Goal: Task Accomplishment & Management: Manage account settings

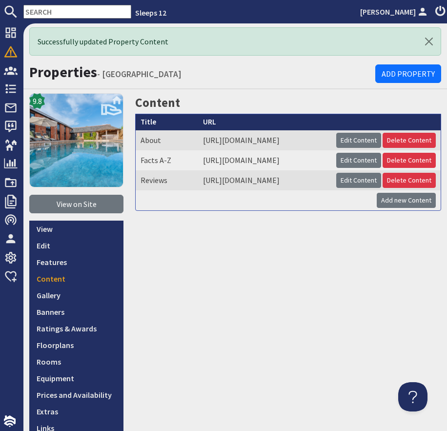
click at [64, 11] on input "text" at bounding box center [77, 12] width 108 height 14
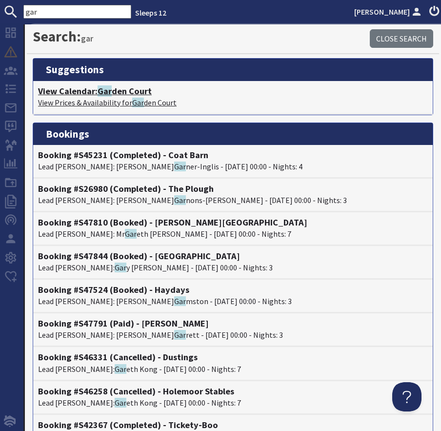
type input "gar"
click at [105, 87] on span "Gar" at bounding box center [105, 90] width 14 height 11
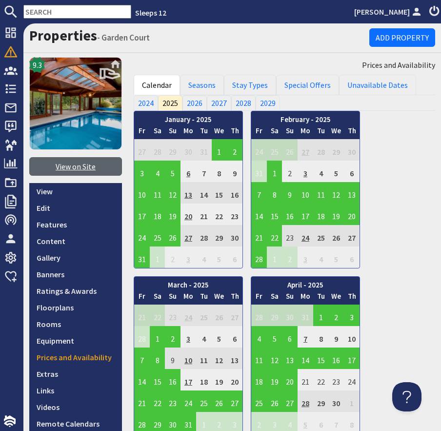
click at [90, 171] on link "View on Site" at bounding box center [75, 166] width 93 height 19
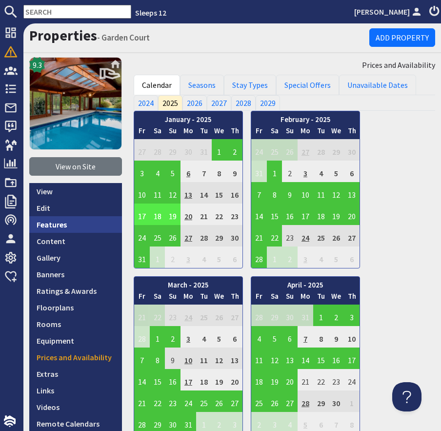
click at [67, 224] on link "Features" at bounding box center [75, 224] width 93 height 17
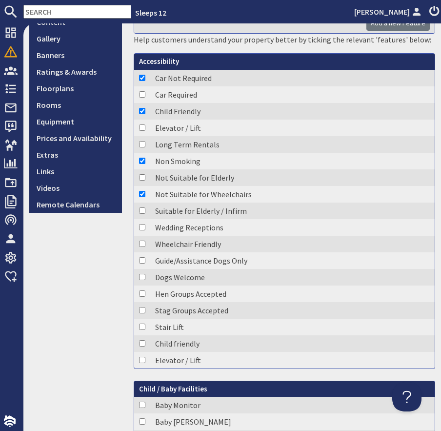
scroll to position [1529, 0]
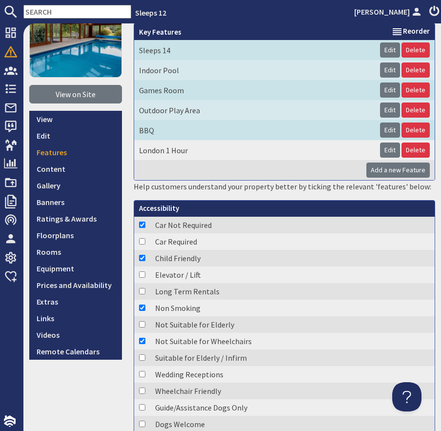
scroll to position [0, 0]
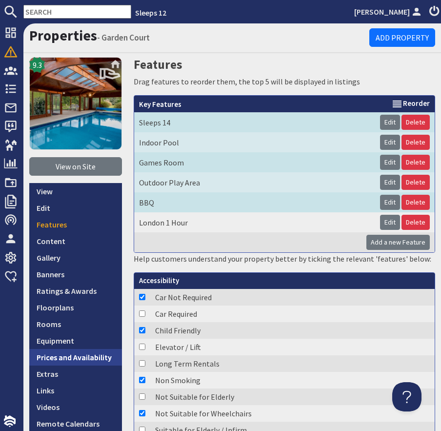
click at [67, 351] on link "Prices and Availability" at bounding box center [75, 357] width 93 height 17
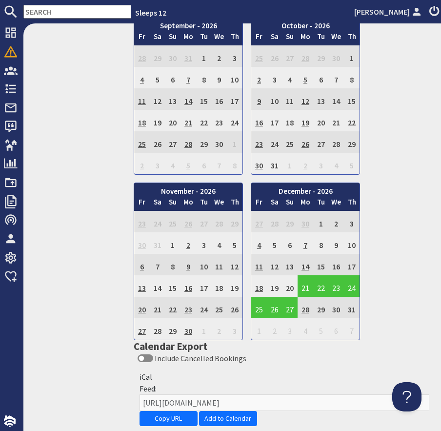
scroll to position [1858, 0]
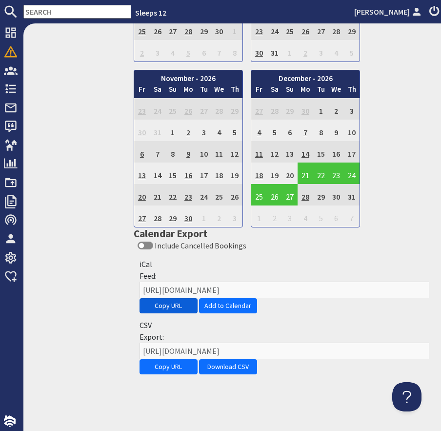
click at [160, 306] on button "Copy URL" at bounding box center [169, 305] width 58 height 15
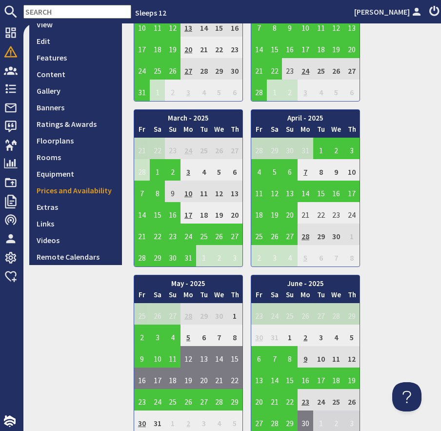
scroll to position [164, 0]
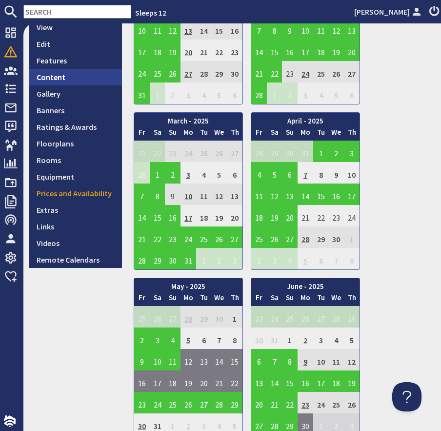
click at [60, 77] on link "Content" at bounding box center [75, 77] width 93 height 17
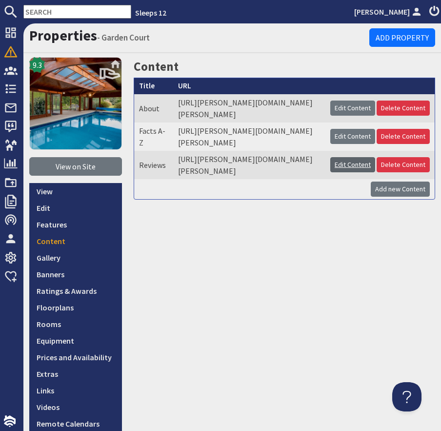
click at [356, 172] on link "Edit Content" at bounding box center [352, 164] width 45 height 15
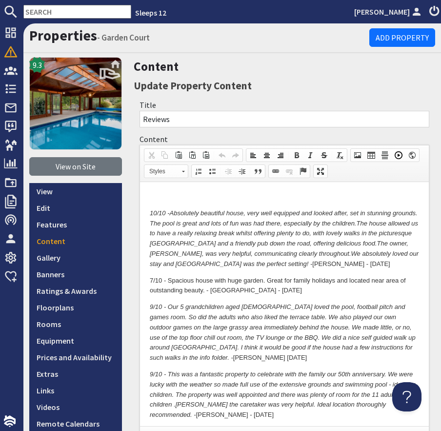
click at [229, 263] on p "10/10 - Absolutely beautiful house, very well equipped and looked after, set in…" at bounding box center [284, 238] width 269 height 61
drag, startPoint x: 230, startPoint y: 265, endPoint x: 235, endPoint y: 264, distance: 5.1
click at [233, 264] on p "10/10 - Absolutely beautiful house, very well equipped and looked after, set in…" at bounding box center [284, 238] width 269 height 61
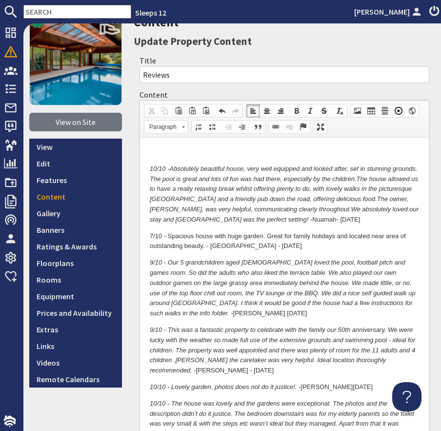
scroll to position [57, 0]
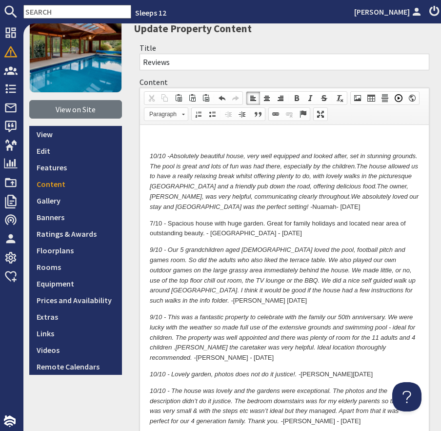
click at [406, 290] on p "9/10 - Our 5 grandchildren aged 9 - 13 loved the pool, football pitch and games…" at bounding box center [284, 275] width 269 height 61
click at [331, 313] on em "9/10 - This was a fantastic property to celebrate with the family our 50th anni…" at bounding box center [283, 337] width 266 height 48
click at [276, 236] on p "7/10 - Spacious house with huge garden. Great for family holidays and located n…" at bounding box center [284, 228] width 269 height 21
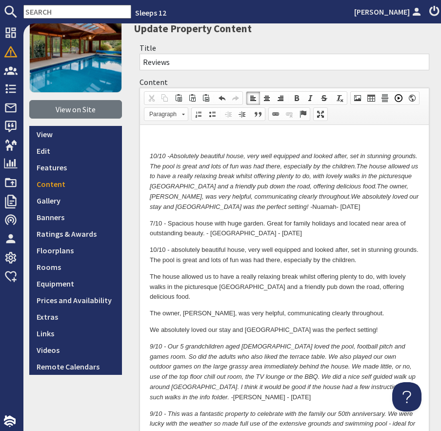
click at [150, 276] on p "The house allowed us to have a really relaxing break whilst offering plenty to …" at bounding box center [284, 286] width 269 height 30
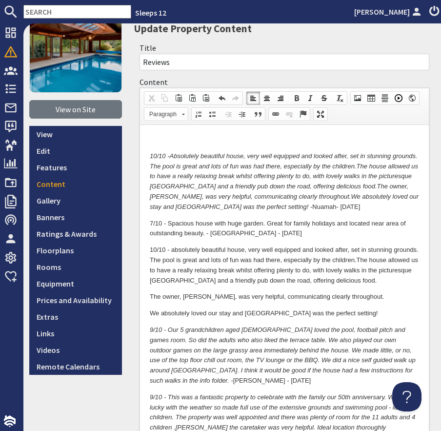
click at [150, 297] on p "The owner, Jake, was very helpful, communicating clearly throughout." at bounding box center [284, 296] width 269 height 10
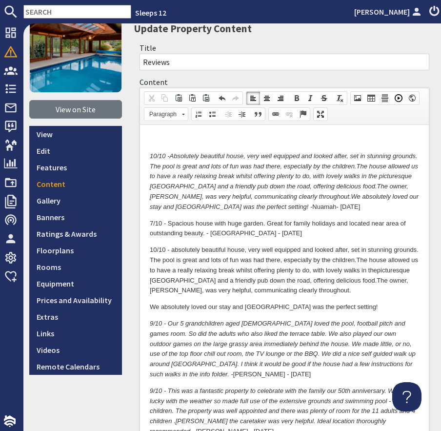
drag, startPoint x: 151, startPoint y: 308, endPoint x: 176, endPoint y: 309, distance: 24.9
click at [152, 308] on p "We absolutely loved our stay and Garden Court was the perfect setting!" at bounding box center [284, 307] width 269 height 10
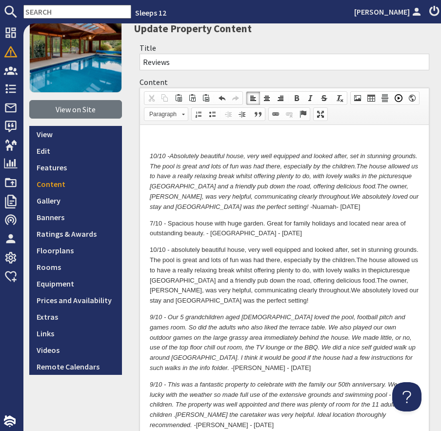
click at [268, 305] on p "10/10 - a bsolutely beautiful house, very well equipped and looked after, set i…" at bounding box center [284, 275] width 269 height 61
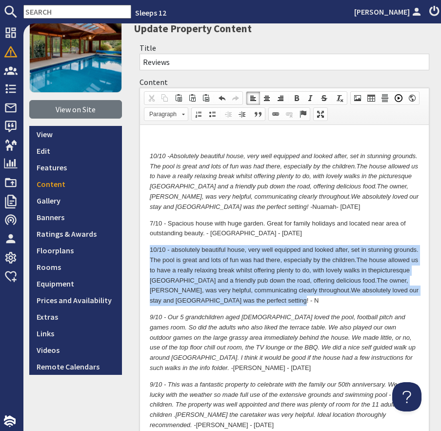
drag, startPoint x: 281, startPoint y: 296, endPoint x: 140, endPoint y: 252, distance: 147.1
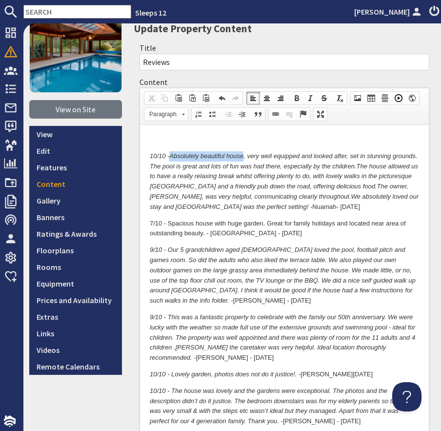
drag, startPoint x: 245, startPoint y: 156, endPoint x: 172, endPoint y: 160, distance: 72.9
click at [171, 161] on p "10/10 - Absolutely beautiful house, very well equipped and looked after, set in…" at bounding box center [284, 181] width 269 height 61
copy em "Absolutely beautiful house"
click at [230, 207] on p "10/10 - Absolutely beautiful house, very well equipped and looked after, set in…" at bounding box center [284, 181] width 269 height 61
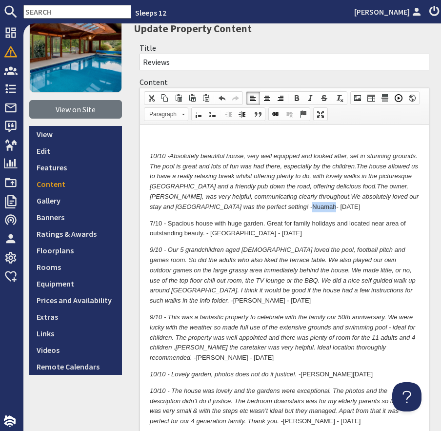
copy p "Nua mah"
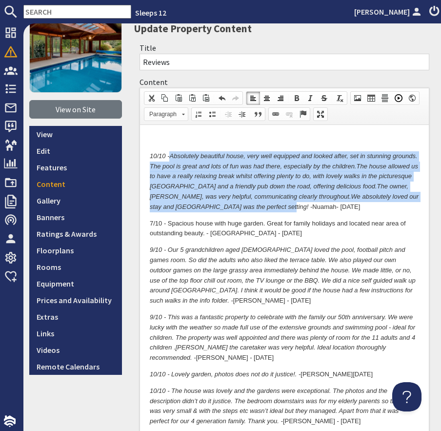
drag, startPoint x: 215, startPoint y: 207, endPoint x: 169, endPoint y: 152, distance: 72.1
click at [169, 152] on p "10/10 - Absolutely beautiful house, very well equipped and looked after, set in…" at bounding box center [284, 181] width 269 height 61
copy p "Absolutely beautiful house, very well equipped and looked after, set in stunnin…"
click at [197, 199] on em "The owner, Jake, was very helpful, communicating clearly throughout." at bounding box center [279, 191] width 259 height 18
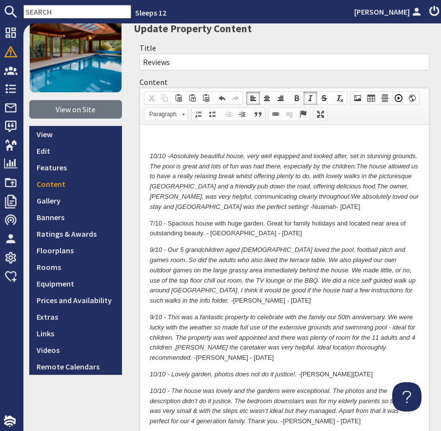
drag, startPoint x: 288, startPoint y: 206, endPoint x: 164, endPoint y: 165, distance: 130.7
click at [165, 165] on p "10/10 - Absolutely beautiful house, very well equipped and looked after, set in…" at bounding box center [284, 181] width 269 height 61
click at [188, 222] on p "7/10 - Spacious house with huge garden. Great for family holidays and located n…" at bounding box center [284, 228] width 269 height 21
drag, startPoint x: 170, startPoint y: 223, endPoint x: 176, endPoint y: 223, distance: 5.9
click at [176, 223] on p "7/10 - Spacious house with huge garden. Great for family holidays and located n…" at bounding box center [284, 228] width 269 height 21
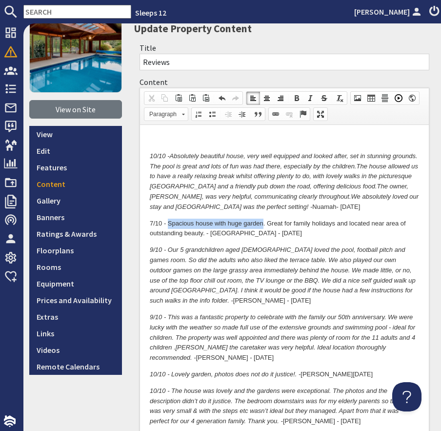
drag, startPoint x: 169, startPoint y: 221, endPoint x: 263, endPoint y: 223, distance: 93.7
click at [263, 223] on p "7/10 - Spacious house with huge garden. Great for family holidays and located n…" at bounding box center [284, 228] width 269 height 21
copy p "Spacious house with huge garden"
click at [220, 233] on p "7/10 - Spacious house with huge garden. Great for family holidays and located n…" at bounding box center [284, 228] width 269 height 21
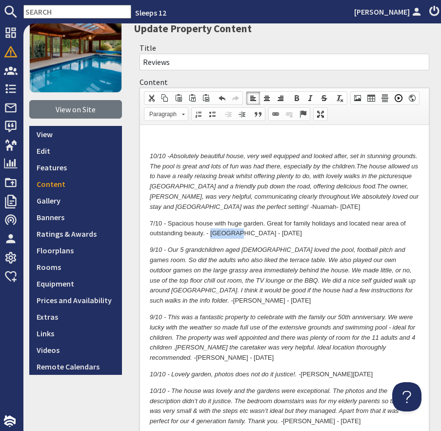
copy p "Donoghue"
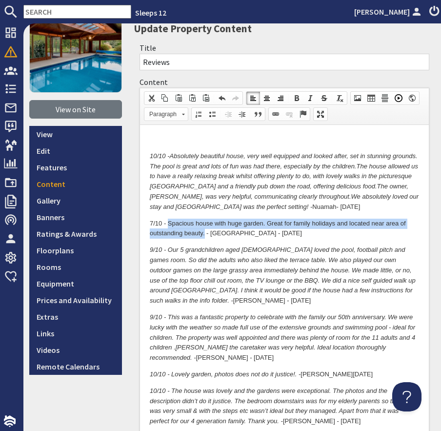
drag, startPoint x: 204, startPoint y: 236, endPoint x: 167, endPoint y: 219, distance: 40.2
click at [167, 219] on p "7/10 - Spacious house with huge garden. Great for family holidays and located n…" at bounding box center [284, 228] width 269 height 21
copy p "Spacious house with huge garden. Great for family holidays and located near are…"
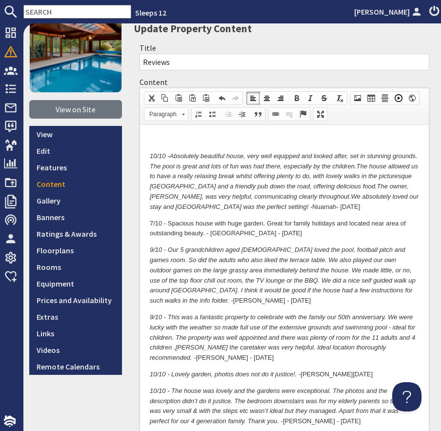
click at [233, 253] on p "9/10 - Our 5 grandchildren aged 9 - 13 loved the pool, football pitch and games…" at bounding box center [284, 275] width 269 height 61
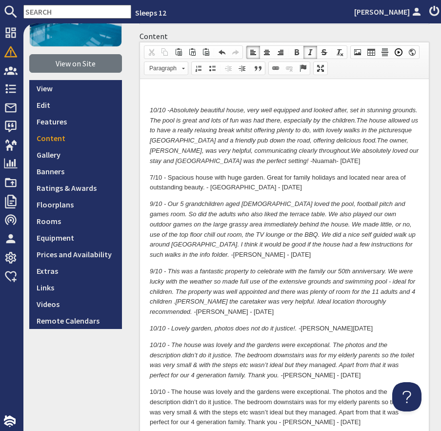
scroll to position [104, 0]
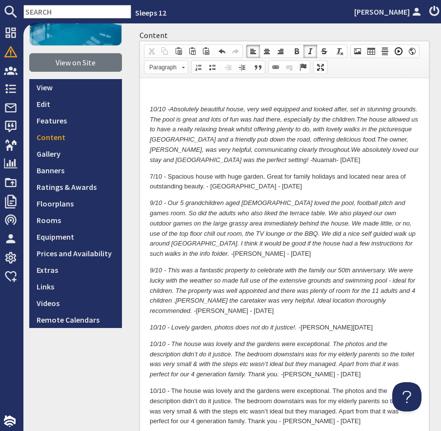
click at [245, 203] on em "9/10 - Our 5 grandchildren aged 9 - 13 loved the pool, football pitch and games…" at bounding box center [283, 228] width 266 height 58
click at [288, 211] on em "9/10 - Our 5 grandchildren aged 9 - 13 loved the pool, football pitch and games…" at bounding box center [283, 228] width 266 height 58
drag, startPoint x: 259, startPoint y: 203, endPoint x: 300, endPoint y: 203, distance: 41.0
click at [300, 203] on em "9/10 - Our 5 grandchildren aged 9 - 13 loved the pool, football pitch and games…" at bounding box center [283, 228] width 266 height 58
copy em "loved the pool,"
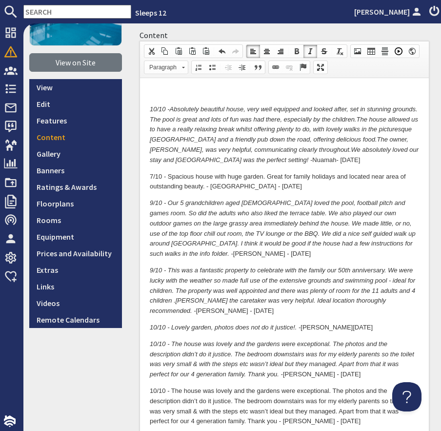
click at [391, 242] on p "9/10 - Our 5 grandchildren aged 9 - 13 loved the pool, football pitch and games…" at bounding box center [284, 228] width 269 height 61
copy p "Callow"
click at [262, 256] on p "9/10 - Our 5 grandchildren aged 9 - 13 loved the pool, football pitch and games…" at bounding box center [284, 228] width 269 height 61
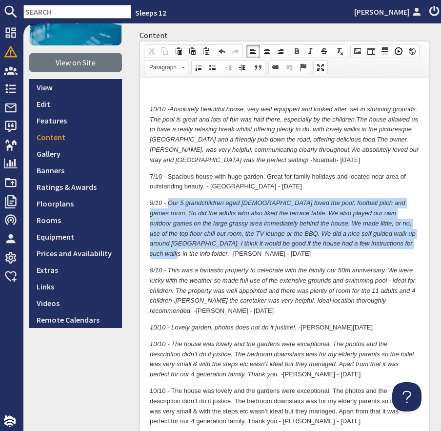
drag, startPoint x: 380, startPoint y: 244, endPoint x: 169, endPoint y: 203, distance: 214.9
click at [169, 203] on em "9/10 - Our 5 grandchildren aged 9 - 13 loved the pool, football pitch and games…" at bounding box center [283, 228] width 266 height 58
copy em "Our 5 grandchildren aged 9 - 13 loved the pool, football pitch and games room. …"
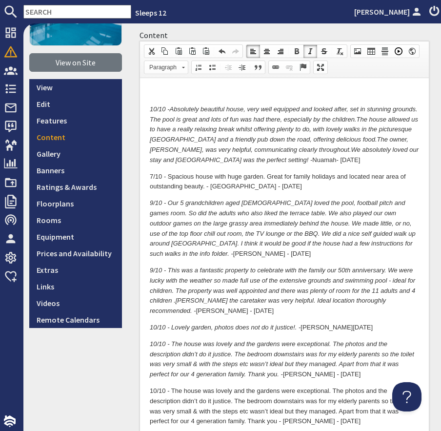
drag, startPoint x: 169, startPoint y: 270, endPoint x: 246, endPoint y: 271, distance: 76.6
click at [246, 271] on em "9/10 - This was a fantastic property to celebrate with the family our 50th anni…" at bounding box center [283, 290] width 266 height 48
click at [253, 271] on em "9/10 - This was a fantastic property to celebrate with the family our 50th anni…" at bounding box center [283, 290] width 266 height 48
drag, startPoint x: 199, startPoint y: 271, endPoint x: 248, endPoint y: 266, distance: 49.2
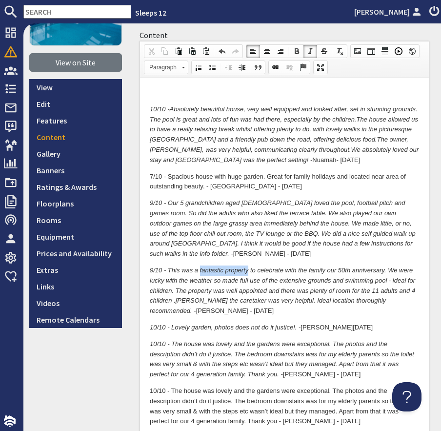
click at [248, 266] on p "9/10 - This was a fantastic property to celebrate with the family our 50th anni…" at bounding box center [284, 290] width 269 height 51
copy em "fantastic property"
click at [407, 302] on p "9/10 - This was a fantastic property to celebrate with the family our 50th anni…" at bounding box center [284, 290] width 269 height 51
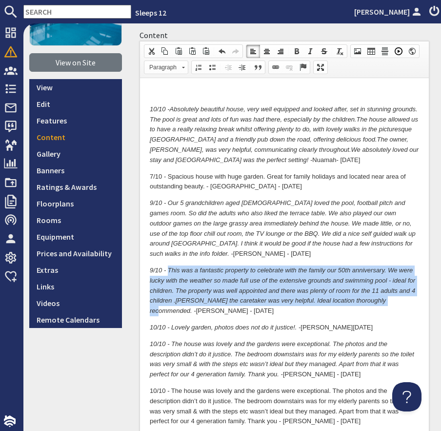
drag, startPoint x: 391, startPoint y: 301, endPoint x: 168, endPoint y: 272, distance: 225.0
click at [168, 272] on em "9/10 - This was a fantastic property to celebrate with the family our 50th anni…" at bounding box center [283, 290] width 266 height 48
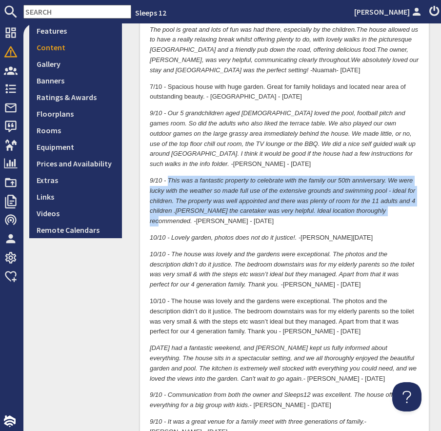
scroll to position [194, 0]
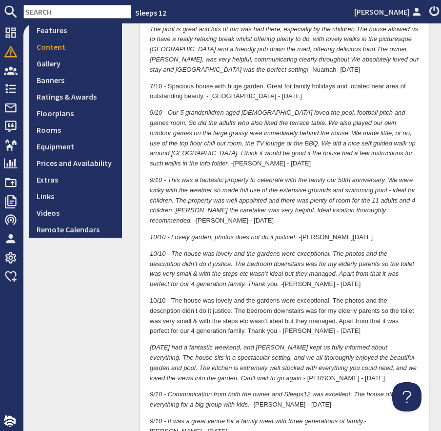
click at [288, 239] on em "10/10 - Lovely garden, photos does not do it justice!. -" at bounding box center [225, 236] width 151 height 7
drag, startPoint x: 218, startPoint y: 240, endPoint x: 296, endPoint y: 239, distance: 77.6
click at [296, 239] on em "10/10 - Lovely garden, photos does not do it justice!. -" at bounding box center [225, 236] width 151 height 7
click at [315, 236] on p "10/10 - Lovely garden, photos does not do it justice!. - Arnold - June 25" at bounding box center [284, 237] width 269 height 10
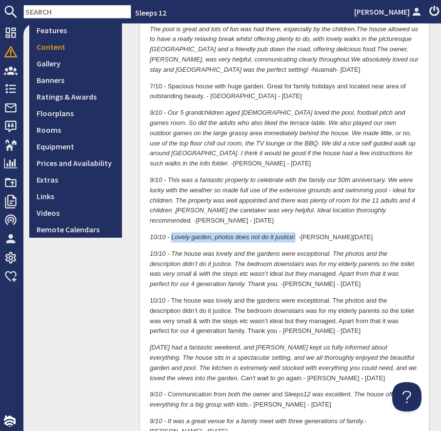
drag, startPoint x: 190, startPoint y: 241, endPoint x: 295, endPoint y: 240, distance: 105.4
click at [295, 240] on em "10/10 - Lovely garden, photos does not do it justice!. -" at bounding box center [225, 236] width 151 height 7
drag, startPoint x: 208, startPoint y: 249, endPoint x: 206, endPoint y: 255, distance: 6.3
click at [208, 249] on p "10/10 - The house was lovely and the gardens were exceptional. The photos and t…" at bounding box center [284, 269] width 269 height 41
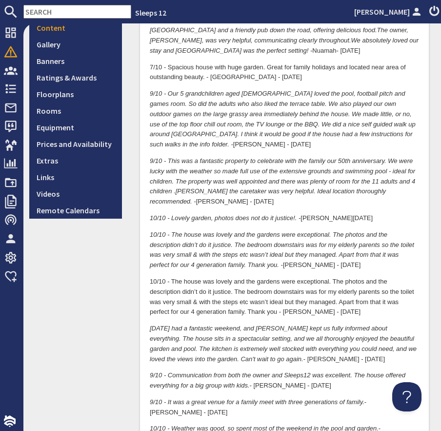
scroll to position [216, 0]
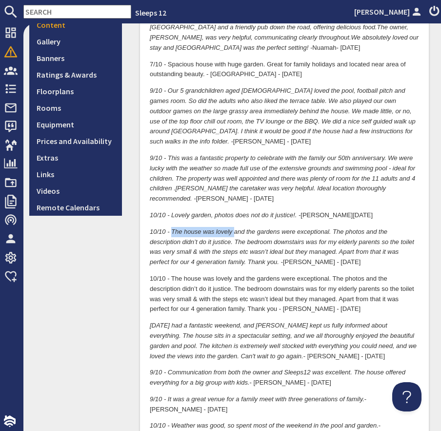
drag, startPoint x: 172, startPoint y: 232, endPoint x: 233, endPoint y: 230, distance: 61.5
click at [233, 230] on em "10/10 - The house was lovely and the gardens were exceptional. The photos and t…" at bounding box center [282, 247] width 265 height 38
click at [298, 263] on p "10/10 - The house was lovely and the gardens were exceptional. The photos and t…" at bounding box center [284, 247] width 269 height 41
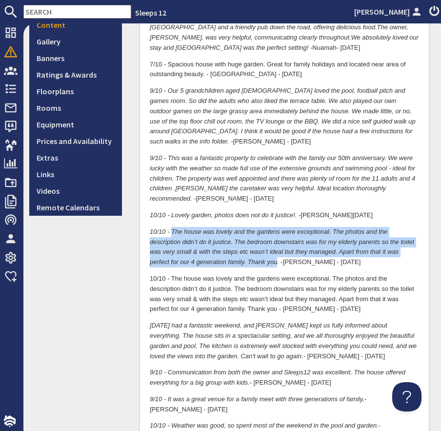
drag, startPoint x: 278, startPoint y: 264, endPoint x: 171, endPoint y: 229, distance: 111.8
click at [172, 229] on em "10/10 - The house was lovely and the gardens were exceptional. The photos and t…" at bounding box center [282, 247] width 265 height 38
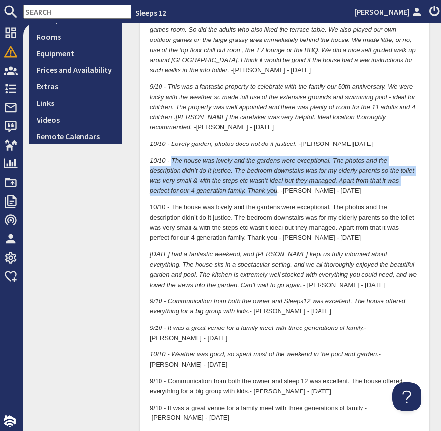
scroll to position [288, 0]
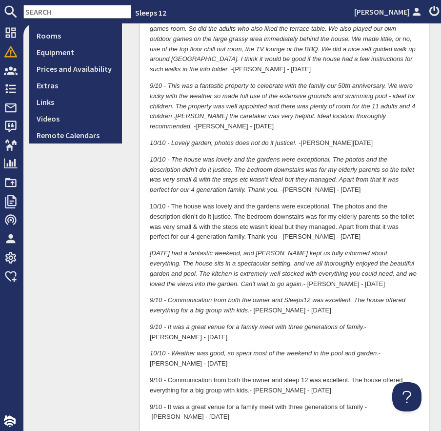
click at [293, 230] on p "10/10 - The house was lovely and the gardens were exceptional. The photos and t…" at bounding box center [284, 222] width 269 height 41
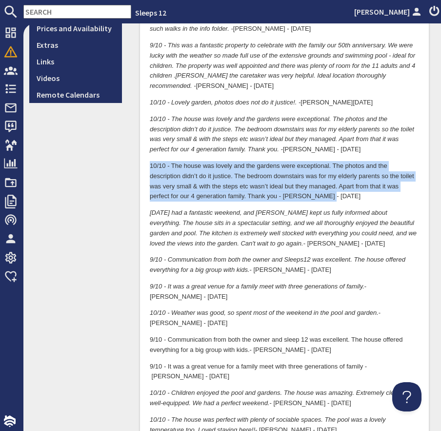
drag, startPoint x: 342, startPoint y: 198, endPoint x: 150, endPoint y: 167, distance: 194.3
click at [150, 167] on p "10/10 - The house was lovely and the gardens were exceptional. The photos and t…" at bounding box center [284, 181] width 269 height 41
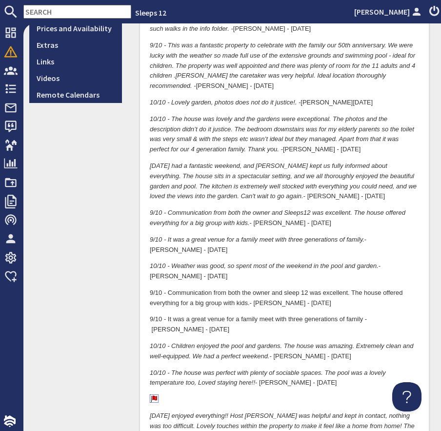
click at [236, 197] on em "10/10 - We had a fantastic weekend, and Jake kept us fully informed about every…" at bounding box center [283, 181] width 267 height 38
drag, startPoint x: 172, startPoint y: 166, endPoint x: 250, endPoint y: 164, distance: 78.1
click at [250, 164] on em "10/10 - We had a fantastic weekend, and Jake kept us fully informed about every…" at bounding box center [283, 181] width 267 height 38
click at [271, 197] on p "10/10 - We had a fantastic weekend, and Jake kept us fully informed about every…" at bounding box center [284, 181] width 269 height 41
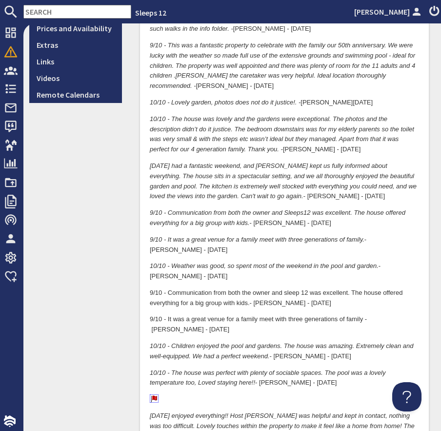
drag, startPoint x: 183, startPoint y: 216, endPoint x: 179, endPoint y: 212, distance: 5.9
click at [179, 212] on p "9/10 - Communication from both the owner and Sleeps12 was excellent. The house …" at bounding box center [284, 218] width 269 height 21
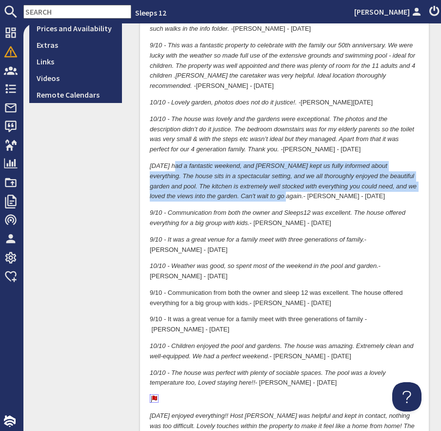
drag, startPoint x: 257, startPoint y: 194, endPoint x: 171, endPoint y: 166, distance: 90.3
click at [171, 166] on em "10/10 - We had a fantastic weekend, and Jake kept us fully informed about every…" at bounding box center [283, 181] width 267 height 38
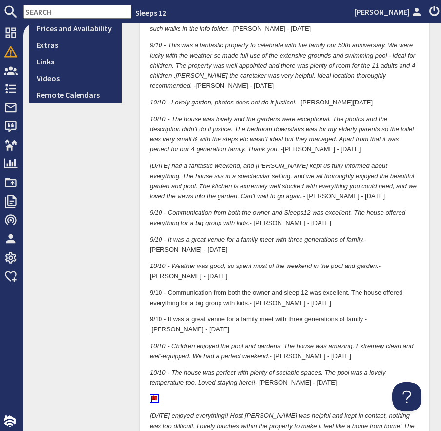
click at [212, 243] on p "9/10 - It was a great venue for a family meet with three generations of family.…" at bounding box center [284, 245] width 269 height 21
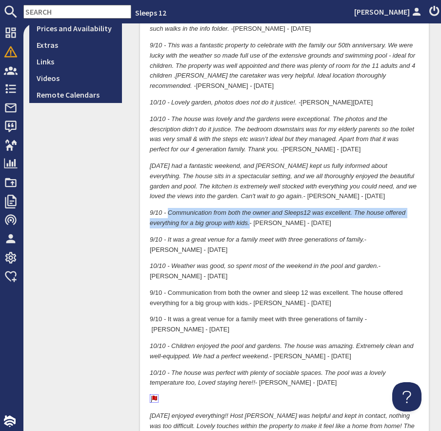
drag, startPoint x: 169, startPoint y: 213, endPoint x: 249, endPoint y: 226, distance: 81.0
click at [249, 226] on p "9/10 - Communication from both the owner and Sleeps12 was excellent. The house …" at bounding box center [284, 218] width 269 height 21
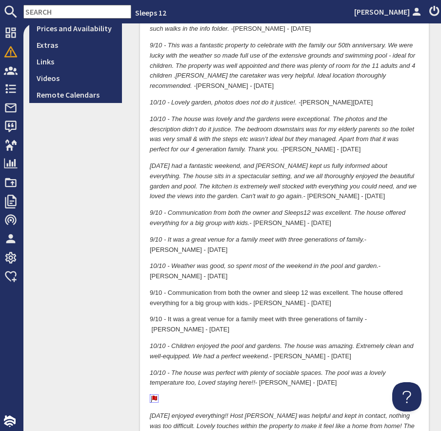
click at [269, 253] on p "9/10 - It was a great venue for a family meet with three generations of family.…" at bounding box center [284, 245] width 269 height 21
drag, startPoint x: 167, startPoint y: 239, endPoint x: 226, endPoint y: 242, distance: 58.7
click at [226, 242] on em "9/10 - It was a great venue for a family meet with three generations of family." at bounding box center [257, 239] width 215 height 7
click at [377, 238] on p "9/10 - It was a great venue for a family meet with three generations of family.…" at bounding box center [284, 245] width 269 height 21
click at [376, 238] on p "9/10 - It was a great venue for a family meet with three generations of family.…" at bounding box center [284, 245] width 269 height 21
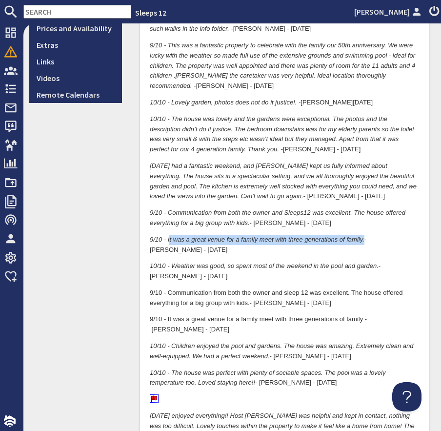
drag, startPoint x: 364, startPoint y: 239, endPoint x: 168, endPoint y: 243, distance: 195.8
click at [169, 243] on p "9/10 - It was a great venue for a family meet with three generations of family.…" at bounding box center [284, 245] width 269 height 21
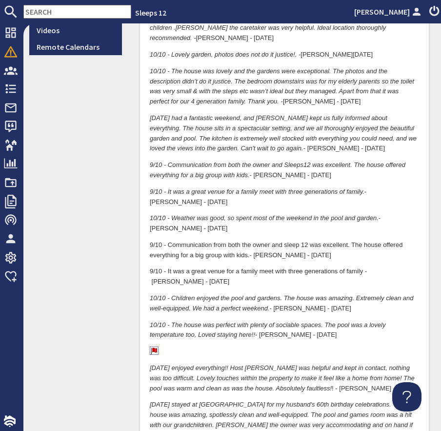
scroll to position [378, 0]
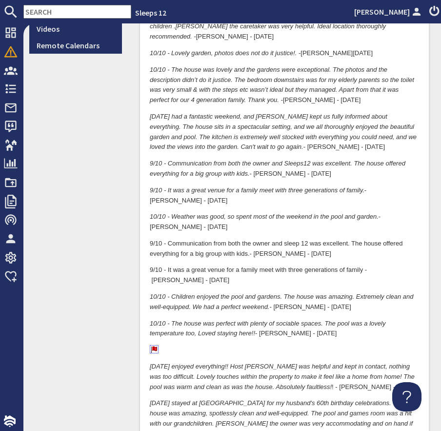
click at [334, 215] on em "10/10 - Weather was good, so spent most of the weekend in the pool and garden." at bounding box center [264, 216] width 229 height 7
drag, startPoint x: 238, startPoint y: 217, endPoint x: 342, endPoint y: 216, distance: 104.5
click at [342, 217] on em "10/10 - Weather was good, so spent most of the weekend in the pool and garden." at bounding box center [264, 216] width 229 height 7
click at [395, 218] on p "10/10 - Weather was good, so spent most of the weekend in the pool and garden. …" at bounding box center [284, 222] width 269 height 21
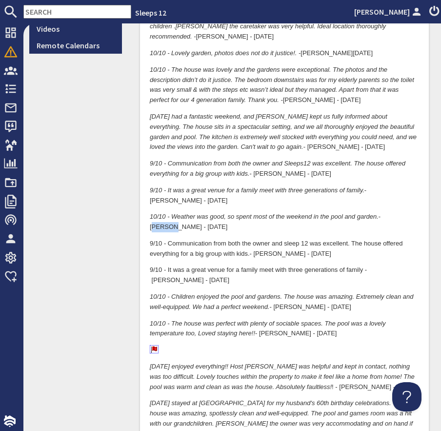
click at [395, 218] on p "10/10 - Weather was good, so spent most of the weekend in the pool and garden. …" at bounding box center [284, 222] width 269 height 21
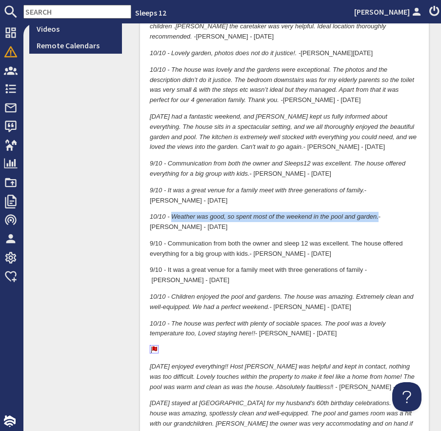
drag, startPoint x: 379, startPoint y: 217, endPoint x: 173, endPoint y: 218, distance: 206.0
click at [173, 218] on p "10/10 - Weather was good, so spent most of the weekend in the pool and garden. …" at bounding box center [284, 222] width 269 height 21
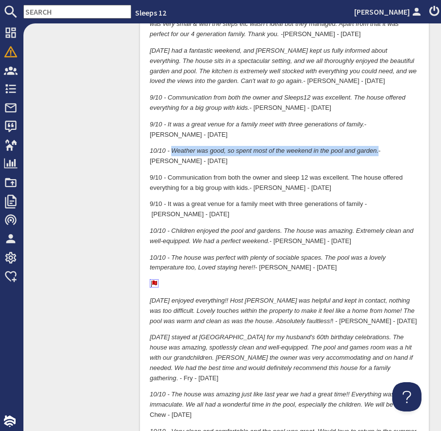
scroll to position [448, 0]
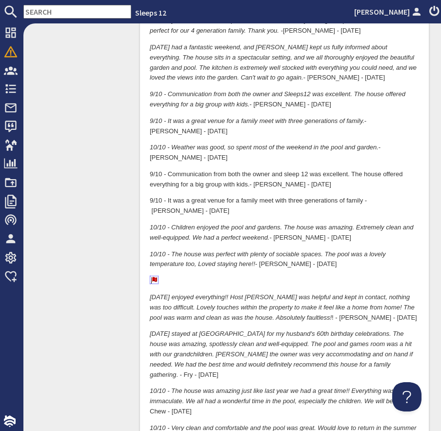
click at [262, 170] on p "9/10 - Communication from both the owner and sleep 12 was excellent. The house …" at bounding box center [284, 179] width 269 height 21
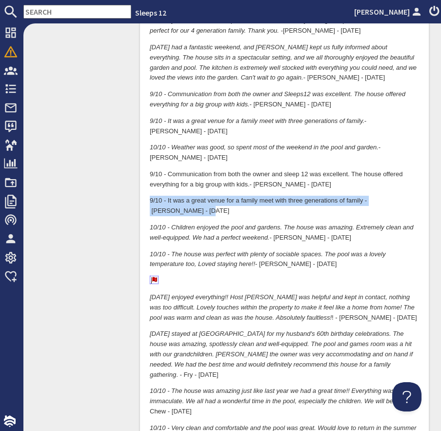
drag, startPoint x: 421, startPoint y: 202, endPoint x: 132, endPoint y: 203, distance: 288.5
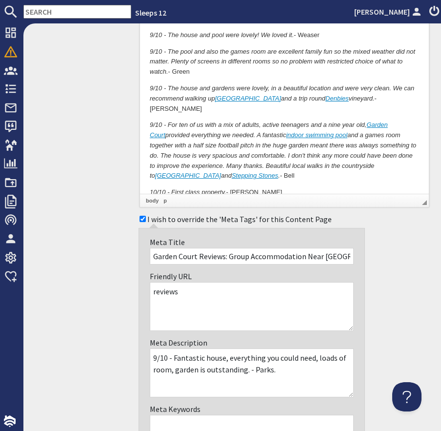
scroll to position [2125, 0]
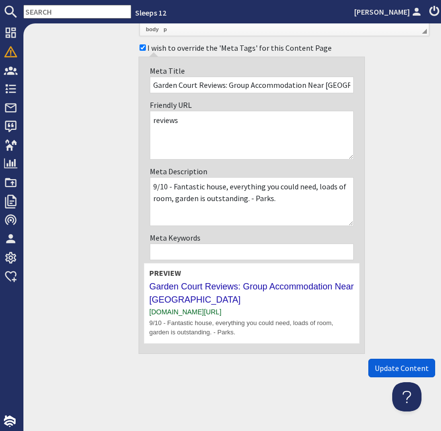
click at [413, 367] on span "Update Content" at bounding box center [402, 368] width 54 height 10
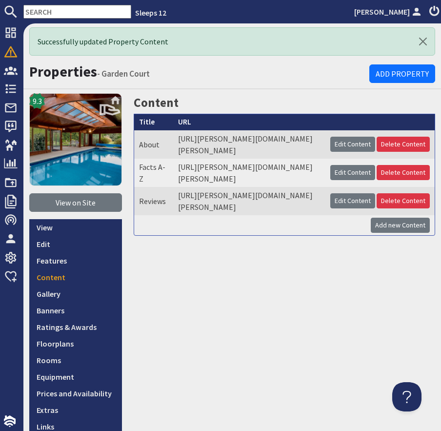
drag, startPoint x: 61, startPoint y: 12, endPoint x: 53, endPoint y: 13, distance: 7.4
click at [55, 13] on input "text" at bounding box center [77, 12] width 108 height 14
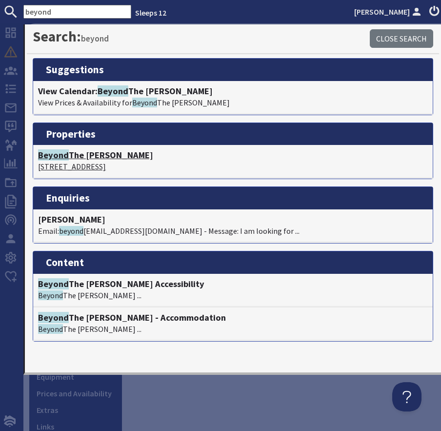
type input "beyond"
click at [86, 156] on h4 "Beyond The Woods" at bounding box center [233, 155] width 390 height 11
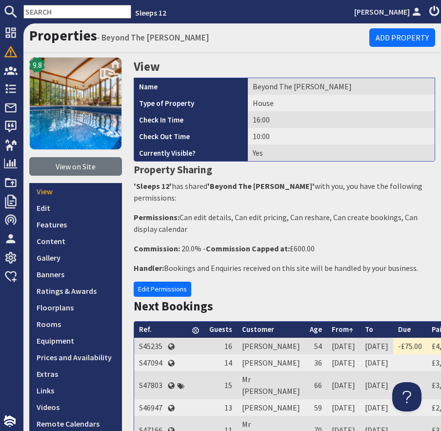
click at [66, 116] on img at bounding box center [75, 103] width 93 height 93
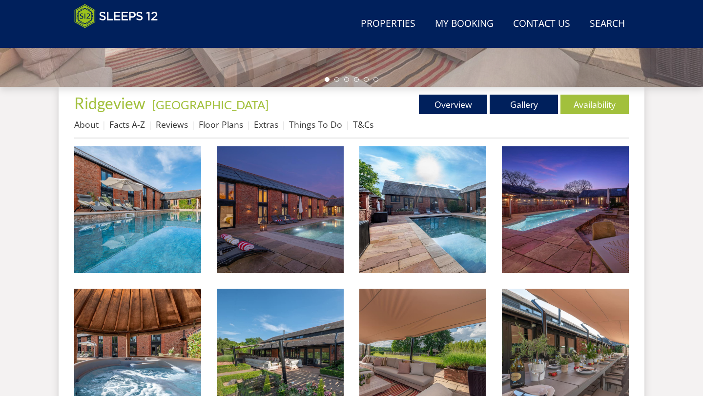
scroll to position [318, 0]
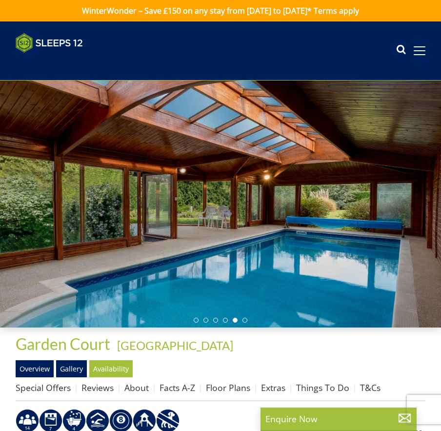
click at [214, 39] on div "Search Menu Properties My Booking Contact Us 01823 216951 Search Check Availabi…" at bounding box center [220, 50] width 441 height 35
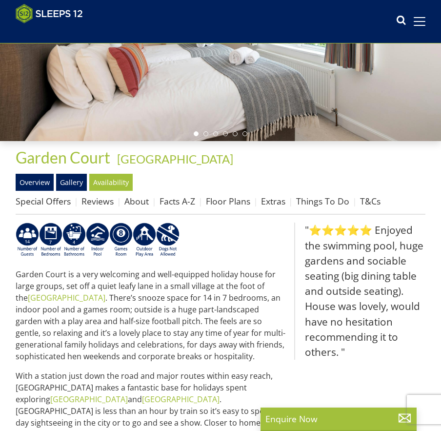
scroll to position [172, 0]
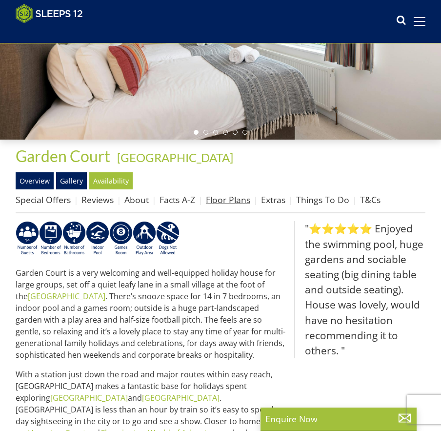
click at [236, 203] on link "Floor Plans" at bounding box center [228, 200] width 44 height 12
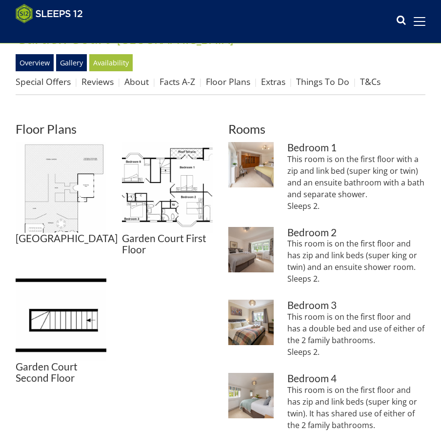
scroll to position [291, 0]
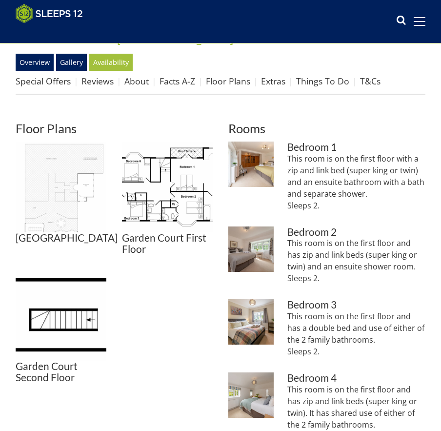
click at [41, 221] on img at bounding box center [61, 187] width 91 height 91
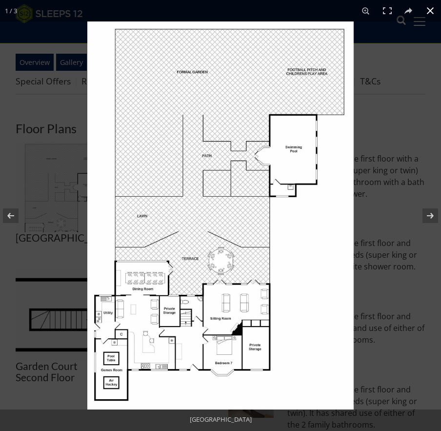
click at [433, 16] on button at bounding box center [430, 10] width 21 height 21
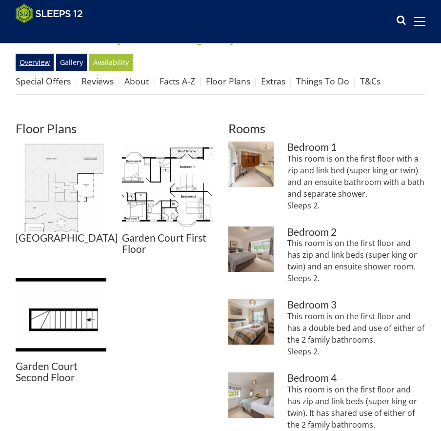
click at [35, 65] on link "Overview" at bounding box center [35, 62] width 38 height 17
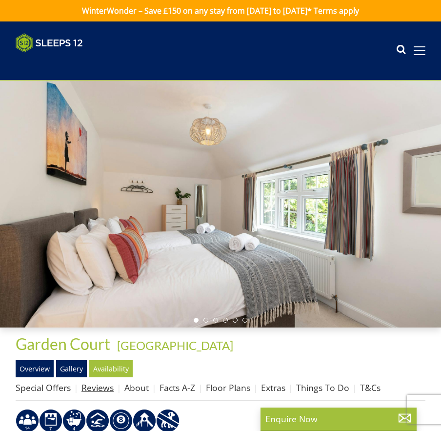
click at [105, 390] on link "Reviews" at bounding box center [98, 388] width 32 height 12
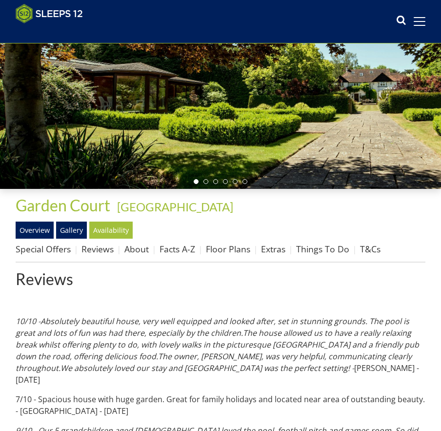
scroll to position [124, 0]
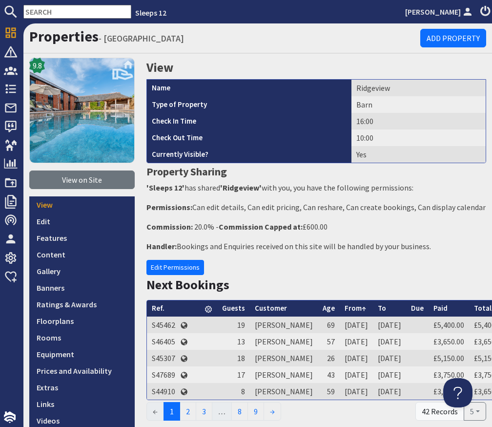
click at [72, 9] on input "text" at bounding box center [77, 12] width 108 height 14
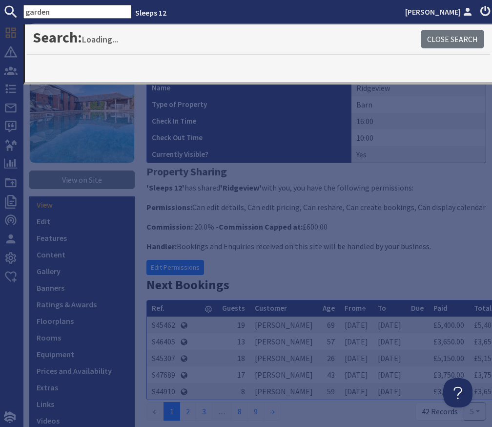
type input "garden"
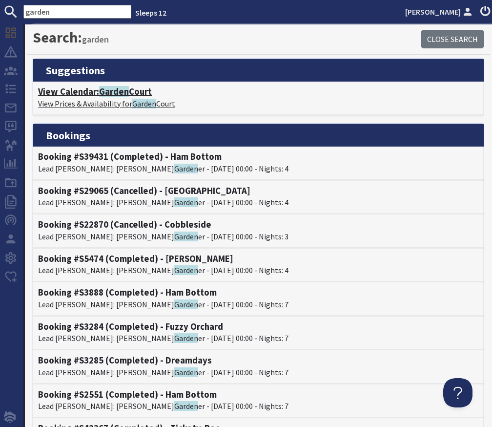
click at [134, 93] on h4 "View Calendar: Garden Court" at bounding box center [258, 91] width 441 height 11
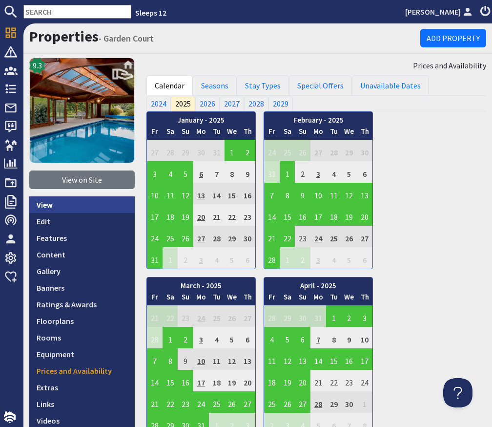
click at [73, 203] on link "View" at bounding box center [81, 204] width 105 height 17
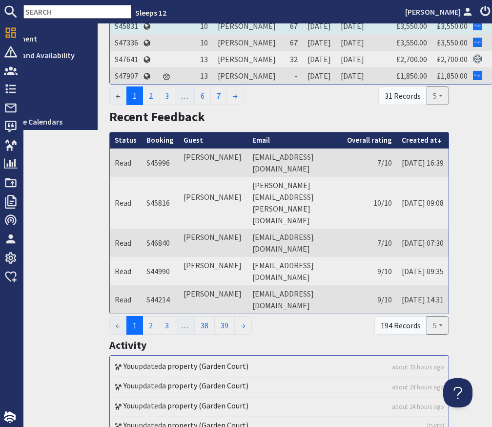
scroll to position [332, 37]
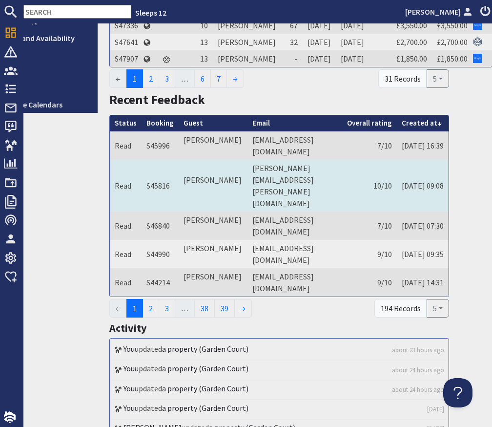
click at [326, 211] on td "carrie.nuamah@hotmail.com" at bounding box center [294, 186] width 95 height 52
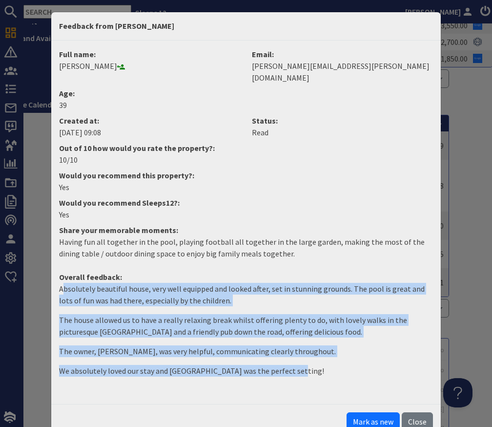
drag, startPoint x: 63, startPoint y: 276, endPoint x: 311, endPoint y: 375, distance: 267.3
click at [311, 375] on dl "Full name: Carrie Nuamah Email: carrie.nuamah@hotmail.com Age: 39 Created at: 1…" at bounding box center [246, 218] width 386 height 340
copy dd "bsolutely beautiful house, very well equipped and looked after, set in stunning…"
click at [413, 412] on button "Close" at bounding box center [417, 421] width 31 height 19
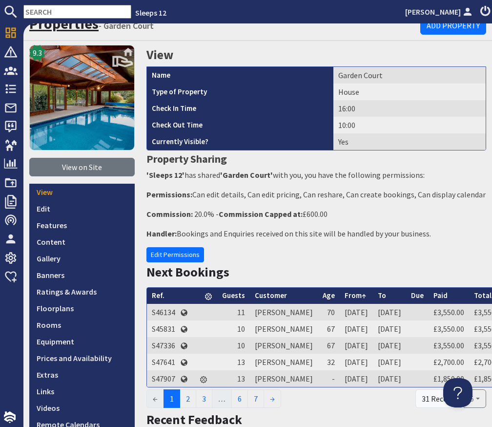
scroll to position [0, 0]
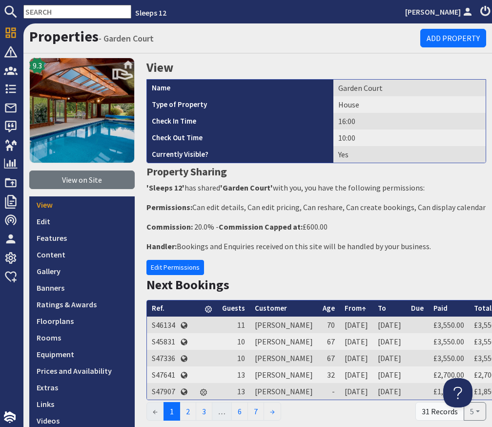
click at [72, 17] on input "text" at bounding box center [77, 12] width 108 height 14
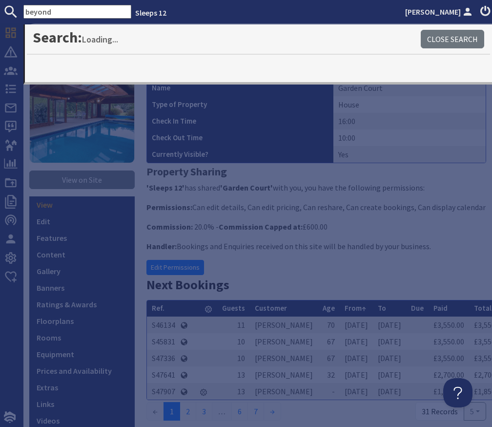
type input "beyond"
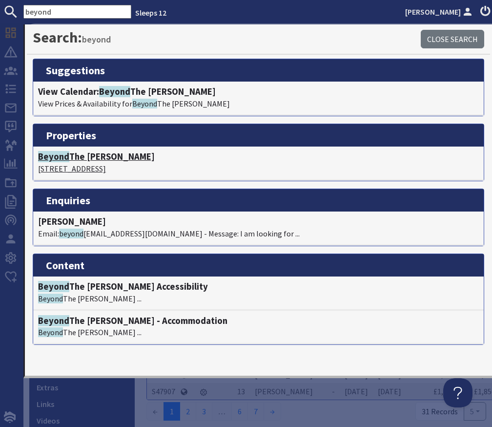
click at [97, 153] on h4 "Beyond The Woods" at bounding box center [258, 156] width 441 height 11
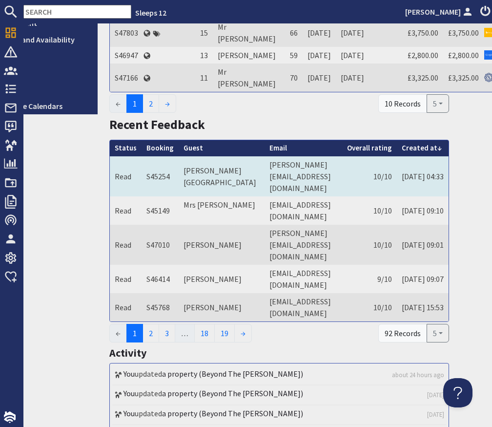
scroll to position [331, 44]
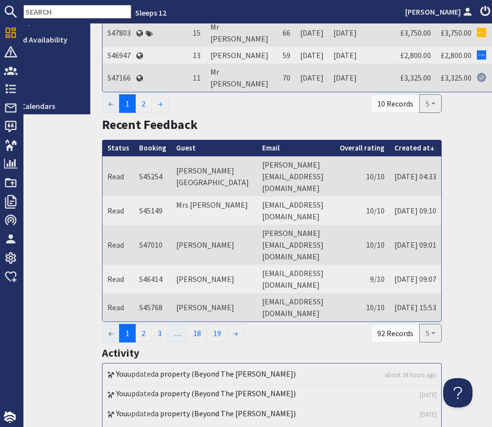
click at [77, 17] on input "text" at bounding box center [77, 12] width 108 height 14
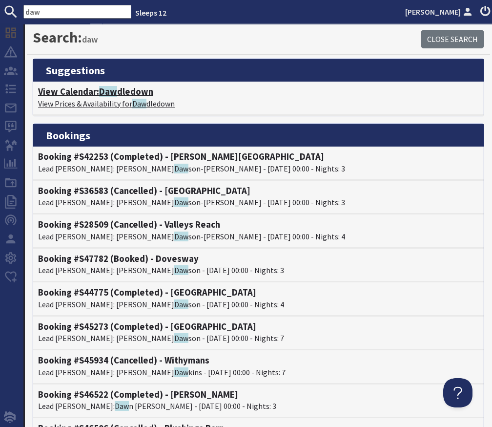
type input "daw"
click at [129, 90] on h4 "View Calendar: Daw dledown" at bounding box center [258, 91] width 441 height 11
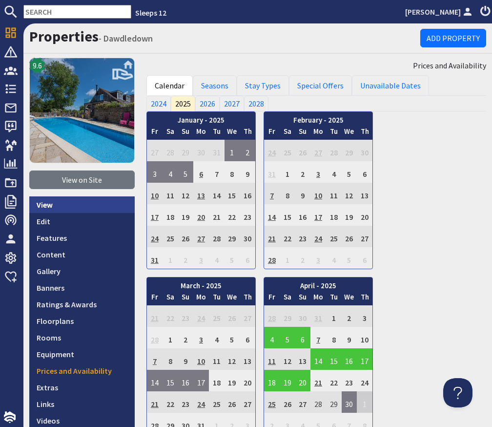
click at [99, 202] on link "View" at bounding box center [81, 204] width 105 height 17
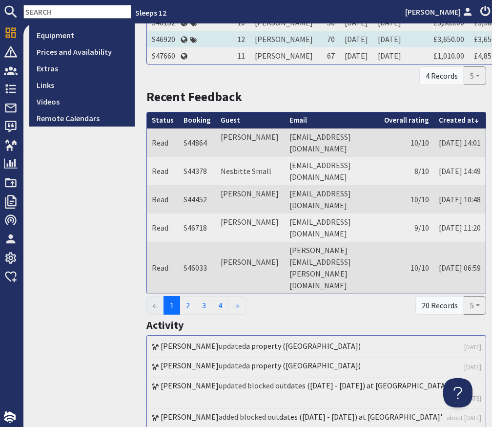
scroll to position [298, 0]
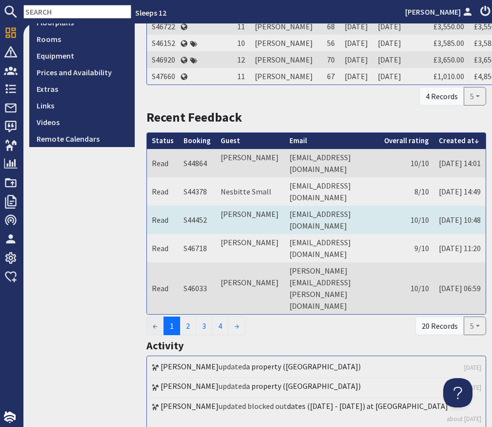
click at [312, 234] on td "pgoodbun@outlook.com" at bounding box center [332, 220] width 95 height 28
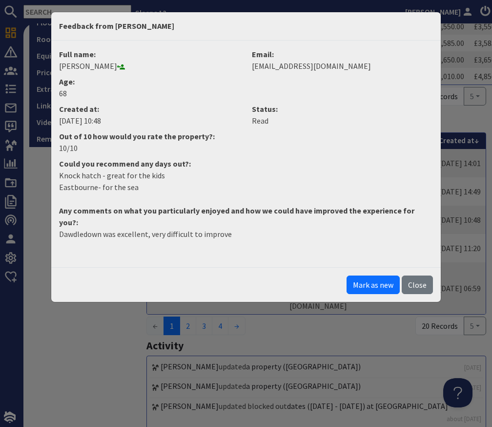
click at [230, 228] on p "Dawdledown was excellent, very difficult to improve" at bounding box center [246, 234] width 374 height 12
drag, startPoint x: 230, startPoint y: 224, endPoint x: 52, endPoint y: 214, distance: 178.9
click at [46, 225] on div "Feedback from Peter Goodbun Full name: Peter Goodbun Email: pgoodbun@outlook.co…" at bounding box center [246, 213] width 492 height 427
drag, startPoint x: 97, startPoint y: 189, endPoint x: 101, endPoint y: 155, distance: 34.8
click at [99, 185] on p "Knock hatch - great for the kids Eastbourne- for the sea" at bounding box center [246, 180] width 374 height 23
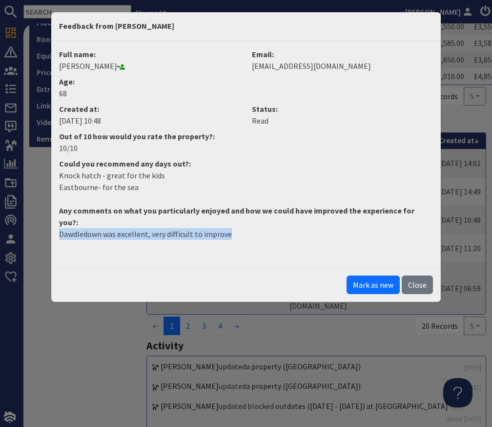
drag, startPoint x: 234, startPoint y: 221, endPoint x: 33, endPoint y: 222, distance: 201.6
click at [33, 222] on div "Feedback from Peter Goodbun Full name: Peter Goodbun Email: pgoodbun@outlook.co…" at bounding box center [246, 213] width 492 height 427
copy p "Dawdledown was excellent, very difficult to improve"
click at [87, 63] on dd "Peter Goodbun" at bounding box center [149, 66] width 181 height 12
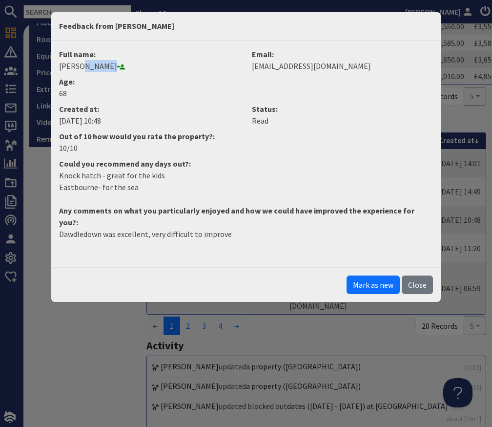
click at [87, 63] on dd "Peter Goodbun" at bounding box center [149, 66] width 181 height 12
copy dd "Goodbun"
click at [413, 275] on button "Close" at bounding box center [417, 284] width 31 height 19
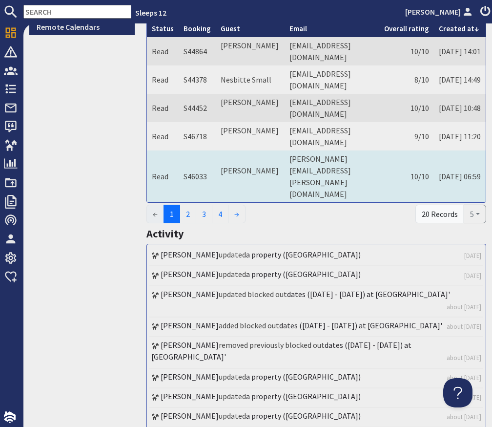
scroll to position [410, 0]
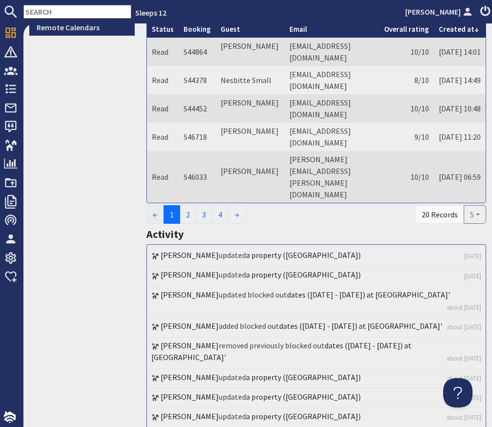
click at [86, 11] on input "text" at bounding box center [77, 12] width 108 height 14
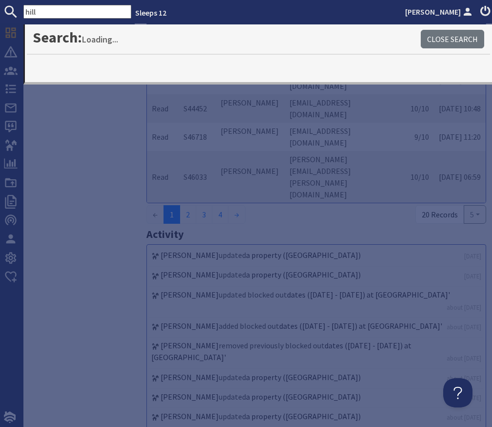
type input "hill"
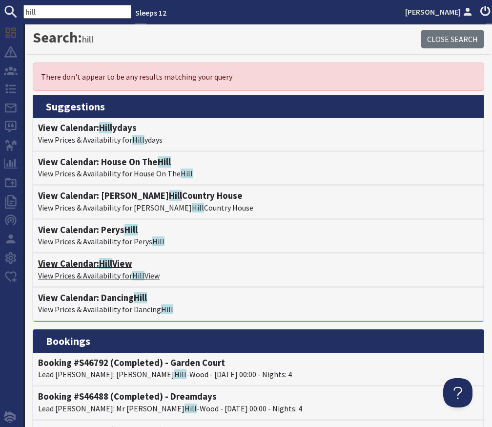
click at [95, 266] on h4 "View Calendar: Hill View" at bounding box center [258, 263] width 441 height 11
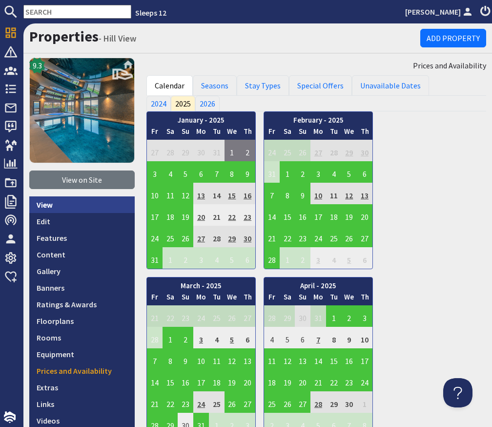
click at [65, 208] on link "View" at bounding box center [81, 204] width 105 height 17
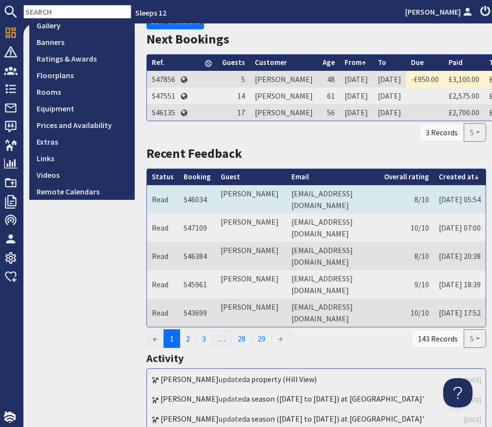
scroll to position [250, 0]
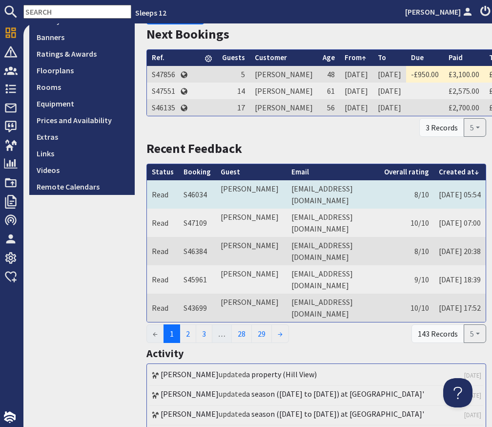
click at [311, 208] on td "elaineholborn@live.co.uk" at bounding box center [333, 194] width 93 height 28
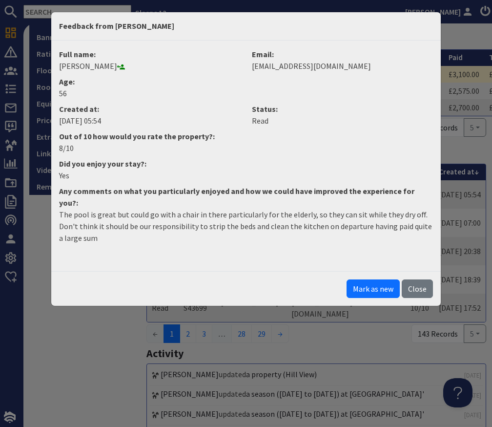
click at [118, 127] on div "Created at: 09/07/2025 05:54" at bounding box center [149, 116] width 193 height 27
click at [94, 223] on p "The pool is great but could go with a chair in there particularly for the elder…" at bounding box center [246, 225] width 374 height 35
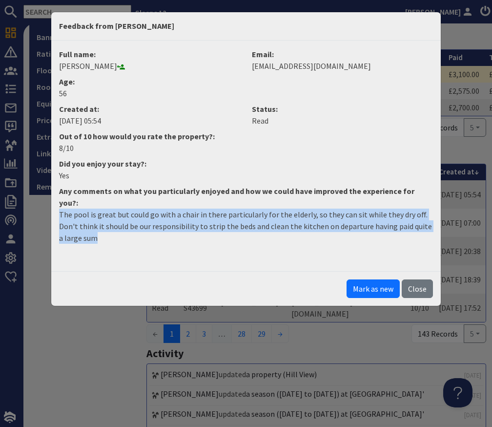
drag, startPoint x: 81, startPoint y: 225, endPoint x: 53, endPoint y: 202, distance: 36.1
click at [53, 208] on dd "The pool is great but could go with a chair in there particularly for the elder…" at bounding box center [246, 229] width 386 height 43
copy p "The pool is great but could go with a chair in there particularly for the elder…"
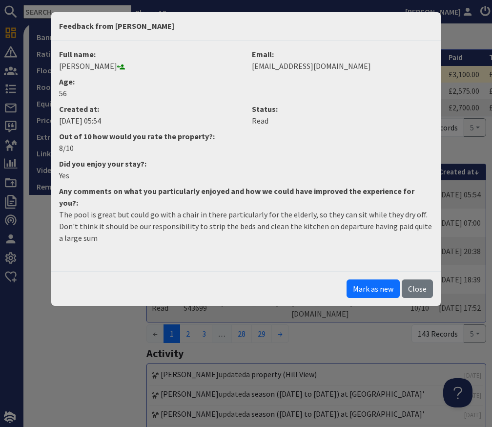
click at [95, 69] on dd "Elaine Holborn" at bounding box center [149, 66] width 181 height 12
click at [95, 68] on dd "Elaine Holborn" at bounding box center [149, 66] width 181 height 12
click at [96, 70] on dd "Elaine Holborn" at bounding box center [149, 66] width 181 height 12
click at [95, 69] on dd "Elaine Holborn" at bounding box center [149, 66] width 181 height 12
copy dd "Holborn"
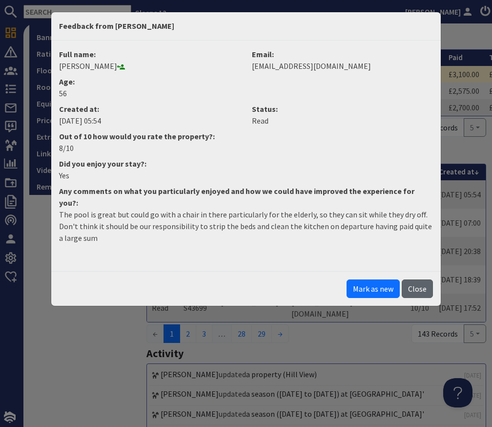
click at [414, 279] on button "Close" at bounding box center [417, 288] width 31 height 19
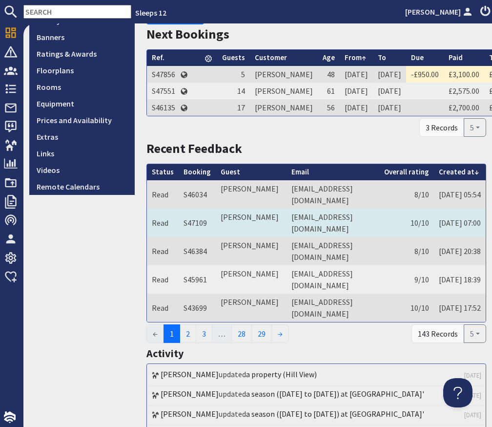
click at [379, 237] on td "10/10" at bounding box center [406, 222] width 55 height 28
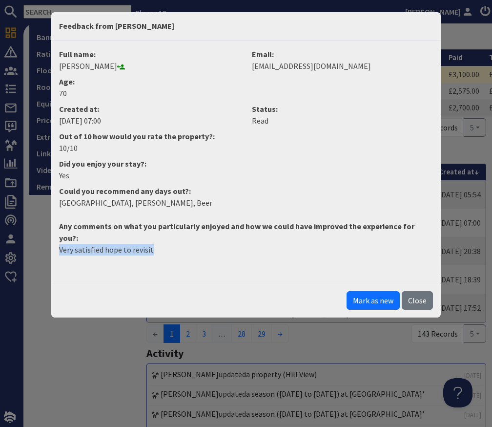
drag, startPoint x: 144, startPoint y: 243, endPoint x: 40, endPoint y: 237, distance: 105.1
click at [40, 237] on div "Feedback from Pauline Tizzard Full name: Pauline Tizzard Email: paulinetizzard5…" at bounding box center [246, 213] width 492 height 427
copy p "Very satisfied hope to revisit"
click at [99, 68] on dd "Pauline Tizzard" at bounding box center [149, 66] width 181 height 12
click at [100, 68] on dd "Pauline Tizzard" at bounding box center [149, 66] width 181 height 12
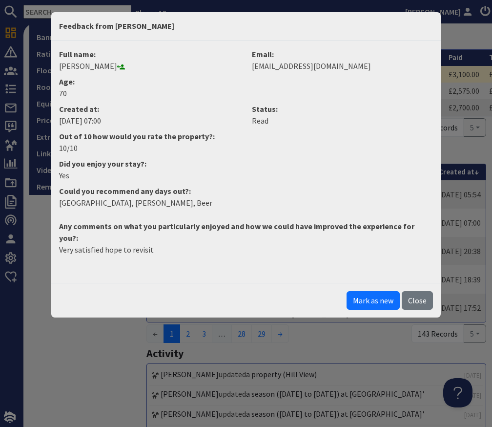
copy dd "Tizzard"
click at [405, 291] on button "Close" at bounding box center [417, 300] width 31 height 19
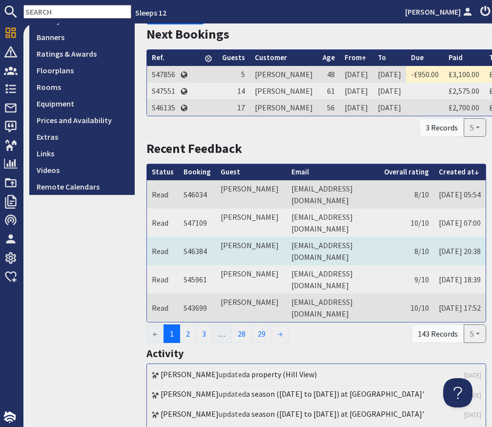
click at [293, 265] on td "nimmo1@hotmail.co.uk" at bounding box center [333, 251] width 93 height 28
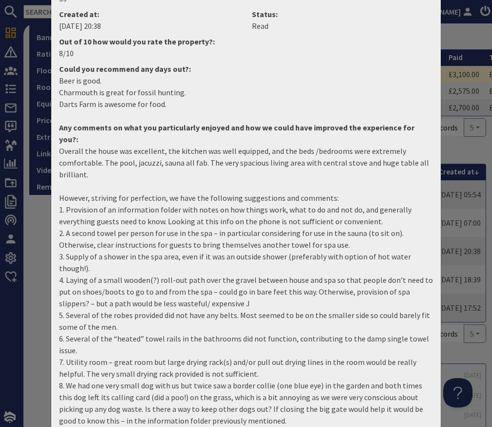
scroll to position [96, 0]
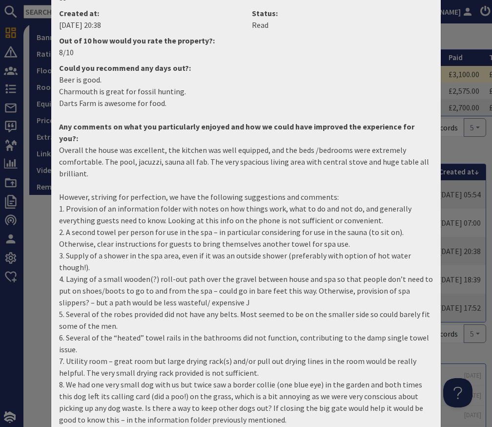
click at [95, 155] on p "Overall the house was excellent, the kitchen was well equipped, and the beds /b…" at bounding box center [246, 284] width 374 height 281
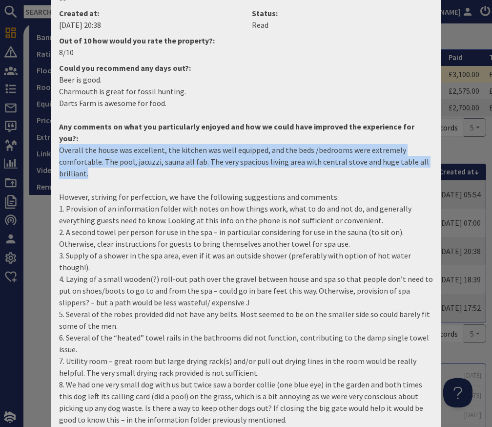
drag, startPoint x: 91, startPoint y: 163, endPoint x: 53, endPoint y: 142, distance: 43.7
click at [54, 144] on dd "Overall the house was excellent, the kitchen was well equipped, and the beds /b…" at bounding box center [246, 288] width 386 height 289
copy p "Overall the house was excellent, the kitchen was well equipped, and the beds /b…"
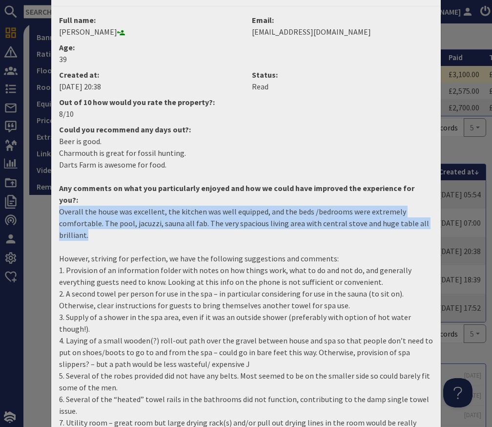
scroll to position [25, 0]
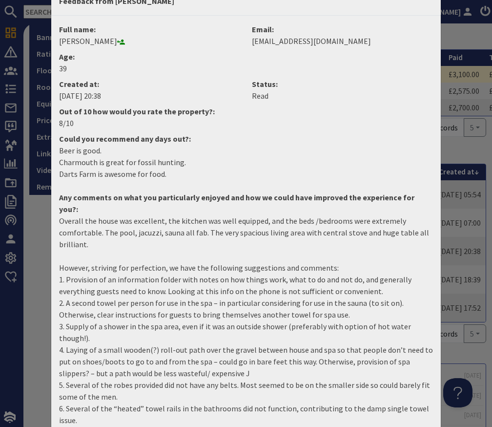
click at [83, 41] on dd "Ian Nimmo" at bounding box center [149, 41] width 181 height 12
click at [82, 41] on dd "Ian Nimmo" at bounding box center [149, 41] width 181 height 12
copy dd "Nimmo"
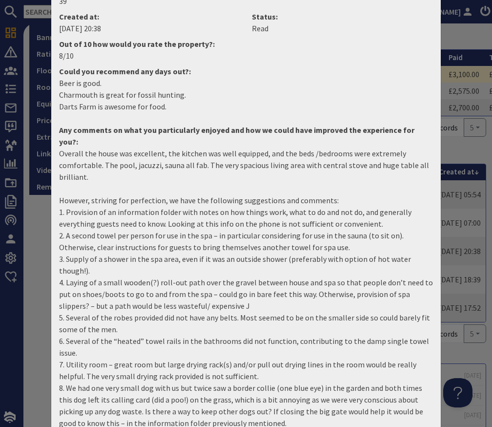
scroll to position [133, 0]
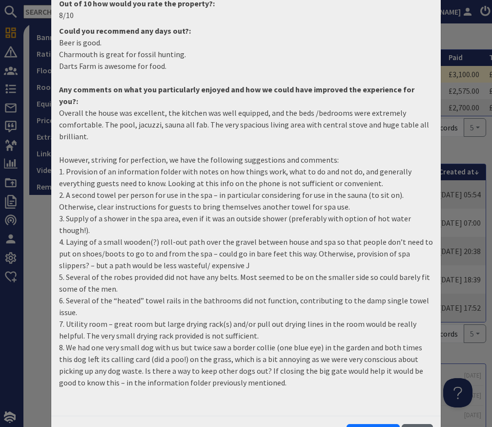
click at [412, 424] on button "Close" at bounding box center [417, 433] width 31 height 19
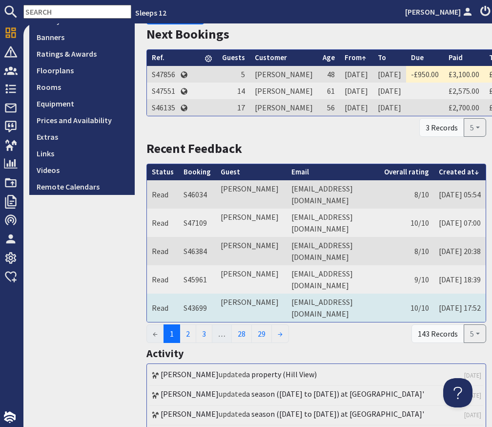
scroll to position [263, 0]
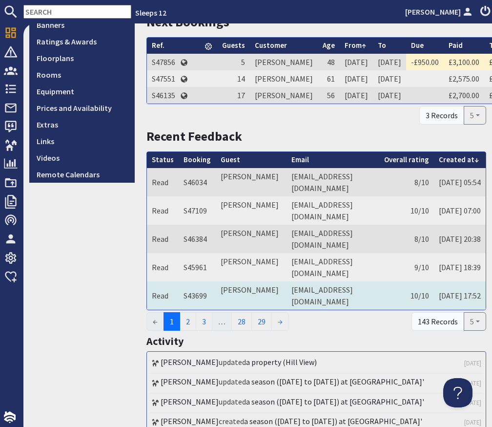
click at [317, 309] on td "wems12@yahoo.co.uk" at bounding box center [333, 295] width 93 height 28
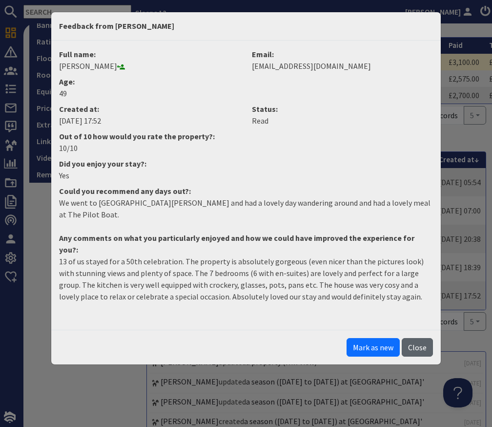
click at [415, 338] on button "Close" at bounding box center [417, 347] width 31 height 19
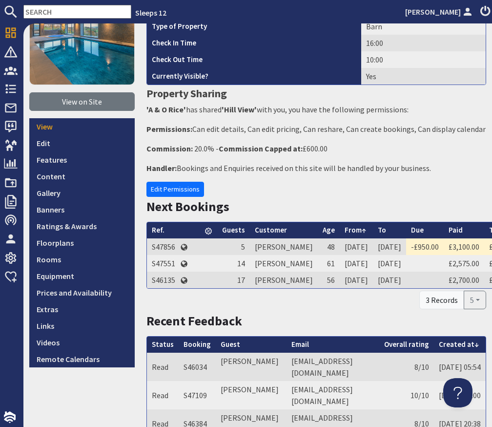
scroll to position [0, 0]
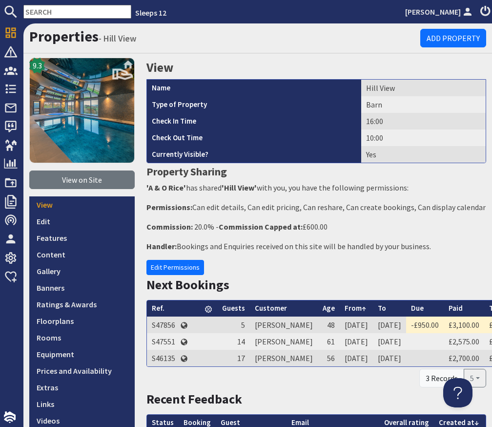
click at [59, 9] on input "text" at bounding box center [77, 12] width 108 height 14
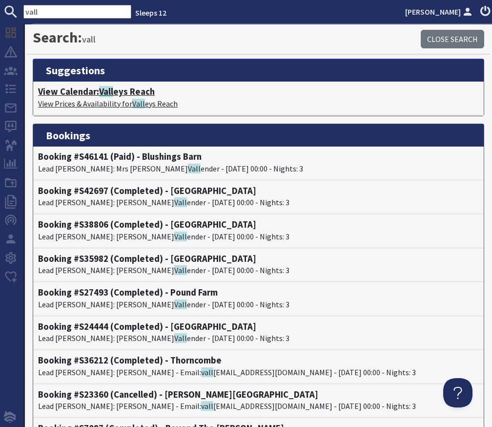
type input "vall"
click at [97, 93] on h4 "View Calendar: Vall eys Reach" at bounding box center [258, 91] width 441 height 11
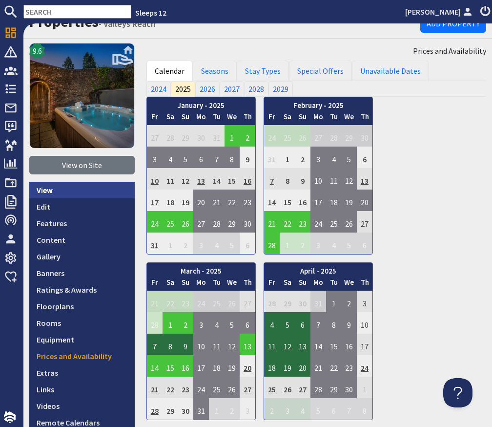
scroll to position [12, 0]
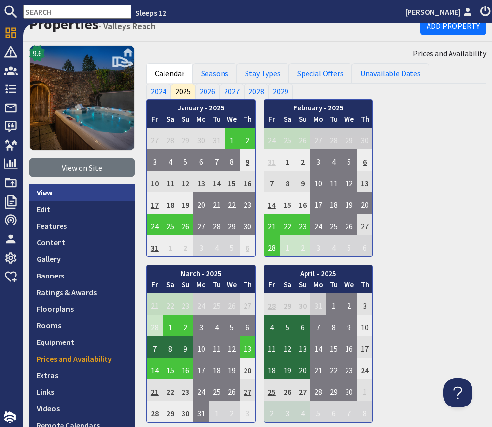
click at [64, 189] on link "View" at bounding box center [81, 192] width 105 height 17
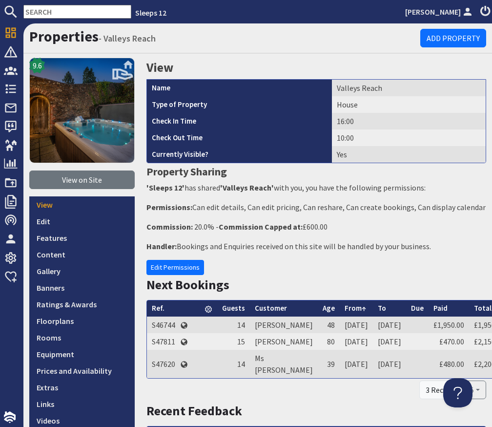
click at [80, 7] on input "text" at bounding box center [77, 12] width 108 height 14
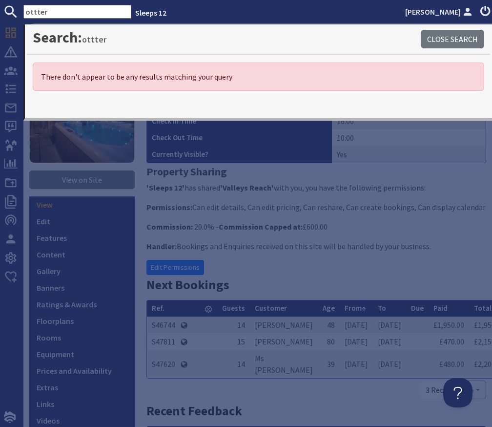
drag, startPoint x: 39, startPoint y: 14, endPoint x: 45, endPoint y: 17, distance: 6.8
click at [40, 14] on input "ottter" at bounding box center [77, 12] width 108 height 14
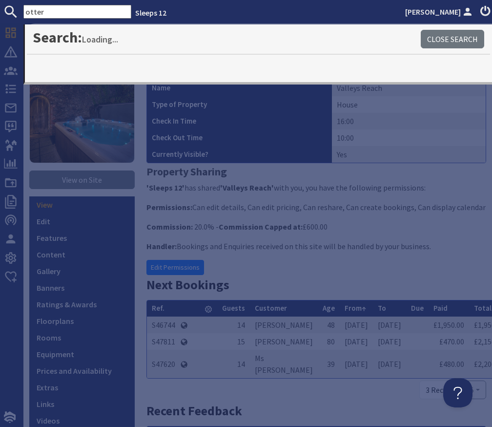
type input "otter"
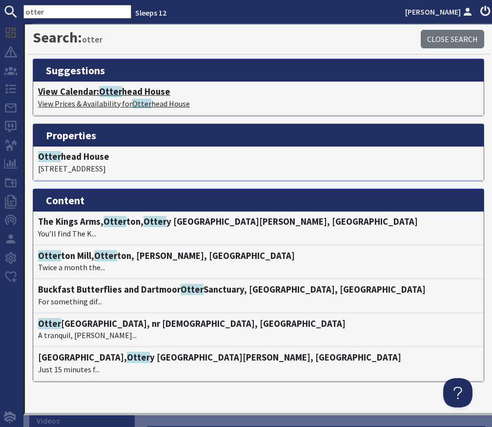
click at [138, 96] on h4 "View Calendar: Otter head House" at bounding box center [258, 91] width 441 height 11
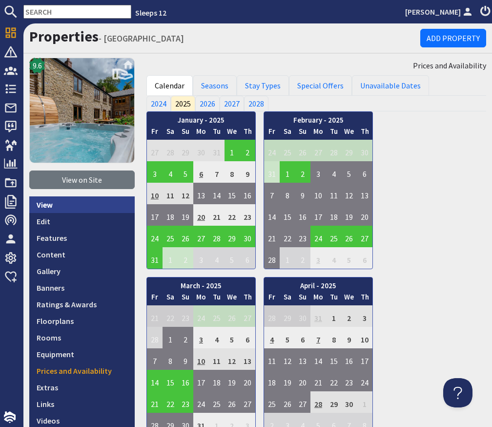
click at [69, 211] on link "View" at bounding box center [81, 204] width 105 height 17
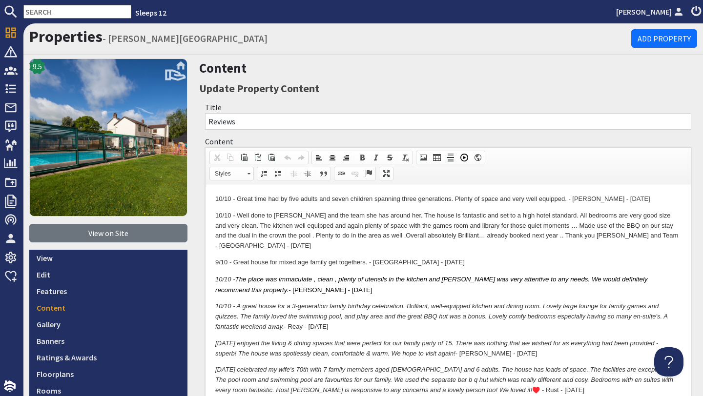
click at [93, 7] on input "text" at bounding box center [77, 12] width 108 height 14
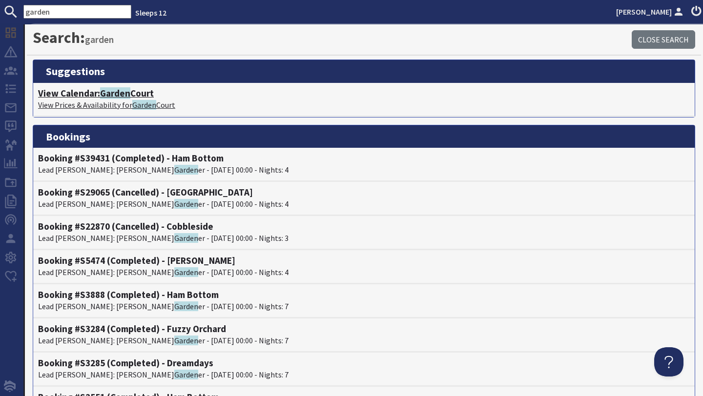
type input "garden"
click at [90, 94] on h4 "View Calendar: Garden Court" at bounding box center [364, 93] width 652 height 11
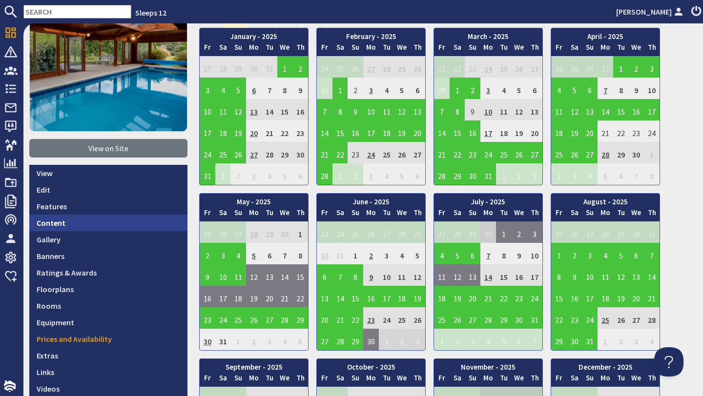
scroll to position [134, 0]
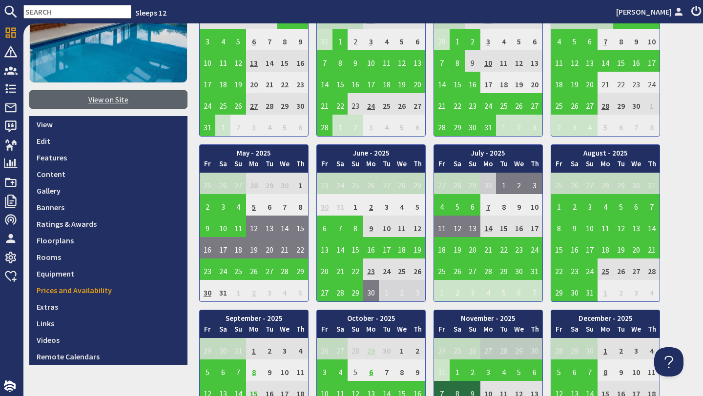
click at [126, 102] on link "View on Site" at bounding box center [108, 99] width 158 height 19
click at [95, 7] on input "text" at bounding box center [77, 12] width 108 height 14
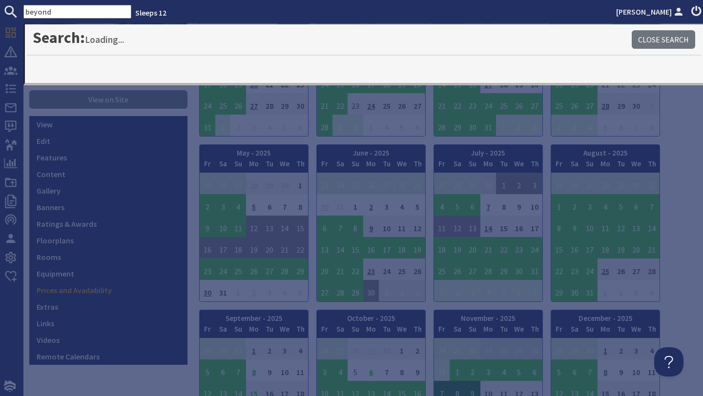
type input "beyond"
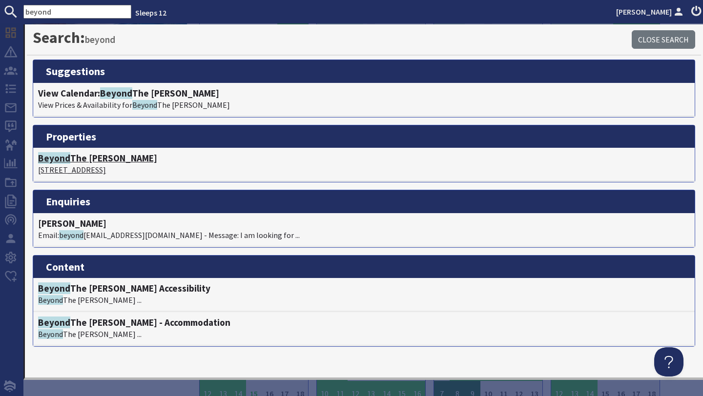
click at [63, 157] on span "Beyond" at bounding box center [54, 158] width 32 height 12
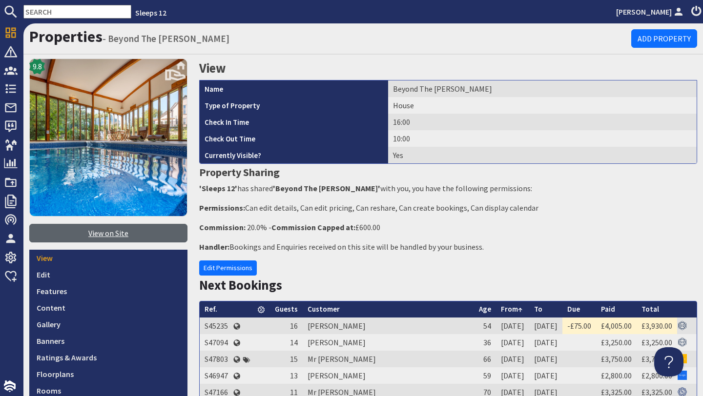
click at [117, 229] on link "View on Site" at bounding box center [108, 233] width 158 height 19
click at [76, 14] on input "text" at bounding box center [77, 12] width 108 height 14
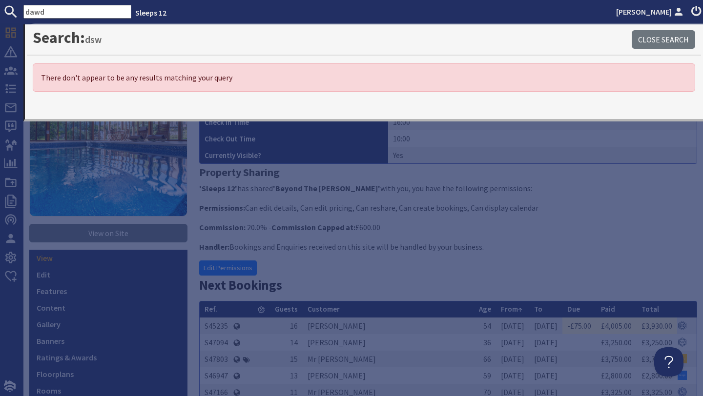
click at [34, 10] on input "dawd" at bounding box center [77, 12] width 108 height 14
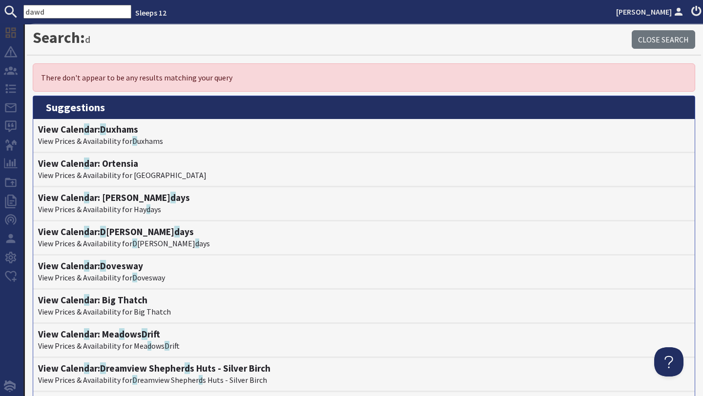
click at [82, 12] on input "dawd" at bounding box center [77, 12] width 108 height 14
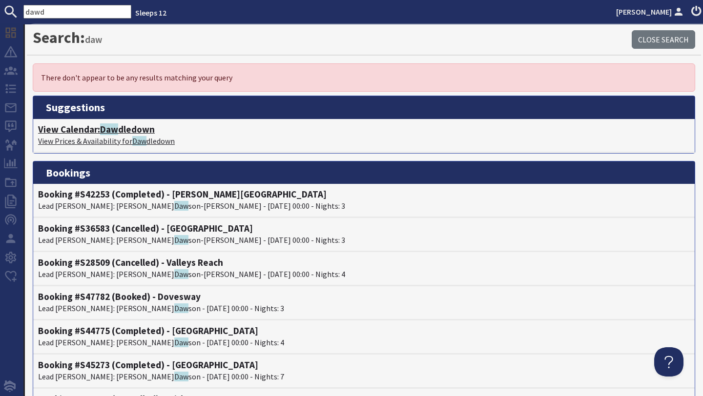
type input "dawd"
click at [117, 125] on span "Daw" at bounding box center [109, 130] width 18 height 12
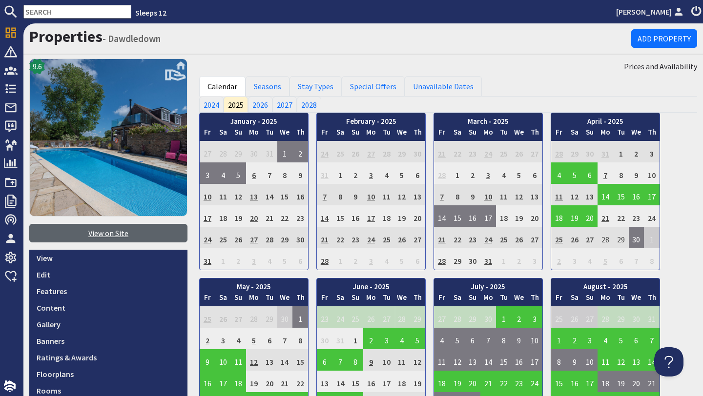
click at [98, 236] on link "View on Site" at bounding box center [108, 233] width 158 height 19
click at [47, 14] on input "text" at bounding box center [77, 12] width 108 height 14
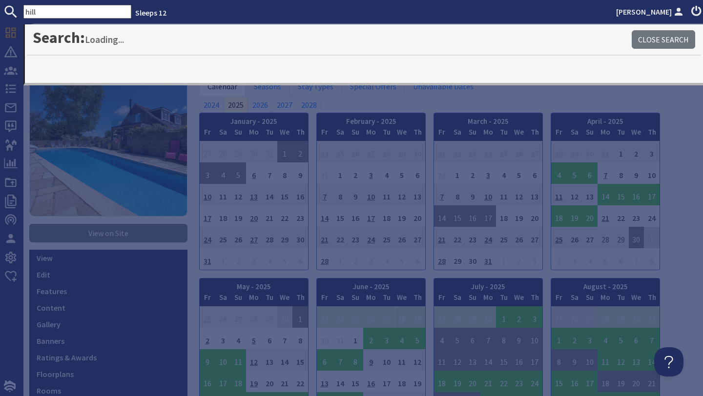
type input "hill"
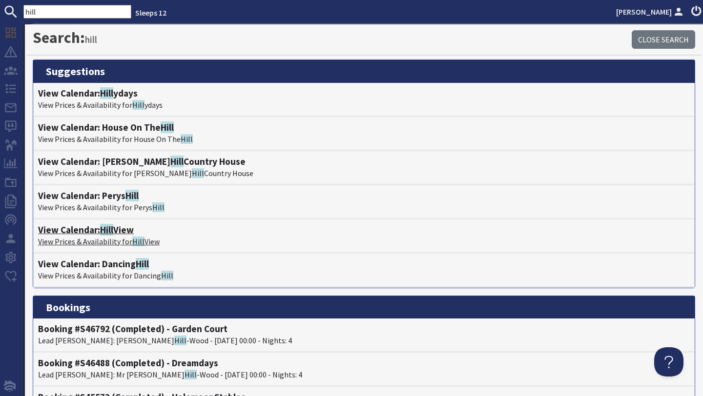
click at [97, 228] on h4 "View Calendar: Hill View" at bounding box center [364, 230] width 652 height 11
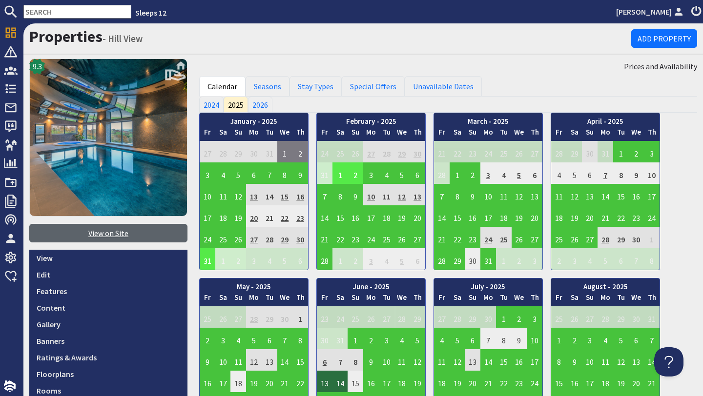
click at [136, 237] on link "View on Site" at bounding box center [108, 233] width 158 height 19
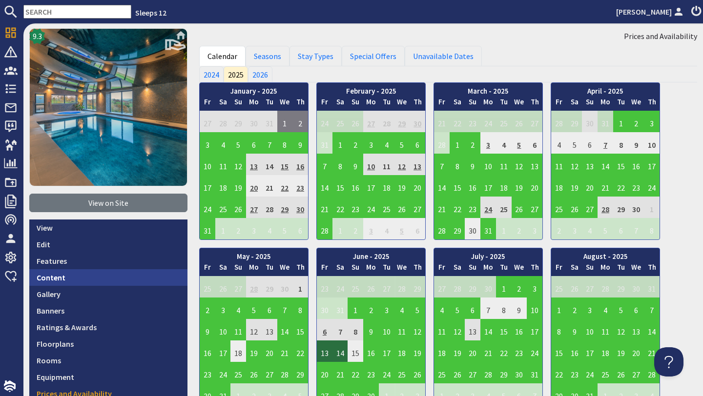
scroll to position [40, 0]
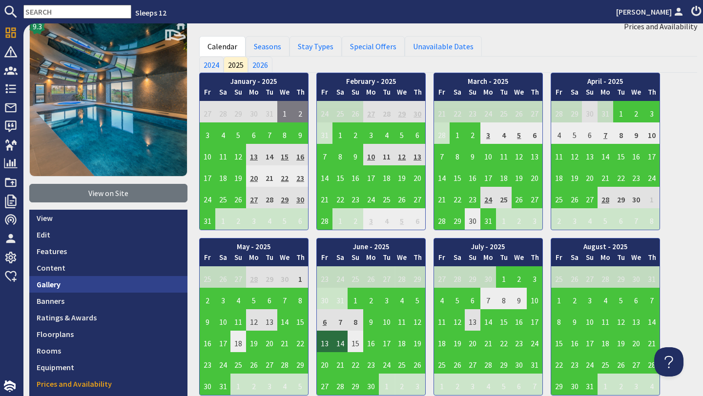
click at [84, 292] on link "Gallery" at bounding box center [108, 284] width 158 height 17
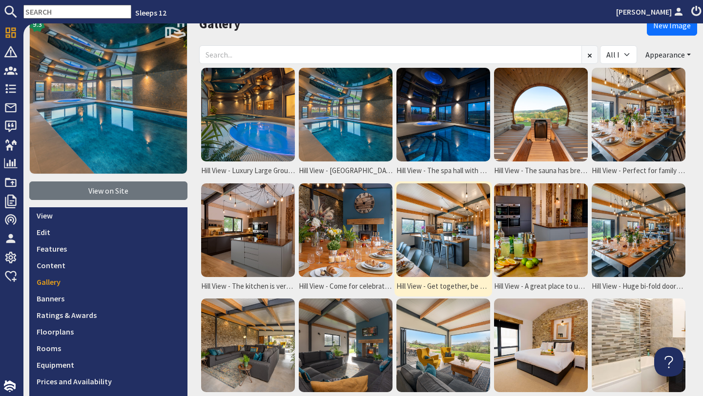
scroll to position [39, 0]
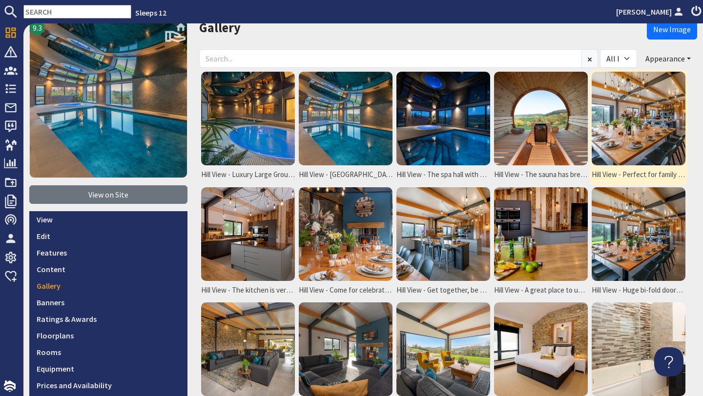
click at [644, 142] on img at bounding box center [639, 119] width 94 height 94
click at [633, 123] on img at bounding box center [639, 119] width 94 height 94
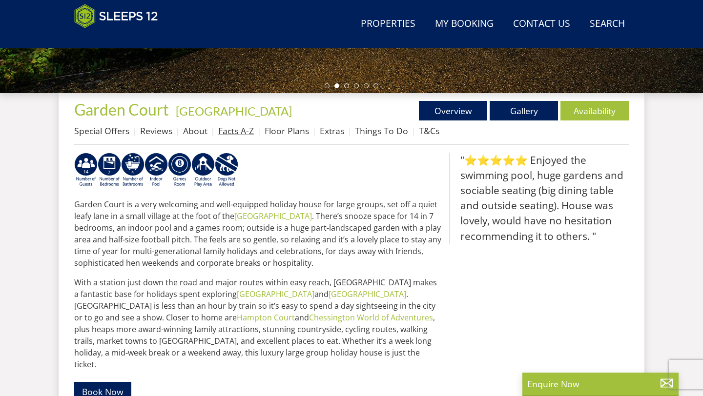
scroll to position [231, 0]
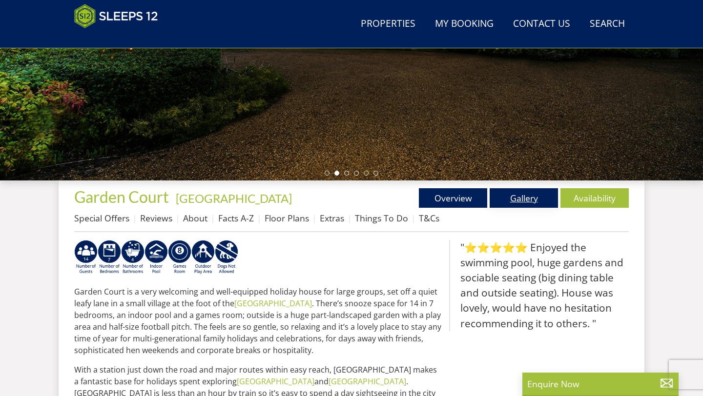
click at [522, 197] on link "Gallery" at bounding box center [524, 198] width 68 height 20
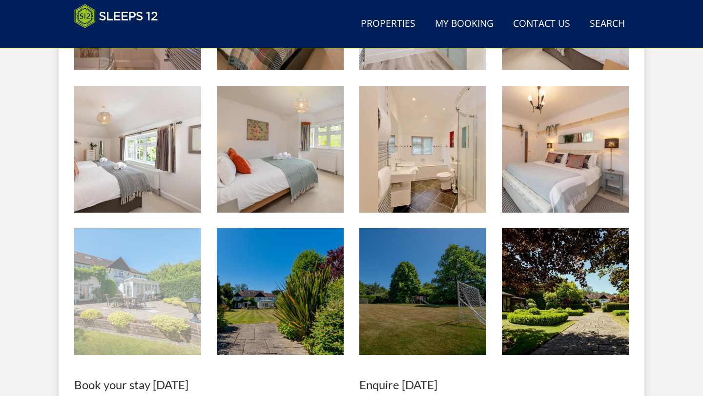
scroll to position [949, 0]
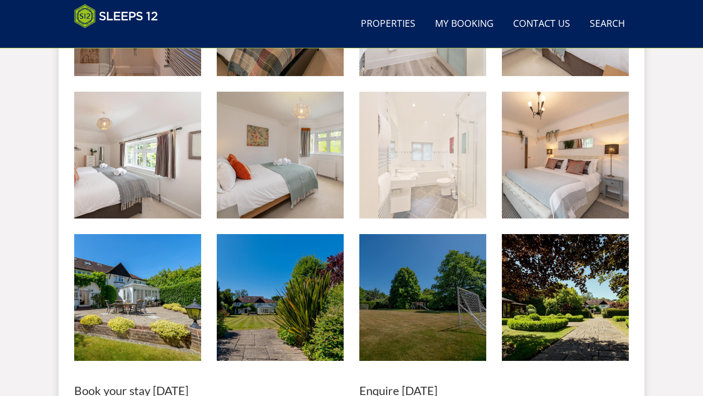
click at [403, 185] on img at bounding box center [422, 155] width 127 height 127
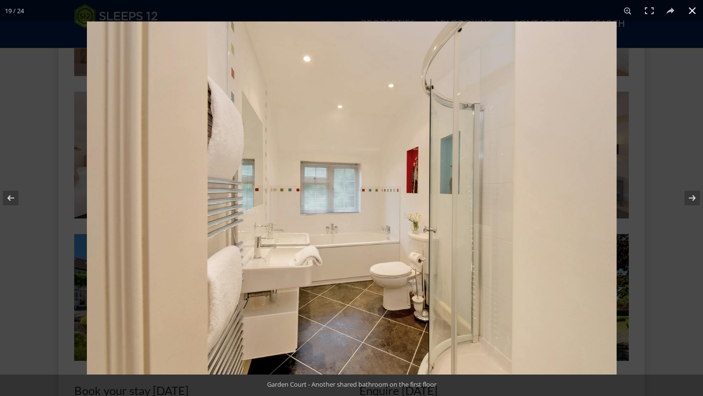
click at [694, 14] on button at bounding box center [691, 10] width 21 height 21
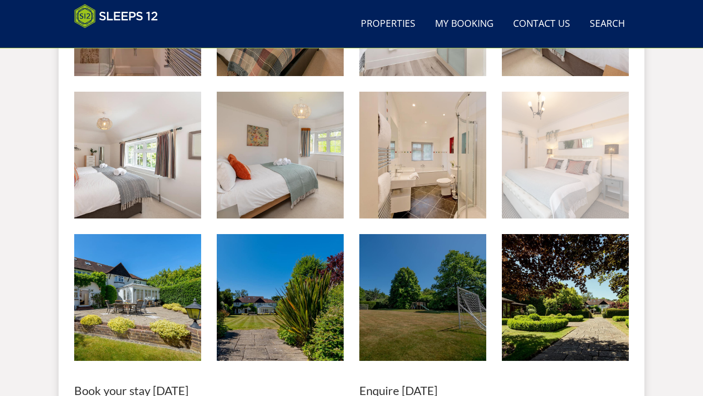
click at [551, 162] on img at bounding box center [565, 155] width 127 height 127
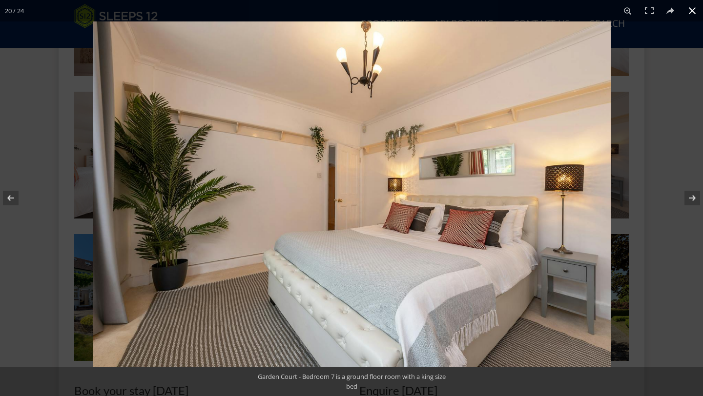
click at [692, 14] on button at bounding box center [691, 10] width 21 height 21
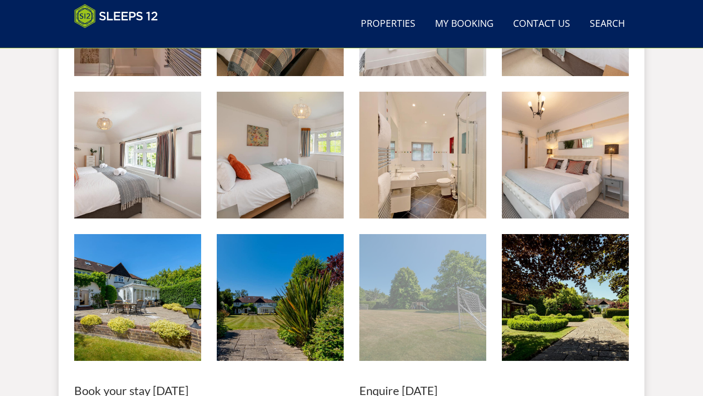
click at [380, 300] on img at bounding box center [422, 297] width 127 height 127
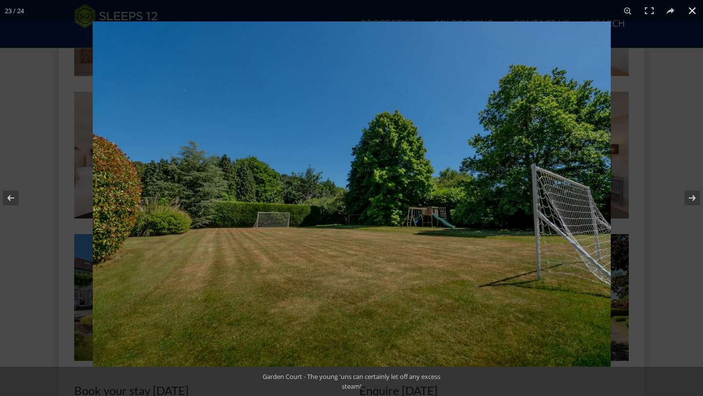
click at [690, 11] on button at bounding box center [691, 10] width 21 height 21
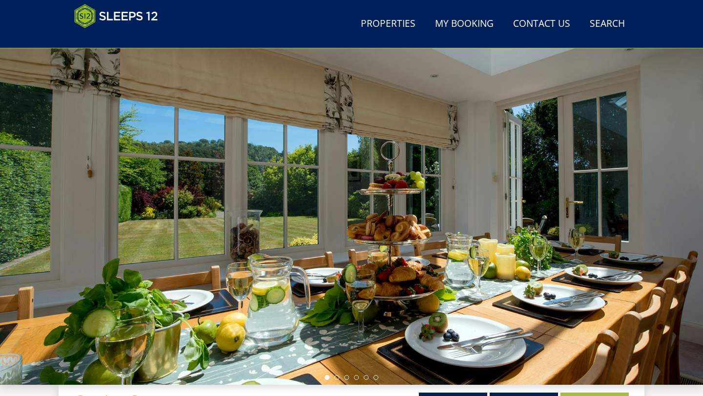
scroll to position [0, 0]
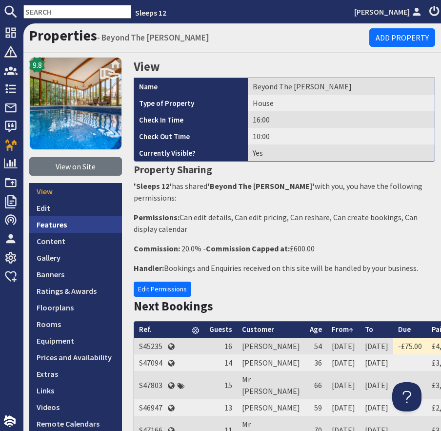
click at [68, 229] on link "Features" at bounding box center [75, 224] width 93 height 17
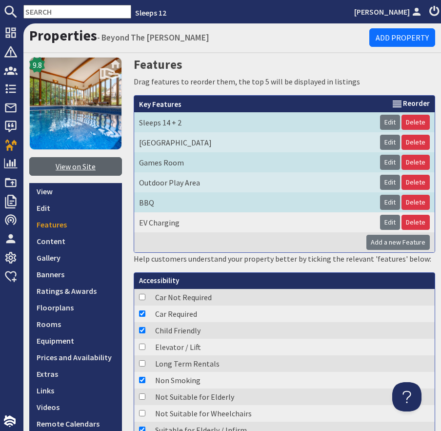
click at [90, 170] on link "View on Site" at bounding box center [75, 166] width 93 height 19
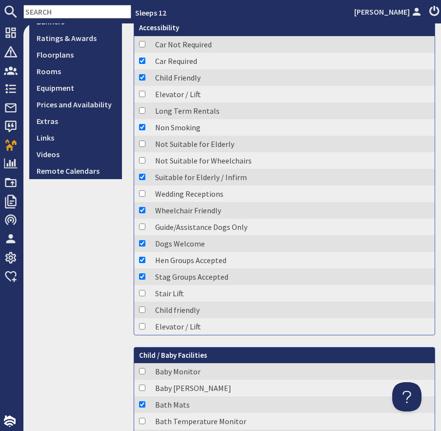
click at [239, 220] on td "Guide/Assistance Dogs Only" at bounding box center [292, 227] width 285 height 17
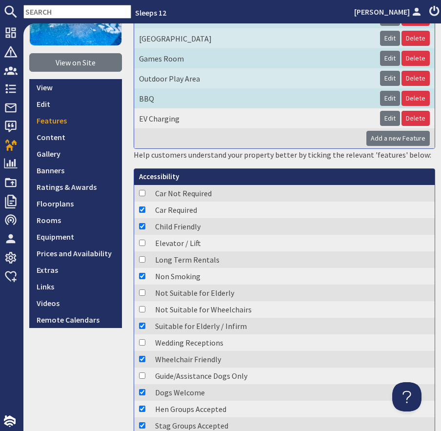
scroll to position [0, 0]
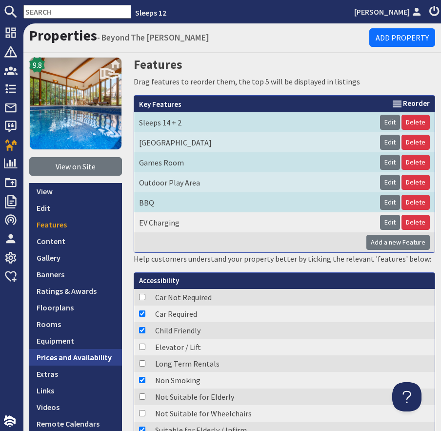
click at [98, 356] on link "Prices and Availability" at bounding box center [75, 357] width 93 height 17
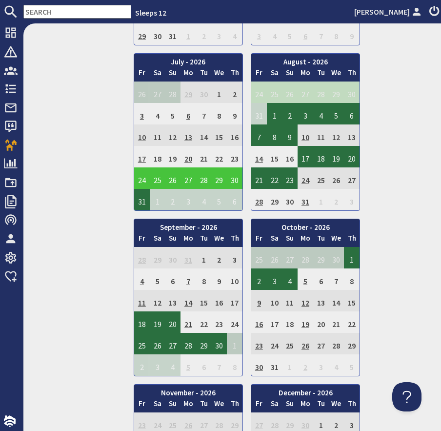
scroll to position [1858, 0]
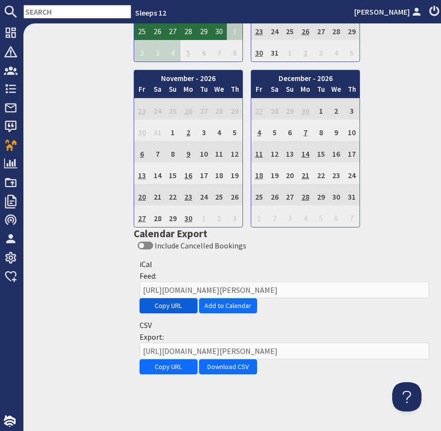
click at [178, 307] on button "Copy URL" at bounding box center [169, 305] width 58 height 15
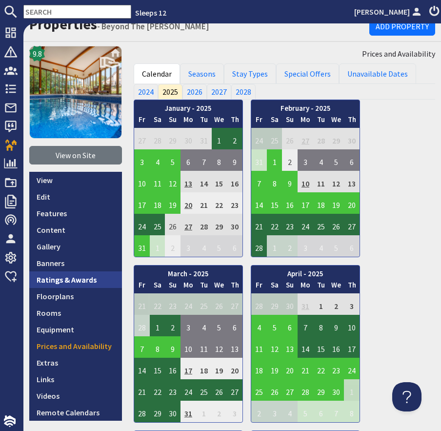
scroll to position [12, 0]
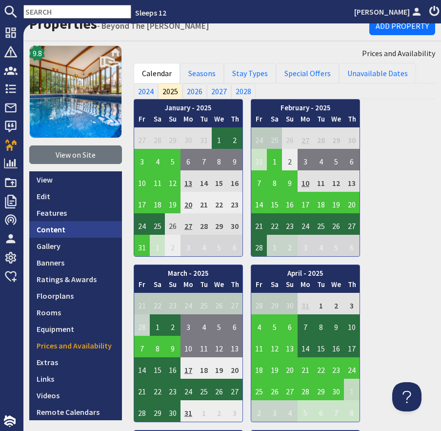
click at [64, 232] on link "Content" at bounding box center [75, 229] width 93 height 17
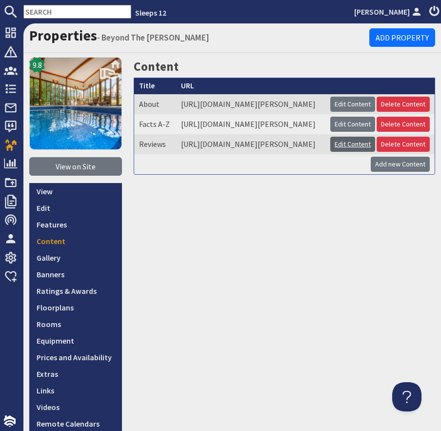
click at [351, 152] on link "Edit Content" at bounding box center [352, 144] width 45 height 15
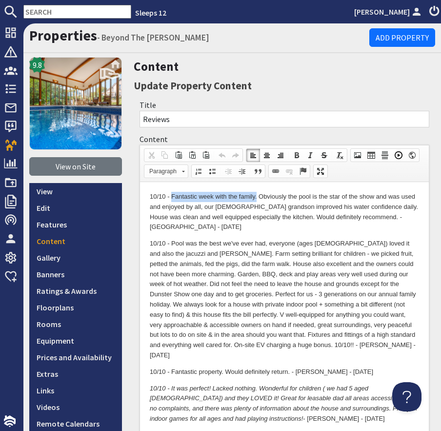
drag, startPoint x: 256, startPoint y: 196, endPoint x: 171, endPoint y: 197, distance: 84.9
click at [171, 197] on p "10/10 - Fantastic week with the family. Obviously the pool is the star of the s…" at bounding box center [284, 211] width 269 height 41
copy p "Fantastic week with the family."
click at [394, 216] on p "10/10 - Fantastic week with the family. Obviously the pool is the star of the s…" at bounding box center [284, 211] width 269 height 41
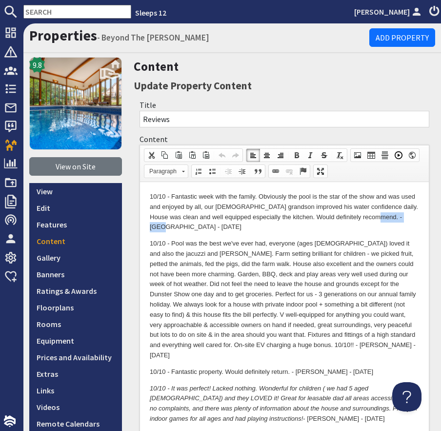
copy p "[PERSON_NAME]"
click at [218, 225] on p "10/10 - Fantastic week with the family. Obviously the pool is the star of the s…" at bounding box center [284, 211] width 269 height 41
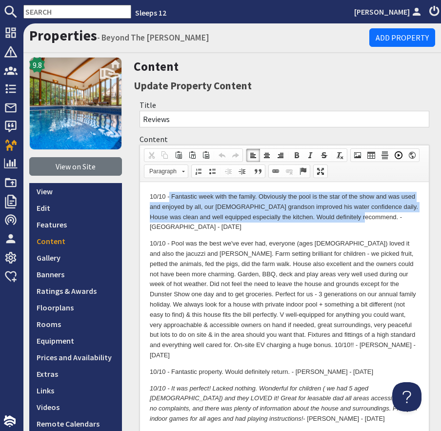
drag, startPoint x: 364, startPoint y: 219, endPoint x: 170, endPoint y: 196, distance: 195.1
click at [170, 196] on p "10/10 - Fantastic week with the family. Obviously the pool is the star of the s…" at bounding box center [284, 211] width 269 height 41
copy p "Fantastic week with the family. Obviously the pool is the star of the show and …"
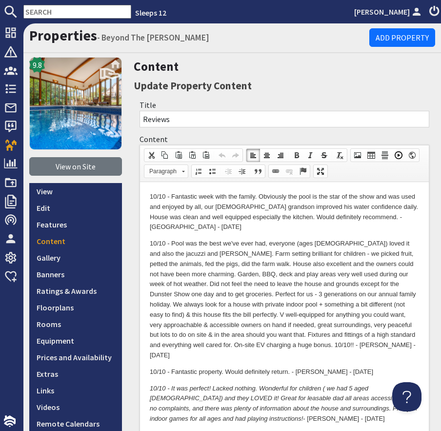
click at [168, 253] on p "10/10 - Pool was the best we've ever had, everyone (ages [DEMOGRAPHIC_DATA]) lo…" at bounding box center [284, 299] width 269 height 122
click at [302, 251] on p "10/10 - Pool was the best we've ever had, everyone (ages [DEMOGRAPHIC_DATA]) lo…" at bounding box center [284, 299] width 269 height 122
drag, startPoint x: 267, startPoint y: 243, endPoint x: 170, endPoint y: 246, distance: 96.7
click at [170, 246] on p "10/10 - Pool was the best we've ever had, everyone (ages [DEMOGRAPHIC_DATA]) lo…" at bounding box center [284, 299] width 269 height 122
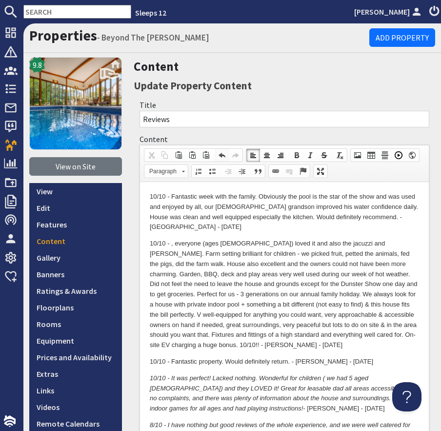
click at [221, 154] on span at bounding box center [222, 155] width 8 height 8
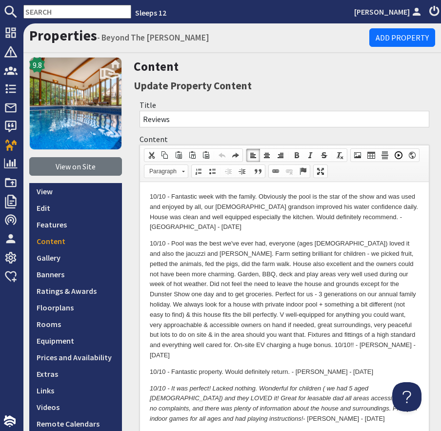
click at [271, 345] on p "10/10 - Pool was the best we've ever had, everyone (ages [DEMOGRAPHIC_DATA]) lo…" at bounding box center [284, 299] width 269 height 122
copy p "Allen"
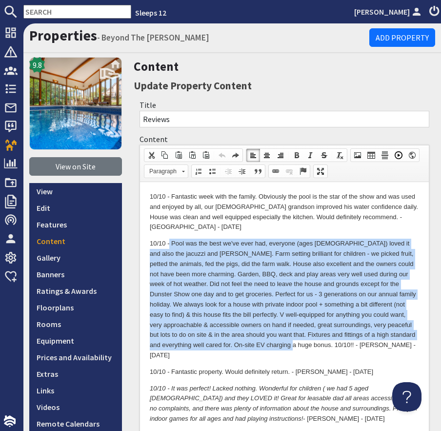
drag, startPoint x: 261, startPoint y: 348, endPoint x: 169, endPoint y: 243, distance: 139.1
click at [169, 243] on p "10/10 - Pool was the best we've ever had, everyone (ages [DEMOGRAPHIC_DATA]) lo…" at bounding box center [284, 299] width 269 height 122
copy p "Pool was the best we've ever had, everyone (ages 3-67) loved it and also the ja…"
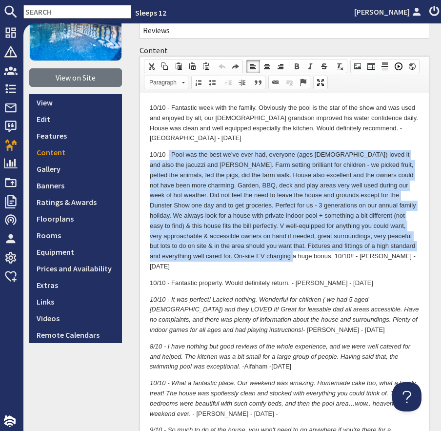
scroll to position [143, 0]
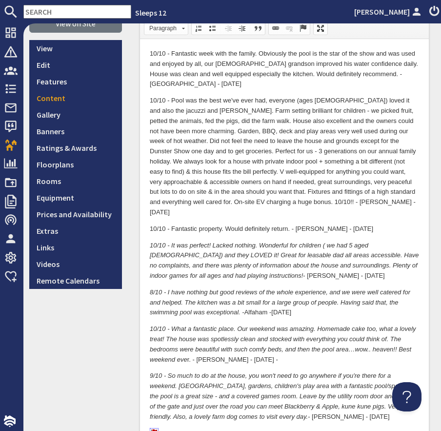
drag, startPoint x: 225, startPoint y: 219, endPoint x: 315, endPoint y: 228, distance: 90.3
click at [288, 224] on p "10/10 - Fantastic property. Would definitely return. - Maddock - July 25" at bounding box center [284, 229] width 269 height 10
copy p "Would definitely return"
click at [310, 224] on p "10/10 - Fantastic property. Would definitely return. - Maddock - July 25" at bounding box center [284, 229] width 269 height 10
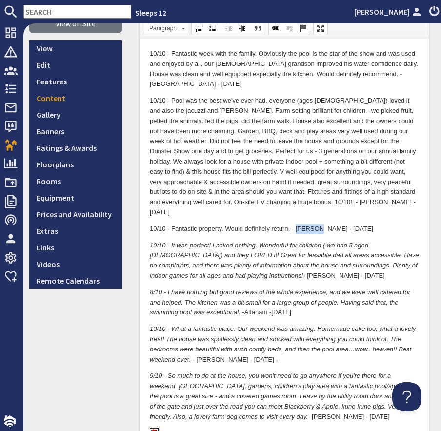
click at [310, 224] on p "10/10 - Fantastic property. Would definitely return. - Maddock - July 25" at bounding box center [284, 229] width 269 height 10
copy p "Maddock"
click at [265, 247] on em "10/10 - It was perfect! Lacked nothing. Wonderful for children ( we had 5 aged …" at bounding box center [284, 260] width 269 height 38
drag, startPoint x: 172, startPoint y: 218, endPoint x: 290, endPoint y: 220, distance: 118.2
click at [290, 224] on p "10/10 - Fantastic property. Would definitely return. - Maddock - July 25" at bounding box center [284, 229] width 269 height 10
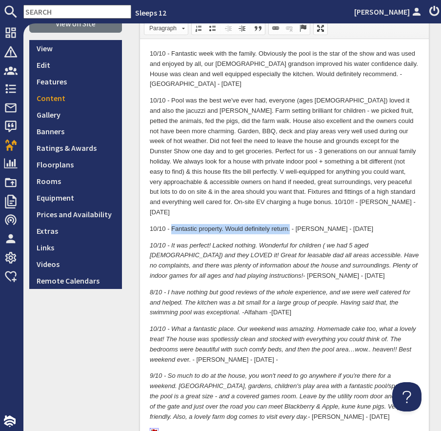
copy p "Fantastic property. Would definitely return."
drag, startPoint x: 212, startPoint y: 235, endPoint x: 175, endPoint y: 236, distance: 37.1
click at [172, 241] on em "10/10 - It was perfect! Lacked nothing. Wonderful for children ( we had 5 aged …" at bounding box center [284, 260] width 269 height 38
drag, startPoint x: 170, startPoint y: 233, endPoint x: 212, endPoint y: 231, distance: 42.0
click at [212, 241] on em "10/10 - It was perfect! Lacked nothing. Wonderful for children ( we had 5 aged …" at bounding box center [284, 260] width 269 height 38
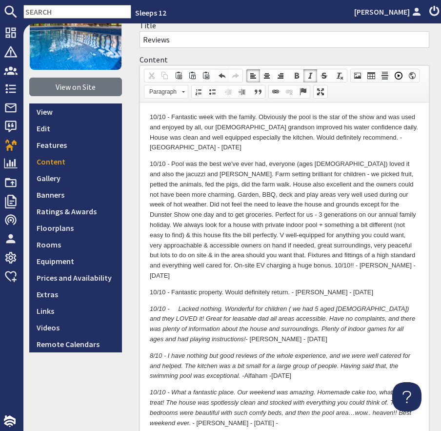
scroll to position [78, 0]
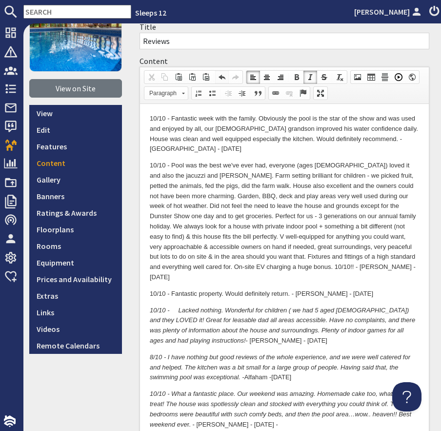
click at [223, 76] on span at bounding box center [222, 77] width 8 height 8
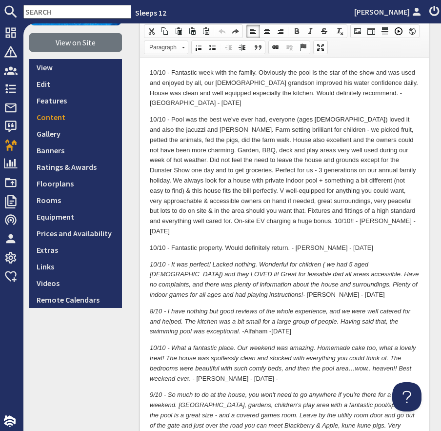
scroll to position [127, 0]
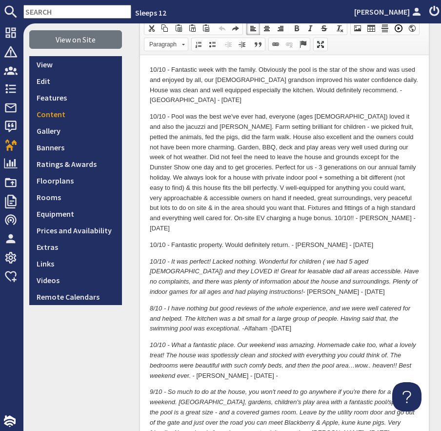
drag, startPoint x: 172, startPoint y: 251, endPoint x: 223, endPoint y: 259, distance: 51.8
click at [210, 257] on em "10/10 - It was perfect! Lacked nothing. Wonderful for children ( we had 5 aged …" at bounding box center [284, 276] width 269 height 38
copy em "It was perfect!"
click at [228, 281] on p "10/10 - It was perfect! Lacked nothing. Wonderful for children ( we had 5 aged …" at bounding box center [284, 276] width 269 height 41
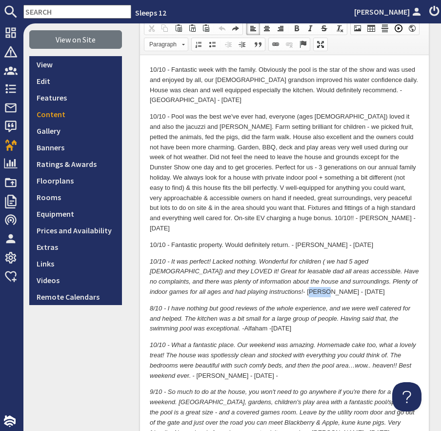
click at [228, 281] on p "10/10 - It was perfect! Lacked nothing. Wonderful for children ( we had 5 aged …" at bounding box center [284, 276] width 269 height 41
copy p "Jones"
click at [219, 280] on p "10/10 - It was perfect! Lacked nothing. Wonderful for children ( we had 5 aged …" at bounding box center [284, 276] width 269 height 41
click at [217, 283] on em "10/10 - It was perfect! Lacked nothing. Wonderful for children ( we had 5 aged …" at bounding box center [284, 276] width 269 height 38
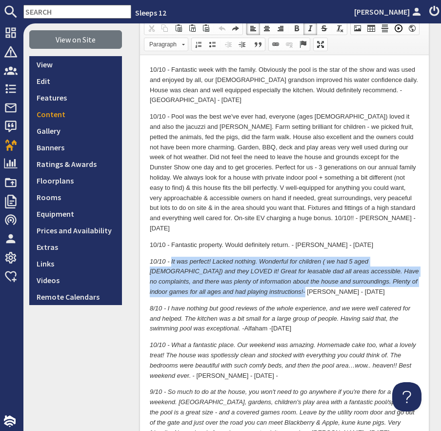
drag, startPoint x: 219, startPoint y: 282, endPoint x: 172, endPoint y: 253, distance: 55.0
click at [172, 256] on p "10/10 - It was perfect! Lacked nothing. Wonderful for children ( we had 5 aged …" at bounding box center [284, 276] width 269 height 41
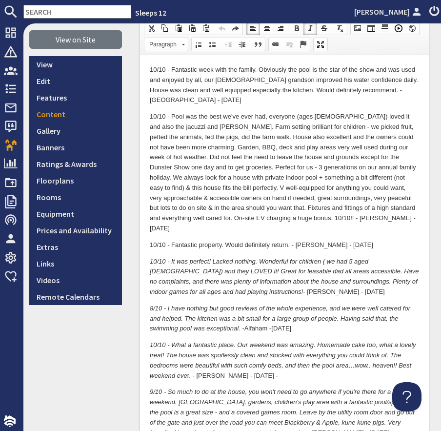
click at [266, 309] on em "8/10 - I have nothing but good reviews of the whole experience, and we were wel…" at bounding box center [280, 318] width 261 height 28
click at [192, 308] on em "8/10 - I have nothing but good reviews of the whole experience, and we were wel…" at bounding box center [280, 318] width 261 height 28
drag, startPoint x: 168, startPoint y: 298, endPoint x: 257, endPoint y: 303, distance: 89.5
click at [257, 303] on p "8/10 - I have nothing but good reviews of the whole experience, and we were wel…" at bounding box center [284, 318] width 269 height 30
click at [258, 318] on p "8/10 - I have nothing but good reviews of the whole experience, and we were wel…" at bounding box center [284, 318] width 269 height 30
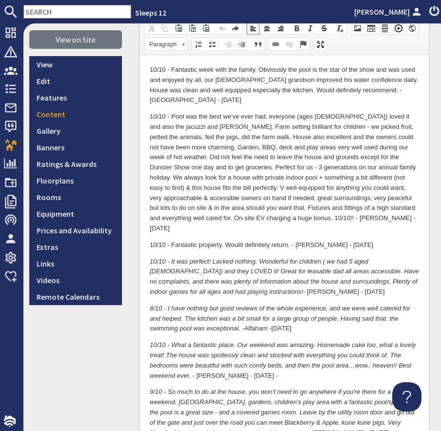
click at [256, 317] on p "8/10 - I have nothing but good reviews of the whole experience, and we were wel…" at bounding box center [284, 318] width 269 height 30
click at [257, 317] on p "8/10 - I have nothing but good reviews of the whole experience, and we were wel…" at bounding box center [284, 318] width 269 height 30
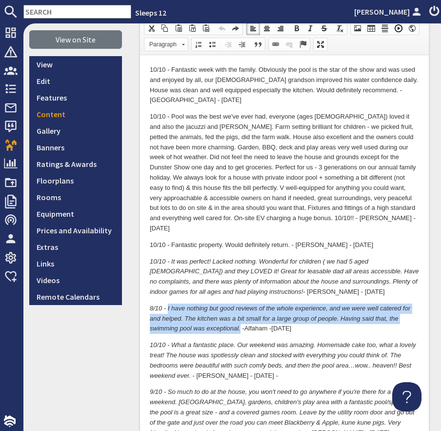
drag, startPoint x: 241, startPoint y: 320, endPoint x: 169, endPoint y: 300, distance: 75.0
click at [168, 303] on p "8/10 - I have nothing but good reviews of the whole experience, and we were wel…" at bounding box center [284, 318] width 269 height 30
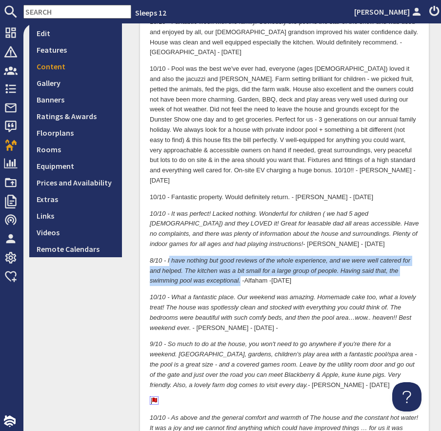
scroll to position [179, 0]
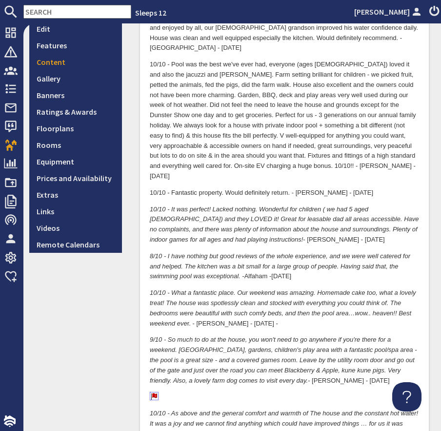
click at [206, 302] on em "10/10 - What a fantastic place. Our weekend was amazing. Homemade cake too, wha…" at bounding box center [283, 307] width 267 height 38
click at [190, 315] on p "10/10 - What a fantastic place. Our weekend was amazing. Homemade cake too, wha…" at bounding box center [284, 308] width 269 height 41
drag, startPoint x: 172, startPoint y: 283, endPoint x: 233, endPoint y: 283, distance: 61.0
click at [233, 288] on em "10/10 - What a fantastic place. Our weekend was amazing. Homemade cake too, wha…" at bounding box center [283, 307] width 267 height 38
click at [210, 313] on p "10/10 - What a fantastic place. Our weekend was amazing. Homemade cake too, wha…" at bounding box center [284, 308] width 269 height 41
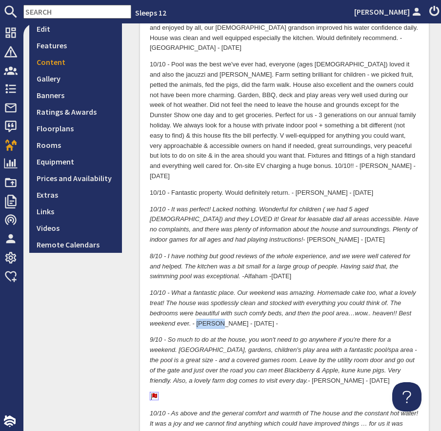
click at [210, 313] on p "10/10 - What a fantastic place. Our weekend was amazing. Homemade cake too, wha…" at bounding box center [284, 308] width 269 height 41
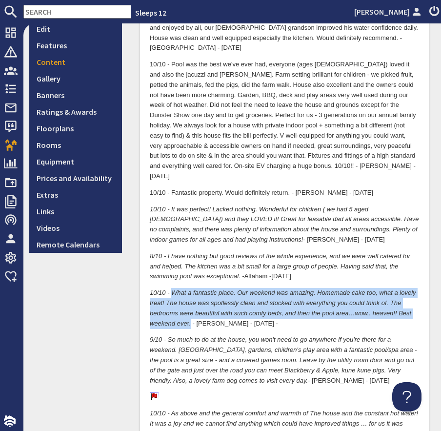
drag, startPoint x: 191, startPoint y: 312, endPoint x: 173, endPoint y: 283, distance: 34.2
click at [173, 288] on p "10/10 - What a fantastic place. Our weekend was amazing. Homemade cake too, wha…" at bounding box center [284, 308] width 269 height 41
click at [280, 289] on em "10/10 - What a fantastic place. Our weekend was amazing. Homemade cake too, wha…" at bounding box center [283, 307] width 267 height 38
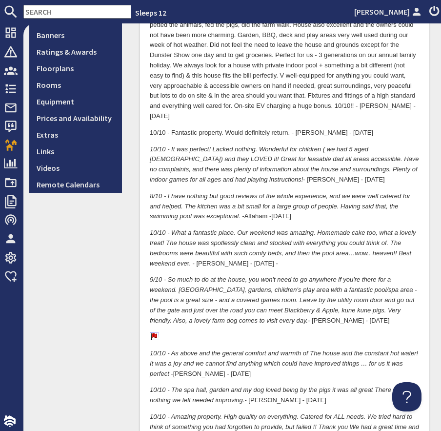
scroll to position [241, 0]
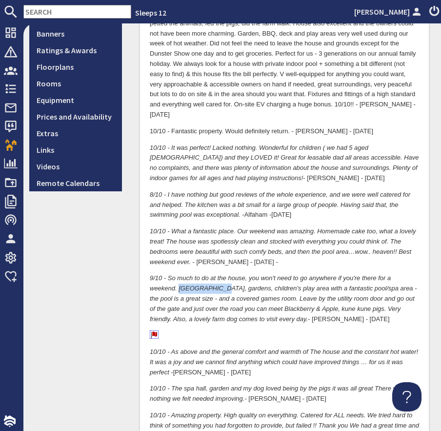
drag, startPoint x: 178, startPoint y: 279, endPoint x: 217, endPoint y: 282, distance: 38.7
click at [217, 282] on em "9/10 - So much to do at the house, you won't need to go anywhere if you're ther…" at bounding box center [284, 298] width 268 height 48
click at [288, 309] on p "9/10 - So much to do at the house, you won't need to go anywhere if you're ther…" at bounding box center [284, 298] width 269 height 51
click at [265, 310] on p "9/10 - So much to do at the house, you won't need to go anywhere if you're ther…" at bounding box center [284, 298] width 269 height 51
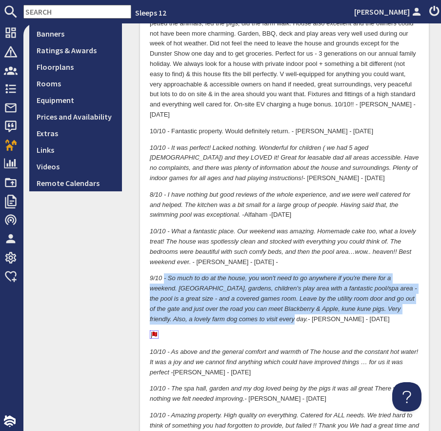
drag, startPoint x: 264, startPoint y: 311, endPoint x: 164, endPoint y: 271, distance: 107.3
click at [164, 273] on p "9/10 - So much to do at the house, you won't need to go anywhere if you're ther…" at bounding box center [284, 298] width 269 height 51
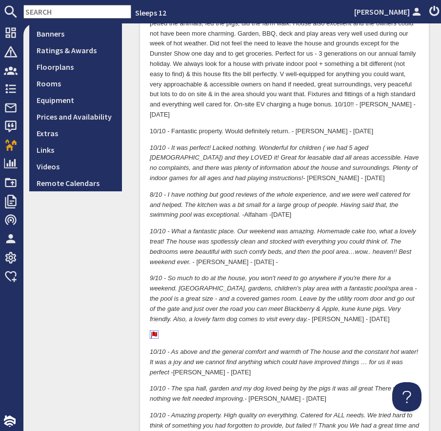
click at [179, 288] on em "9/10 - So much to do at the house, you won't need to go anywhere if you're ther…" at bounding box center [284, 298] width 268 height 48
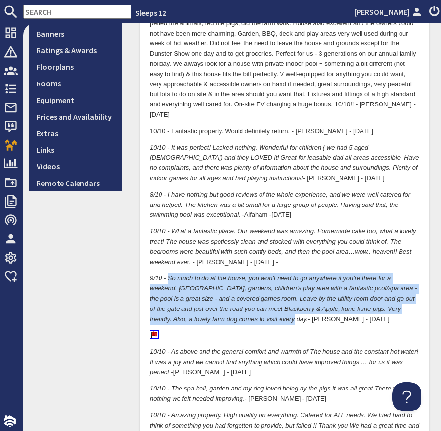
drag, startPoint x: 168, startPoint y: 268, endPoint x: 264, endPoint y: 310, distance: 104.5
click at [264, 310] on p "9/10 - So much to do at the house, you won't need to go anywhere if you're ther…" at bounding box center [284, 298] width 269 height 51
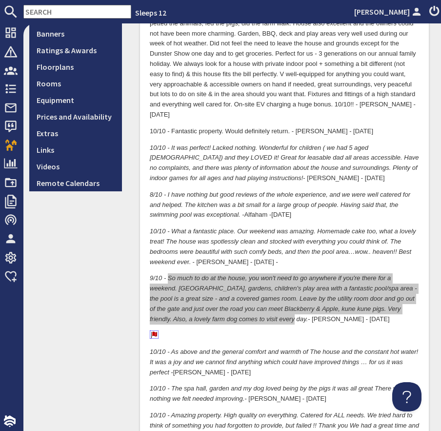
click at [64, 13] on input "text" at bounding box center [77, 12] width 108 height 14
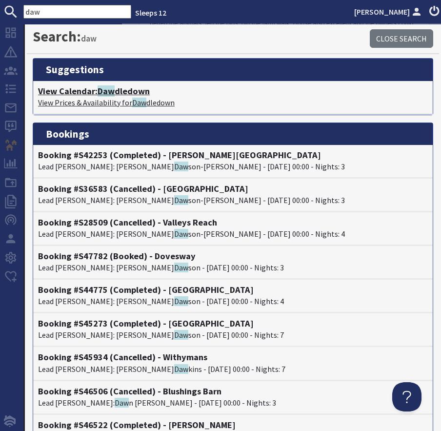
type input "daw"
click at [129, 92] on h4 "View Calendar: Daw dledown" at bounding box center [233, 91] width 390 height 11
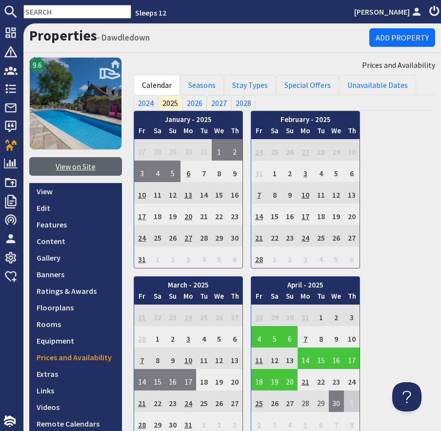
click at [93, 172] on link "View on Site" at bounding box center [75, 166] width 93 height 19
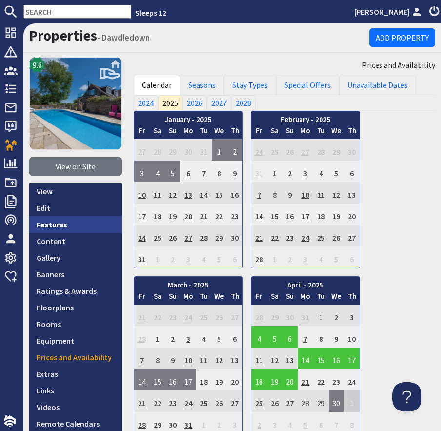
click at [53, 218] on link "Features" at bounding box center [75, 224] width 93 height 17
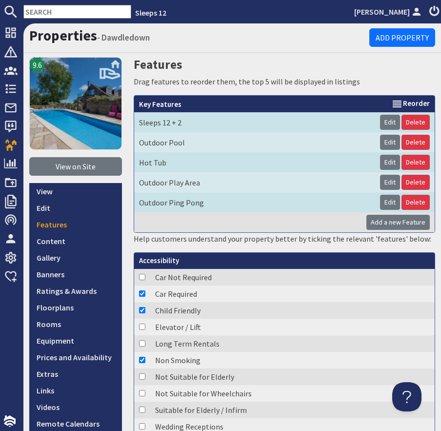
scroll to position [233, 0]
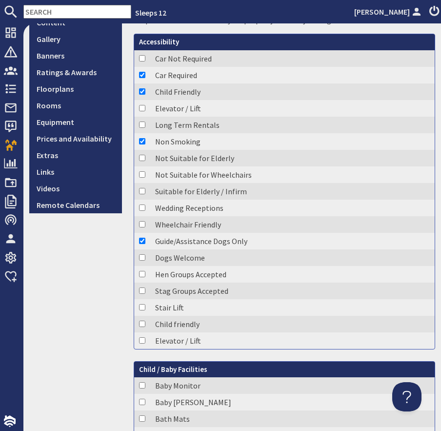
scroll to position [0, 0]
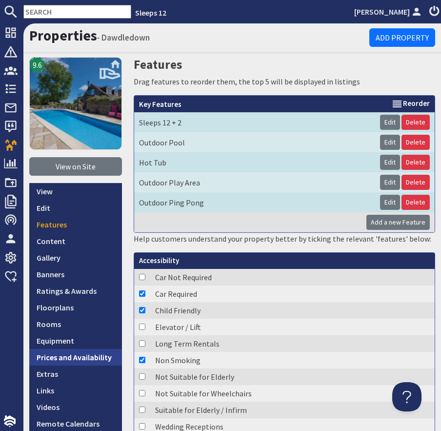
click at [68, 356] on link "Prices and Availability" at bounding box center [75, 357] width 93 height 17
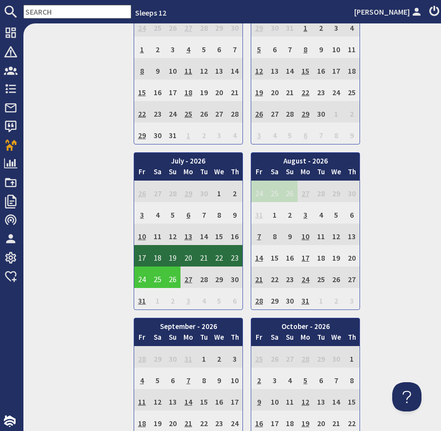
scroll to position [1858, 0]
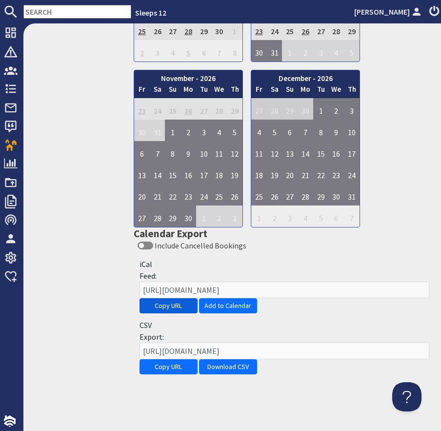
click at [166, 309] on button "Copy URL" at bounding box center [169, 305] width 58 height 15
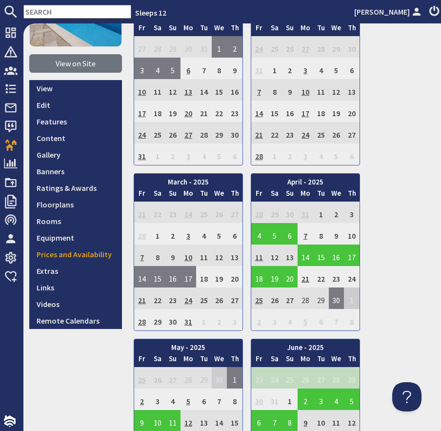
scroll to position [0, 0]
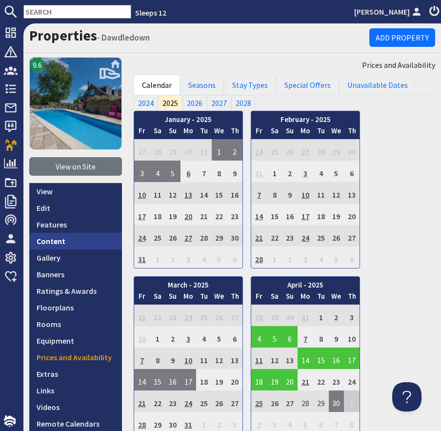
click at [69, 241] on link "Content" at bounding box center [75, 241] width 93 height 17
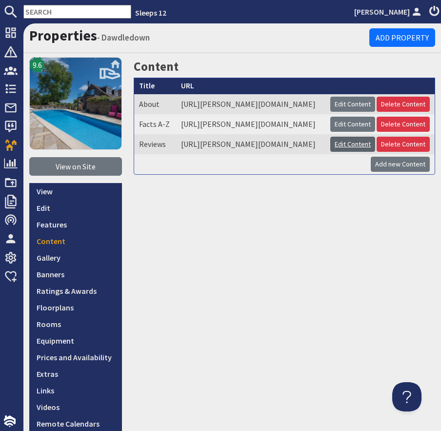
click at [375, 152] on link "Edit Content" at bounding box center [352, 144] width 45 height 15
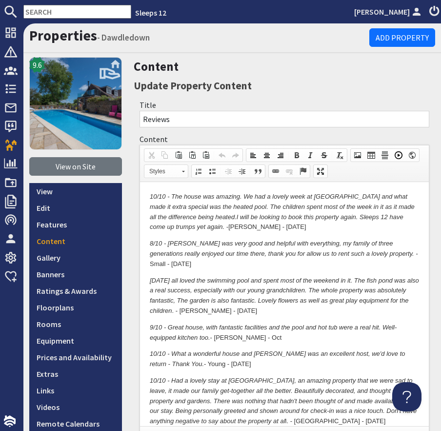
click at [414, 253] on p "8/10 - Ivan was very good and helpful with everything, my family of three gener…" at bounding box center [284, 253] width 269 height 30
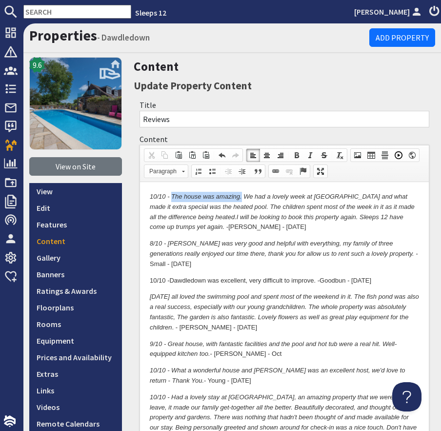
drag, startPoint x: 172, startPoint y: 196, endPoint x: 241, endPoint y: 198, distance: 68.4
click at [241, 198] on em "10/10 - The house was amazing. We had a lovely week at Dawdledown and what made…" at bounding box center [282, 211] width 265 height 38
click at [211, 228] on p "10/10 - The house was amazing. We had a lovely week at Dawdledown and what made…" at bounding box center [284, 211] width 269 height 41
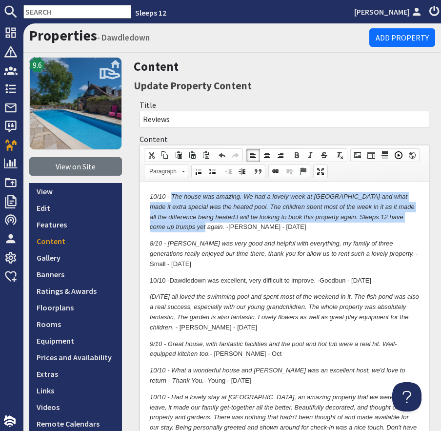
drag, startPoint x: 198, startPoint y: 228, endPoint x: 171, endPoint y: 194, distance: 43.5
click at [171, 194] on em "10/10 - The house was amazing. We had a lovely week at Dawdledown and what made…" at bounding box center [282, 211] width 265 height 38
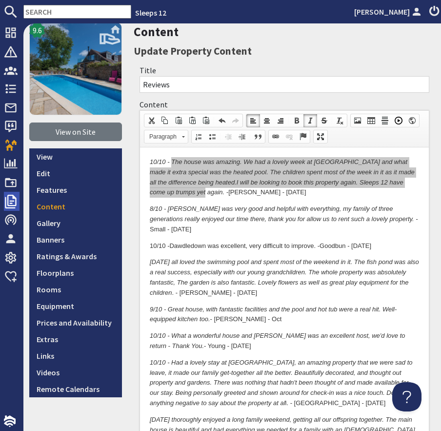
scroll to position [37, 0]
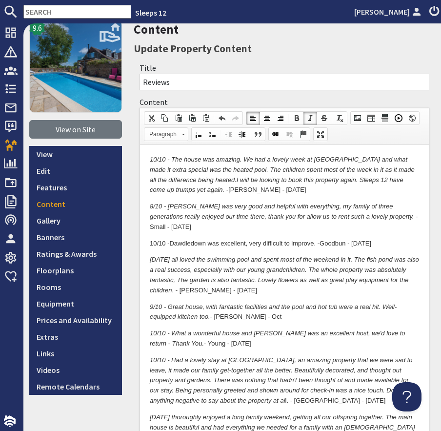
click at [208, 238] on p "10/10 - Dawdledown was excellent, very difficult to improve. - Goodbun - July 25" at bounding box center [284, 243] width 269 height 10
drag, startPoint x: 218, startPoint y: 217, endPoint x: 360, endPoint y: 215, distance: 141.6
click at [360, 214] on em "8/10 - Ivan was very good and helpful with everything, my family of three gener…" at bounding box center [284, 211] width 268 height 18
click at [383, 218] on p "8/10 - Ivan was very good and helpful with everything, my family of three gener…" at bounding box center [284, 216] width 269 height 30
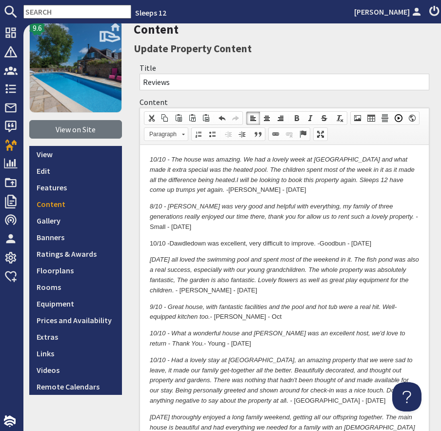
click at [379, 218] on p "8/10 - Ivan was very good and helpful with everything, my family of three gener…" at bounding box center [284, 216] width 269 height 30
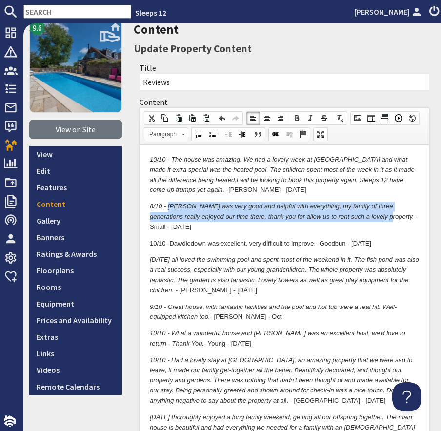
drag, startPoint x: 363, startPoint y: 219, endPoint x: 168, endPoint y: 208, distance: 195.1
click at [168, 208] on em "8/10 - Ivan was very good and helpful with everything, my family of three gener…" at bounding box center [284, 211] width 268 height 18
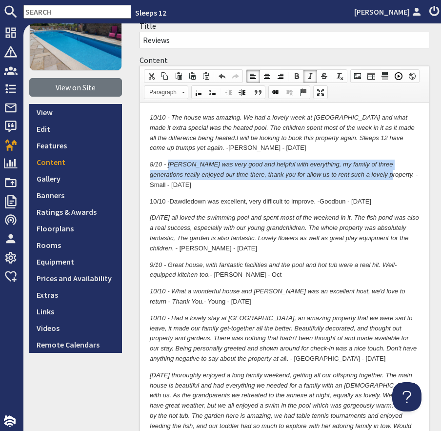
scroll to position [81, 0]
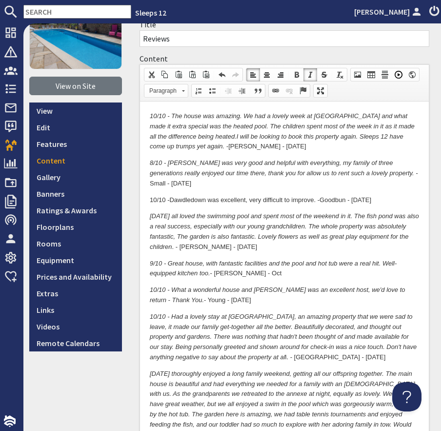
drag, startPoint x: 250, startPoint y: 190, endPoint x: 312, endPoint y: 191, distance: 62.0
click at [312, 195] on p "10/10 - Dawdledown was excellent, very difficult to improve. - Goodbun - July 25" at bounding box center [284, 200] width 269 height 10
click at [299, 211] on p "10/10 - We all loved the swimming pool and spent most of the weekend in it. The…" at bounding box center [284, 231] width 269 height 41
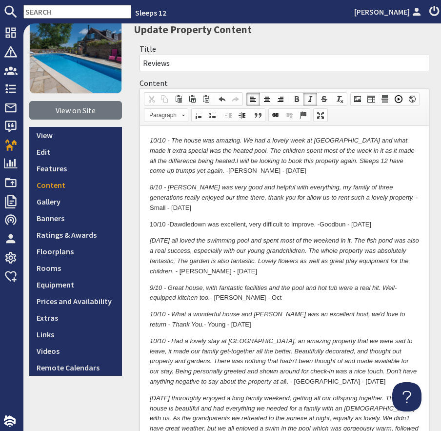
scroll to position [59, 0]
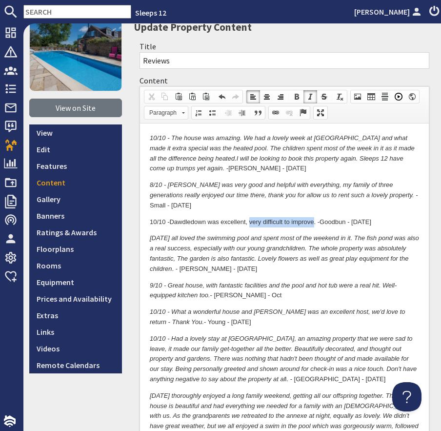
drag, startPoint x: 316, startPoint y: 211, endPoint x: 257, endPoint y: 212, distance: 59.1
click at [252, 217] on p "10/10 - Dawdledown was excellent, very difficult to improve. - Goodbun - July 25" at bounding box center [284, 222] width 269 height 10
click at [340, 217] on p "10/10 - Dawdledown was excellent, very difficult to improve. - Goodbun - July 25" at bounding box center [284, 222] width 269 height 10
drag, startPoint x: 316, startPoint y: 212, endPoint x: 171, endPoint y: 214, distance: 145.0
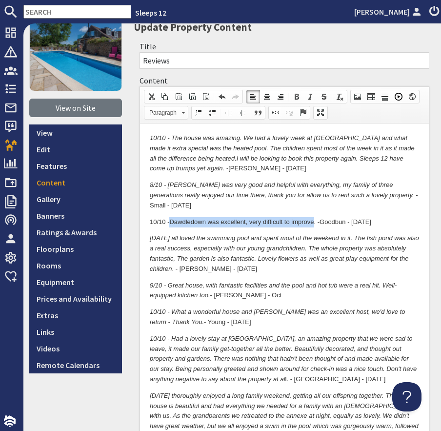
click at [171, 217] on p "10/10 - Dawdledown was excellent, very difficult to improve. - Goodbun - July 25" at bounding box center [284, 222] width 269 height 10
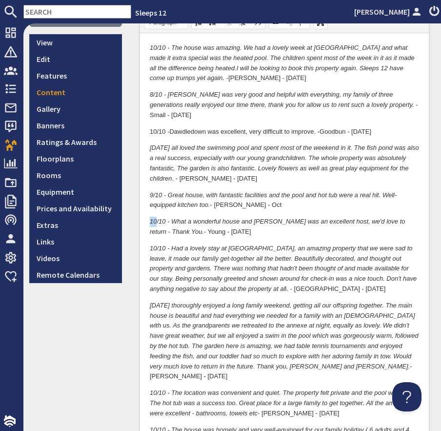
scroll to position [150, 0]
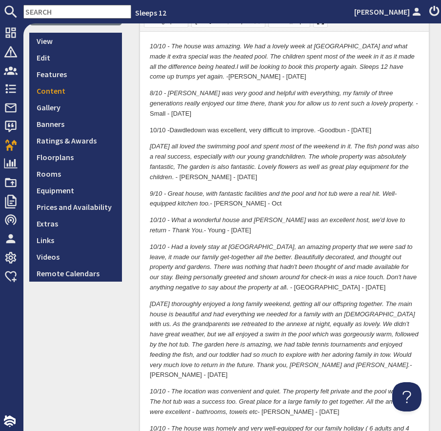
click at [226, 243] on em "10/10 - Had a lovely stay at Dawdledown, an amazing property that we were sad t…" at bounding box center [283, 267] width 267 height 48
drag, startPoint x: 269, startPoint y: 236, endPoint x: 327, endPoint y: 239, distance: 57.7
click at [327, 243] on em "10/10 - Had a lovely stay at Dawdledown, an amazing property that we were sad t…" at bounding box center [283, 267] width 267 height 48
click at [338, 243] on em "10/10 - Had a lovely stay at Dawdledown, an amazing property that we were sad t…" at bounding box center [283, 267] width 267 height 48
drag, startPoint x: 342, startPoint y: 237, endPoint x: 400, endPoint y: 231, distance: 58.3
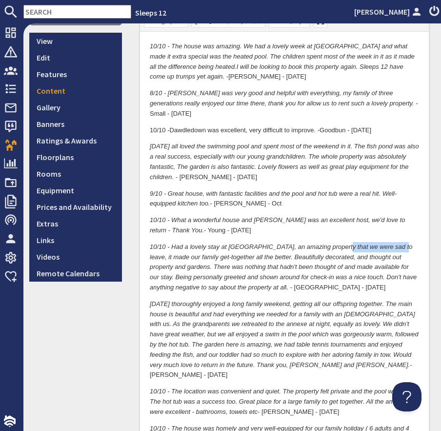
click at [400, 242] on p "10/10 - Had a lovely stay at Dawdledown, an amazing property that we were sad t…" at bounding box center [284, 267] width 269 height 51
click at [284, 273] on p "10/10 - Had a lovely stay at Dawdledown, an amazing property that we were sad t…" at bounding box center [284, 267] width 269 height 51
click at [267, 277] on p "10/10 - Had a lovely stay at Dawdledown, an amazing property that we were sad t…" at bounding box center [284, 267] width 269 height 51
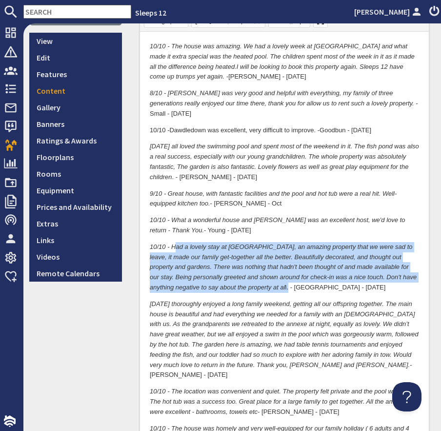
drag, startPoint x: 263, startPoint y: 278, endPoint x: 174, endPoint y: 234, distance: 99.6
click at [174, 242] on p "10/10 - Had a lovely stay at Dawdledown, an amazing property that we were sad t…" at bounding box center [284, 267] width 269 height 51
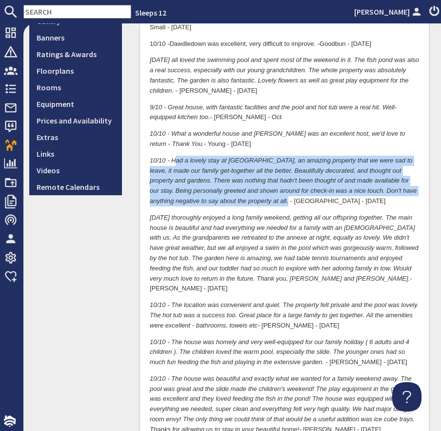
scroll to position [237, 0]
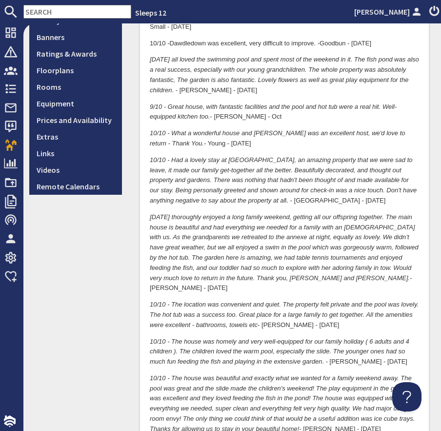
click at [265, 213] on em "10/10 - We thoroughly enjoyed a long family weekend, getting all our offspring …" at bounding box center [284, 247] width 269 height 68
drag, startPoint x: 167, startPoint y: 268, endPoint x: 239, endPoint y: 267, distance: 72.3
click at [239, 267] on em "10/10 - We thoroughly enjoyed a long family weekend, getting all our offspring …" at bounding box center [284, 247] width 269 height 68
click at [332, 269] on p "10/10 - We thoroughly enjoyed a long family weekend, getting all our offspring …" at bounding box center [284, 252] width 269 height 81
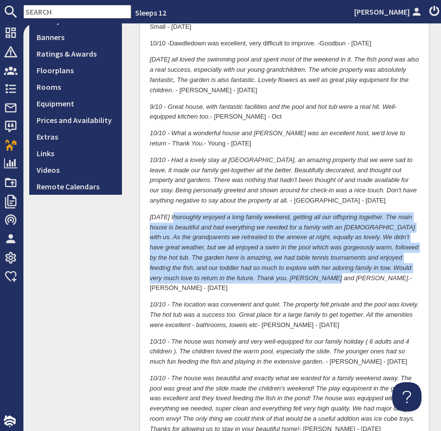
drag, startPoint x: 320, startPoint y: 268, endPoint x: 174, endPoint y: 208, distance: 157.8
click at [174, 213] on em "10/10 - We thoroughly enjoyed a long family weekend, getting all our offspring …" at bounding box center [284, 247] width 269 height 68
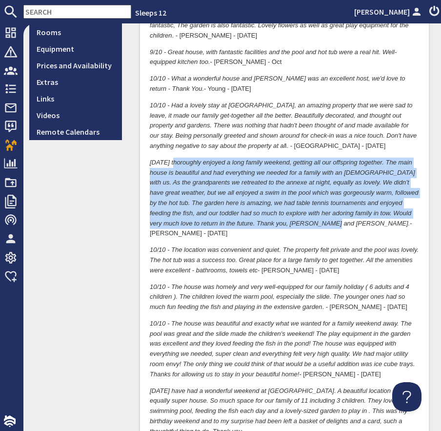
scroll to position [293, 0]
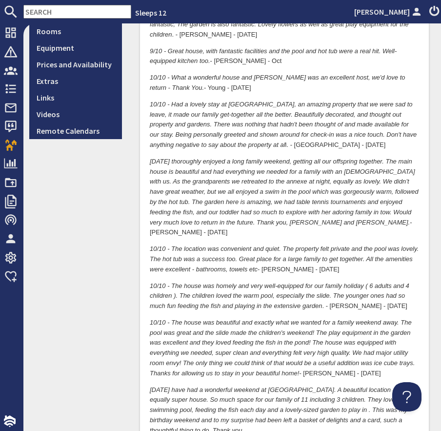
click at [269, 245] on em "10/10 - The location was convenient and quiet. The property felt private and th…" at bounding box center [284, 259] width 269 height 28
drag, startPoint x: 239, startPoint y: 238, endPoint x: 365, endPoint y: 241, distance: 126.0
click at [365, 245] on em "10/10 - The location was convenient and quiet. The property felt private and th…" at bounding box center [284, 259] width 269 height 28
click at [283, 249] on p "10/10 - The location was convenient and quiet. The property felt private and th…" at bounding box center [284, 259] width 269 height 30
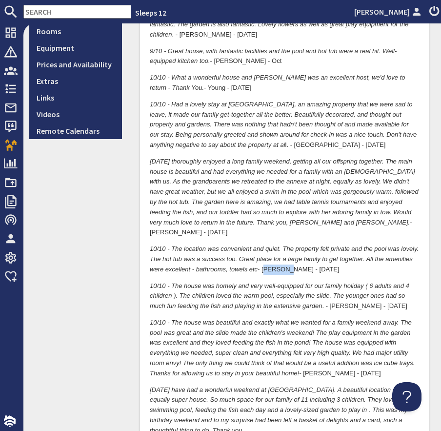
drag, startPoint x: 256, startPoint y: 249, endPoint x: 170, endPoint y: 228, distance: 88.3
click at [170, 245] on em "10/10 - The location was convenient and quiet. The property felt private and th…" at bounding box center [284, 259] width 269 height 28
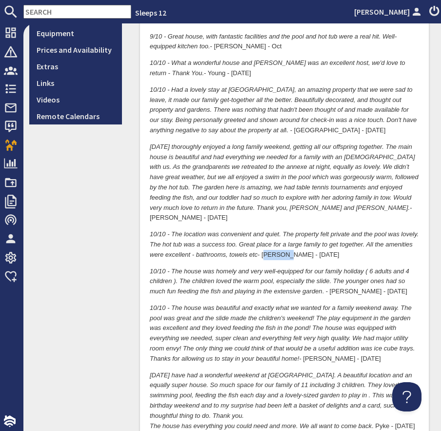
scroll to position [311, 0]
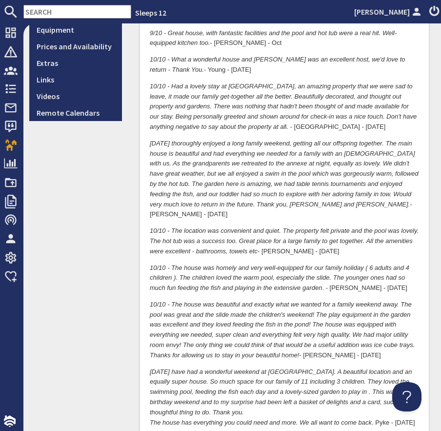
click at [193, 264] on em "10/10 - The house was homely and very well-equipped for our family holiday ( 6 …" at bounding box center [280, 278] width 260 height 28
click at [179, 264] on em "10/10 - The house was homely and very well-equipped for our family holiday ( 6 …" at bounding box center [280, 278] width 260 height 28
drag, startPoint x: 172, startPoint y: 247, endPoint x: 237, endPoint y: 246, distance: 64.5
click at [237, 264] on em "10/10 - The house was homely and very well-equipped for our family holiday ( 6 …" at bounding box center [280, 278] width 260 height 28
click at [341, 266] on p "10/10 - The house was homely and very well-equipped for our family holiday ( 6 …" at bounding box center [284, 278] width 269 height 30
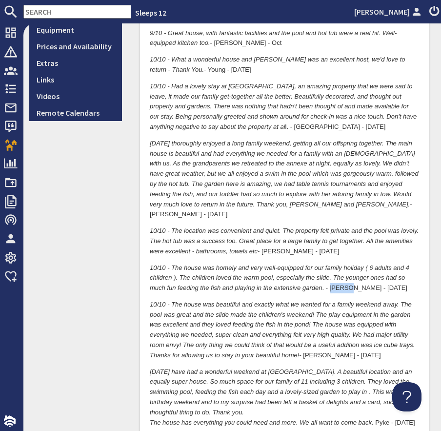
click at [341, 266] on p "10/10 - The house was homely and very well-equipped for our family holiday ( 6 …" at bounding box center [284, 278] width 269 height 30
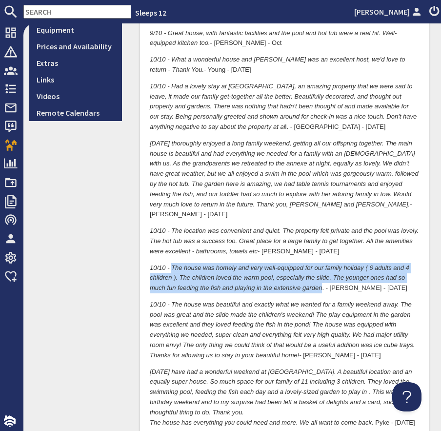
drag, startPoint x: 323, startPoint y: 268, endPoint x: 172, endPoint y: 245, distance: 152.2
click at [172, 263] on p "10/10 - The house was homely and very well-equipped for our family holiday ( 6 …" at bounding box center [284, 278] width 269 height 30
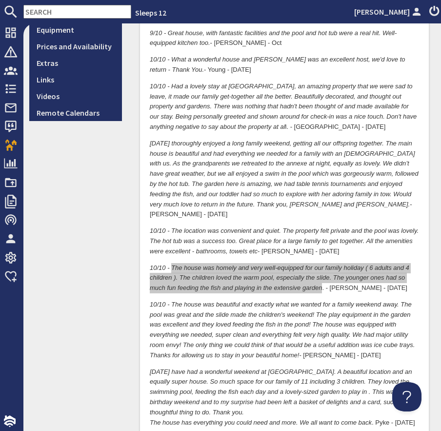
click at [66, 16] on input "text" at bounding box center [77, 12] width 108 height 14
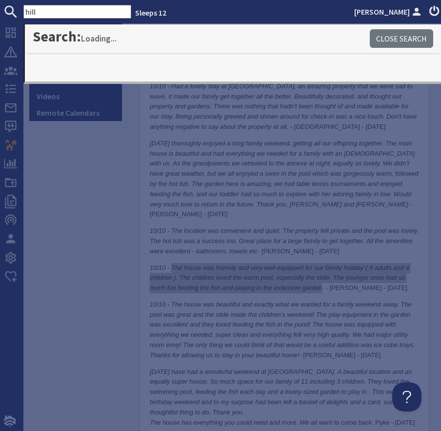
type input "hill"
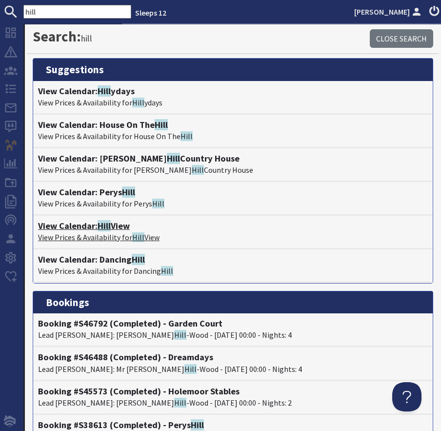
click at [98, 227] on h4 "View Calendar: Hill View" at bounding box center [233, 226] width 390 height 11
type textarea "<p><em>10/10 - The house was amazing. We had a lovely week at Dawdledown and wh…"
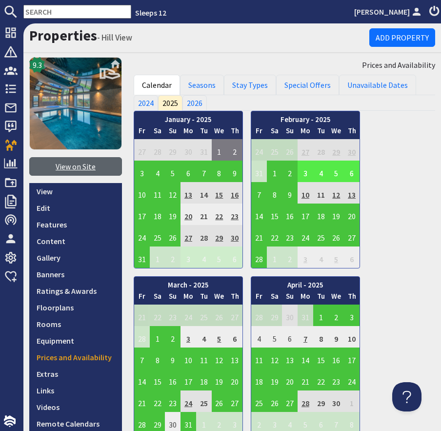
click at [89, 163] on link "View on Site" at bounding box center [75, 166] width 93 height 19
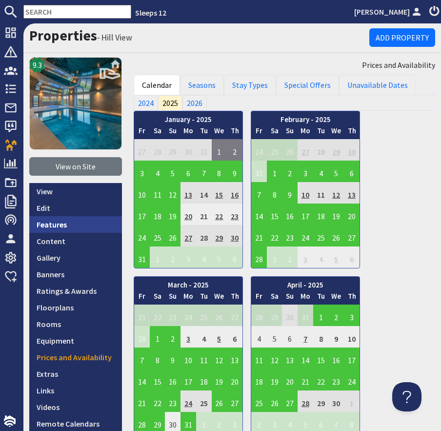
click at [65, 224] on link "Features" at bounding box center [75, 224] width 93 height 17
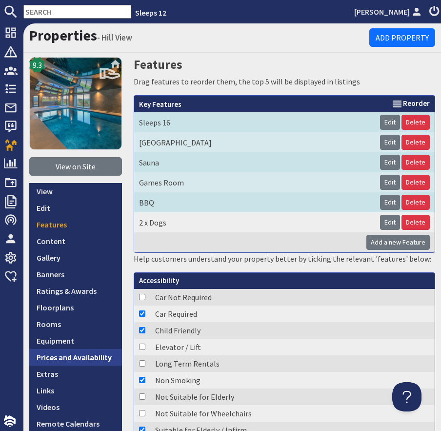
click at [73, 359] on link "Prices and Availability" at bounding box center [75, 357] width 93 height 17
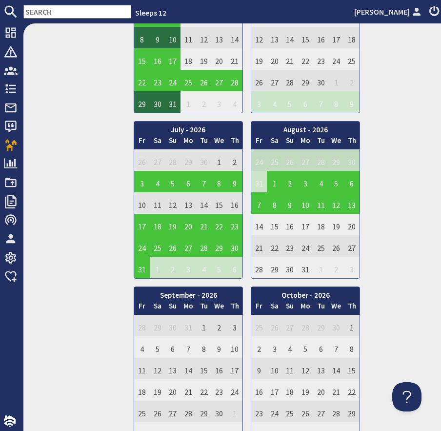
scroll to position [1858, 0]
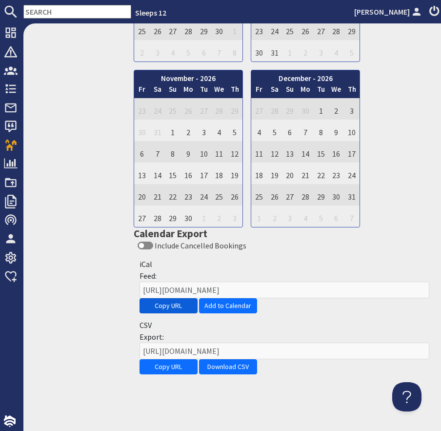
click at [164, 305] on button "Copy URL" at bounding box center [169, 305] width 58 height 15
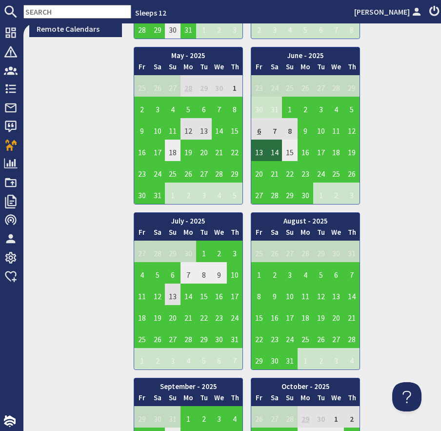
scroll to position [0, 0]
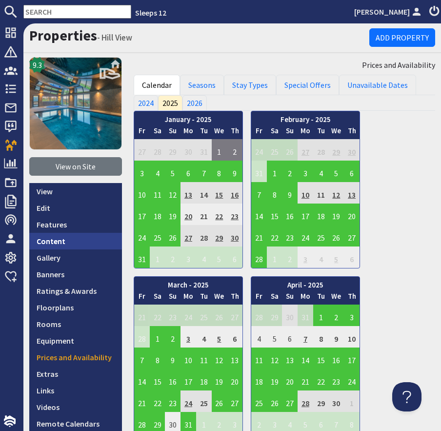
click at [65, 241] on link "Content" at bounding box center [75, 241] width 93 height 17
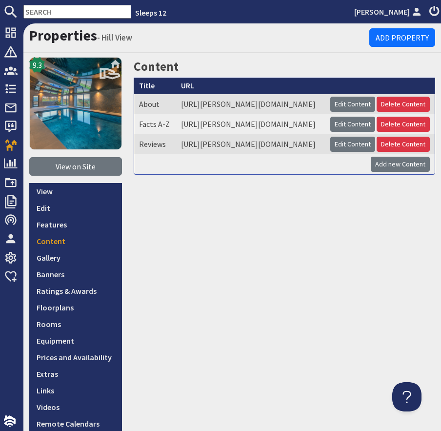
click at [377, 154] on td "Edit Content Delete Content" at bounding box center [380, 144] width 109 height 20
click at [370, 152] on link "Edit Content" at bounding box center [352, 144] width 45 height 15
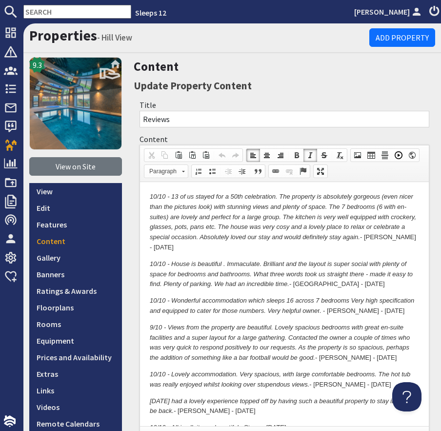
click at [153, 193] on em "10/10 - 13 of us stayed for a 50th celebration. The property is absolutely gorg…" at bounding box center [283, 216] width 267 height 48
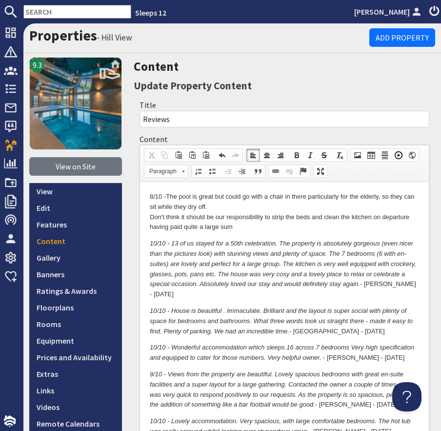
click at [227, 203] on p "8/10 - The pool is great but could go with a chair in there particularly for th…" at bounding box center [284, 211] width 269 height 41
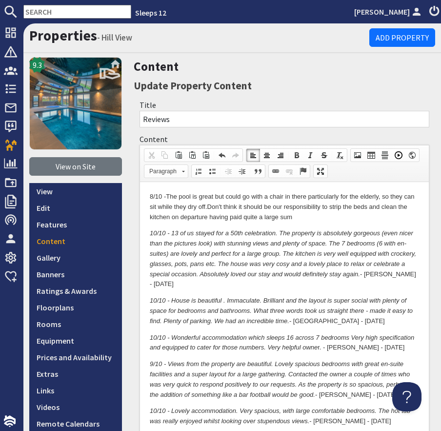
click at [325, 214] on p "8/10 - The pool is great but could go with a chair in there particularly for th…" at bounding box center [284, 206] width 269 height 30
click at [330, 218] on p "8/10 - The pool is great but could go with a chair in there particularly for th…" at bounding box center [284, 206] width 269 height 30
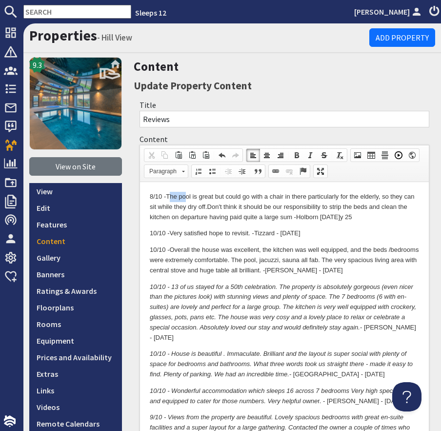
drag, startPoint x: 170, startPoint y: 195, endPoint x: 185, endPoint y: 194, distance: 15.2
click at [188, 194] on p "8/10 - The pool is great but could go with a chair in there particularly for th…" at bounding box center [284, 206] width 269 height 30
drag, startPoint x: 169, startPoint y: 196, endPoint x: 216, endPoint y: 194, distance: 46.9
click at [216, 194] on p "8/10 - The pool is great but could go with a chair in there particularly for th…" at bounding box center [284, 206] width 269 height 30
click at [267, 233] on p "10/10 - Very satisfied hope to revisit. - Tizzard - June 25" at bounding box center [284, 233] width 269 height 10
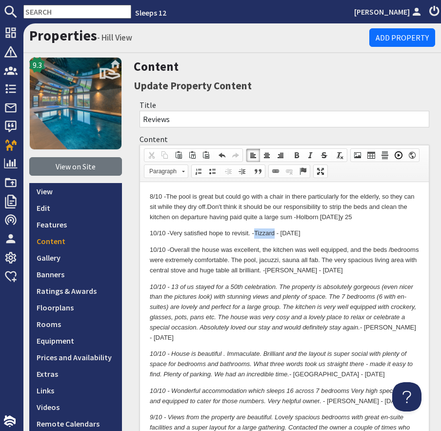
click at [267, 233] on p "10/10 - Very satisfied hope to revisit. - Tizzard - June 25" at bounding box center [284, 233] width 269 height 10
click at [238, 233] on p "10/10 - Very satisfied hope to revisit. - Tizzard - June 25" at bounding box center [284, 233] width 269 height 10
click at [315, 219] on p "8/10 - The pool is great but could go with a chair in there particularly for th…" at bounding box center [284, 206] width 269 height 30
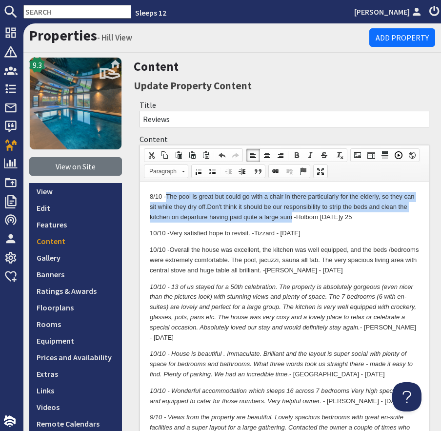
drag, startPoint x: 291, startPoint y: 217, endPoint x: 168, endPoint y: 193, distance: 124.8
click at [168, 193] on p "8/10 - The pool is great but could go with a chair in there particularly for th…" at bounding box center [284, 206] width 269 height 30
click at [207, 215] on p "8/10 - The pool is great but could go with a chair in there particularly for th…" at bounding box center [284, 206] width 269 height 30
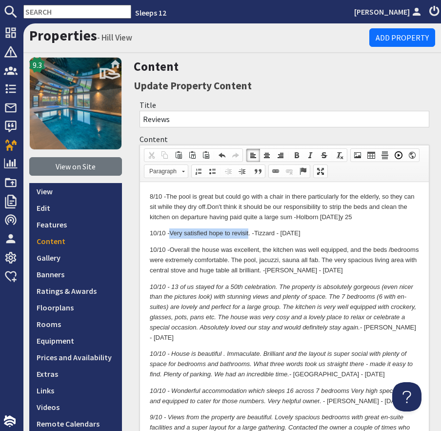
drag, startPoint x: 171, startPoint y: 234, endPoint x: 250, endPoint y: 234, distance: 78.6
click at [249, 234] on p "10/10 - Very satisfied hope to revisit. - Tizzard - June 25" at bounding box center [284, 233] width 269 height 10
click at [259, 234] on p "10/10 - Very satisfied hope to revisit. - Tizzard - June 25" at bounding box center [284, 233] width 269 height 10
drag, startPoint x: 171, startPoint y: 234, endPoint x: 252, endPoint y: 230, distance: 81.1
click at [252, 230] on p "10/10 - Very satisfied hope to revisit. - Tizzard - June 25" at bounding box center [284, 233] width 269 height 10
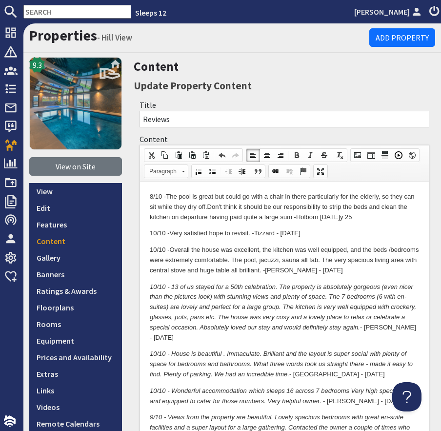
click at [274, 233] on p "10/10 - Very satisfied hope to revisit. - Tizzard - June 25" at bounding box center [284, 233] width 269 height 10
click at [273, 233] on p "10/10 - Very satisfied hope to revisit. - Tizzard - June 25" at bounding box center [284, 233] width 269 height 10
drag, startPoint x: 181, startPoint y: 234, endPoint x: 251, endPoint y: 234, distance: 70.3
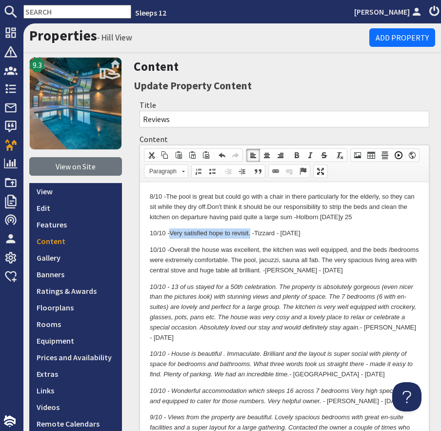
click at [251, 234] on p "10/10 - Very satisfied hope to revisit. - Tizzard - June 25" at bounding box center [284, 233] width 269 height 10
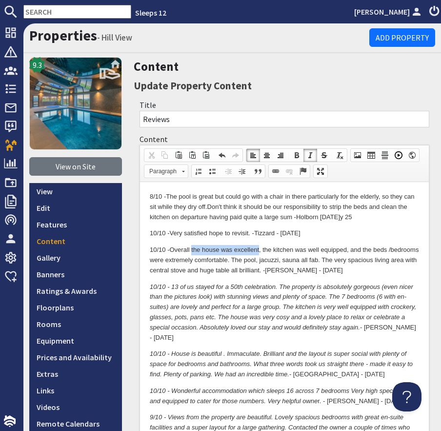
drag, startPoint x: 193, startPoint y: 250, endPoint x: 261, endPoint y: 245, distance: 68.5
click at [261, 245] on p "10/10 - Overall the house was excellent, the kitchen was well equipped, and the…" at bounding box center [284, 260] width 269 height 30
click at [318, 271] on p "10/10 - Overall the house was excellent, the kitchen was well equipped, and the…" at bounding box center [284, 260] width 269 height 30
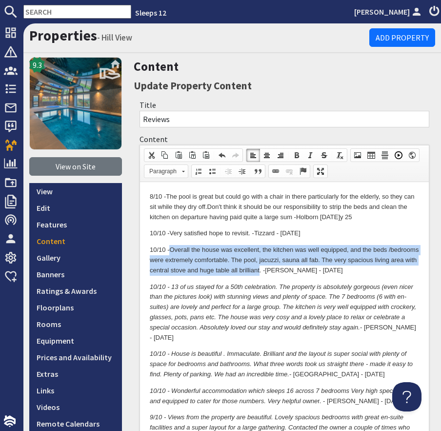
drag, startPoint x: 304, startPoint y: 271, endPoint x: 172, endPoint y: 248, distance: 133.8
click at [172, 249] on p "10/10 - Overall the house was excellent, the kitchen was well equipped, and the…" at bounding box center [284, 260] width 269 height 30
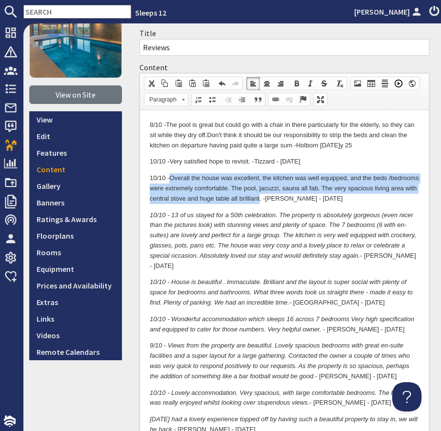
scroll to position [72, 0]
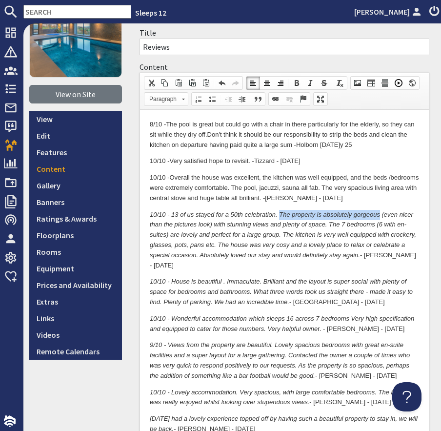
drag, startPoint x: 279, startPoint y: 212, endPoint x: 380, endPoint y: 211, distance: 101.1
click at [380, 211] on em "10/10 - 13 of us stayed for a 50th celebration. The property is absolutely gorg…" at bounding box center [283, 234] width 267 height 48
click at [375, 255] on p "10/10 - 13 of us stayed for a 50th celebration. The property is absolutely gorg…" at bounding box center [284, 239] width 269 height 61
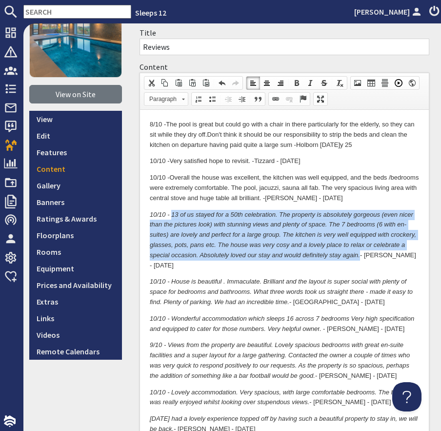
drag, startPoint x: 360, startPoint y: 257, endPoint x: 170, endPoint y: 214, distance: 194.1
click at [170, 214] on p "10/10 - 13 of us stayed for a 50th celebration. The property is absolutely gorg…" at bounding box center [284, 239] width 269 height 61
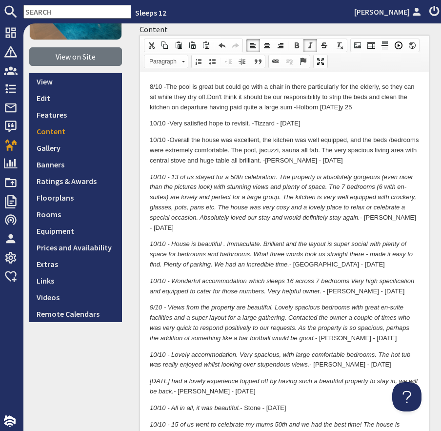
click at [210, 239] on p "10/10 - House is beautiful . Immaculate. Brilliant and the layout is super soci…" at bounding box center [284, 254] width 269 height 30
click at [197, 240] on em "10/10 - House is beautiful . Immaculate. Brilliant and the layout is super soci…" at bounding box center [281, 254] width 263 height 28
drag, startPoint x: 173, startPoint y: 231, endPoint x: 266, endPoint y: 242, distance: 93.3
click at [225, 240] on em "10/10 - House is beautiful . Immaculate. Brilliant and the layout is super soci…" at bounding box center [281, 254] width 263 height 28
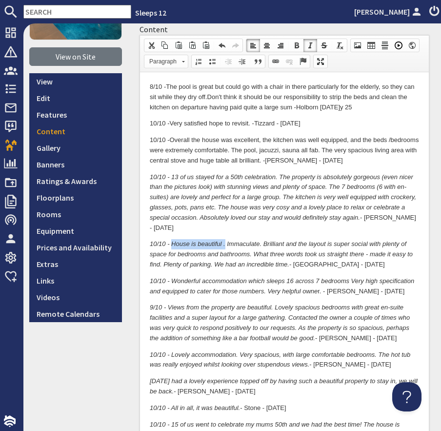
drag, startPoint x: 219, startPoint y: 235, endPoint x: 224, endPoint y: 235, distance: 5.4
click at [219, 240] on em "10/10 - House is beautiful . Immaculate. Brilliant and the layout is super soci…" at bounding box center [281, 254] width 263 height 28
click at [226, 240] on em "10/10 - House is beautiful . Immaculate. Brilliant and the layout is super soci…" at bounding box center [281, 254] width 263 height 28
click at [307, 255] on p "10/10 - House is beautiful . Immaculate. Brilliant and the layout is super soci…" at bounding box center [284, 254] width 269 height 30
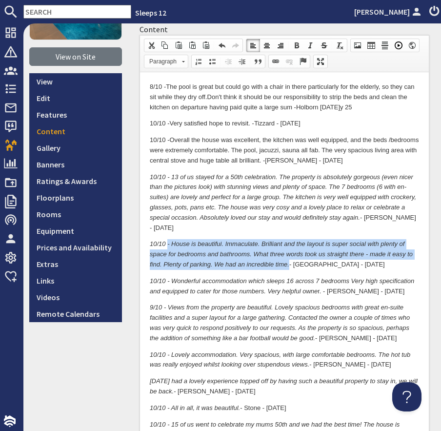
drag, startPoint x: 289, startPoint y: 256, endPoint x: 167, endPoint y: 231, distance: 124.9
click at [167, 239] on p "10/10 - House is beautiful . Immaculate. Brilliant and the layout is super soci…" at bounding box center [284, 254] width 269 height 30
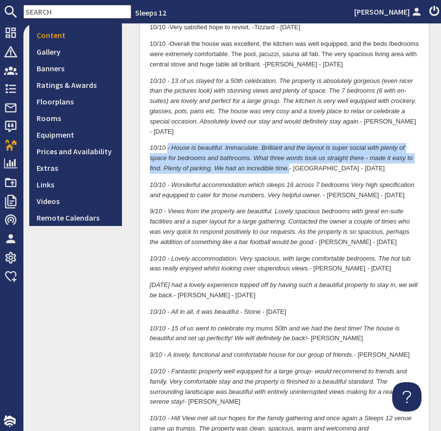
scroll to position [208, 0]
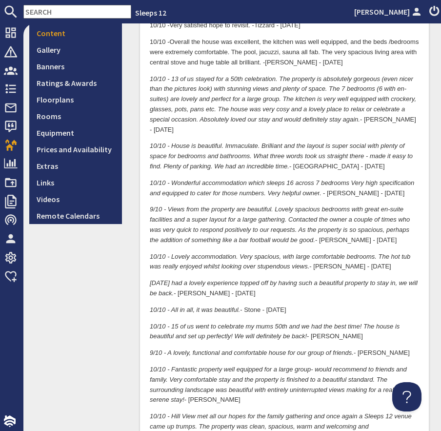
click at [249, 187] on p "10/10 - Wonderful accommodation which sleeps 16 across 7 bedrooms Very high spe…" at bounding box center [284, 188] width 269 height 21
click at [257, 180] on em "10/10 - Wonderful accommodation which sleeps 16 across 7 bedrooms Very high spe…" at bounding box center [282, 188] width 265 height 18
drag, startPoint x: 172, startPoint y: 171, endPoint x: 247, endPoint y: 168, distance: 75.2
click at [248, 178] on p "10/10 - Wonderful accommodation which sleeps 16 across 7 bedrooms Very high spe…" at bounding box center [284, 188] width 269 height 21
click at [341, 186] on p "10/10 - Wonderful accommodation which sleeps 16 across 7 bedrooms Very high spe…" at bounding box center [284, 188] width 269 height 21
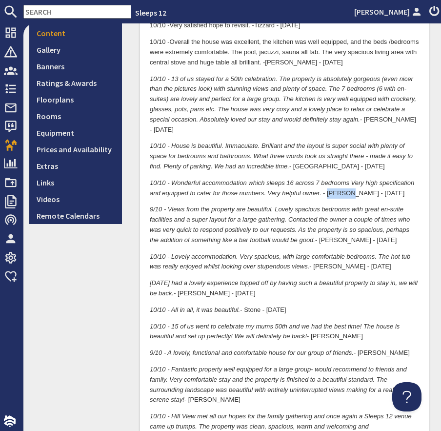
click at [342, 185] on p "10/10 - Wonderful accommodation which sleeps 16 across 7 bedrooms Very high spe…" at bounding box center [284, 188] width 269 height 21
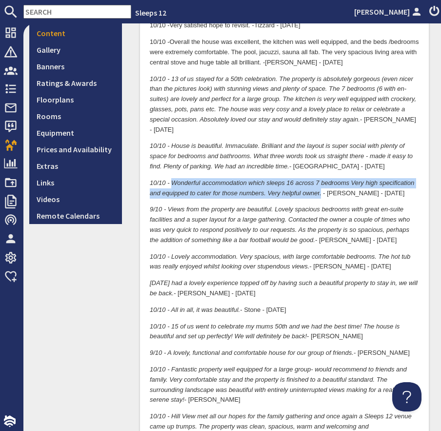
drag, startPoint x: 322, startPoint y: 185, endPoint x: 172, endPoint y: 176, distance: 149.7
click at [172, 178] on p "10/10 - Wonderful accommodation which sleeps 16 across 7 bedrooms Very high spe…" at bounding box center [284, 188] width 269 height 21
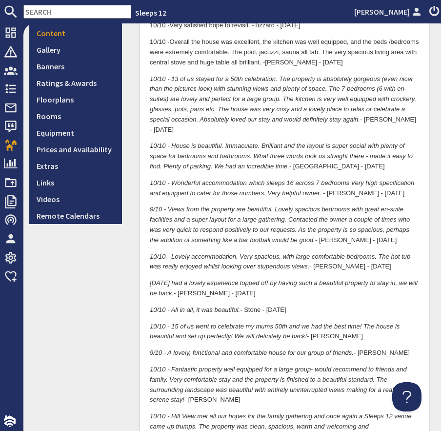
click at [185, 206] on em "9/10 - Views from the property are beautiful. Lovely spacious bedrooms with gre…" at bounding box center [280, 225] width 260 height 38
drag, startPoint x: 167, startPoint y: 197, endPoint x: 272, endPoint y: 195, distance: 105.0
click at [272, 206] on em "9/10 - Views from the property are beautiful. Lovely spacious bedrooms with gre…" at bounding box center [280, 225] width 260 height 38
click at [328, 227] on p "9/10 - Views from the property are beautiful. Lovely spacious bedrooms with gre…" at bounding box center [284, 225] width 269 height 41
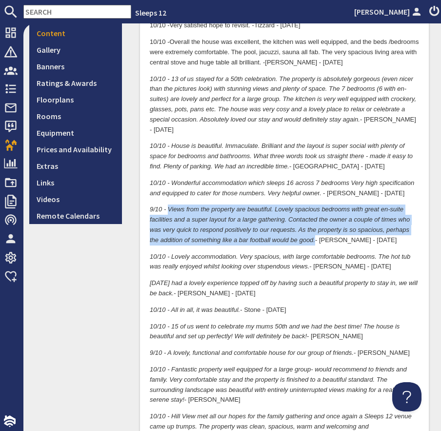
drag, startPoint x: 315, startPoint y: 232, endPoint x: 170, endPoint y: 202, distance: 147.5
click at [169, 206] on em "9/10 - Views from the property are beautiful. Lovely spacious bedrooms with gre…" at bounding box center [280, 225] width 260 height 38
click at [156, 214] on p "9/10 - Views from the property are beautiful. Lovely spacious bedrooms with gre…" at bounding box center [284, 225] width 269 height 41
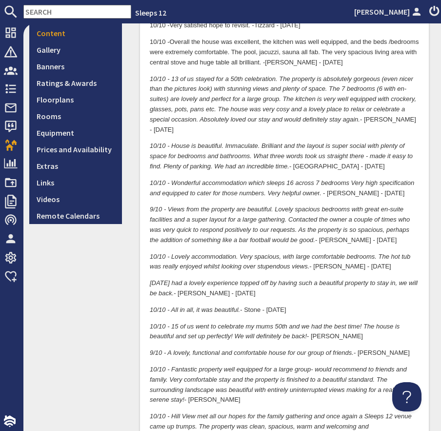
click at [39, 12] on input "text" at bounding box center [77, 12] width 108 height 14
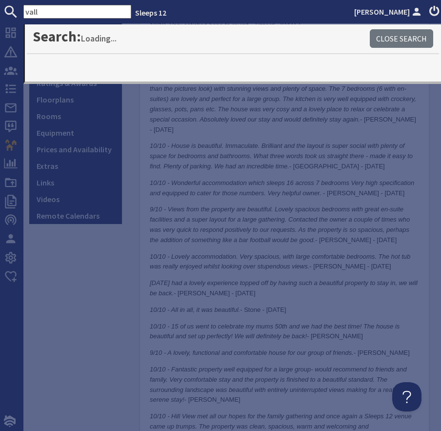
type input "vall"
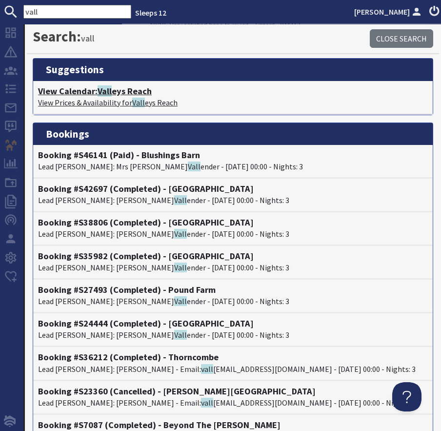
click at [124, 96] on h4 "View Calendar: Vall eys Reach" at bounding box center [233, 91] width 390 height 11
type textarea "<p>8/10 -&nbsp;The pool is great but could go with a chair in there particularl…"
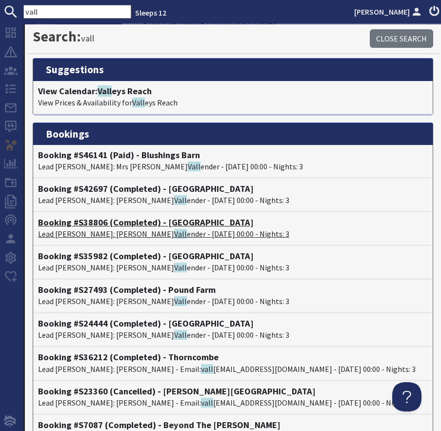
scroll to position [153, 0]
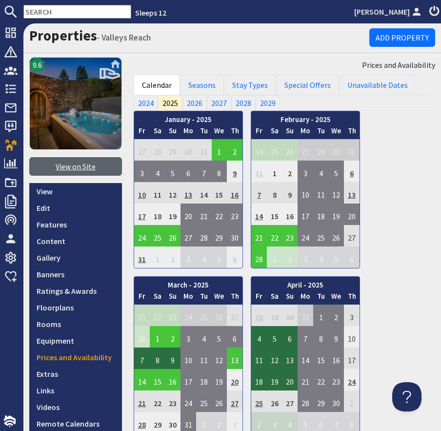
click at [81, 173] on link "View on Site" at bounding box center [75, 166] width 93 height 19
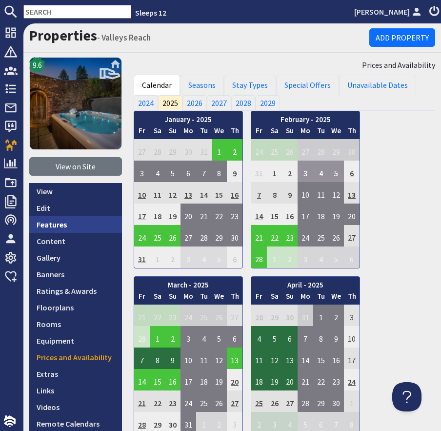
click at [69, 219] on link "Features" at bounding box center [75, 224] width 93 height 17
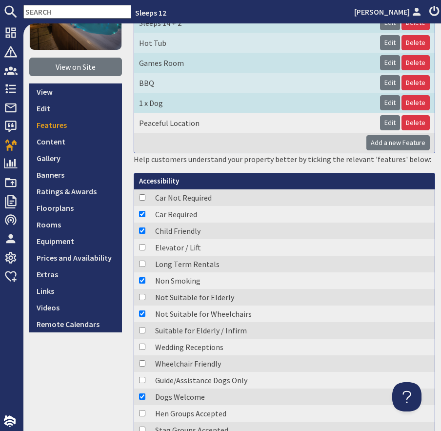
scroll to position [94, 0]
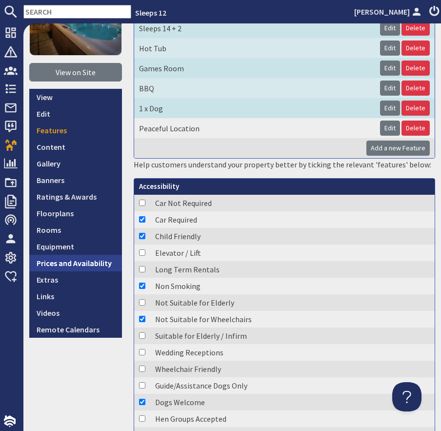
click at [79, 263] on link "Prices and Availability" at bounding box center [75, 263] width 93 height 17
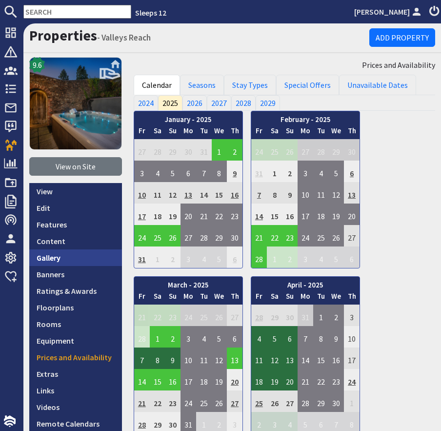
click at [79, 263] on link "Gallery" at bounding box center [75, 257] width 93 height 17
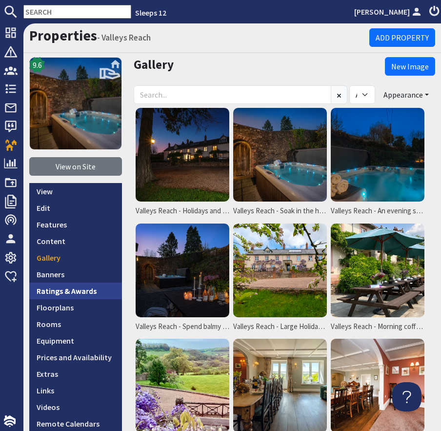
click at [76, 292] on link "Ratings & Awards" at bounding box center [75, 291] width 93 height 17
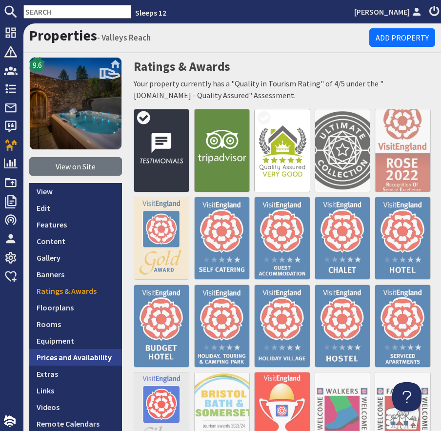
click at [89, 353] on link "Prices and Availability" at bounding box center [75, 357] width 93 height 17
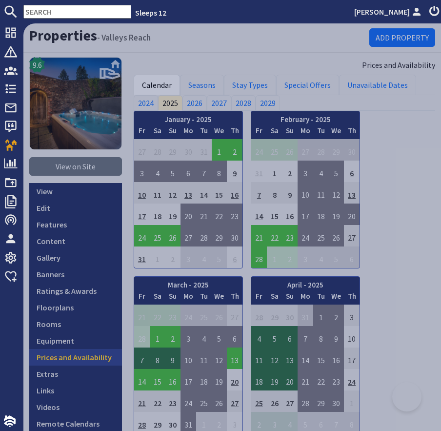
click at [89, 354] on link "Prices and Availability" at bounding box center [75, 357] width 93 height 17
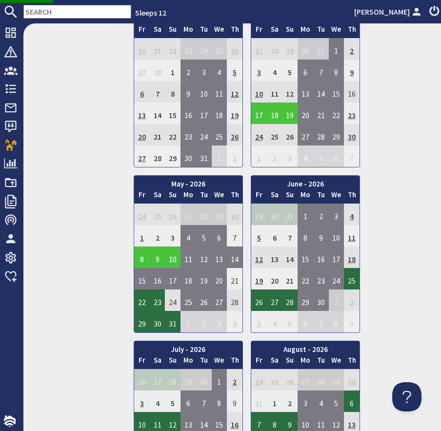
scroll to position [1858, 0]
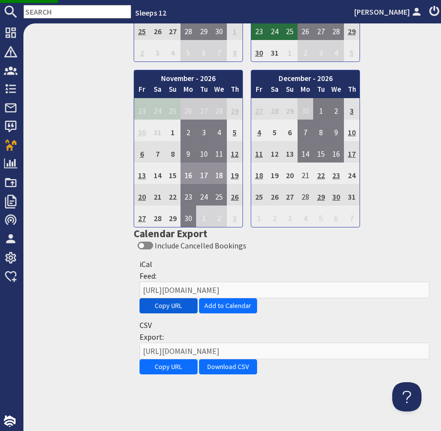
click at [163, 305] on button "Copy URL" at bounding box center [169, 305] width 58 height 15
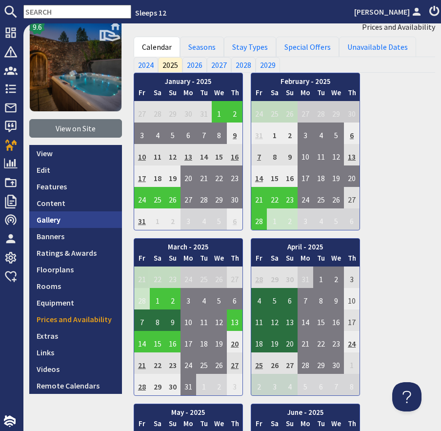
scroll to position [0, 0]
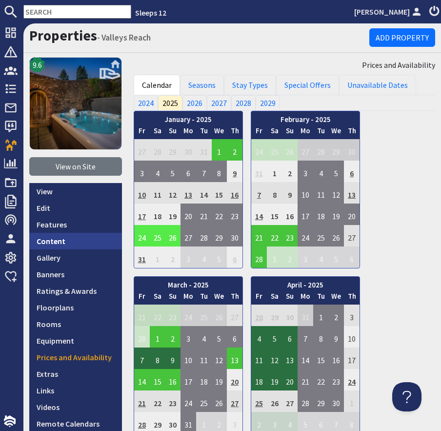
click at [87, 236] on link "Content" at bounding box center [75, 241] width 93 height 17
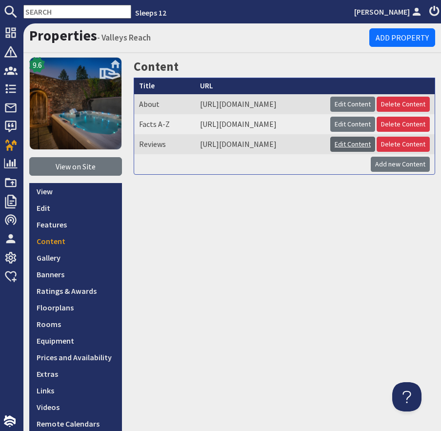
click at [356, 152] on link "Edit Content" at bounding box center [352, 144] width 45 height 15
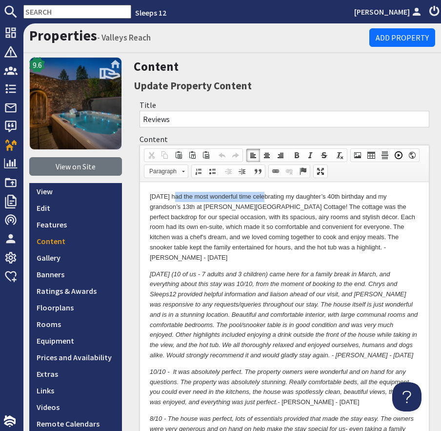
drag, startPoint x: 173, startPoint y: 195, endPoint x: 264, endPoint y: 194, distance: 90.3
click at [264, 194] on p "10/10 - We had the most wonderful time celebrating my daughter’s 40th birthday …" at bounding box center [284, 226] width 269 height 71
click at [290, 250] on p "10/10 - We had the most wonderful time celebrating my daughter’s 40th birthday …" at bounding box center [284, 226] width 269 height 71
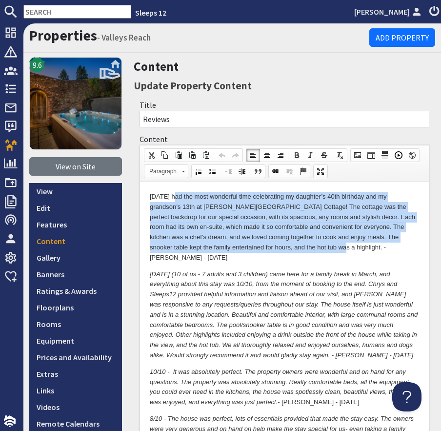
drag, startPoint x: 267, startPoint y: 248, endPoint x: 169, endPoint y: 199, distance: 108.7
click at [170, 199] on p "10/10 - We had the most wonderful time celebrating my daughter’s 40th birthday …" at bounding box center [284, 226] width 269 height 71
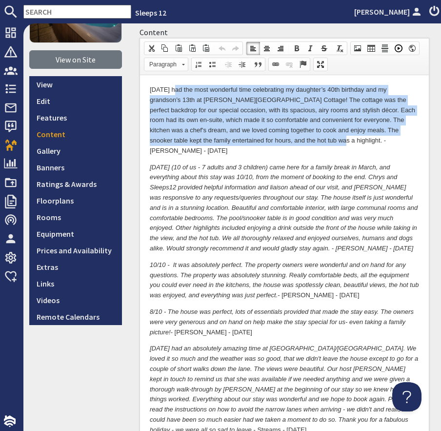
scroll to position [110, 0]
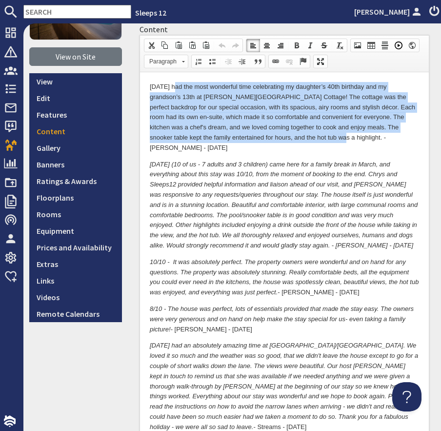
click at [221, 160] on em "10/10 - We (10 of us - 7 adults and 3 children) came here for a family break in…" at bounding box center [284, 204] width 268 height 88
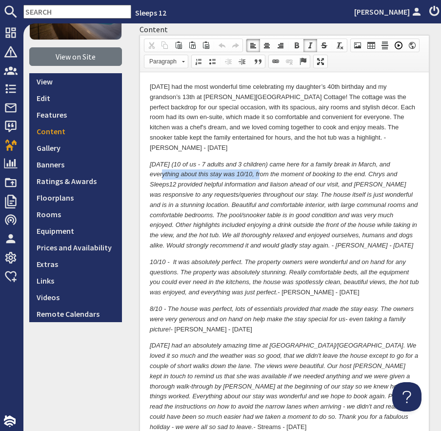
drag, startPoint x: 148, startPoint y: 165, endPoint x: 252, endPoint y: 160, distance: 103.6
click at [333, 236] on em "10/10 - We (10 of us - 7 adults and 3 children) came here for a family break in…" at bounding box center [284, 204] width 268 height 88
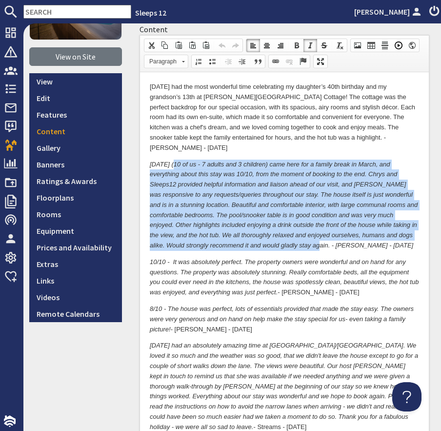
drag, startPoint x: 313, startPoint y: 235, endPoint x: 174, endPoint y: 151, distance: 162.5
click at [174, 160] on em "10/10 - We (10 of us - 7 adults and 3 children) came here for a family break in…" at bounding box center [284, 204] width 268 height 88
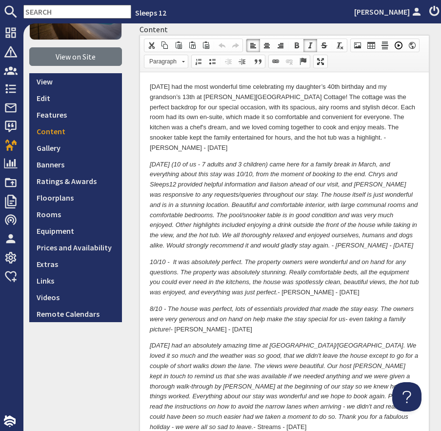
click at [214, 268] on em "10/10 - It was absolutely perfect. The property owners were wonderful and on ha…" at bounding box center [284, 277] width 269 height 38
drag, startPoint x: 173, startPoint y: 252, endPoint x: 241, endPoint y: 248, distance: 67.5
click at [241, 258] on em "10/10 - It was absolutely perfect. The property owners were wonderful and on ha…" at bounding box center [284, 277] width 269 height 38
click at [290, 282] on p "10/10 - It was absolutely perfect. The property owners were wonderful and on ha…" at bounding box center [284, 277] width 269 height 41
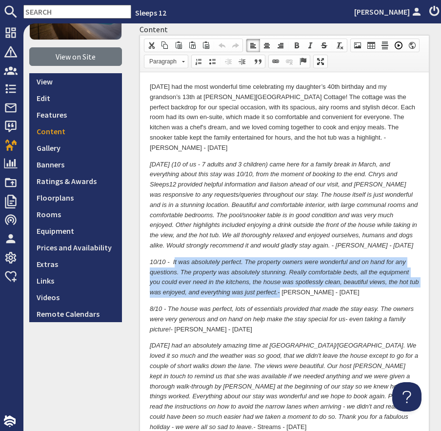
drag, startPoint x: 279, startPoint y: 285, endPoint x: 182, endPoint y: 256, distance: 101.3
click at [174, 257] on p "10/10 - It was absolutely perfect. The property owners were wonderful and on ha…" at bounding box center [284, 277] width 269 height 41
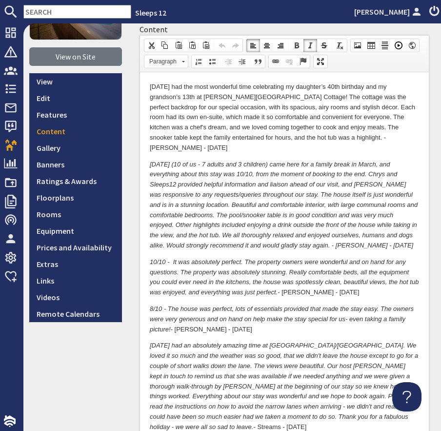
click at [283, 286] on p "10/10 - It was absolutely perfect. The property owners were wonderful and on ha…" at bounding box center [284, 277] width 269 height 41
click at [278, 284] on p "10/10 - It was absolutely perfect. The property owners were wonderful and on ha…" at bounding box center [284, 277] width 269 height 41
click at [270, 275] on p "10/10 - It was absolutely perfect. The property owners were wonderful and on ha…" at bounding box center [284, 277] width 269 height 41
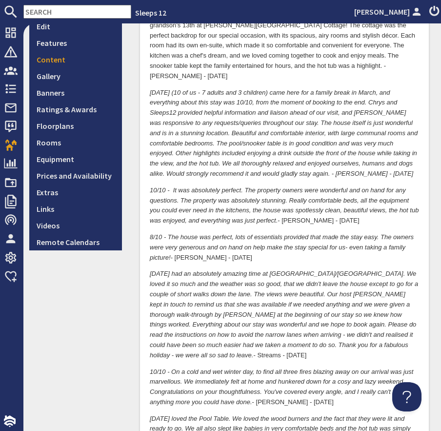
scroll to position [198, 0]
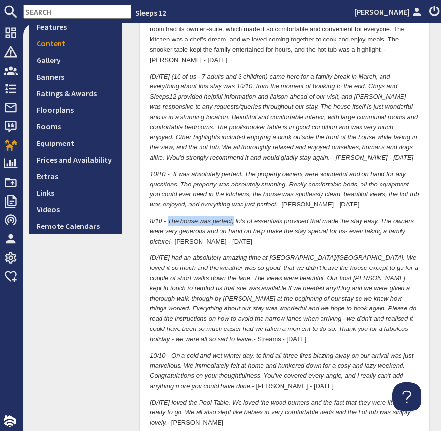
drag, startPoint x: 169, startPoint y: 211, endPoint x: 233, endPoint y: 212, distance: 64.4
click at [233, 217] on em "8/10 - The house was perfect, lots of essentials provided that made the stay ea…" at bounding box center [282, 231] width 264 height 28
click at [175, 228] on p "8/10 - The house was perfect, lots of essentials provided that made the stay ea…" at bounding box center [284, 231] width 269 height 30
click at [191, 232] on p "8/10 - The house was perfect, lots of essentials provided that made the stay ea…" at bounding box center [284, 231] width 269 height 30
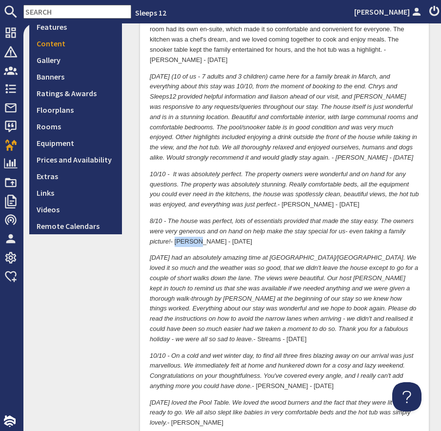
drag, startPoint x: 172, startPoint y: 232, endPoint x: 170, endPoint y: 206, distance: 25.4
click at [170, 216] on p "8/10 - The house was perfect, lots of essentials provided that made the stay ea…" at bounding box center [284, 231] width 269 height 30
click at [226, 271] on p "10/10 - We had an absolutely amazing time at Hurstone/Valleys Reach. We loved i…" at bounding box center [284, 298] width 269 height 91
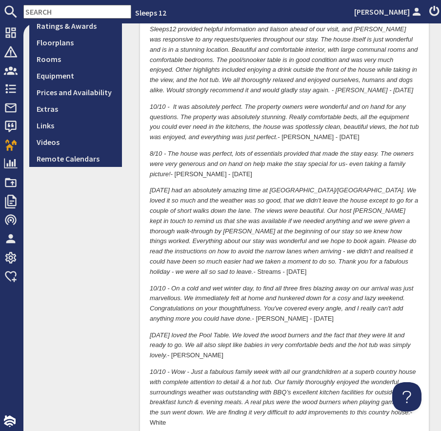
scroll to position [268, 0]
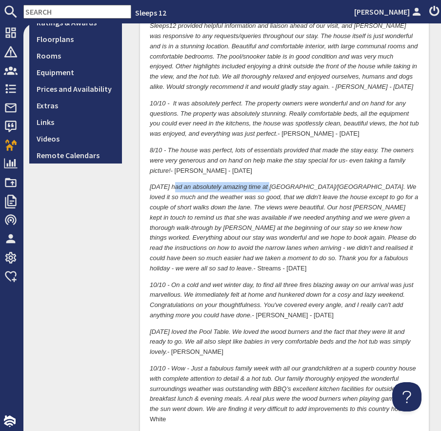
drag, startPoint x: 172, startPoint y: 177, endPoint x: 308, endPoint y: 219, distance: 142.4
click at [271, 183] on em "10/10 - We had an absolutely amazing time at Hurstone/Valleys Reach. We loved i…" at bounding box center [284, 227] width 268 height 88
click at [156, 257] on p "10/10 - We had an absolutely amazing time at Hurstone/Valleys Reach. We loved i…" at bounding box center [284, 227] width 269 height 91
click at [183, 256] on p "10/10 - We had an absolutely amazing time at Hurstone/Valleys Reach. We loved i…" at bounding box center [284, 227] width 269 height 91
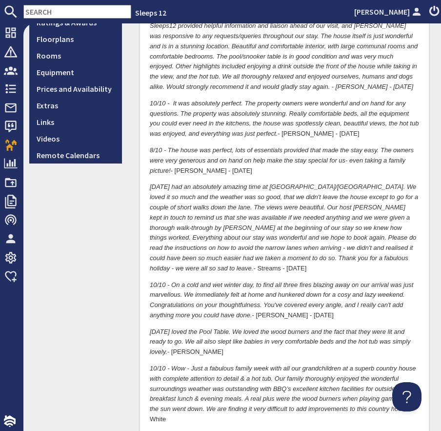
click at [176, 258] on p "10/10 - We had an absolutely amazing time at Hurstone/Valleys Reach. We loved i…" at bounding box center [284, 227] width 269 height 91
drag, startPoint x: 185, startPoint y: 258, endPoint x: 204, endPoint y: 257, distance: 19.0
click at [186, 258] on p "10/10 - We had an absolutely amazing time at Hurstone/Valleys Reach. We loved i…" at bounding box center [284, 227] width 269 height 91
click at [205, 257] on p "10/10 - We had an absolutely amazing time at Hurstone/Valleys Reach. We loved i…" at bounding box center [284, 227] width 269 height 91
drag, startPoint x: 176, startPoint y: 258, endPoint x: 186, endPoint y: 257, distance: 9.8
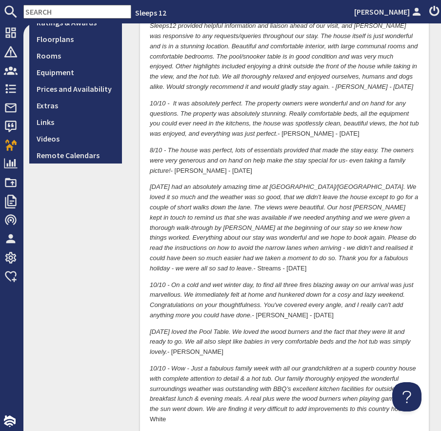
click at [178, 258] on p "10/10 - We had an absolutely amazing time at Hurstone/Valleys Reach. We loved i…" at bounding box center [284, 227] width 269 height 91
drag, startPoint x: 188, startPoint y: 257, endPoint x: 197, endPoint y: 257, distance: 8.8
click at [188, 257] on p "10/10 - We had an absolutely amazing time at Hurstone/Valleys Reach. We loved i…" at bounding box center [284, 227] width 269 height 91
click at [197, 257] on p "10/10 - We had an absolutely amazing time at Hurstone/Valleys Reach. We loved i…" at bounding box center [284, 227] width 269 height 91
click at [175, 258] on p "10/10 - We had an absolutely amazing time at Hurstone/Valleys Reach. We loved i…" at bounding box center [284, 227] width 269 height 91
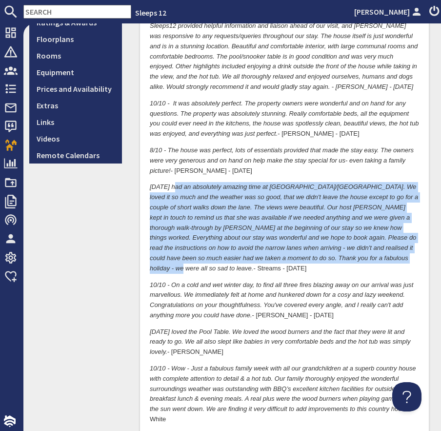
drag, startPoint x: 397, startPoint y: 250, endPoint x: 171, endPoint y: 177, distance: 237.1
click at [172, 183] on em "10/10 - We had an absolutely amazing time at Hurstone/Valleys Reach. We loved i…" at bounding box center [284, 227] width 268 height 88
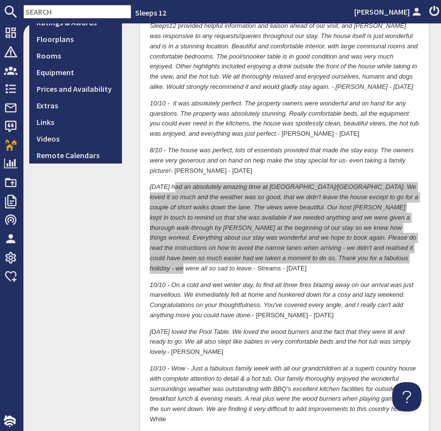
click at [57, 8] on input "text" at bounding box center [77, 12] width 108 height 14
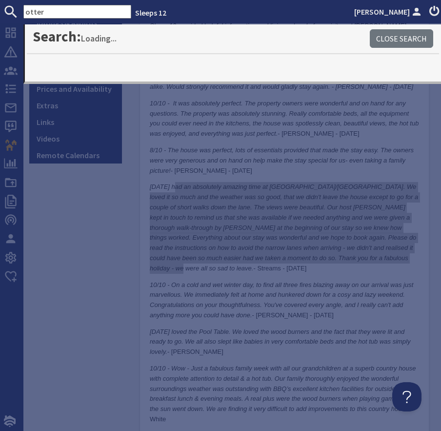
type input "otter"
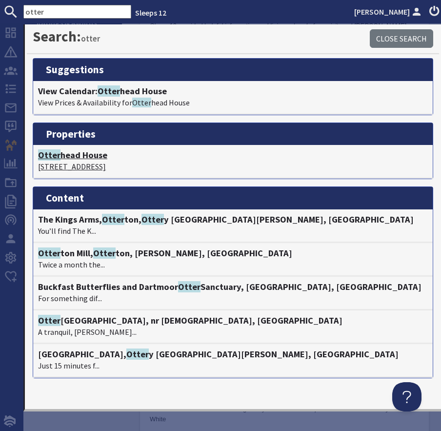
click at [70, 158] on h4 "Otter head House" at bounding box center [233, 155] width 390 height 11
type textarea "<p>10/10 -&nbsp;We had the most wonderful time celebrating my daughter&rsquo;s …"
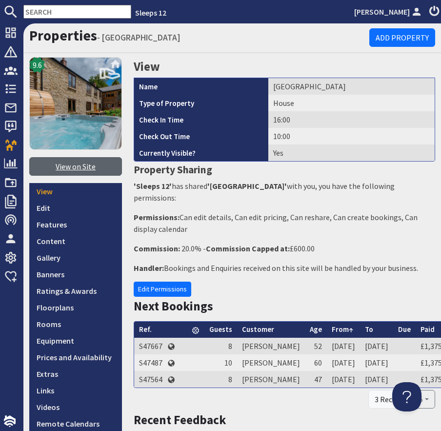
click at [94, 164] on link "View on Site" at bounding box center [75, 166] width 93 height 19
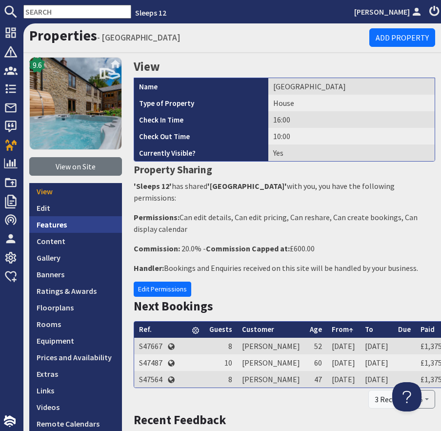
click at [53, 227] on link "Features" at bounding box center [75, 224] width 93 height 17
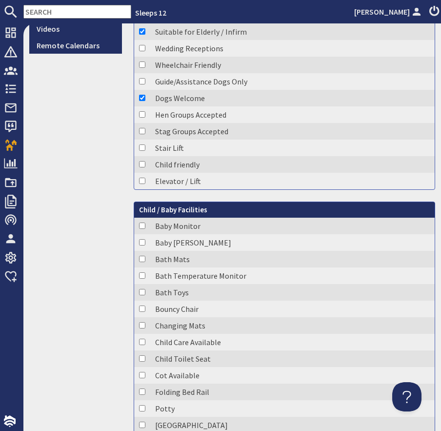
scroll to position [388, 0]
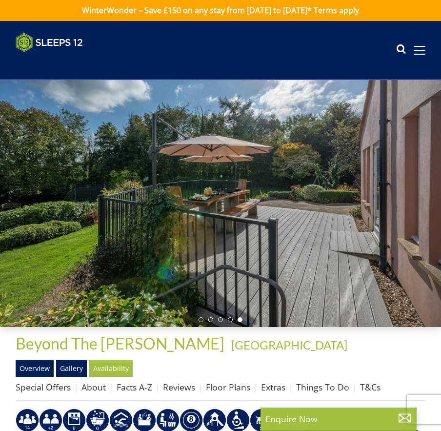
scroll to position [270, 0]
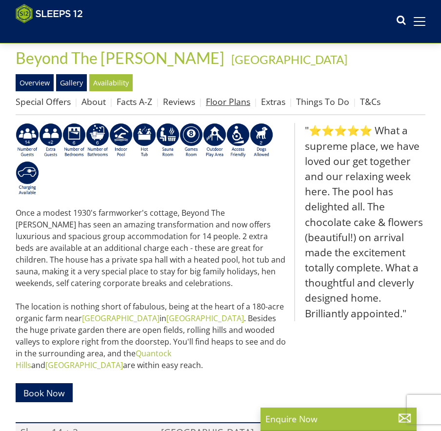
click at [215, 99] on link "Floor Plans" at bounding box center [228, 102] width 44 height 12
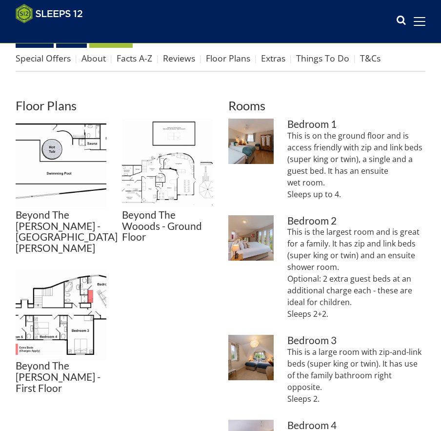
scroll to position [318, 0]
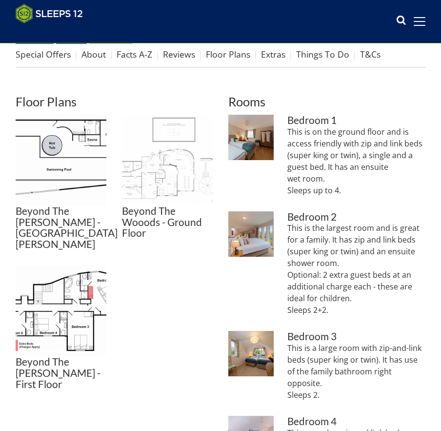
click at [155, 174] on img at bounding box center [167, 160] width 91 height 91
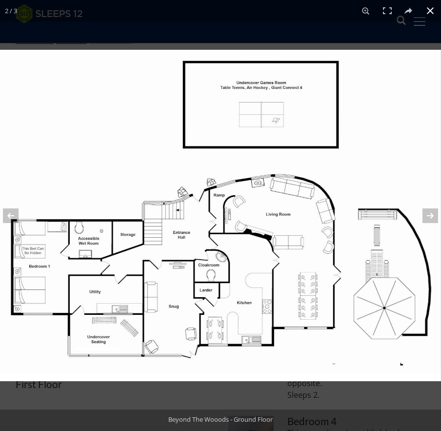
click at [425, 9] on button at bounding box center [430, 10] width 21 height 21
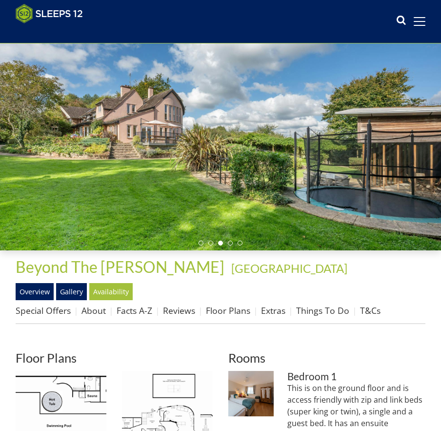
scroll to position [61, 0]
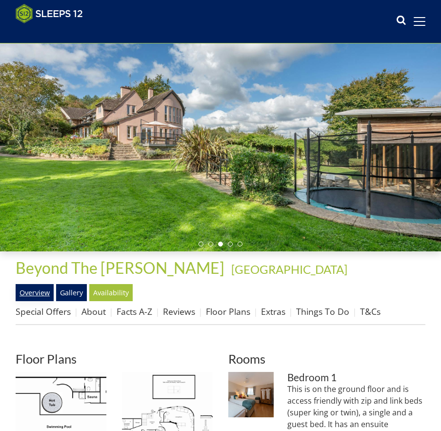
click at [40, 295] on link "Overview" at bounding box center [35, 292] width 38 height 17
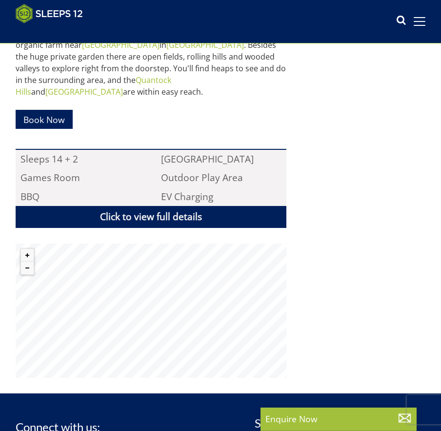
scroll to position [654, 0]
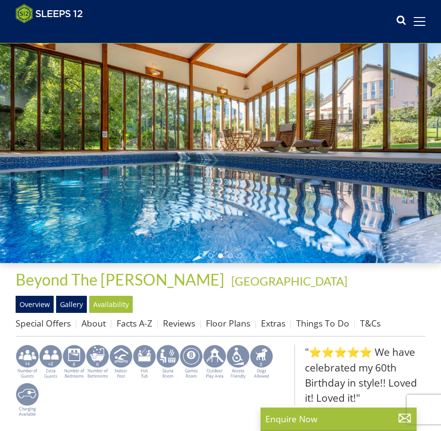
scroll to position [50, 0]
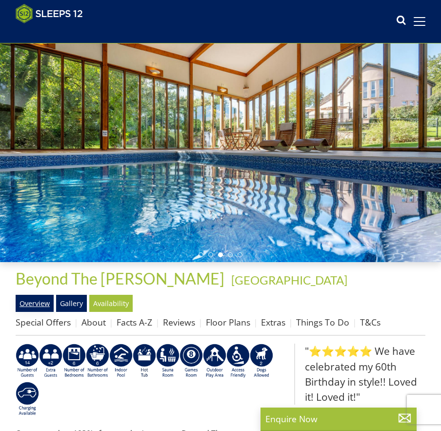
click at [33, 305] on link "Overview" at bounding box center [35, 303] width 38 height 17
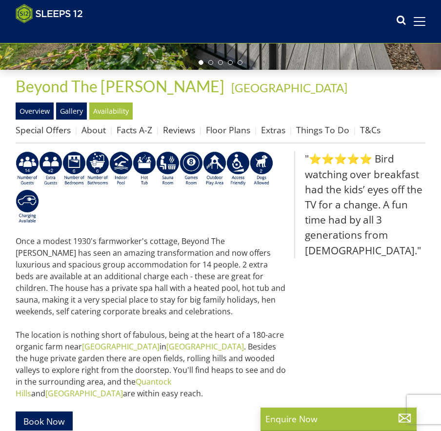
scroll to position [239, 0]
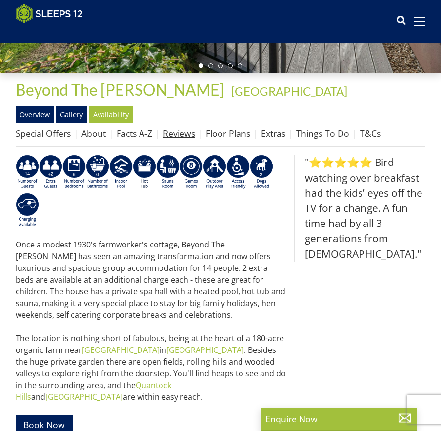
click at [171, 138] on link "Reviews" at bounding box center [179, 133] width 32 height 12
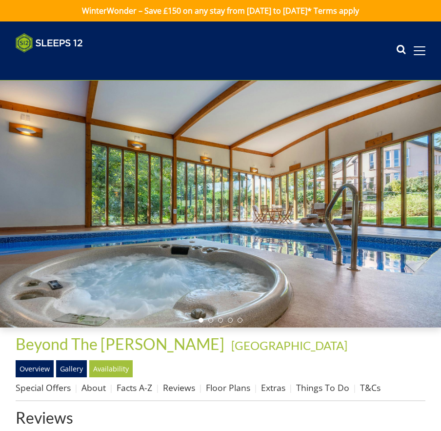
drag, startPoint x: 210, startPoint y: 129, endPoint x: 201, endPoint y: 98, distance: 32.1
click at [210, 129] on div at bounding box center [220, 204] width 441 height 247
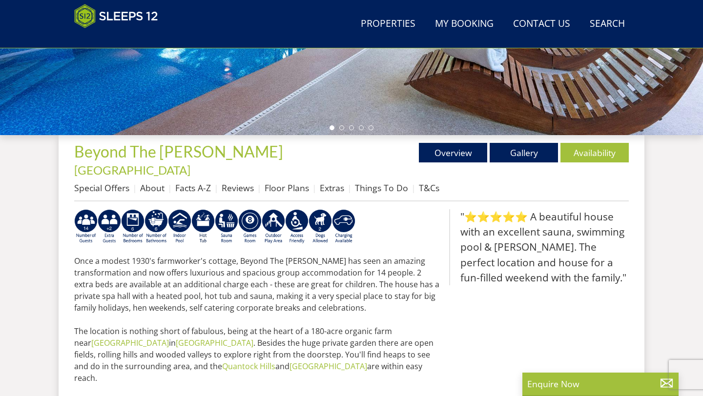
scroll to position [274, 0]
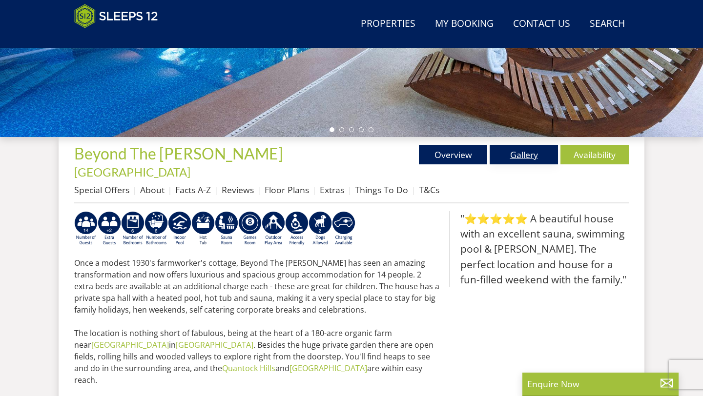
click at [514, 156] on link "Gallery" at bounding box center [524, 155] width 68 height 20
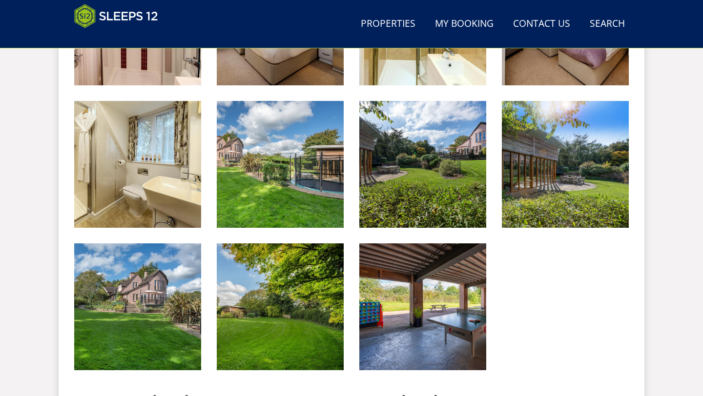
scroll to position [1384, 0]
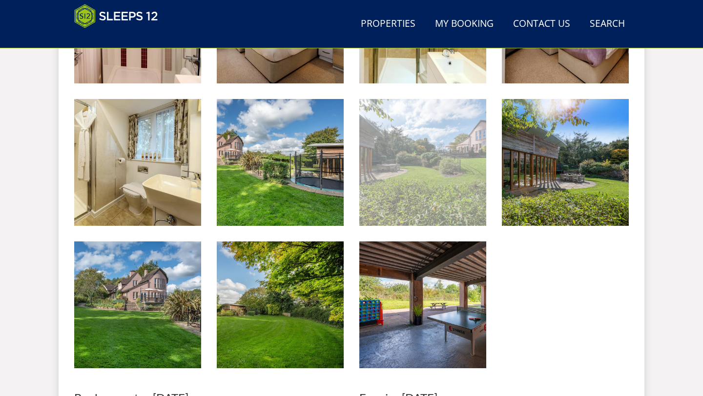
click at [428, 185] on img at bounding box center [422, 162] width 127 height 127
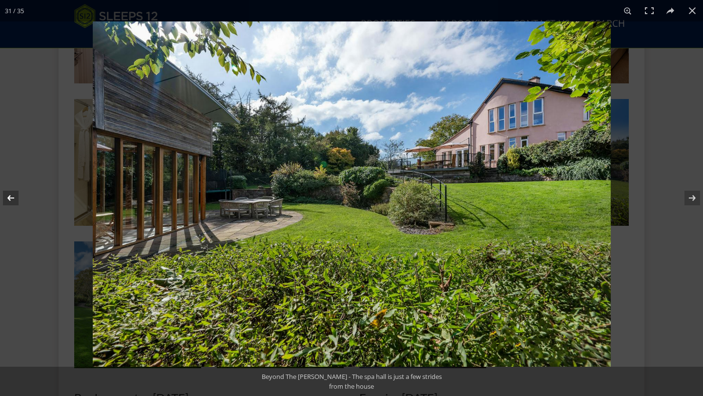
click at [17, 187] on button at bounding box center [17, 198] width 34 height 49
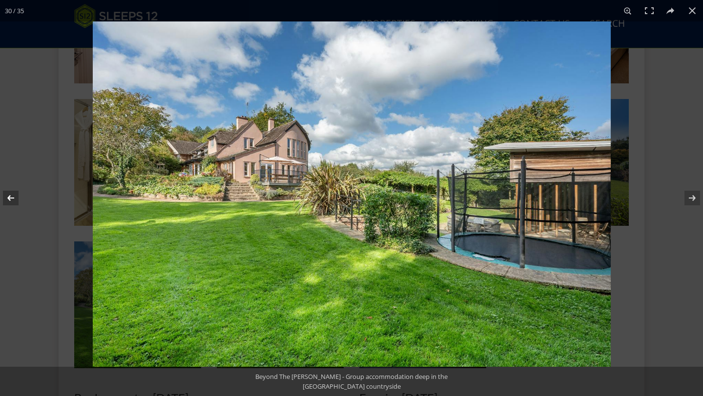
click at [16, 188] on button at bounding box center [17, 198] width 34 height 49
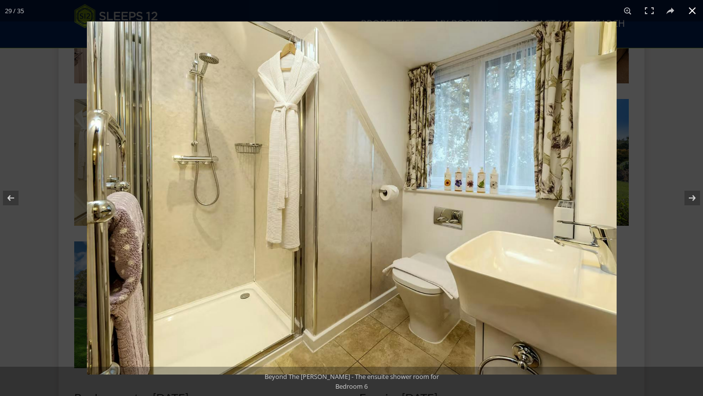
click at [695, 10] on button at bounding box center [691, 10] width 21 height 21
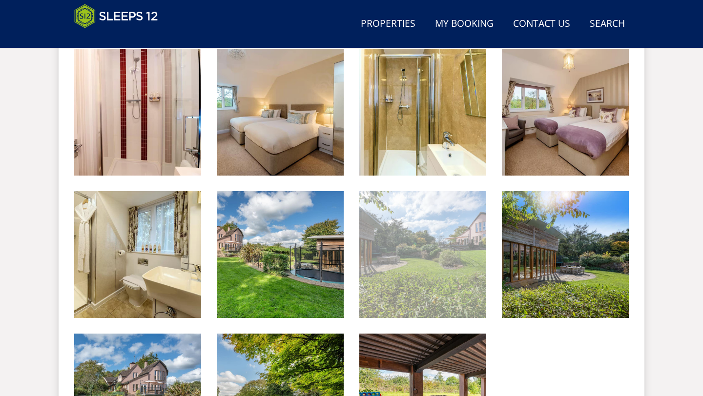
scroll to position [1293, 0]
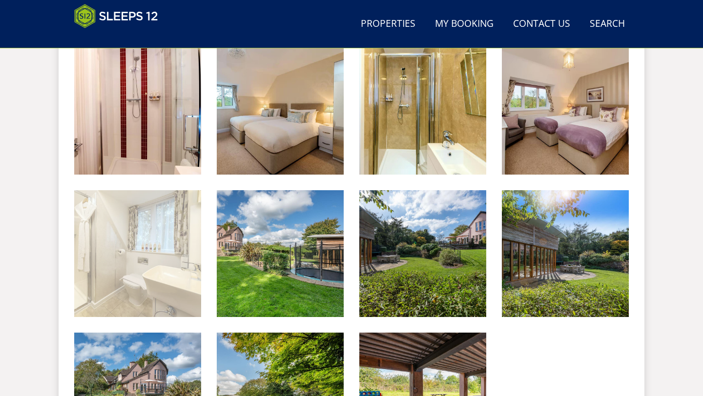
click at [145, 227] on img at bounding box center [137, 253] width 127 height 127
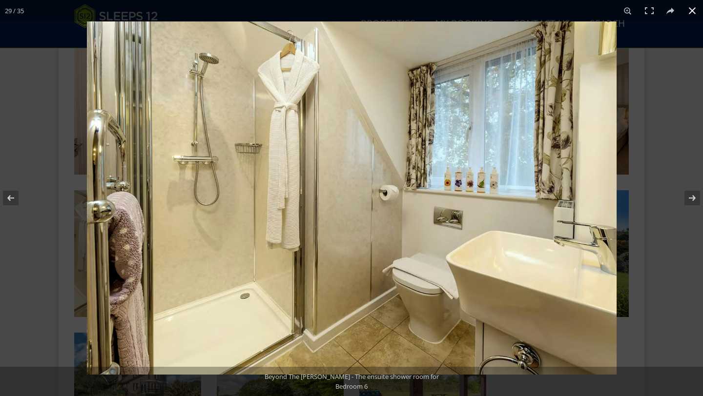
click at [675, 257] on div at bounding box center [438, 219] width 703 height 396
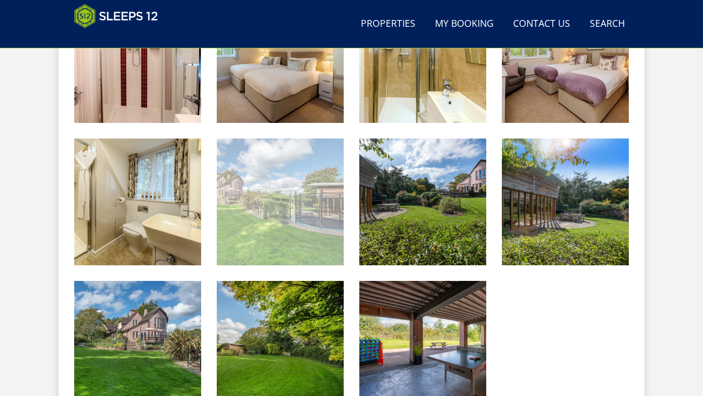
scroll to position [1345, 0]
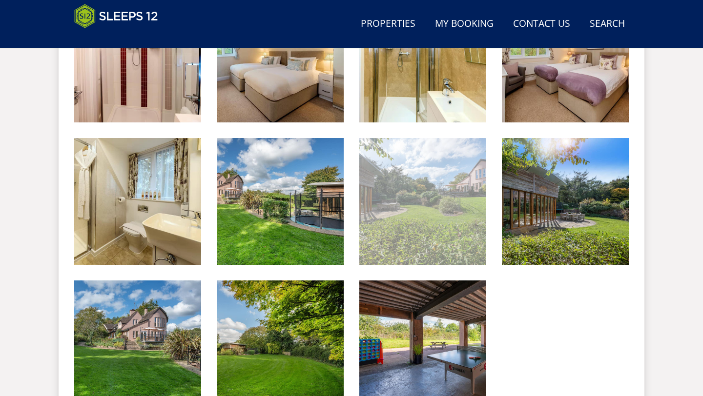
click at [417, 190] on img at bounding box center [422, 201] width 127 height 127
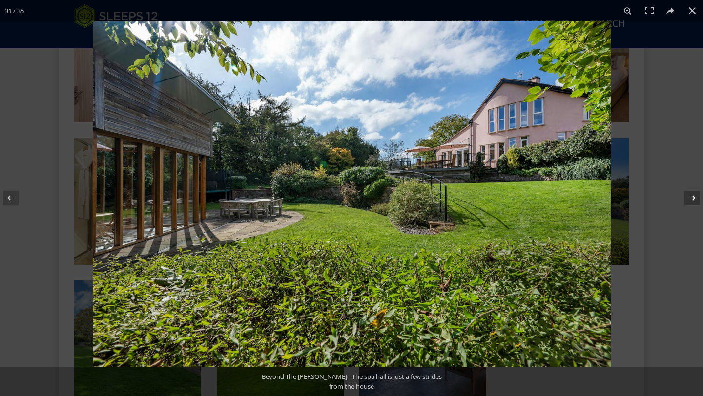
click at [683, 197] on button at bounding box center [686, 198] width 34 height 49
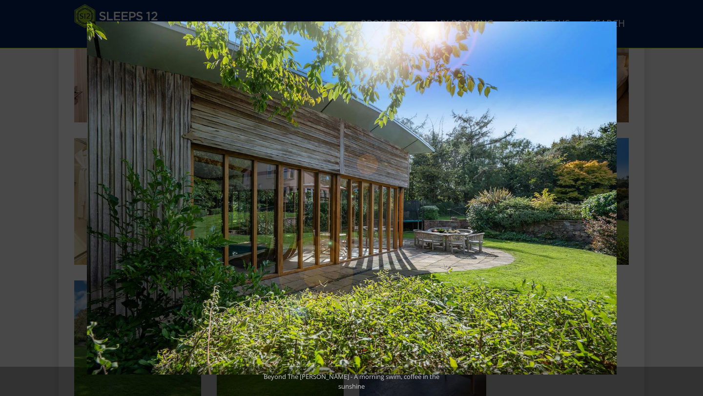
click at [683, 196] on button at bounding box center [686, 198] width 34 height 49
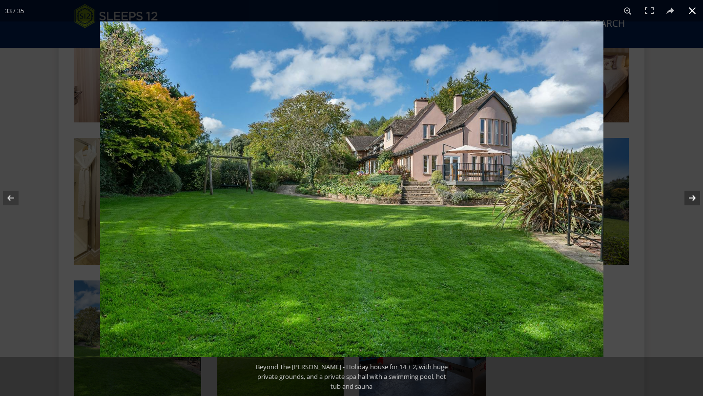
click at [670, 177] on button at bounding box center [686, 198] width 34 height 49
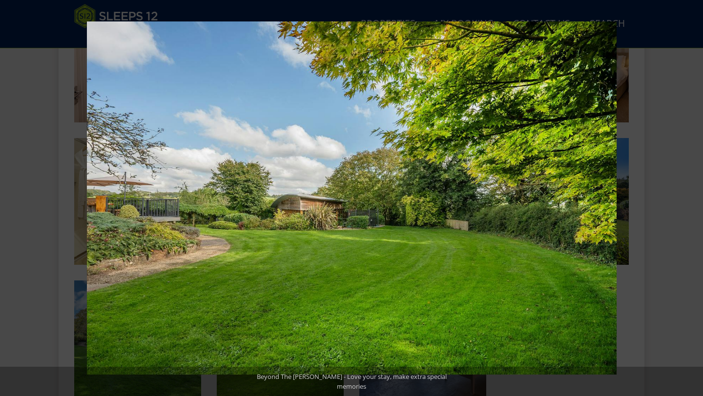
click at [669, 177] on button at bounding box center [686, 198] width 34 height 49
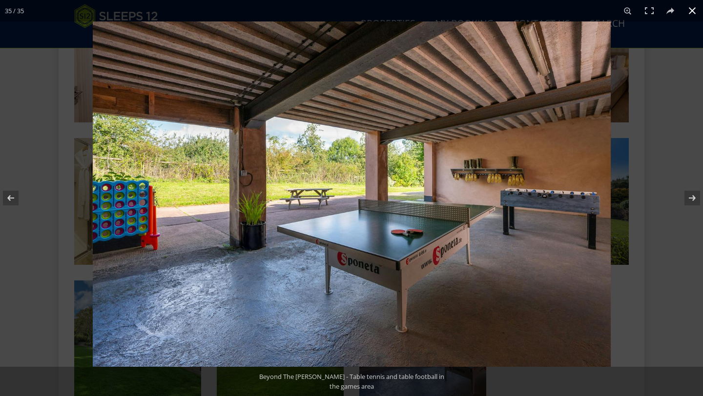
click at [691, 10] on button at bounding box center [691, 10] width 21 height 21
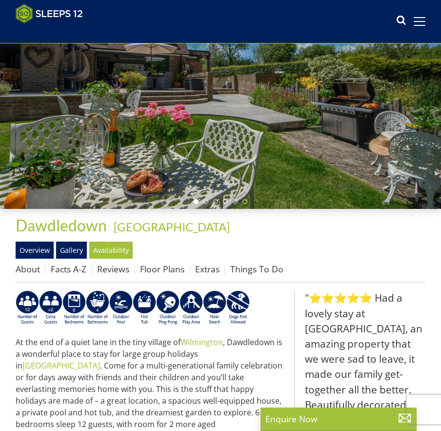
scroll to position [111, 0]
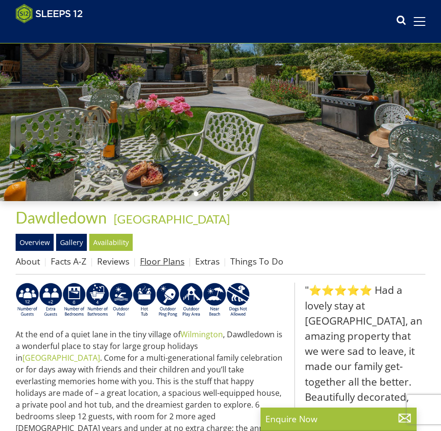
click at [167, 262] on link "Floor Plans" at bounding box center [162, 261] width 44 height 12
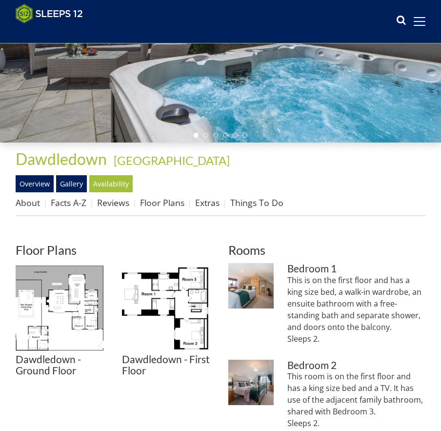
scroll to position [174, 0]
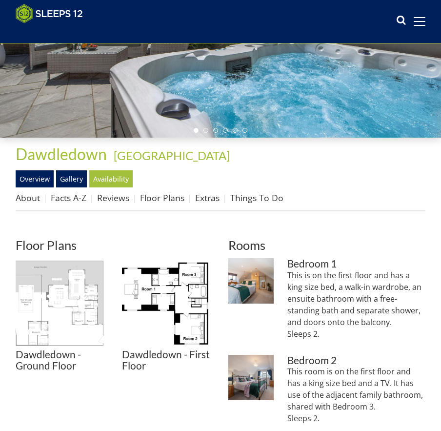
click at [70, 293] on img at bounding box center [61, 303] width 91 height 91
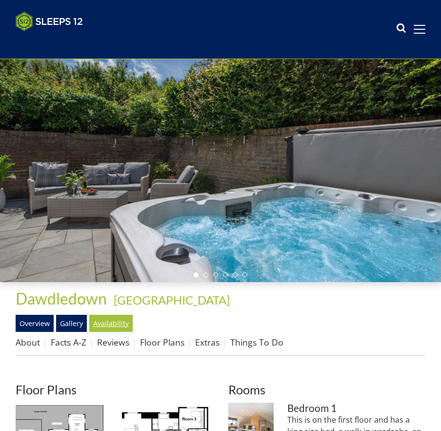
scroll to position [107, 0]
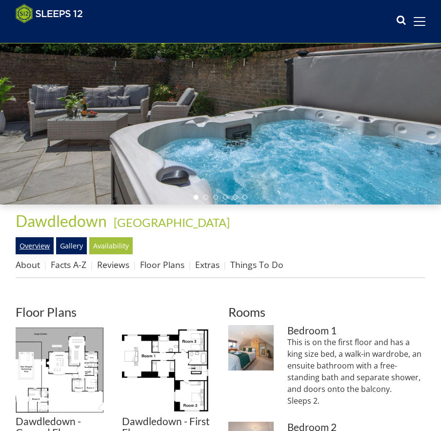
click at [25, 245] on link "Overview" at bounding box center [35, 245] width 38 height 17
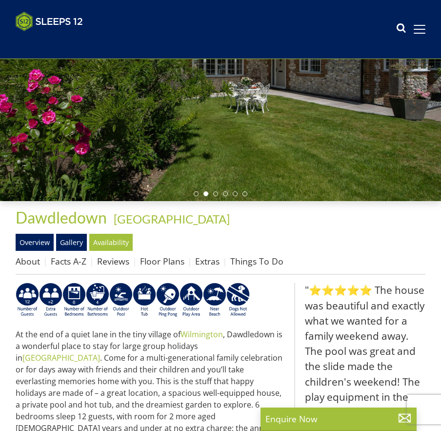
scroll to position [156, 0]
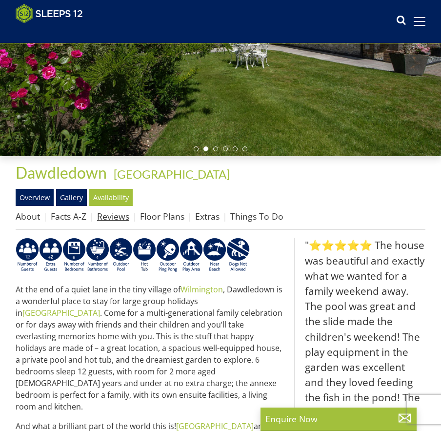
click at [112, 219] on link "Reviews" at bounding box center [113, 216] width 32 height 12
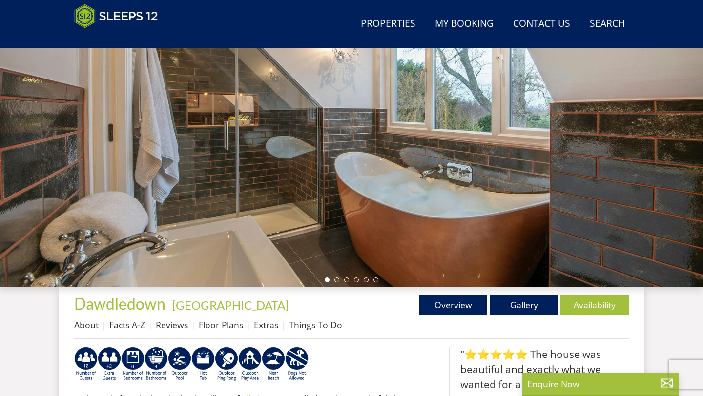
scroll to position [127, 0]
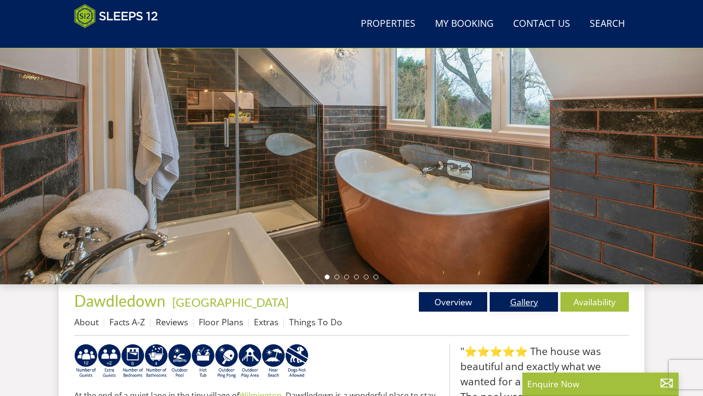
click at [511, 302] on link "Gallery" at bounding box center [524, 302] width 68 height 20
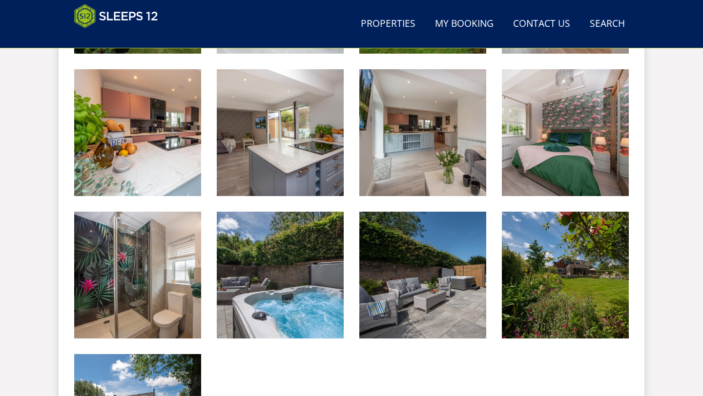
scroll to position [1255, 0]
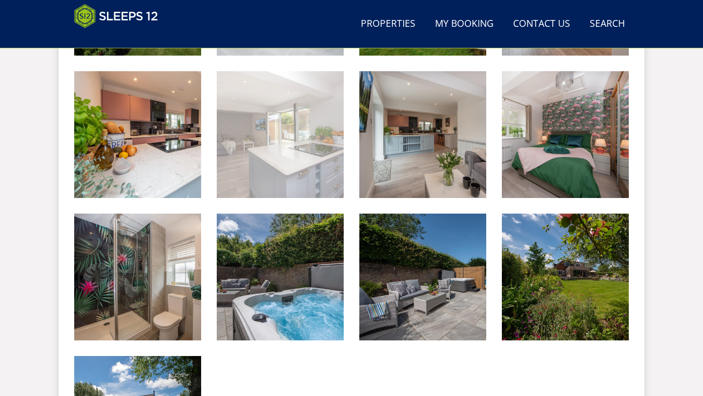
click at [302, 168] on img at bounding box center [280, 134] width 127 height 127
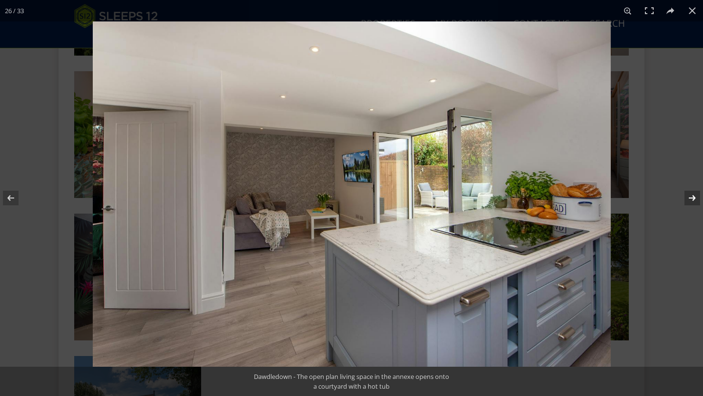
click at [696, 201] on button at bounding box center [686, 198] width 34 height 49
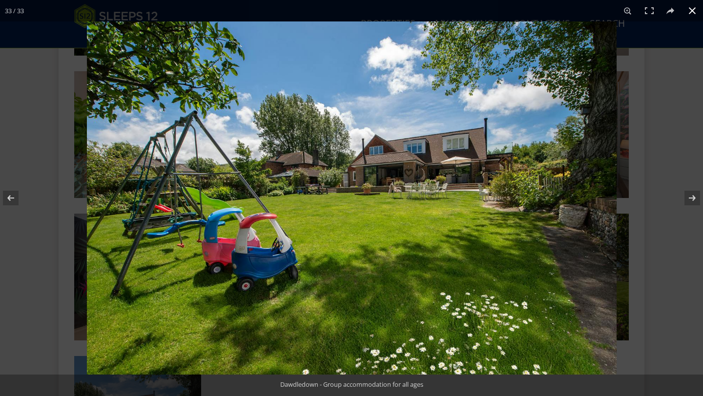
click at [687, 17] on button at bounding box center [691, 10] width 21 height 21
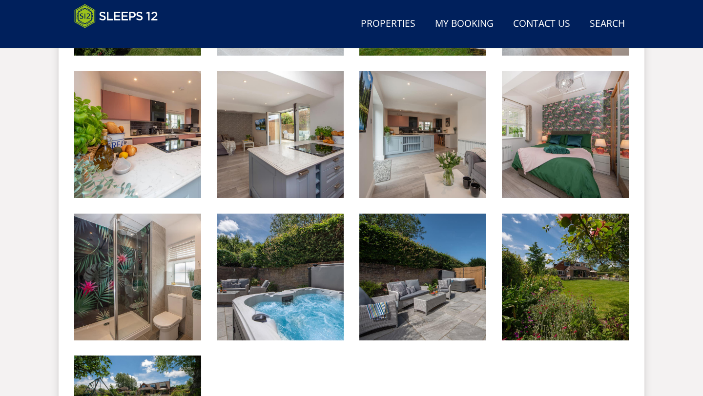
drag, startPoint x: 699, startPoint y: 10, endPoint x: 595, endPoint y: 18, distance: 104.7
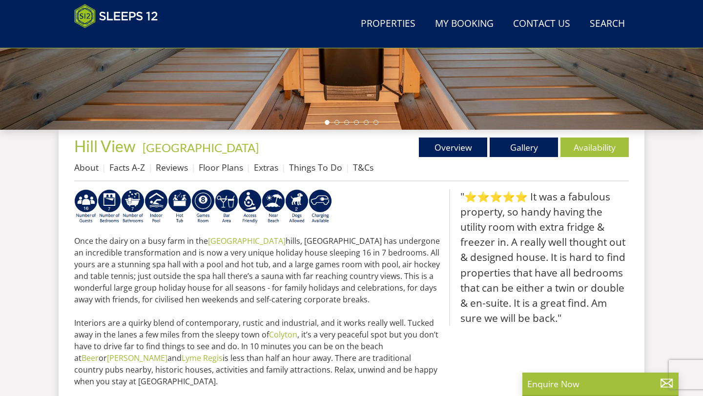
scroll to position [284, 0]
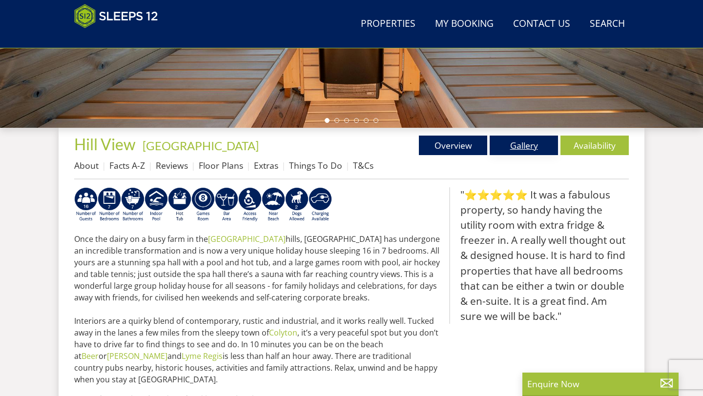
click at [515, 151] on link "Gallery" at bounding box center [524, 146] width 68 height 20
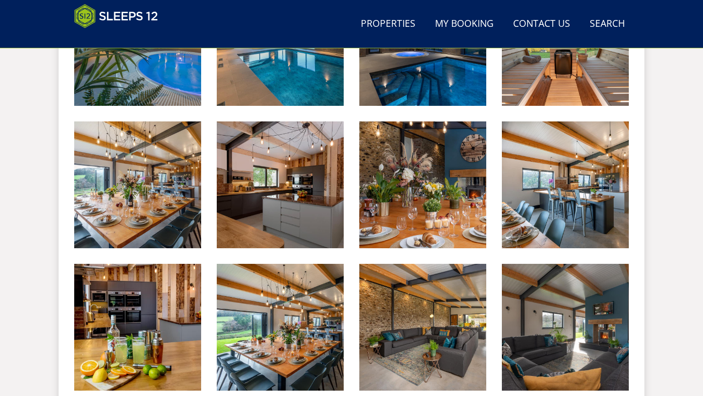
scroll to position [523, 0]
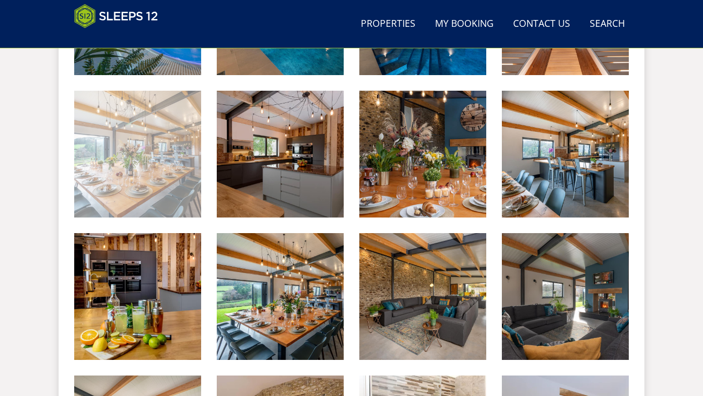
click at [156, 177] on img at bounding box center [137, 154] width 127 height 127
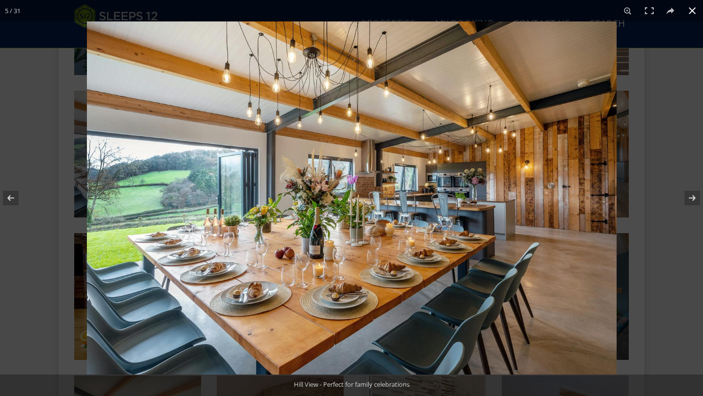
click at [691, 4] on button at bounding box center [691, 10] width 21 height 21
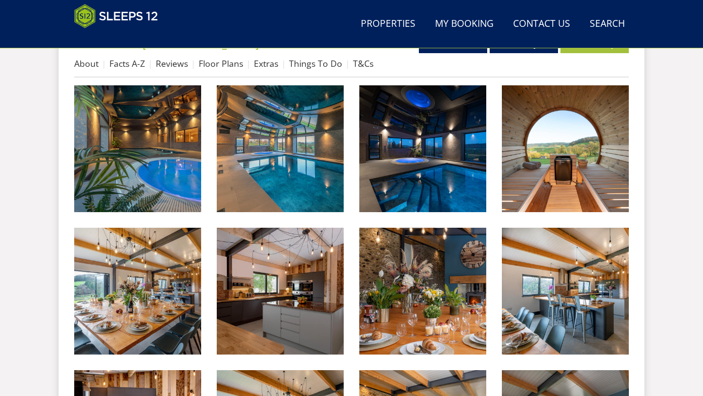
scroll to position [381, 0]
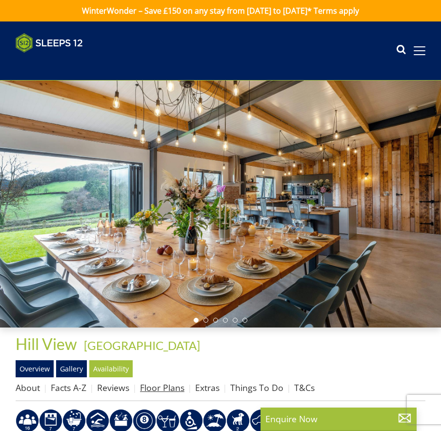
click at [165, 388] on link "Floor Plans" at bounding box center [162, 388] width 44 height 12
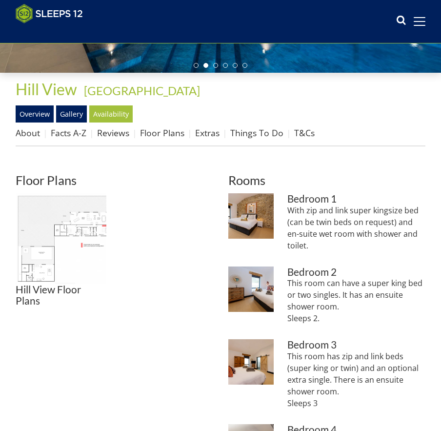
scroll to position [241, 0]
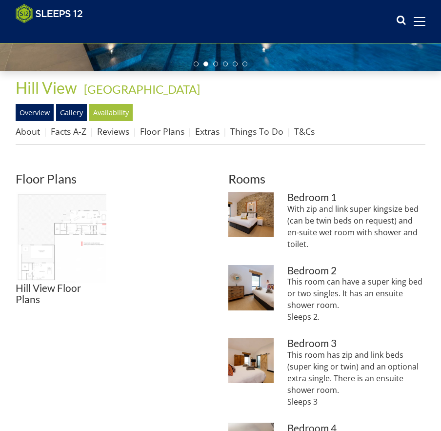
click at [51, 237] on img at bounding box center [61, 237] width 91 height 91
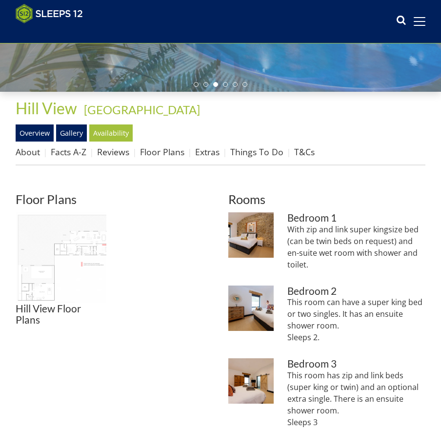
scroll to position [218, 0]
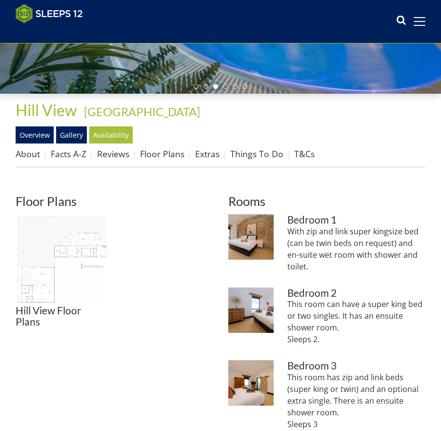
click at [51, 264] on img at bounding box center [61, 259] width 91 height 91
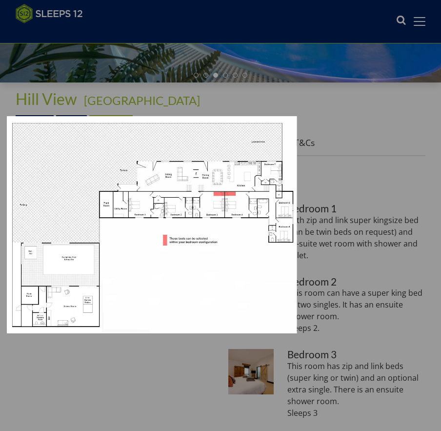
scroll to position [230, 0]
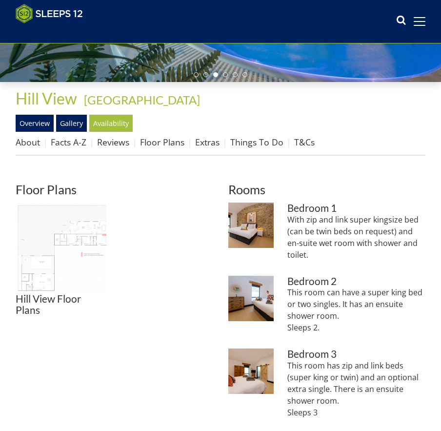
click at [85, 255] on img at bounding box center [61, 248] width 91 height 91
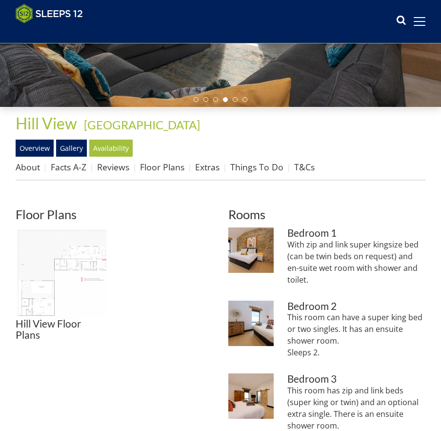
scroll to position [211, 0]
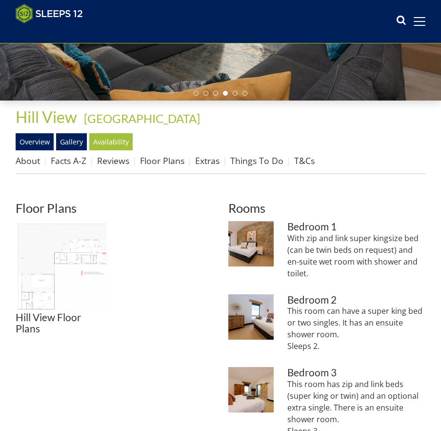
click at [55, 278] on img at bounding box center [61, 266] width 91 height 91
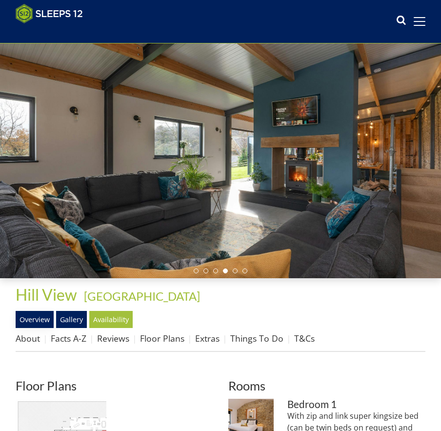
scroll to position [0, 0]
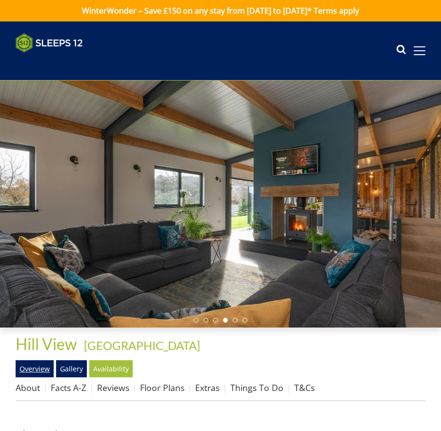
click at [33, 366] on link "Overview" at bounding box center [35, 368] width 38 height 17
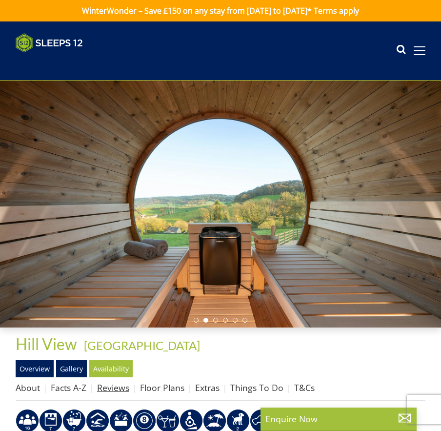
click at [106, 388] on link "Reviews" at bounding box center [113, 388] width 32 height 12
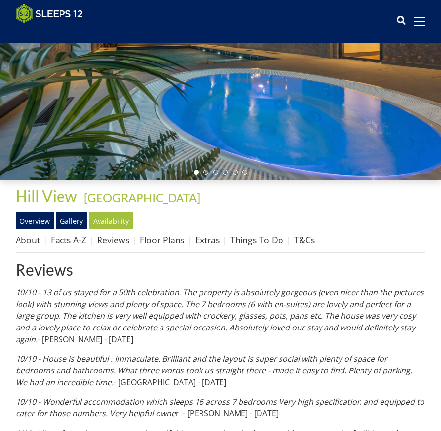
scroll to position [208, 0]
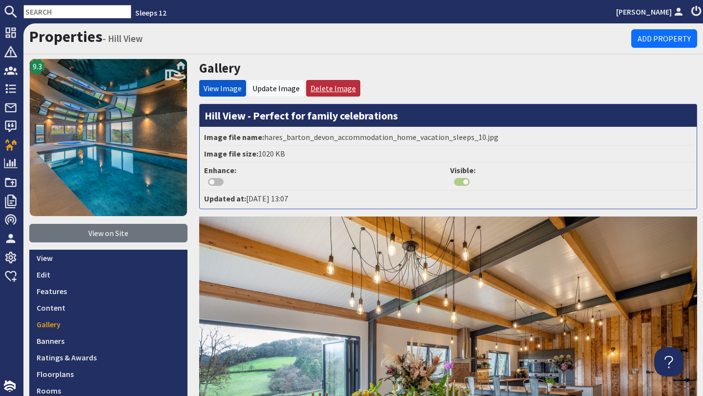
click at [323, 91] on link "Delete Image" at bounding box center [332, 88] width 45 height 10
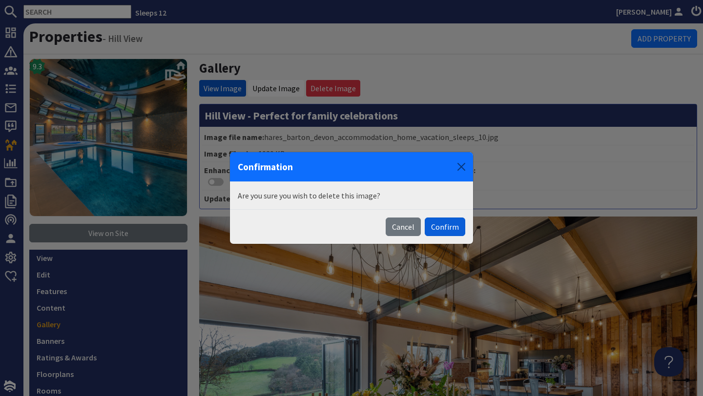
click at [434, 229] on button "Confirm" at bounding box center [445, 227] width 41 height 19
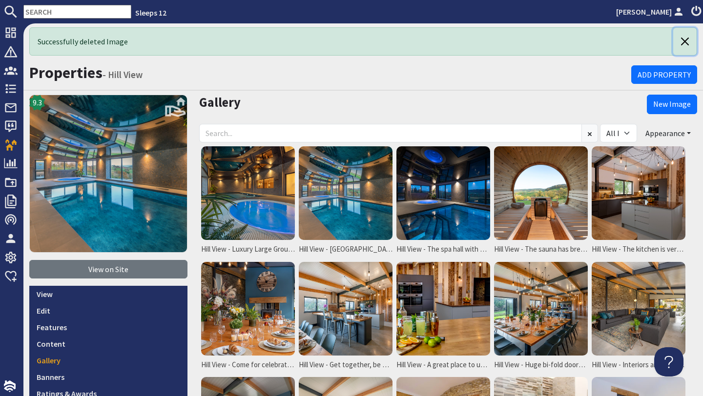
click at [683, 41] on button "button" at bounding box center [684, 41] width 23 height 27
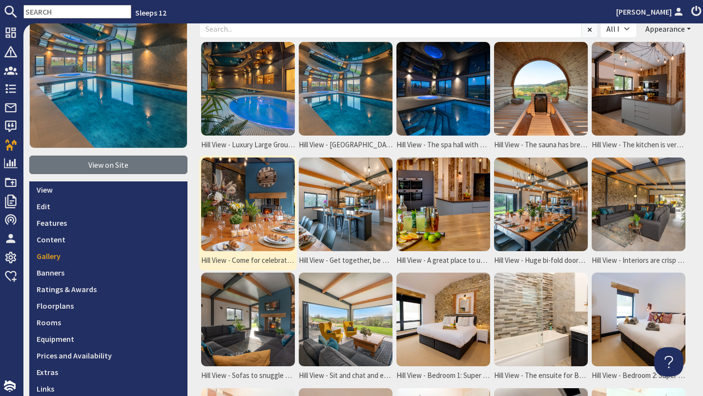
scroll to position [91, 0]
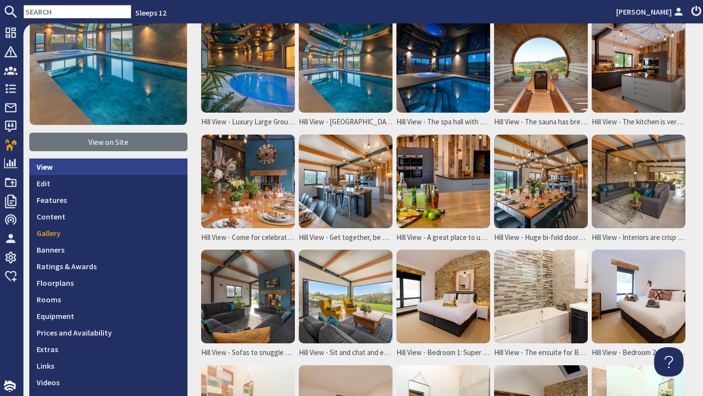
click at [112, 170] on link "View" at bounding box center [108, 167] width 158 height 17
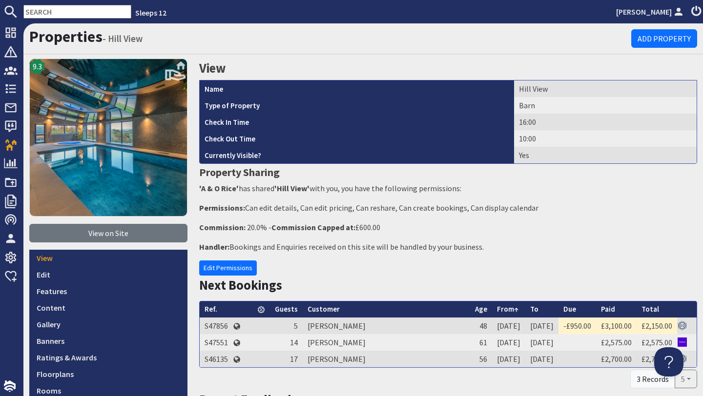
click at [83, 20] on nav "Sleeps 12 [PERSON_NAME]" at bounding box center [351, 11] width 703 height 23
click at [80, 14] on input "text" at bounding box center [77, 12] width 108 height 14
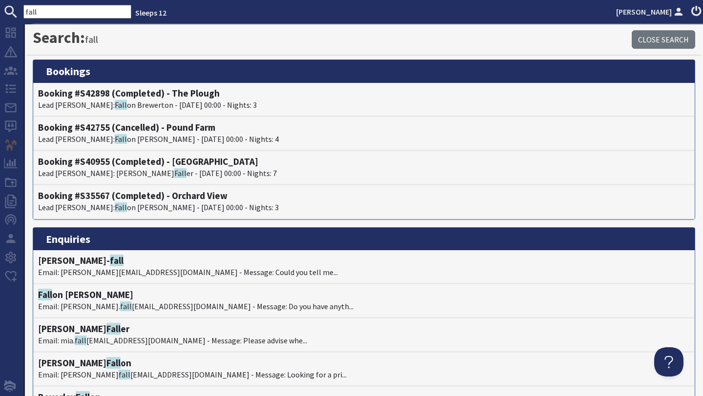
drag, startPoint x: 39, startPoint y: 12, endPoint x: 26, endPoint y: 11, distance: 12.3
click at [26, 11] on input "fall" at bounding box center [77, 12] width 108 height 14
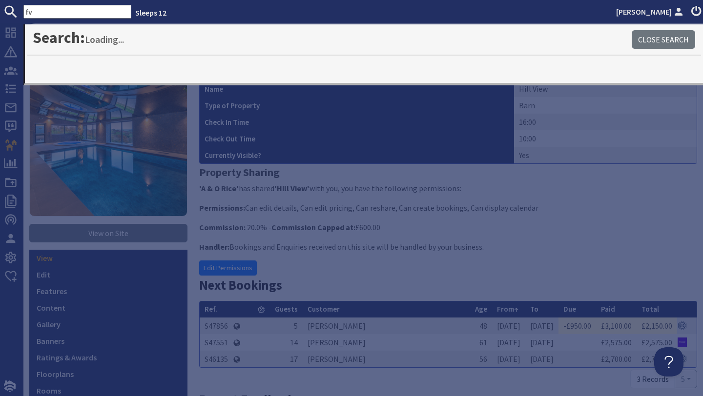
type input "f"
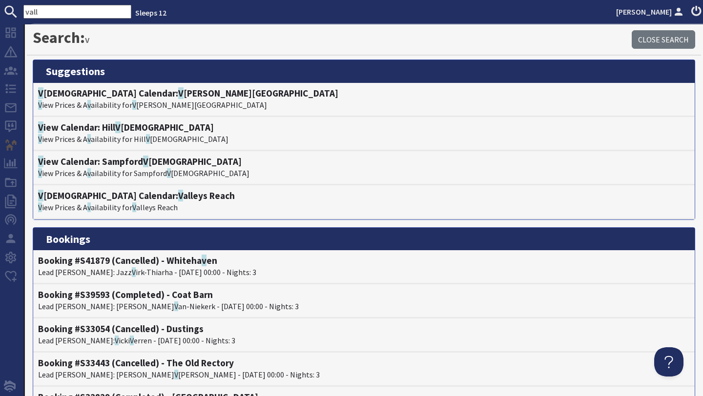
type input "vall"
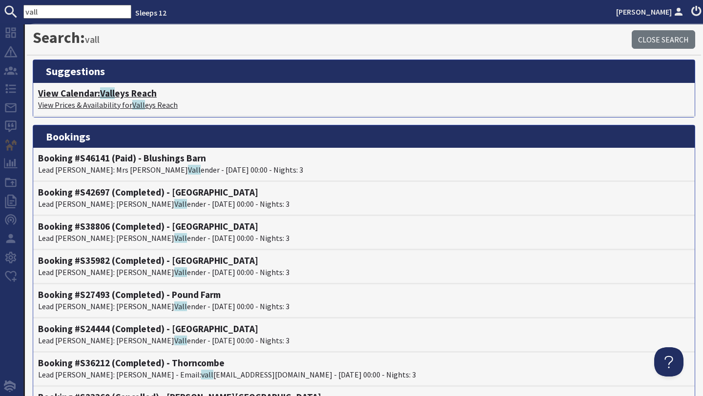
click at [113, 87] on li "View Calendar: Vall eys Reach View Prices & Availability for Vall eys Reach" at bounding box center [363, 100] width 661 height 34
click at [115, 92] on span "Vall" at bounding box center [107, 93] width 15 height 12
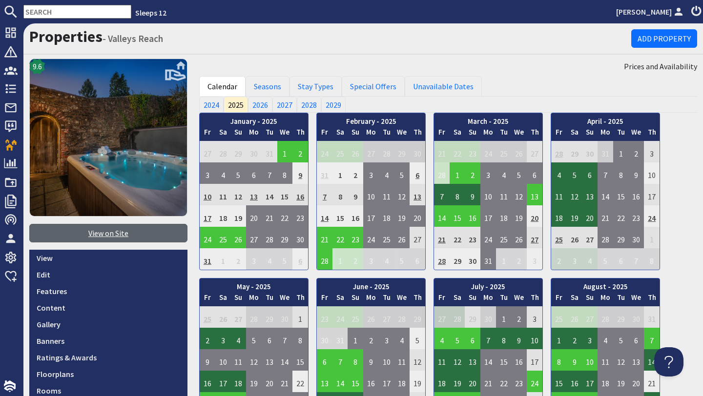
click at [90, 224] on link "View on Site" at bounding box center [108, 233] width 158 height 19
click at [57, 13] on input "text" at bounding box center [77, 12] width 108 height 14
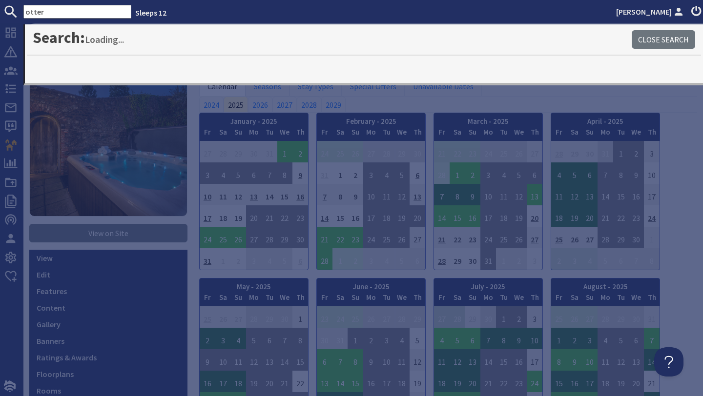
type input "otter"
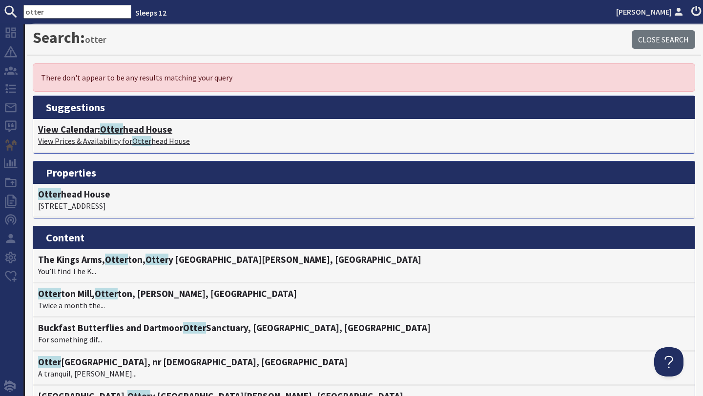
click at [122, 125] on span "Otter" at bounding box center [111, 130] width 23 height 12
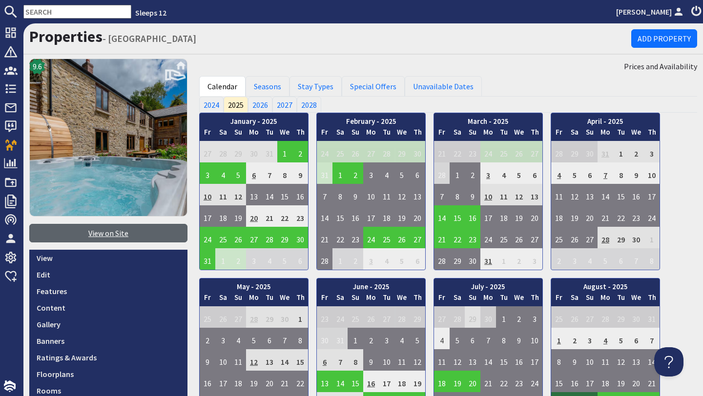
click at [118, 228] on link "View on Site" at bounding box center [108, 233] width 158 height 19
click at [68, 13] on input "text" at bounding box center [77, 12] width 108 height 14
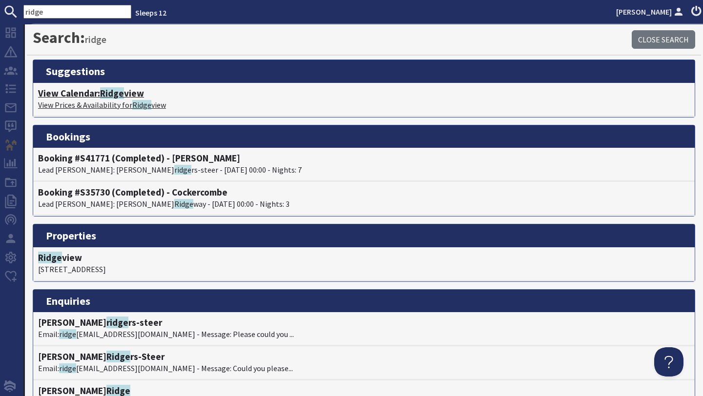
type input "ridge"
click at [106, 93] on span "Ridge" at bounding box center [112, 93] width 24 height 12
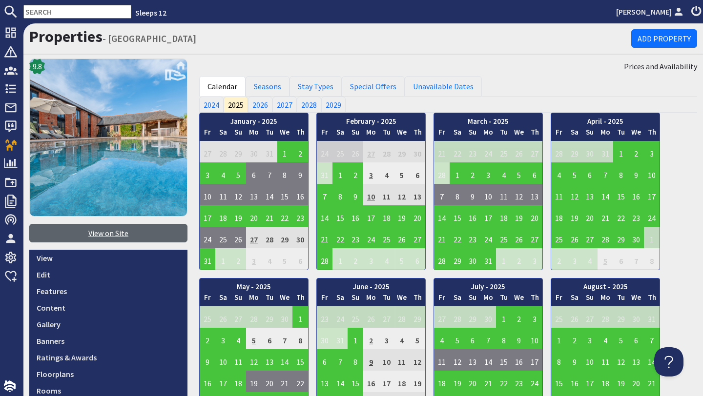
click at [116, 233] on link "View on Site" at bounding box center [108, 233] width 158 height 19
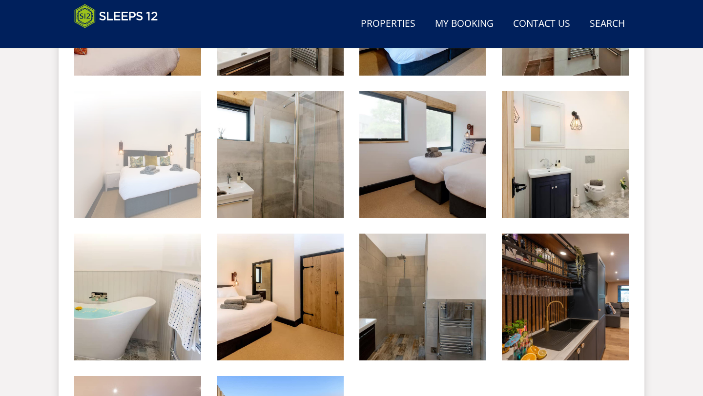
scroll to position [1097, 0]
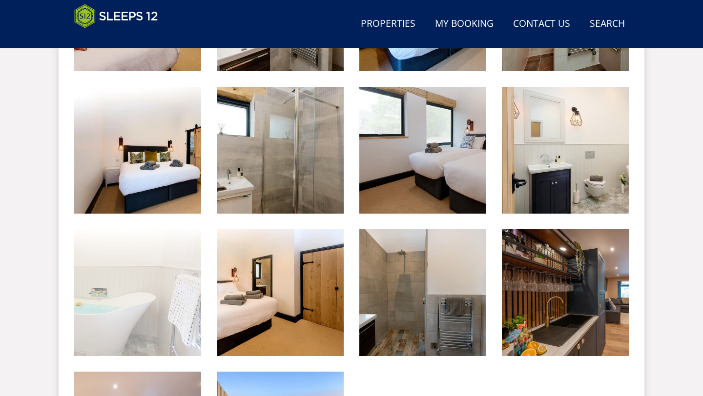
click at [111, 287] on img at bounding box center [137, 292] width 127 height 127
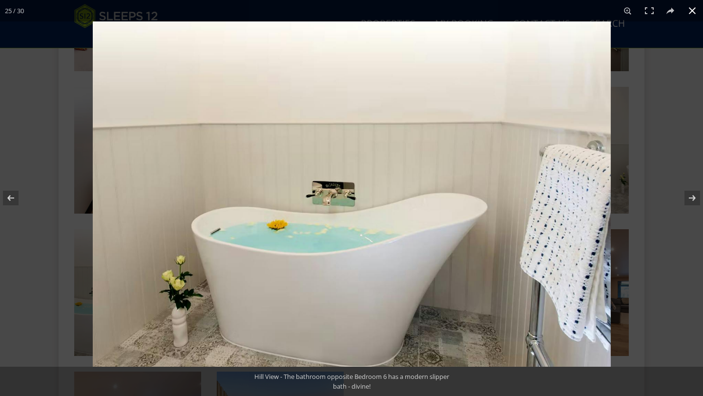
click at [694, 15] on button at bounding box center [691, 10] width 21 height 21
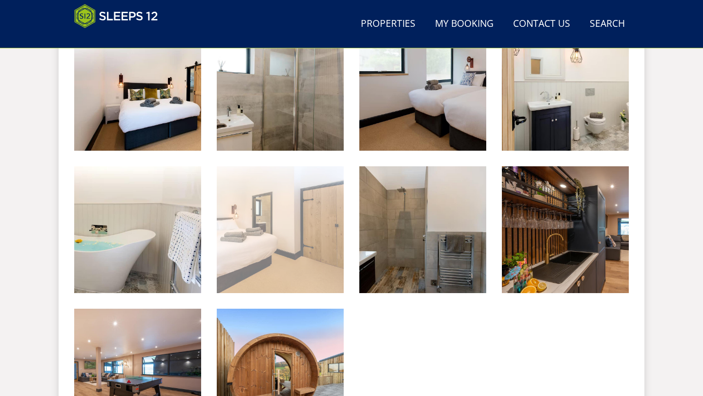
scroll to position [1163, 0]
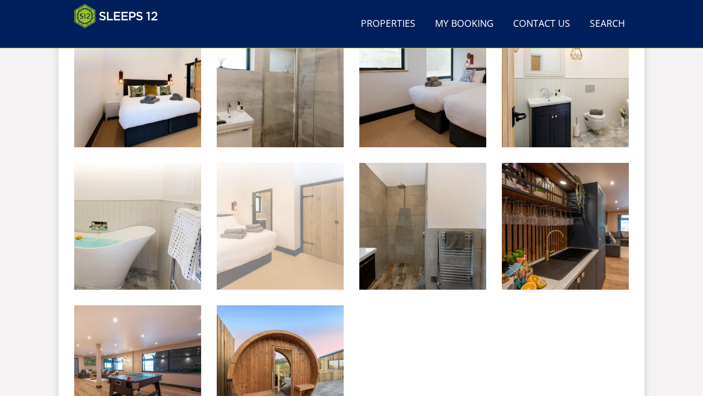
click at [304, 262] on img at bounding box center [280, 226] width 127 height 127
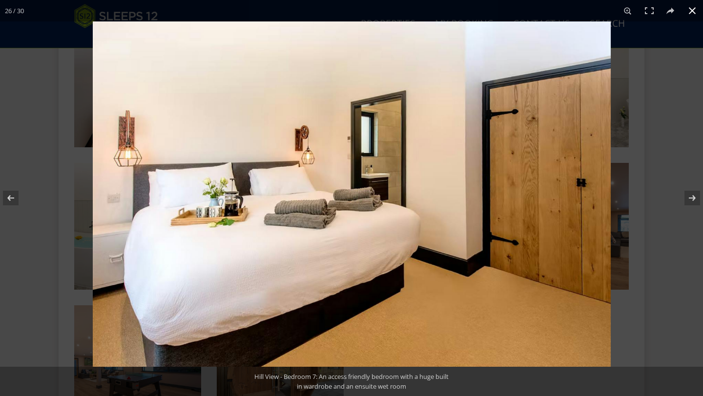
click at [690, 17] on button at bounding box center [691, 10] width 21 height 21
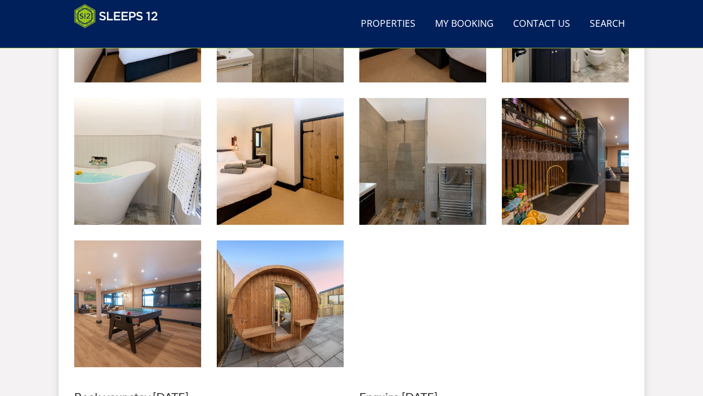
scroll to position [1229, 0]
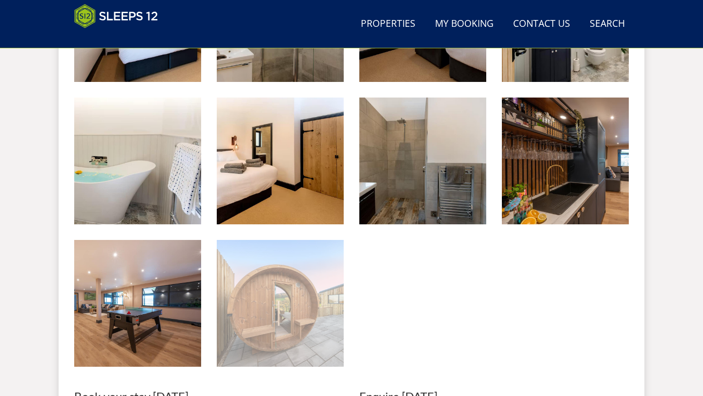
click at [291, 319] on img at bounding box center [280, 303] width 127 height 127
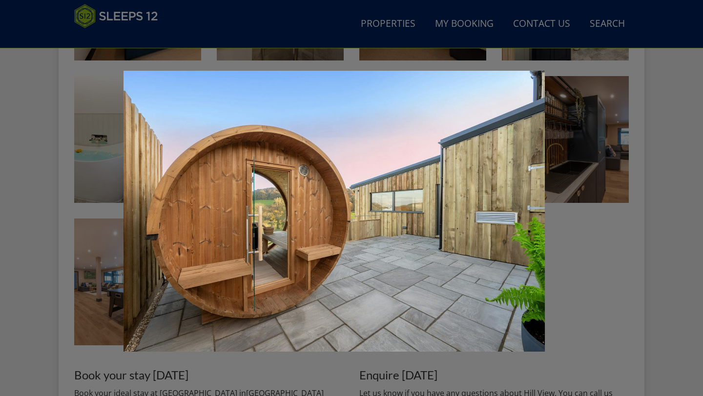
scroll to position [1254, 0]
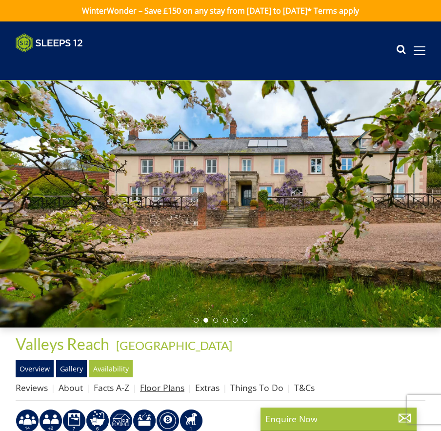
click at [158, 387] on link "Floor Plans" at bounding box center [162, 388] width 44 height 12
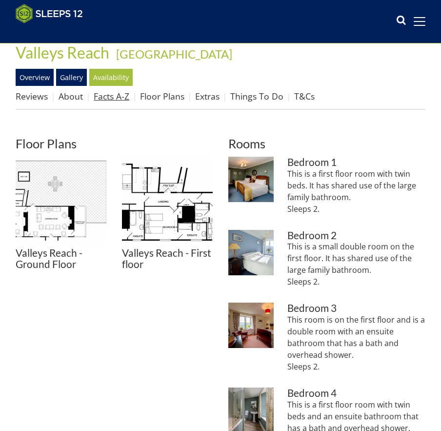
scroll to position [291, 0]
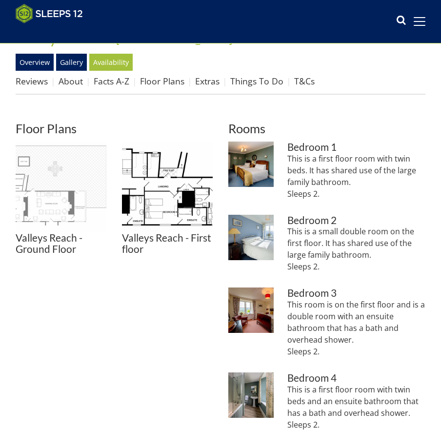
click at [69, 198] on img at bounding box center [61, 187] width 91 height 91
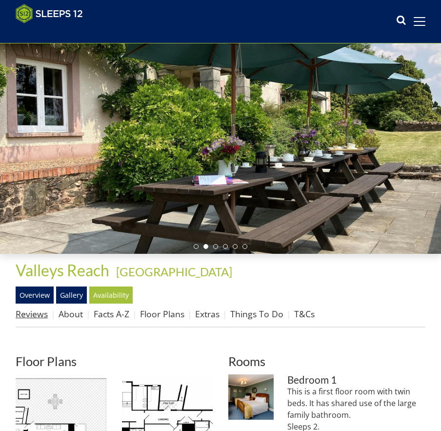
scroll to position [63, 0]
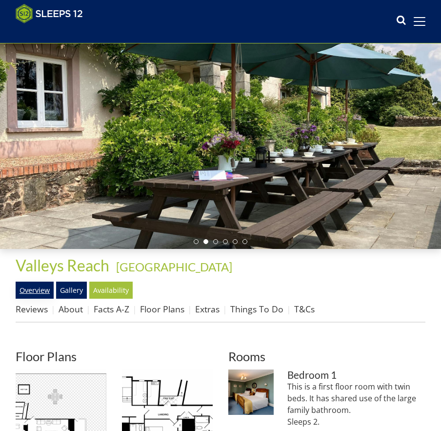
click at [35, 294] on link "Overview" at bounding box center [35, 290] width 38 height 17
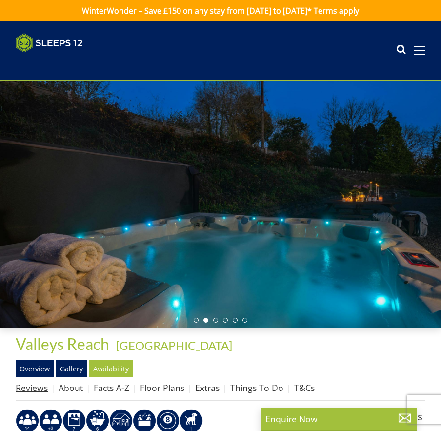
click at [42, 389] on link "Reviews" at bounding box center [32, 388] width 32 height 12
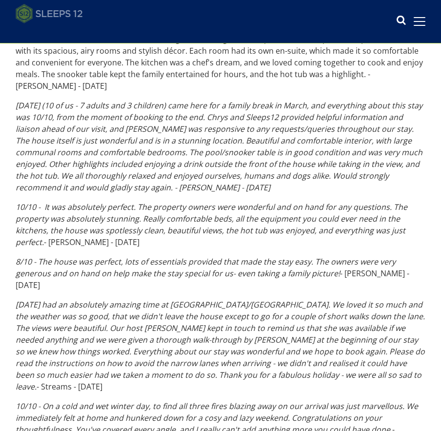
scroll to position [401, 0]
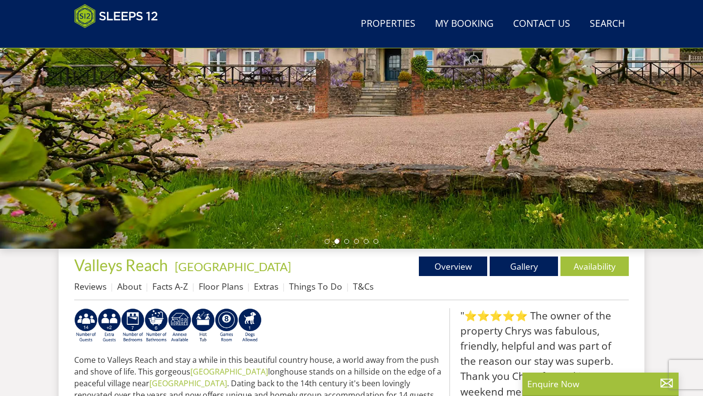
scroll to position [289, 0]
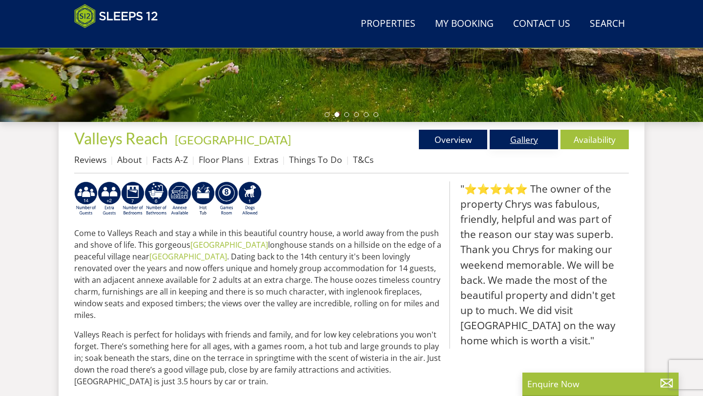
click at [535, 145] on link "Gallery" at bounding box center [524, 140] width 68 height 20
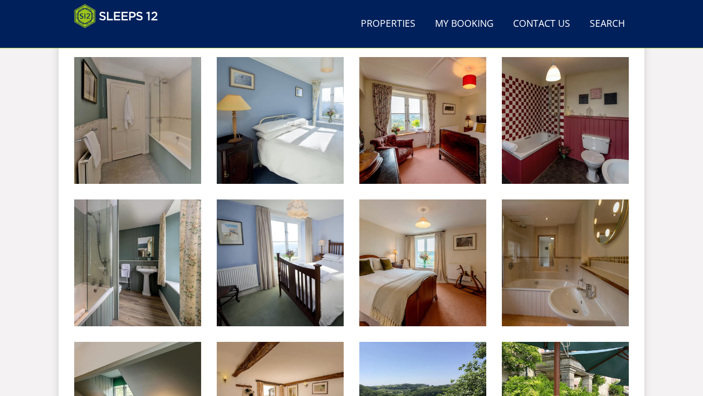
scroll to position [989, 0]
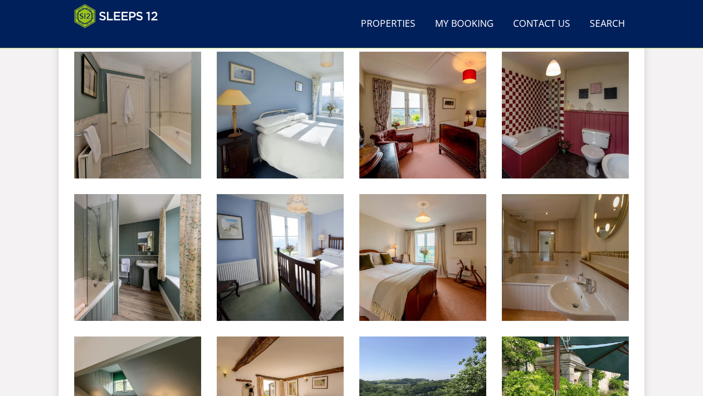
click at [605, 163] on img at bounding box center [565, 115] width 127 height 127
click at [0, 0] on div at bounding box center [0, 0] width 0 height 0
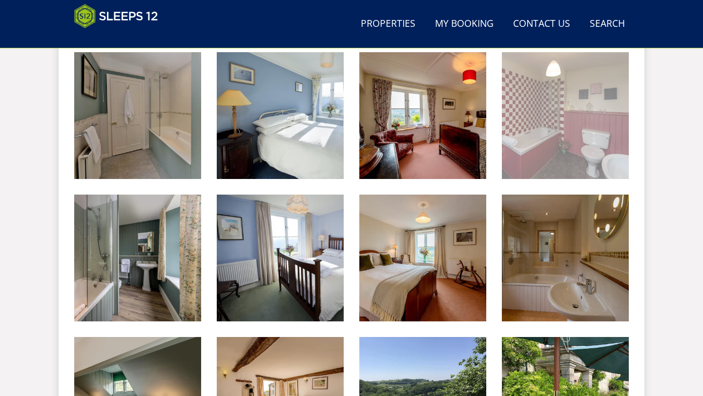
scroll to position [966, 0]
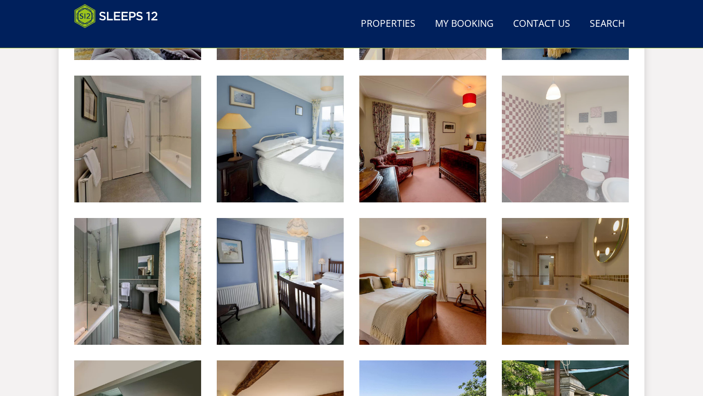
click at [575, 151] on img at bounding box center [565, 139] width 127 height 127
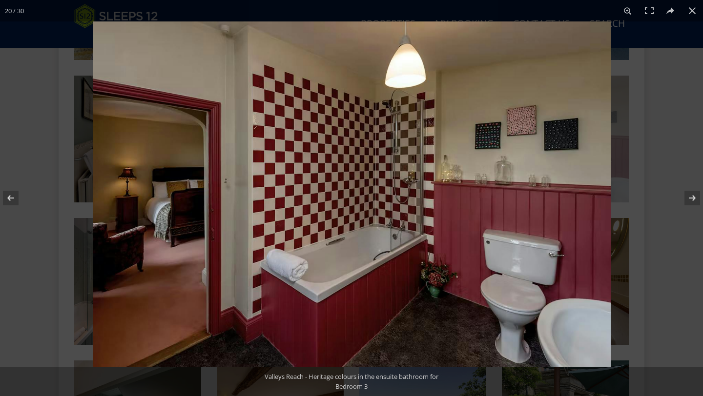
click at [575, 151] on img at bounding box center [352, 194] width 518 height 346
click at [691, 20] on button at bounding box center [691, 10] width 21 height 21
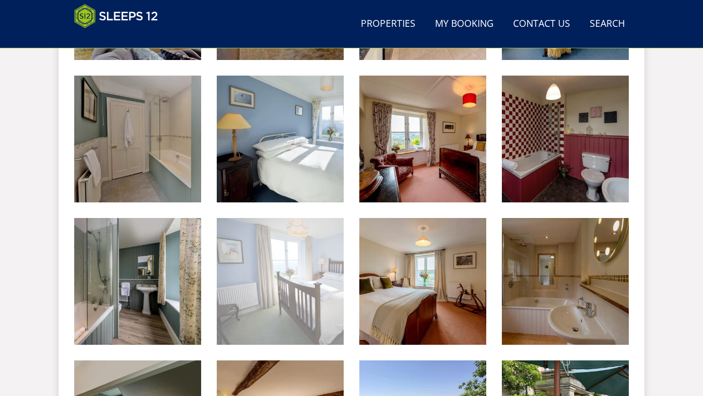
click at [240, 285] on img at bounding box center [280, 281] width 127 height 127
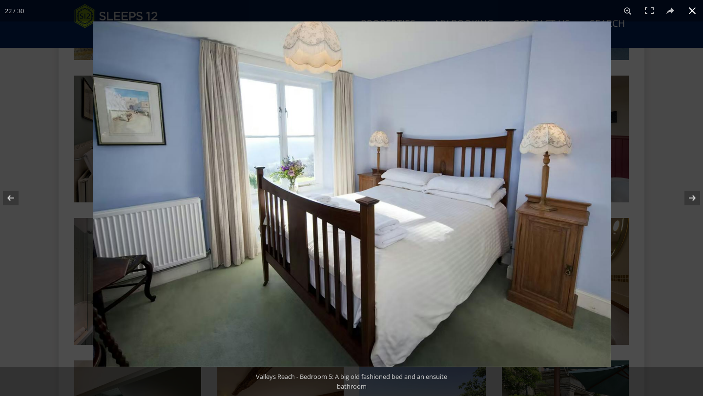
click at [691, 11] on button at bounding box center [691, 10] width 21 height 21
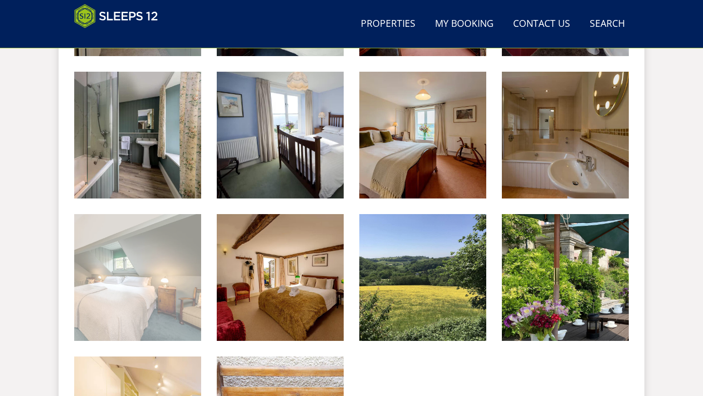
scroll to position [1148, 0]
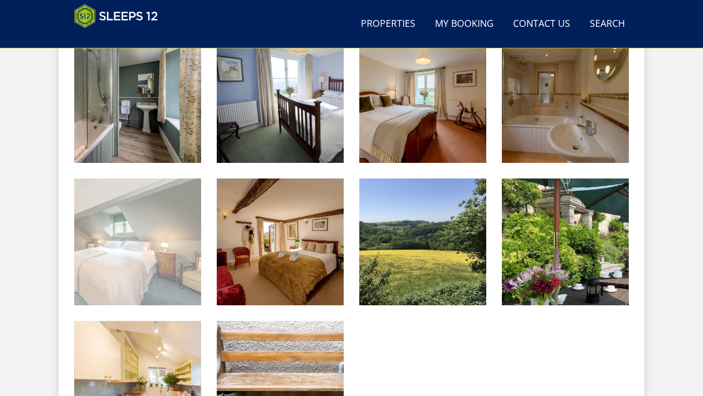
click at [145, 246] on img at bounding box center [137, 242] width 127 height 127
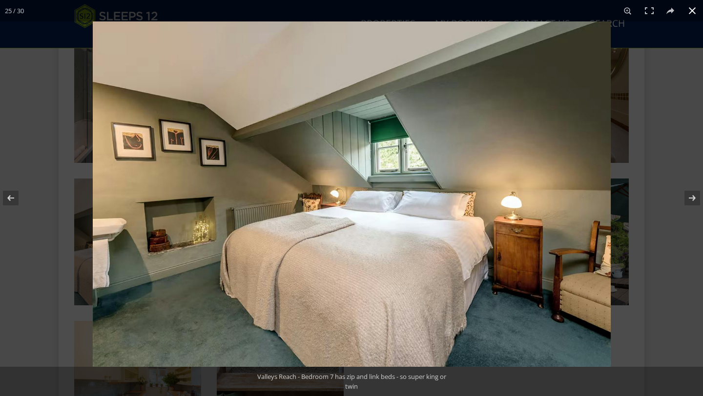
click at [700, 16] on button at bounding box center [691, 10] width 21 height 21
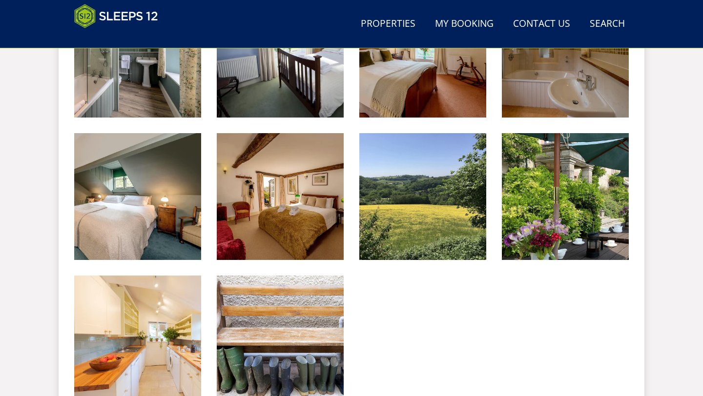
scroll to position [1193, 0]
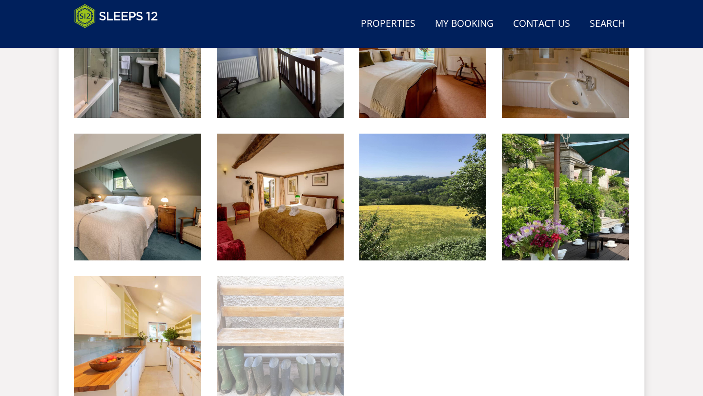
click at [247, 303] on img at bounding box center [280, 339] width 127 height 127
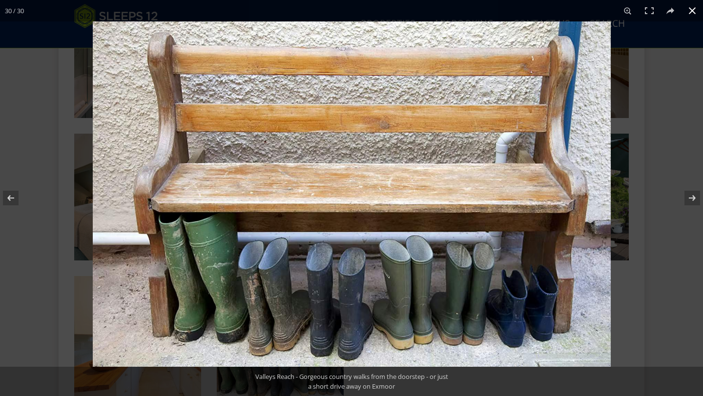
click at [685, 9] on button at bounding box center [691, 10] width 21 height 21
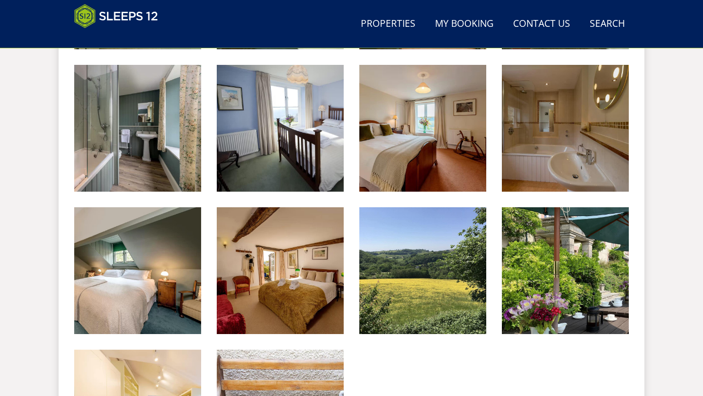
scroll to position [1118, 0]
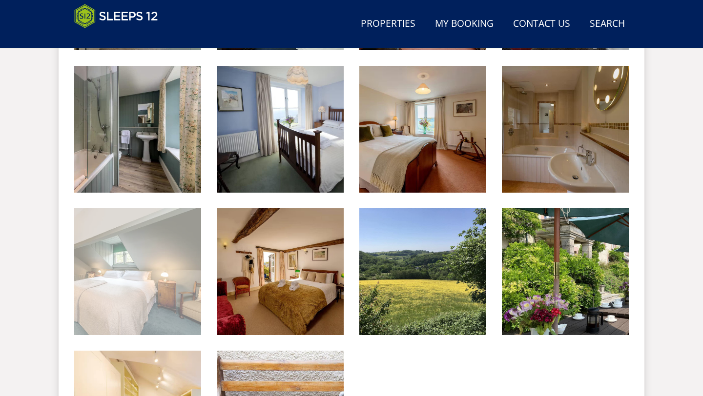
click at [138, 276] on img at bounding box center [137, 271] width 127 height 127
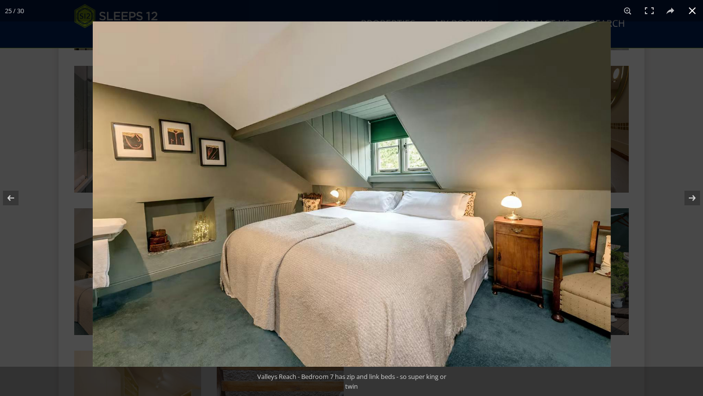
click at [695, 8] on button at bounding box center [691, 10] width 21 height 21
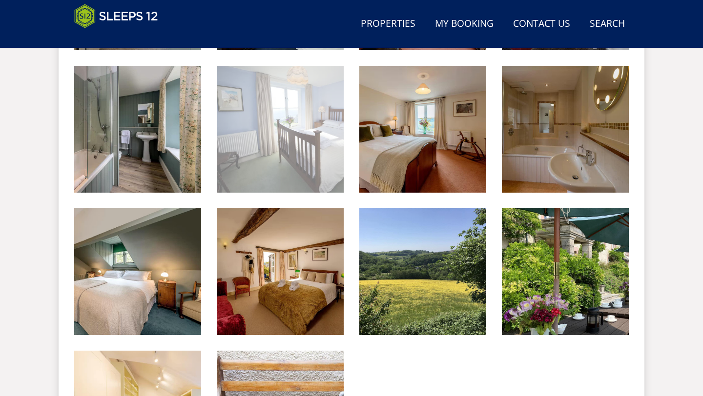
click at [309, 145] on img at bounding box center [280, 129] width 127 height 127
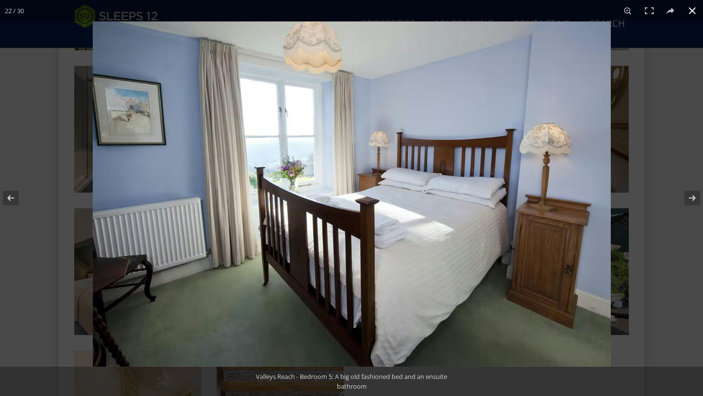
click at [692, 5] on button at bounding box center [691, 10] width 21 height 21
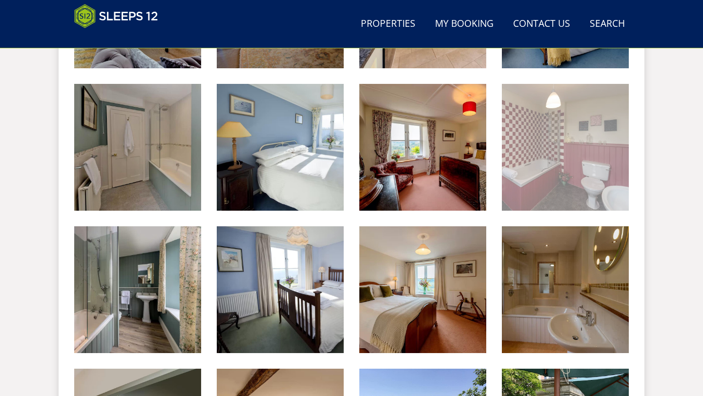
scroll to position [953, 0]
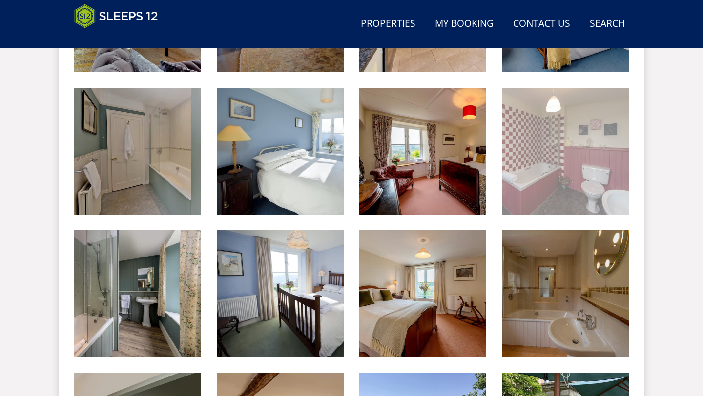
click at [512, 125] on img at bounding box center [565, 151] width 127 height 127
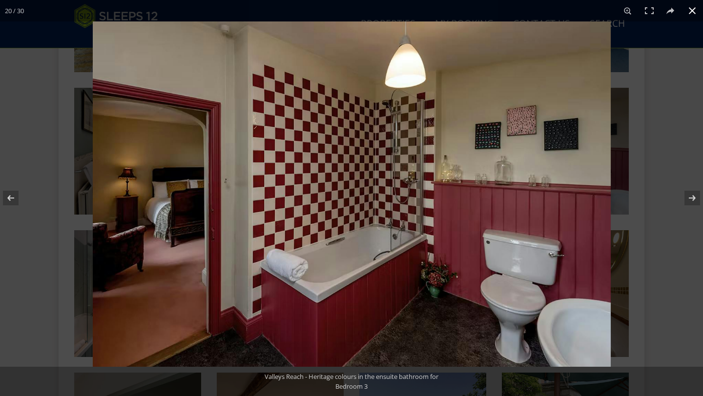
click at [692, 15] on button at bounding box center [691, 10] width 21 height 21
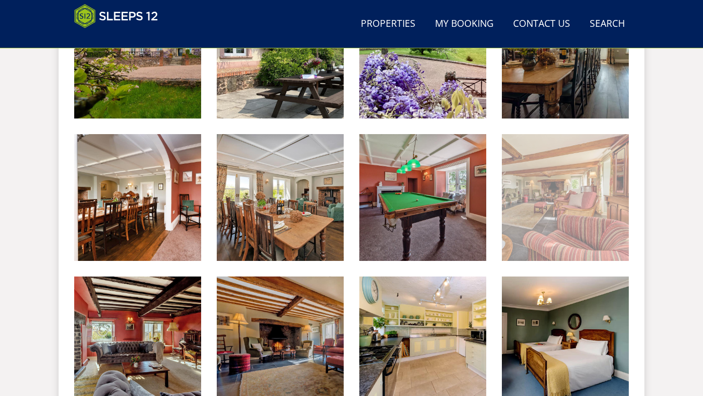
scroll to position [618, 0]
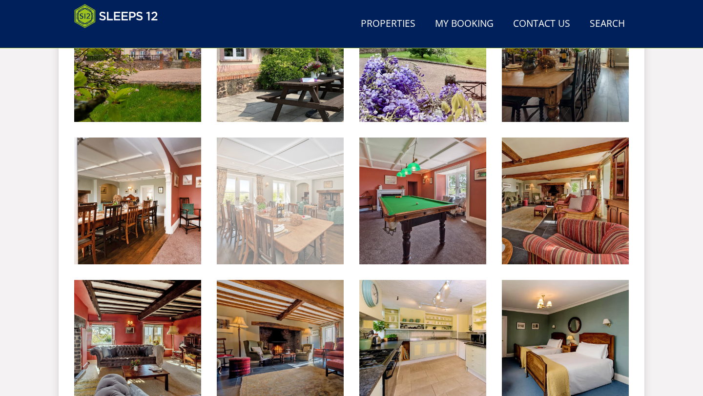
click at [301, 179] on img at bounding box center [280, 201] width 127 height 127
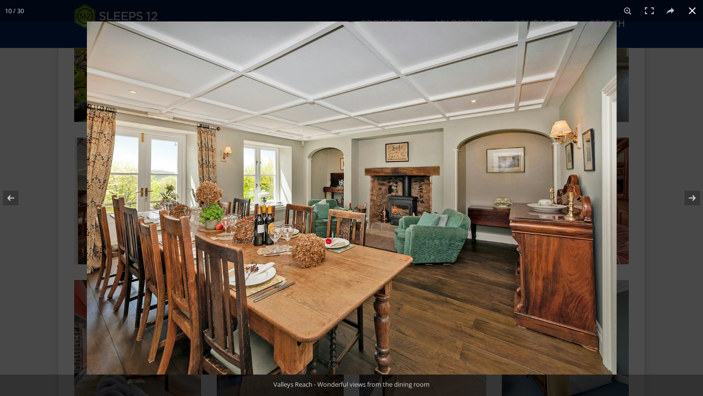
click at [693, 16] on button at bounding box center [691, 10] width 21 height 21
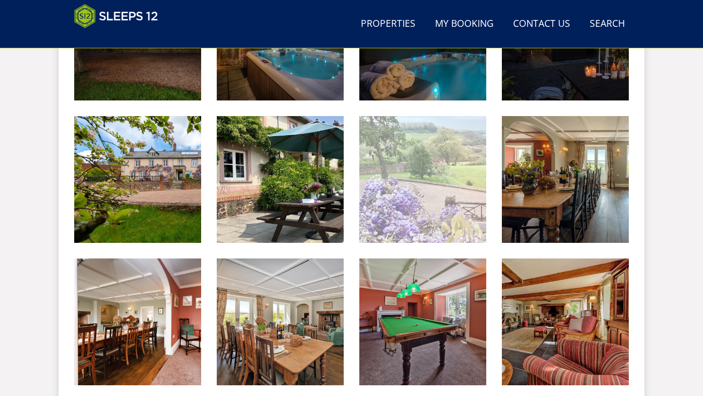
scroll to position [490, 0]
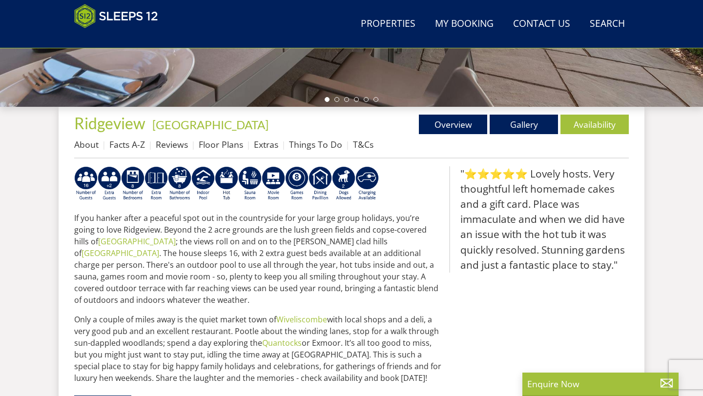
scroll to position [308, 0]
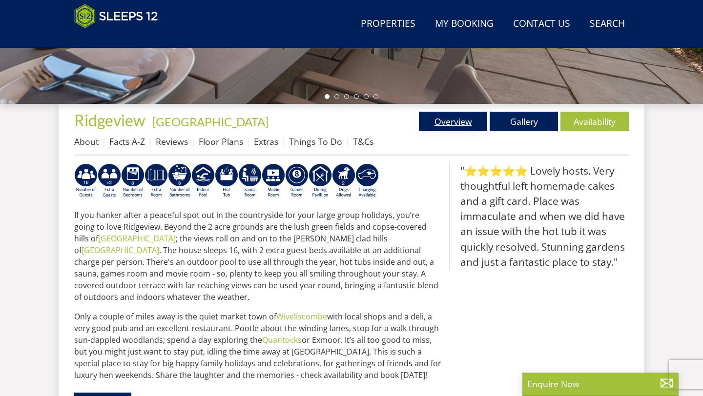
click at [444, 129] on link "Overview" at bounding box center [453, 122] width 68 height 20
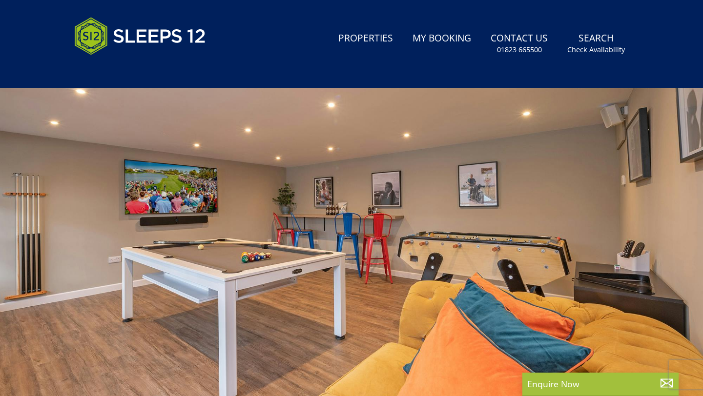
scroll to position [252, 0]
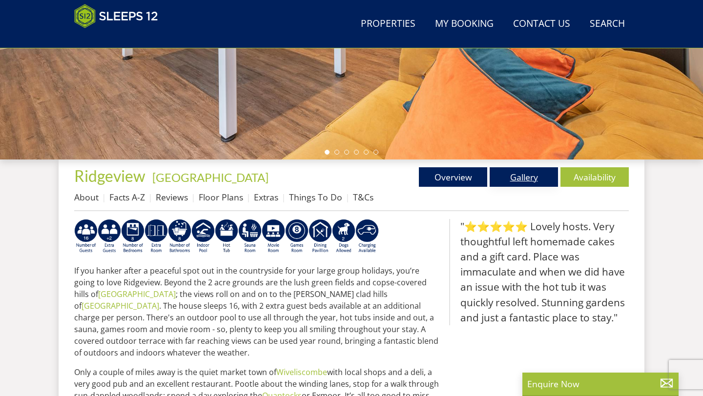
click at [501, 178] on link "Gallery" at bounding box center [524, 177] width 68 height 20
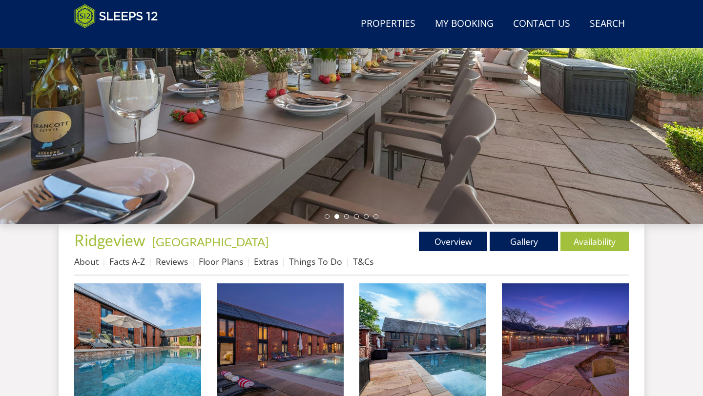
scroll to position [191, 0]
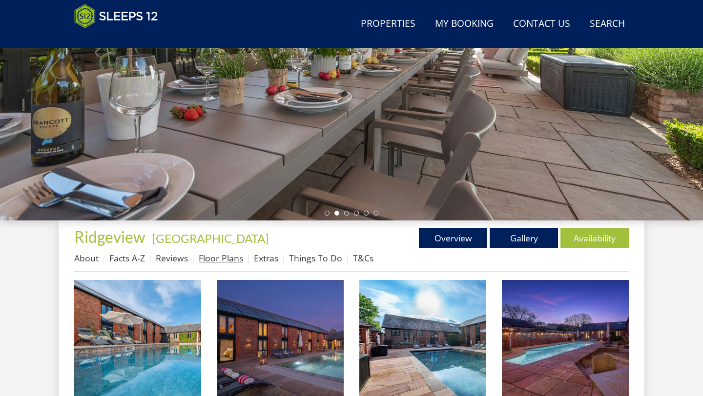
click at [218, 257] on link "Floor Plans" at bounding box center [221, 258] width 44 height 12
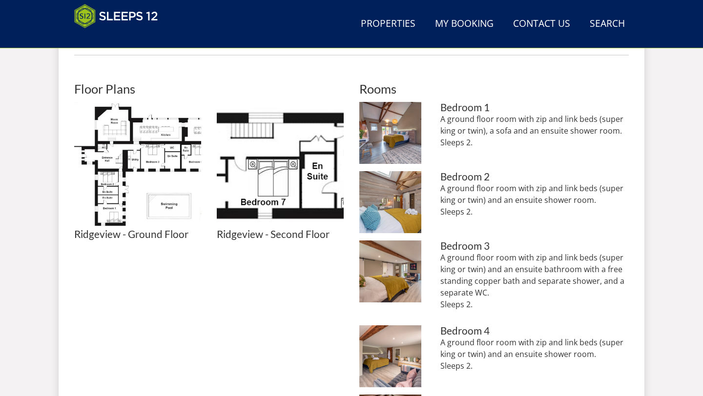
scroll to position [403, 0]
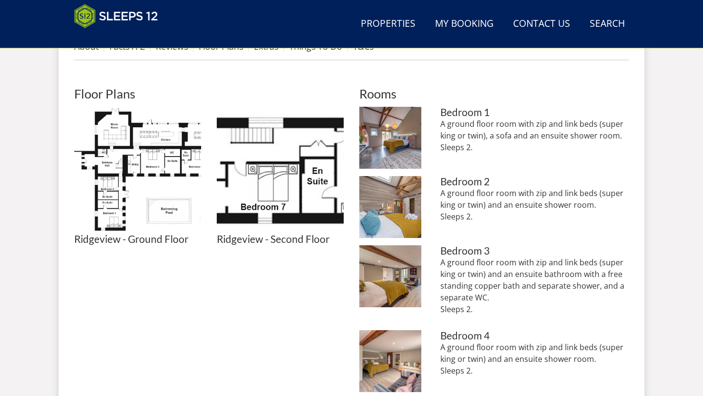
drag, startPoint x: 473, startPoint y: 147, endPoint x: 438, endPoint y: 127, distance: 40.0
click at [438, 127] on li "[GEOGRAPHIC_DATA]: Bedroom 1 sleeps 2 and has an ensuite shower room Bedroom 1 …" at bounding box center [493, 138] width 269 height 62
copy p "A ground floor room with zip and link beds (super king or twin), a sofa and an …"
drag, startPoint x: 480, startPoint y: 222, endPoint x: 436, endPoint y: 190, distance: 54.9
click at [436, 190] on li "[GEOGRAPHIC_DATA]: Bedroom 2 sleeps 2 and has an ensuite shower room Bedroom 2 …" at bounding box center [493, 207] width 269 height 62
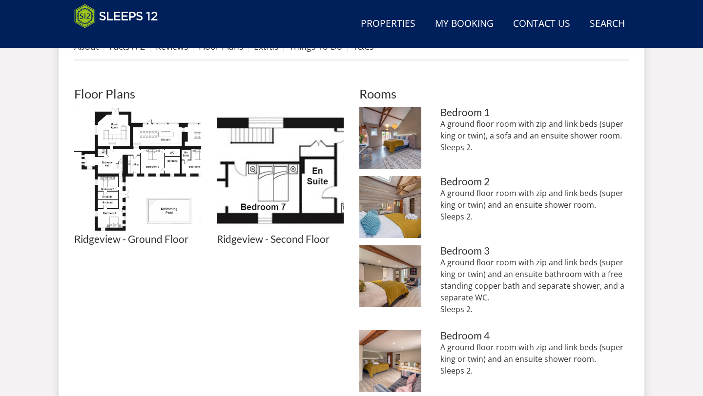
copy p "A ground floor room with zip and link beds (super king or twin) and an ensuite …"
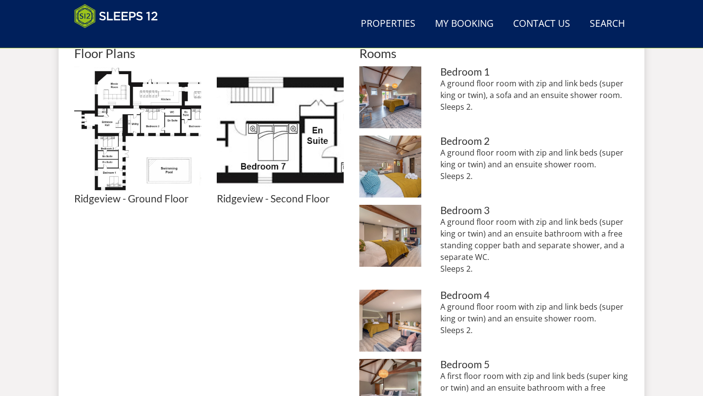
scroll to position [444, 0]
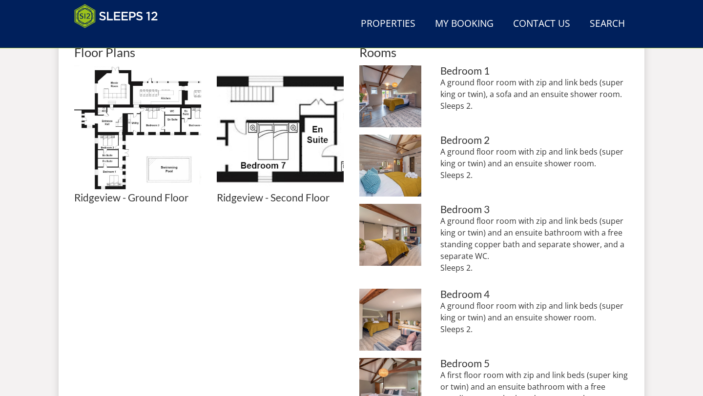
drag, startPoint x: 464, startPoint y: 265, endPoint x: 436, endPoint y: 225, distance: 49.2
click at [436, 225] on li "Ridgeview: Bedroom 3 sleeps 2; there's a seating an area, an ensuite bathroom a…" at bounding box center [493, 243] width 269 height 78
copy p "A ground floor room with zip and link beds (super king or twin) and an ensuite …"
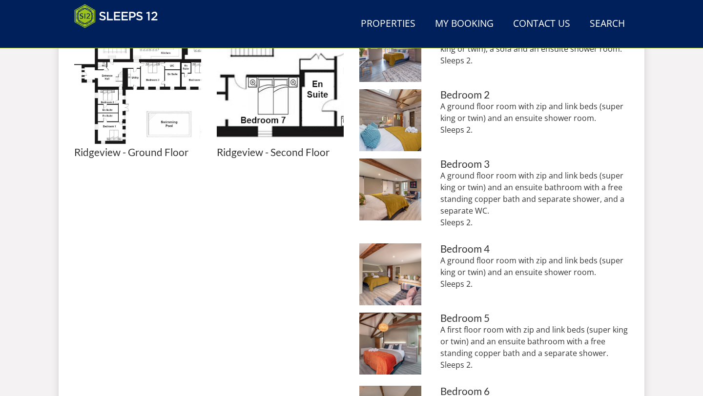
scroll to position [492, 0]
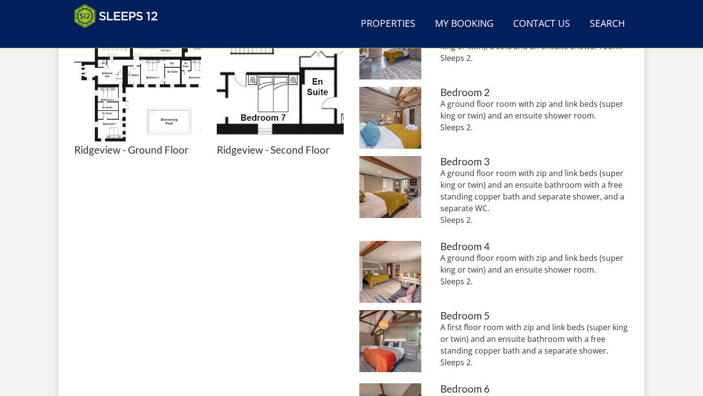
drag, startPoint x: 474, startPoint y: 286, endPoint x: 437, endPoint y: 260, distance: 45.9
click at [437, 260] on li "Ridgeview: Bedroom 4 sleeps 2 and has an ensuite shower room Bedroom 4 A ground…" at bounding box center [493, 272] width 269 height 62
copy p "A ground floor room with zip and link beds (super king or twin) and an ensuite …"
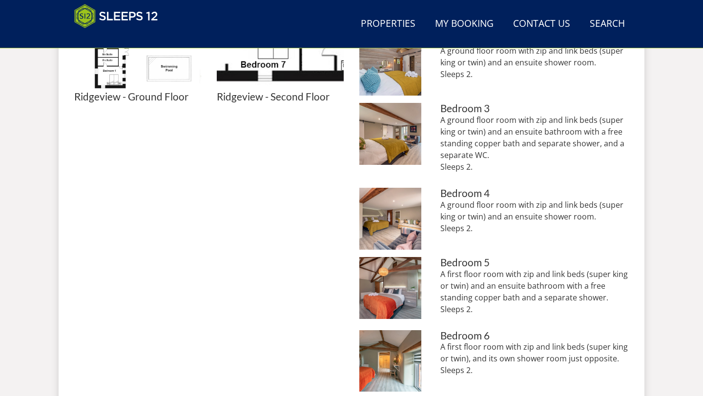
scroll to position [547, 0]
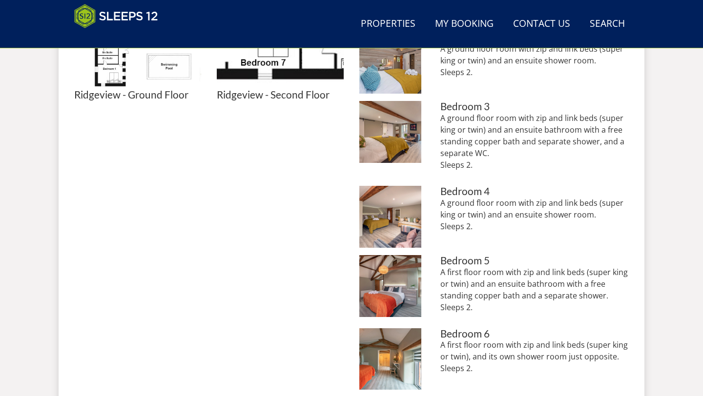
drag, startPoint x: 471, startPoint y: 309, endPoint x: 429, endPoint y: 275, distance: 53.8
click at [430, 275] on li "Ridgeview: Bedroom 5 is a first floor room with an ensuite bathroom Bedroom 5 A…" at bounding box center [493, 288] width 269 height 66
click at [443, 277] on p "A first floor room with zip and link beds (super king or twin) and an ensuite b…" at bounding box center [534, 290] width 188 height 47
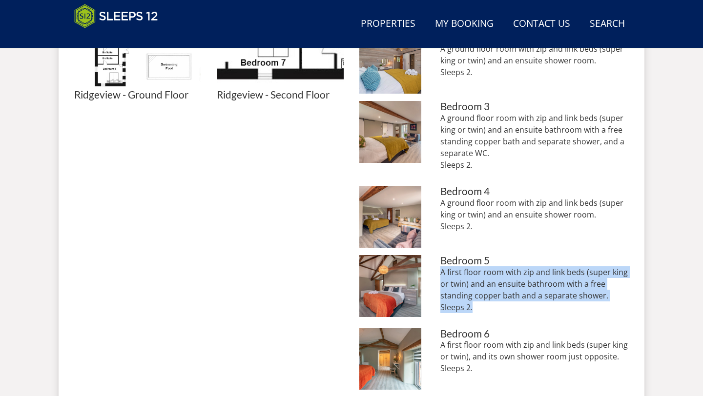
drag, startPoint x: 470, startPoint y: 304, endPoint x: 432, endPoint y: 275, distance: 48.0
click at [433, 275] on li "Ridgeview: Bedroom 5 is a first floor room with an ensuite bathroom Bedroom 5 A…" at bounding box center [493, 288] width 269 height 66
copy p "A first floor room with zip and link beds (super king or twin) and an ensuite b…"
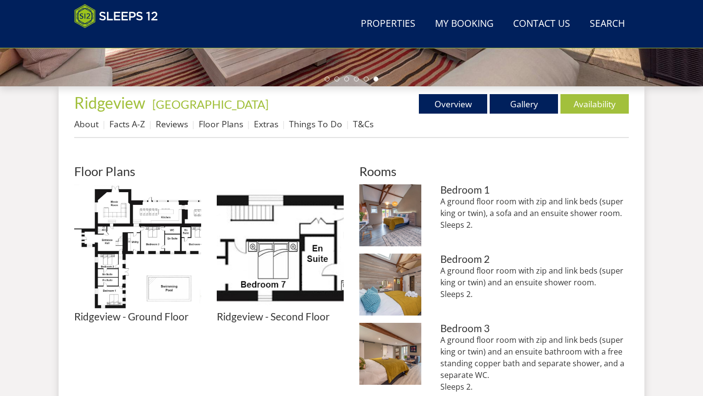
scroll to position [320, 0]
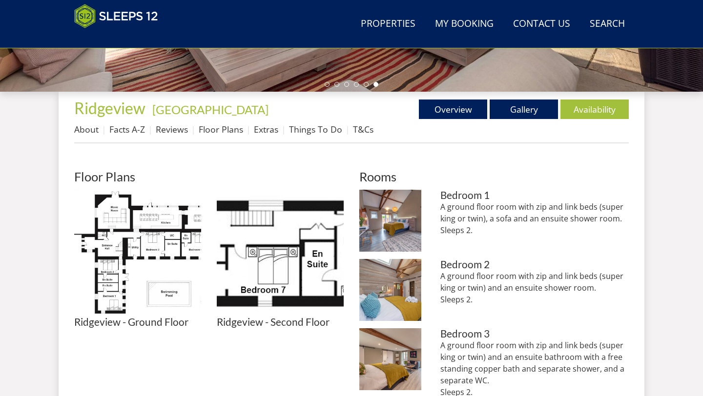
drag, startPoint x: 474, startPoint y: 231, endPoint x: 435, endPoint y: 211, distance: 43.9
click at [436, 210] on li "Ridgeview: Bedroom 1 sleeps 2 and has an ensuite shower room Bedroom 1 A ground…" at bounding box center [493, 221] width 269 height 62
copy p "A ground floor room with zip and link beds (super king or twin), a sofa and an …"
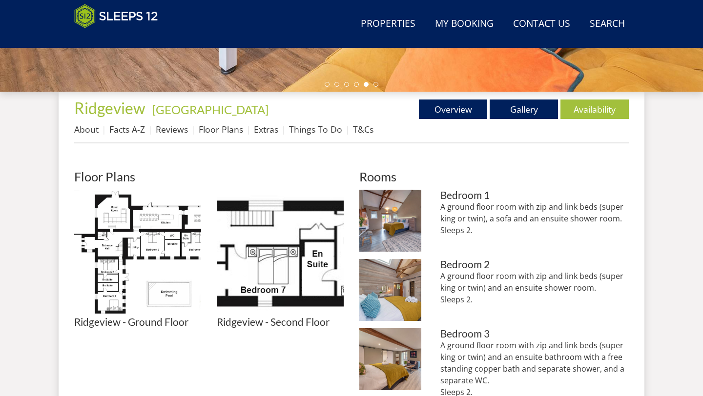
drag, startPoint x: 482, startPoint y: 301, endPoint x: 435, endPoint y: 277, distance: 52.2
click at [435, 277] on li "Ridgeview: Bedroom 2 sleeps 2 and has an ensuite shower room Bedroom 2 A ground…" at bounding box center [493, 290] width 269 height 62
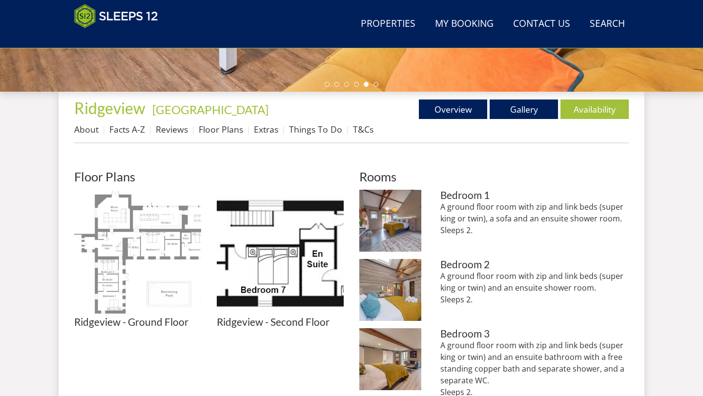
copy p "A ground floor room with zip and link beds (super king or twin) and an ensuite …"
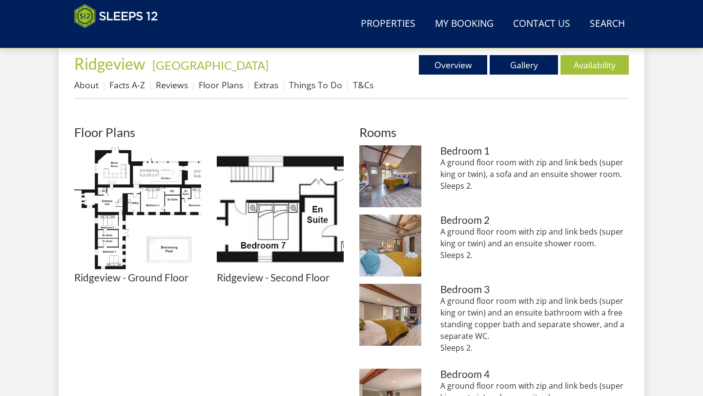
scroll to position [365, 0]
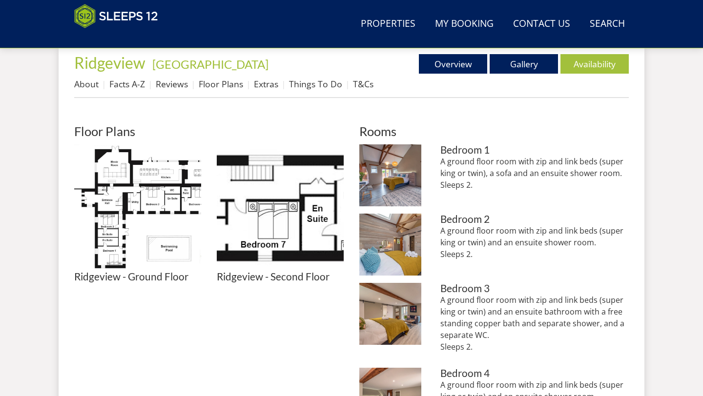
drag, startPoint x: 478, startPoint y: 346, endPoint x: 437, endPoint y: 302, distance: 60.4
click at [437, 302] on li "Ridgeview: Bedroom 3 sleeps 2; there's a seating an area, an ensuite bathroom a…" at bounding box center [493, 322] width 269 height 78
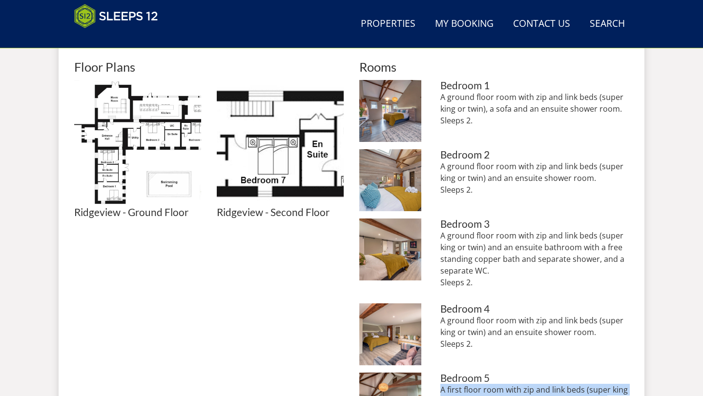
scroll to position [431, 0]
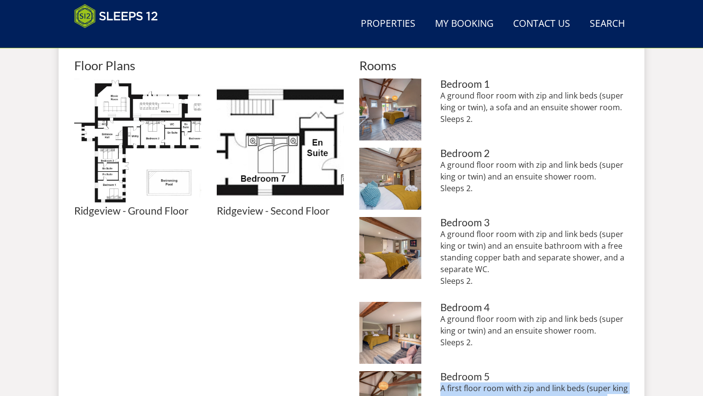
copy p "A ground floor room with zip and link beds (super king or twin) and an ensuite …"
drag, startPoint x: 495, startPoint y: 345, endPoint x: 433, endPoint y: 320, distance: 67.3
click at [433, 320] on li "Ridgeview: Bedroom 4 sleeps 2 and has an ensuite shower room Bedroom 4 A ground…" at bounding box center [493, 333] width 269 height 62
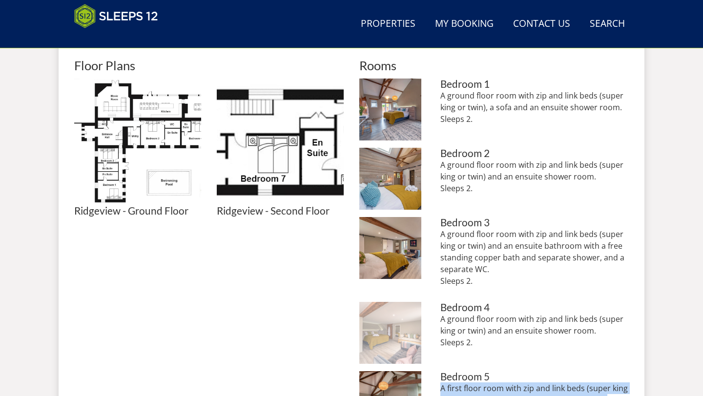
copy p "A ground floor room with zip and link beds (super king or twin) and an ensuite …"
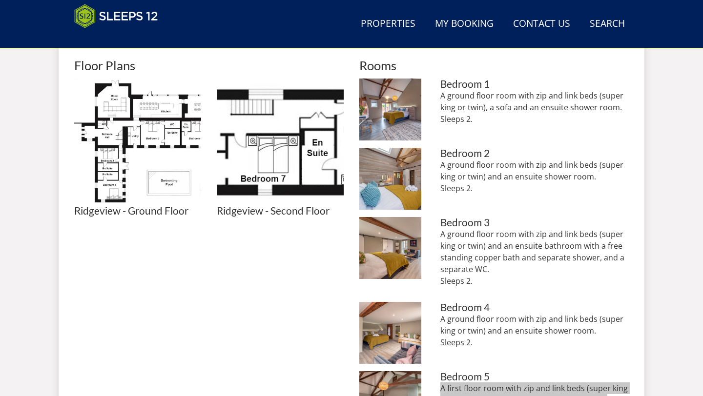
scroll to position [507, 0]
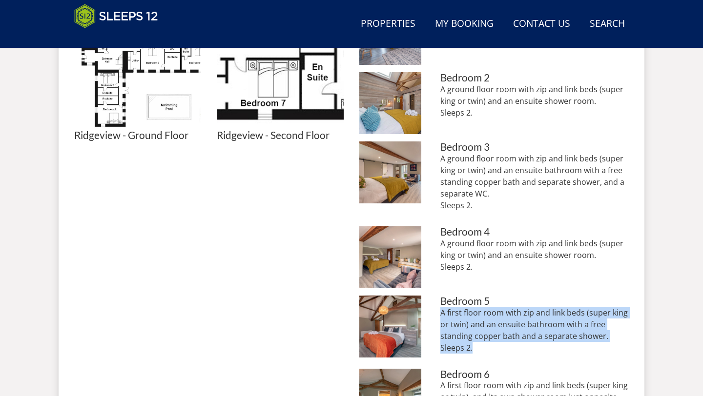
drag, startPoint x: 481, startPoint y: 348, endPoint x: 432, endPoint y: 316, distance: 58.0
click at [433, 316] on li "Ridgeview: Bedroom 5 is a first floor room with an ensuite bathroom Bedroom 5 A…" at bounding box center [493, 329] width 269 height 66
copy p "A first floor room with zip and link beds (super king or twin) and an ensuite b…"
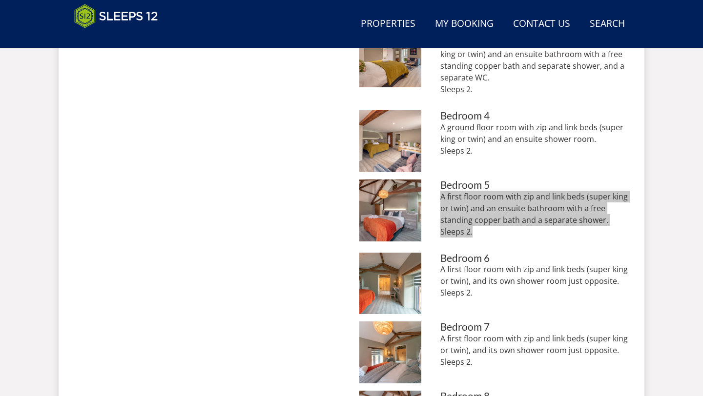
scroll to position [792, 0]
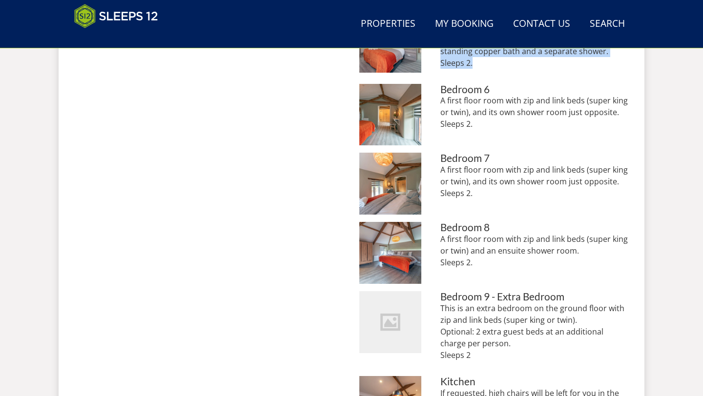
drag, startPoint x: 478, startPoint y: 194, endPoint x: 434, endPoint y: 171, distance: 49.3
click at [434, 171] on li "Ridgeview: Bedroom 7 sleeps 2 on the first floor and has its own shower room ri…" at bounding box center [493, 184] width 269 height 62
drag, startPoint x: 456, startPoint y: 254, endPoint x: 434, endPoint y: 239, distance: 27.4
click at [432, 237] on li "Ridgeview: Bedroom 8 on the first floor sleeps 2 and has an ensuite shower room…" at bounding box center [493, 253] width 269 height 62
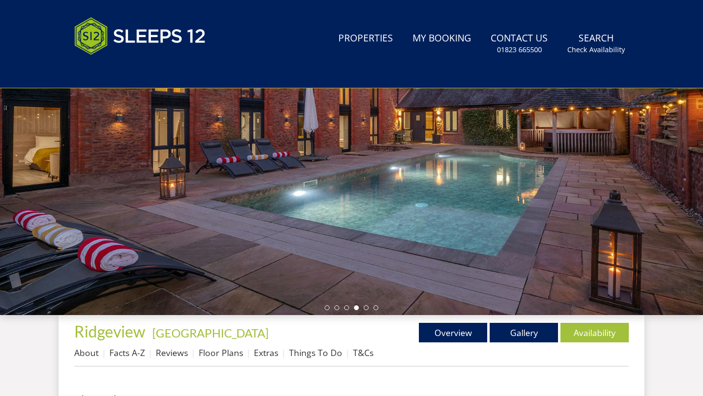
scroll to position [290, 0]
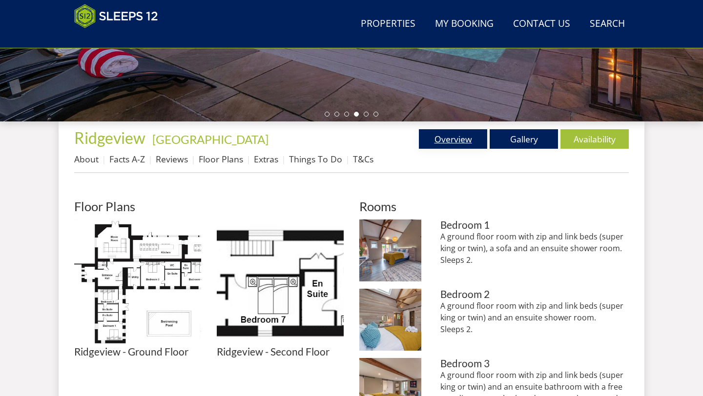
click at [430, 139] on link "Overview" at bounding box center [453, 139] width 68 height 20
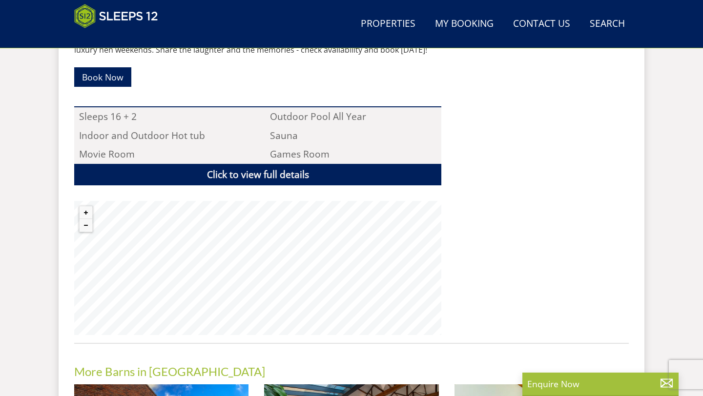
scroll to position [636, 0]
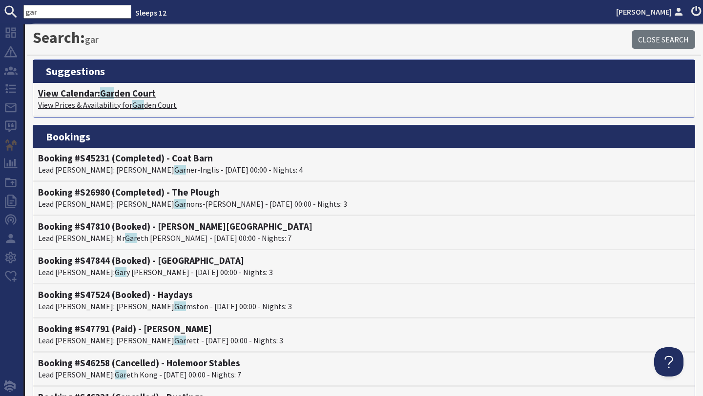
type input "gar"
click at [110, 93] on span "Gar" at bounding box center [107, 93] width 14 height 12
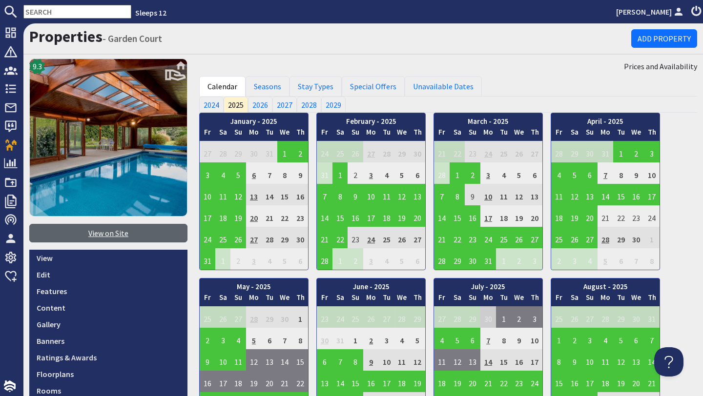
click at [128, 239] on link "View on Site" at bounding box center [108, 233] width 158 height 19
click at [75, 8] on input "text" at bounding box center [77, 12] width 108 height 14
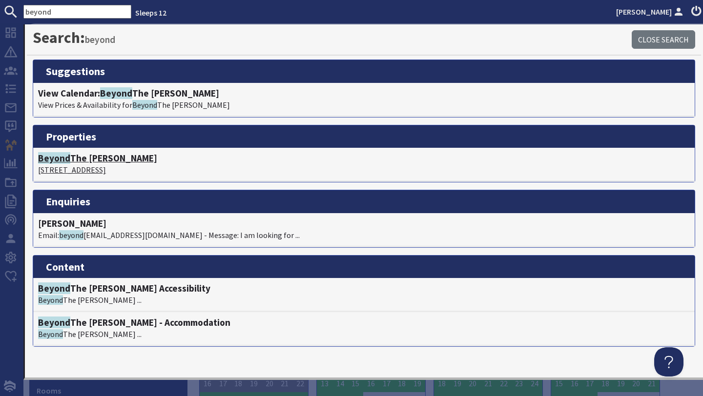
type input "beyond"
click at [90, 156] on h4 "Beyond The Woods" at bounding box center [364, 158] width 652 height 11
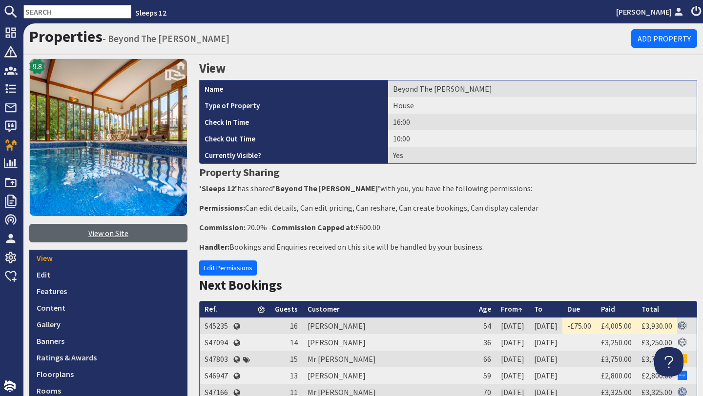
click at [136, 229] on link "View on Site" at bounding box center [108, 233] width 158 height 19
click at [84, 13] on input "text" at bounding box center [77, 12] width 108 height 14
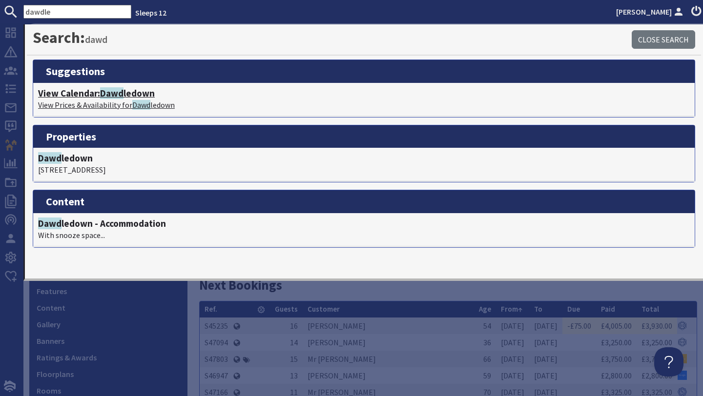
type input "dawdle"
click at [124, 92] on span "Dawd" at bounding box center [111, 93] width 23 height 12
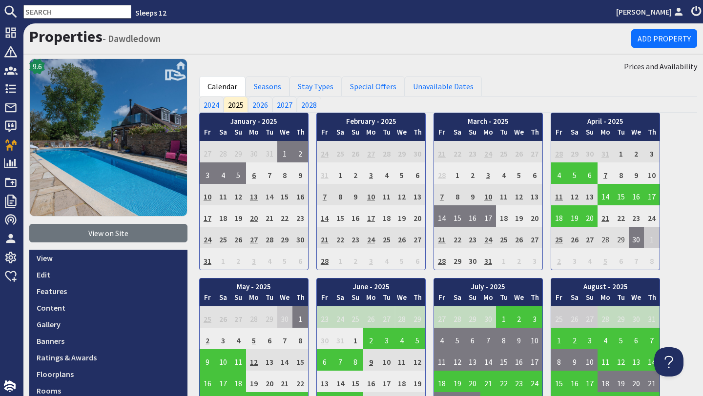
scroll to position [9, 0]
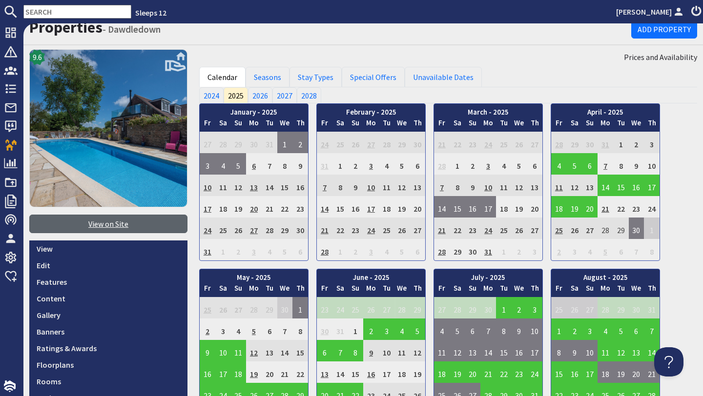
click at [83, 225] on link "View on Site" at bounding box center [108, 224] width 158 height 19
click at [85, 5] on input "text" at bounding box center [77, 12] width 108 height 14
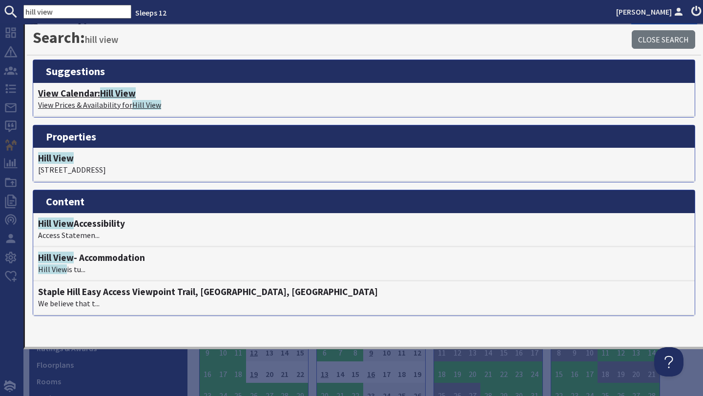
type input "hill view"
click at [104, 101] on p "View Prices & Availability for Hill View" at bounding box center [364, 105] width 652 height 12
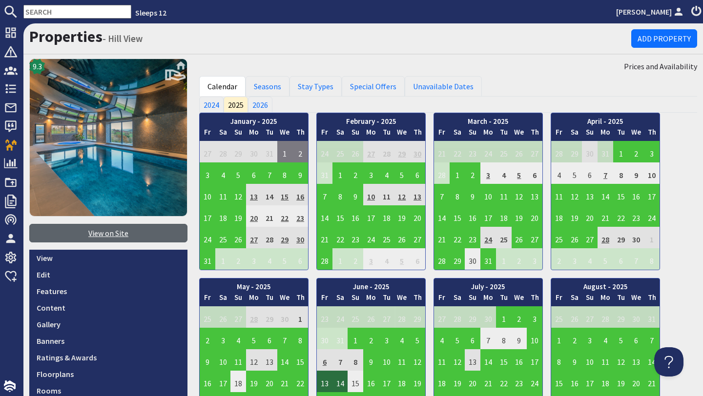
click at [89, 234] on link "View on Site" at bounding box center [108, 233] width 158 height 19
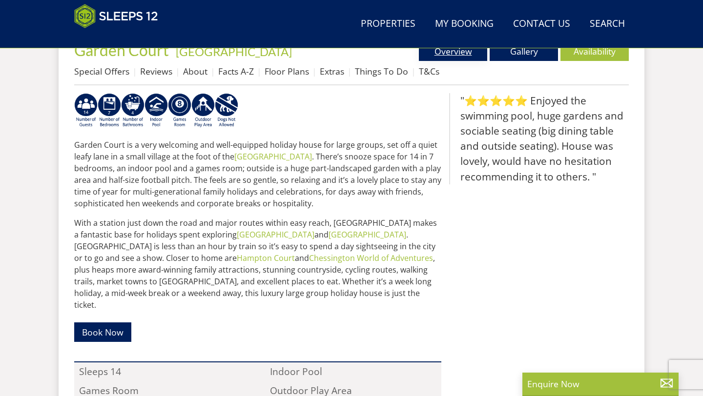
click at [456, 56] on link "Overview" at bounding box center [453, 51] width 68 height 20
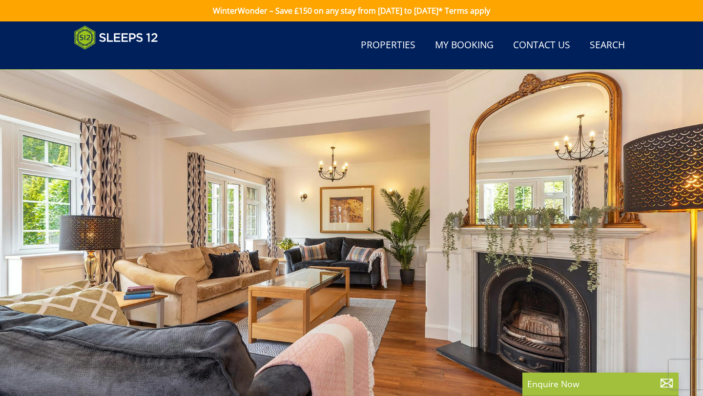
scroll to position [232, 0]
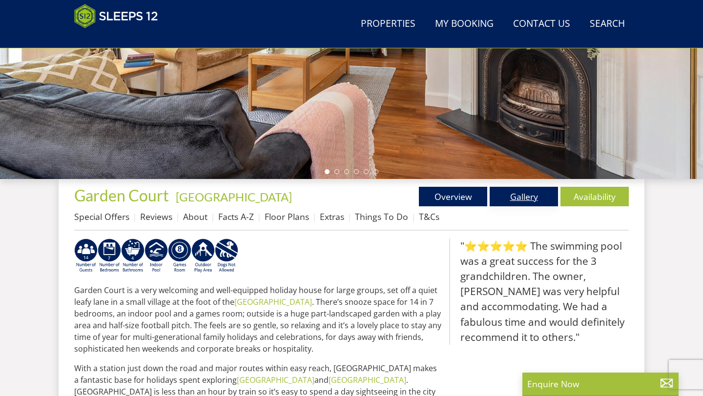
click at [506, 201] on link "Gallery" at bounding box center [524, 197] width 68 height 20
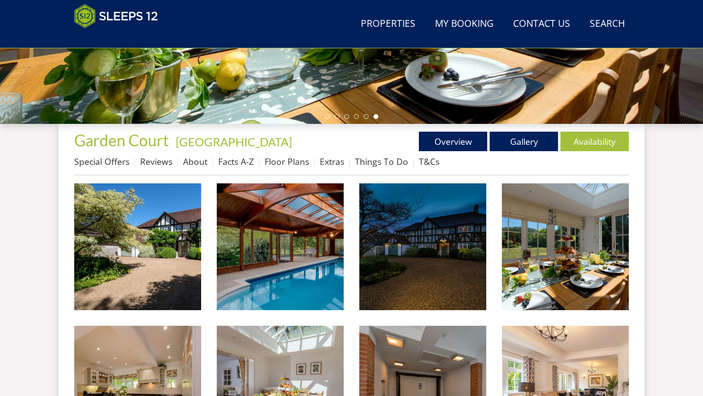
scroll to position [274, 0]
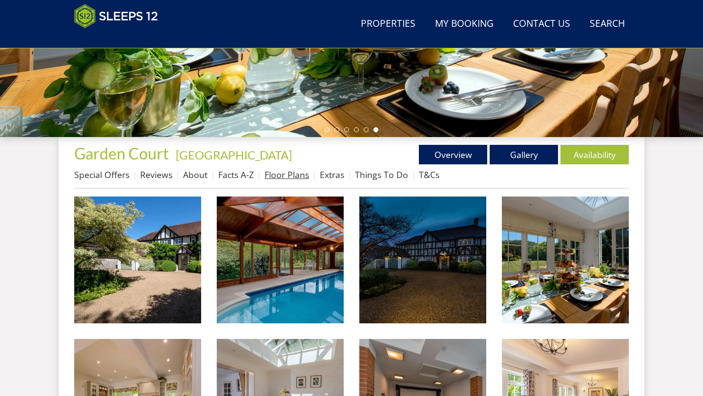
click at [290, 175] on link "Floor Plans" at bounding box center [287, 175] width 44 height 12
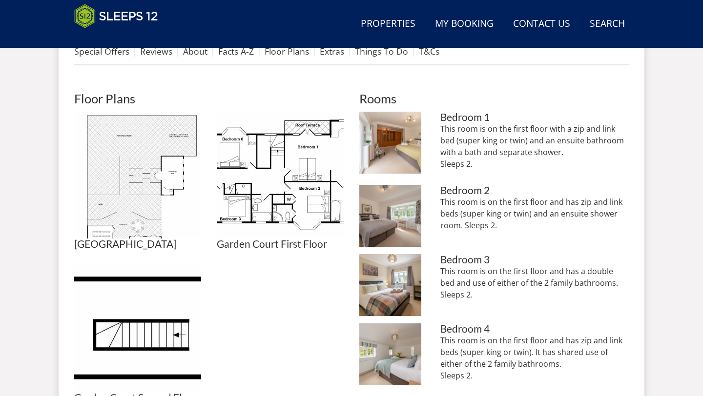
scroll to position [388, 0]
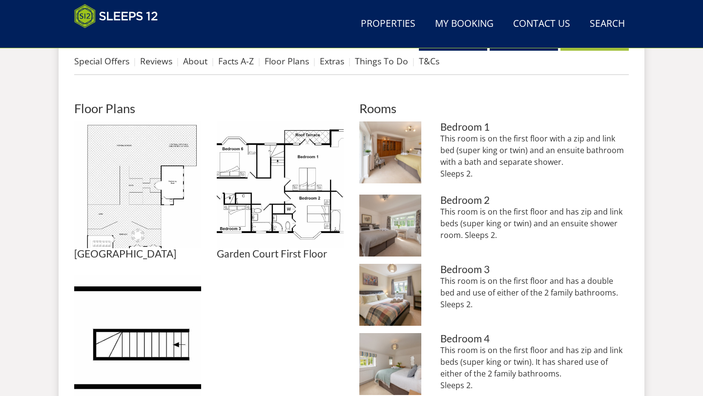
drag, startPoint x: 472, startPoint y: 174, endPoint x: 435, endPoint y: 143, distance: 48.1
click at [436, 143] on li "Garden Court - Bedroom 1 has a dressing area and an en suite bathroom Bedroom 1…" at bounding box center [493, 155] width 269 height 66
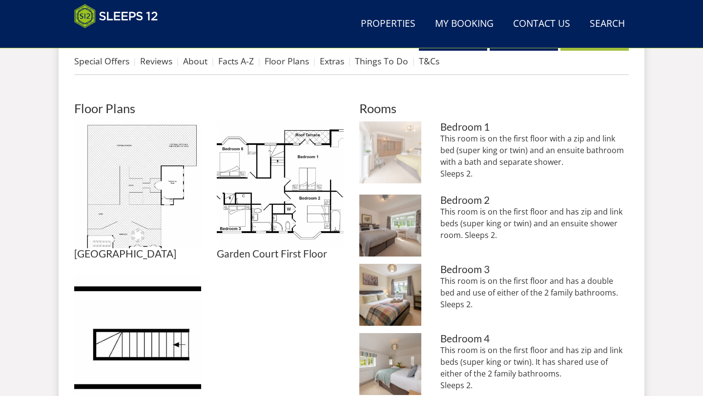
copy p "This room is on the first floor with a zip and link bed (super king or twin) an…"
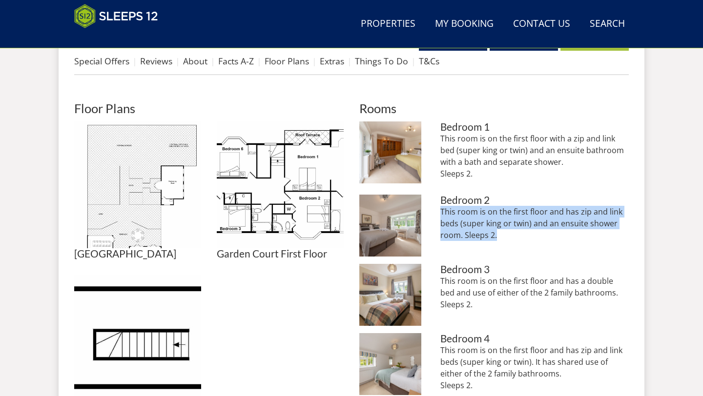
drag, startPoint x: 505, startPoint y: 236, endPoint x: 436, endPoint y: 212, distance: 72.9
click at [436, 212] on li "Garden Court - Bedroom 2 has an en suite shower room and views over the front g…" at bounding box center [493, 226] width 269 height 62
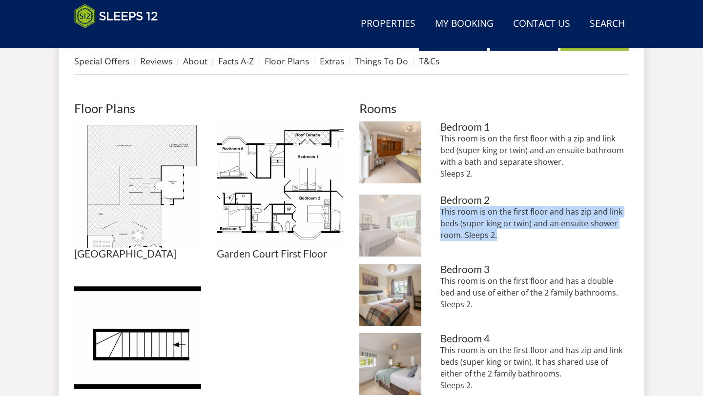
copy p "This room is on the first floor and has zip and link beds (super king or twin) …"
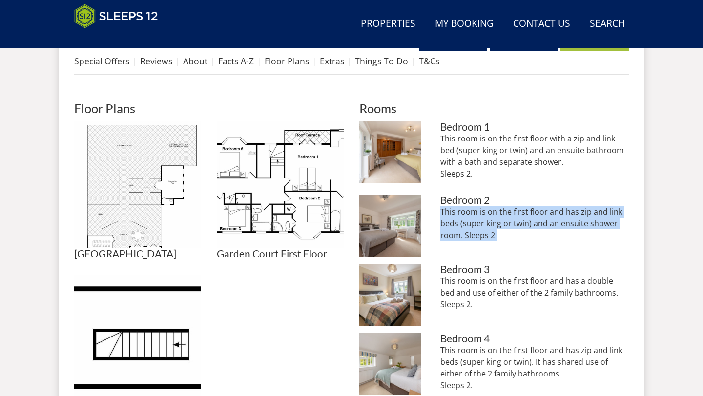
drag, startPoint x: 503, startPoint y: 310, endPoint x: 433, endPoint y: 284, distance: 74.8
click at [433, 284] on li "Garden Court - Bedroom 3: Another calm and restful room Bedroom 3 This room is …" at bounding box center [493, 295] width 269 height 62
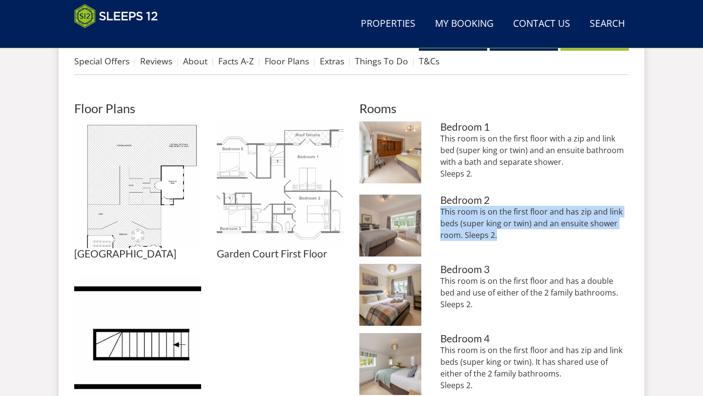
copy p "This room is on the first floor and has a double bed and use of either of the 2…"
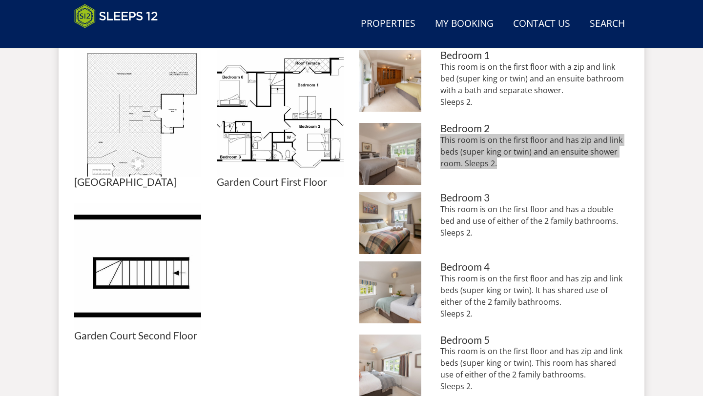
scroll to position [460, 0]
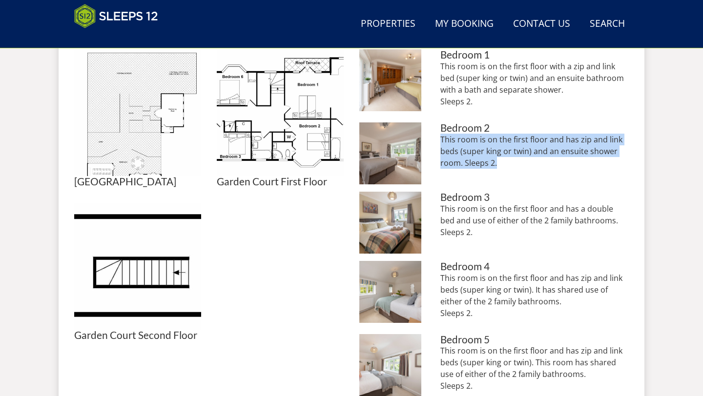
drag, startPoint x: 475, startPoint y: 316, endPoint x: 430, endPoint y: 284, distance: 56.1
click at [430, 284] on li "Garden Court - Bedroom 4 is at the front of the house Bedroom 4 This room is on…" at bounding box center [493, 294] width 269 height 66
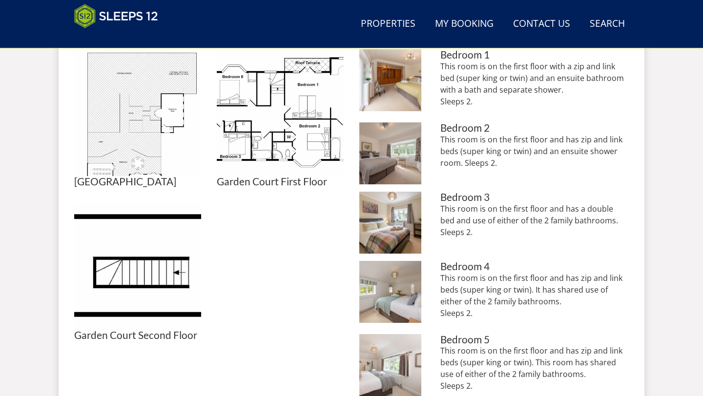
click at [435, 281] on li "Garden Court - Bedroom 4 is at the front of the house Bedroom 4 This room is on…" at bounding box center [493, 294] width 269 height 66
drag, startPoint x: 473, startPoint y: 312, endPoint x: 434, endPoint y: 278, distance: 51.2
click at [435, 278] on li "Garden Court - Bedroom 4 is at the front of the house Bedroom 4 This room is on…" at bounding box center [493, 294] width 269 height 66
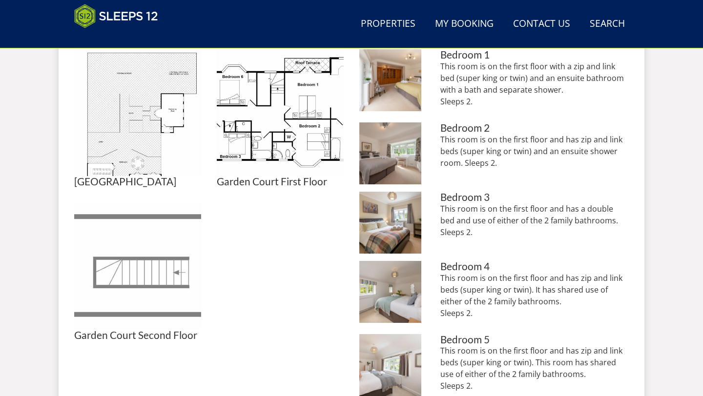
copy p "This room is on the first floor and has zip and link beds (super king or twin).…"
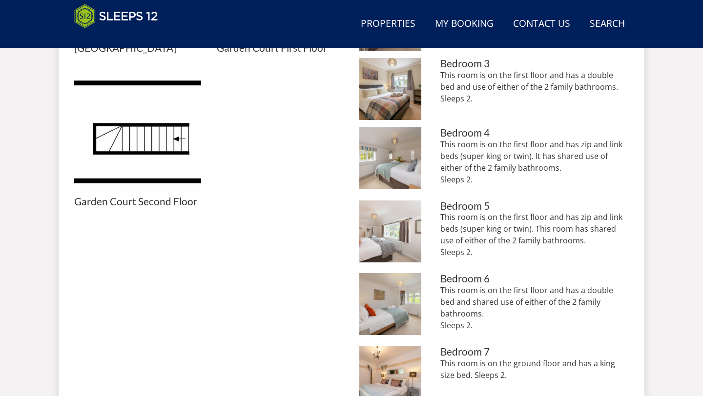
scroll to position [604, 0]
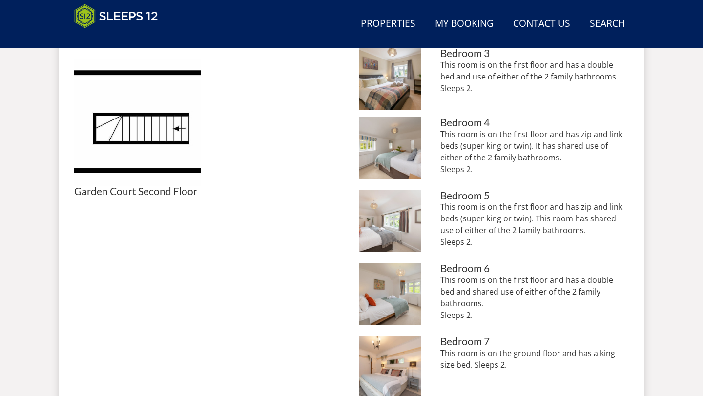
drag, startPoint x: 476, startPoint y: 243, endPoint x: 435, endPoint y: 209, distance: 52.7
click at [436, 209] on li "Garden Court - Bedroom 5: Zip and link beds and views over the garden Bedroom 5…" at bounding box center [493, 223] width 269 height 66
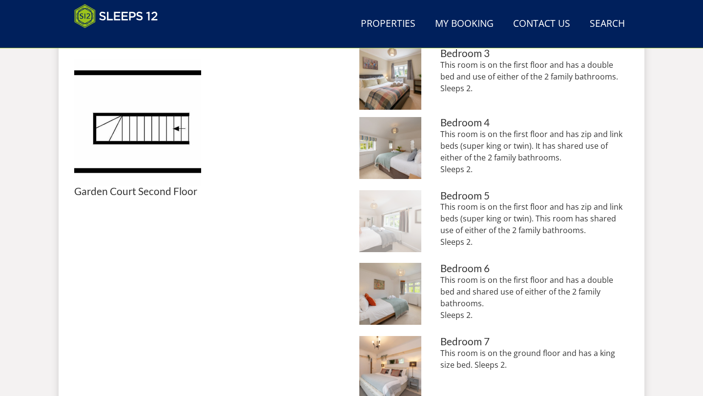
copy p "This room is on the first floor and has zip and link beds (super king or twin).…"
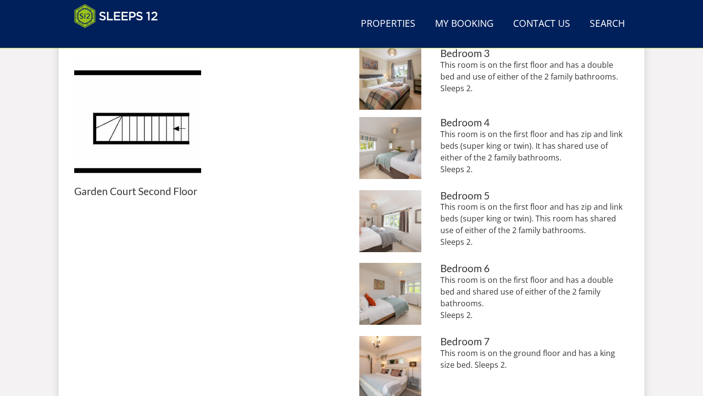
drag, startPoint x: 492, startPoint y: 307, endPoint x: 432, endPoint y: 285, distance: 64.1
click at [432, 285] on li "Garden Court - Bedroom 6 has a double bed Bedroom 6 This room is on the first f…" at bounding box center [493, 296] width 269 height 66
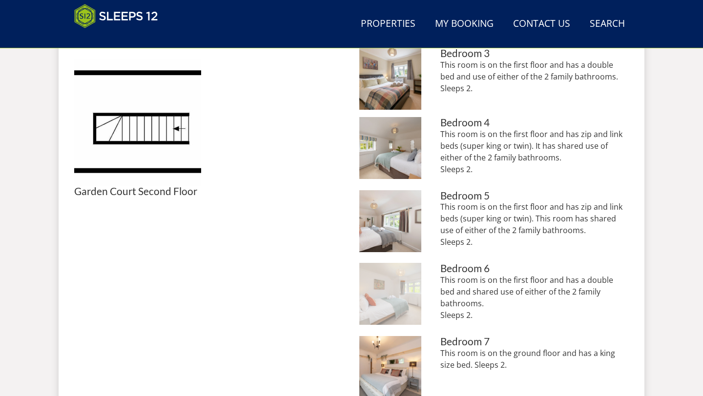
copy p "This room is on the first floor and has a double bed and shared use of either o…"
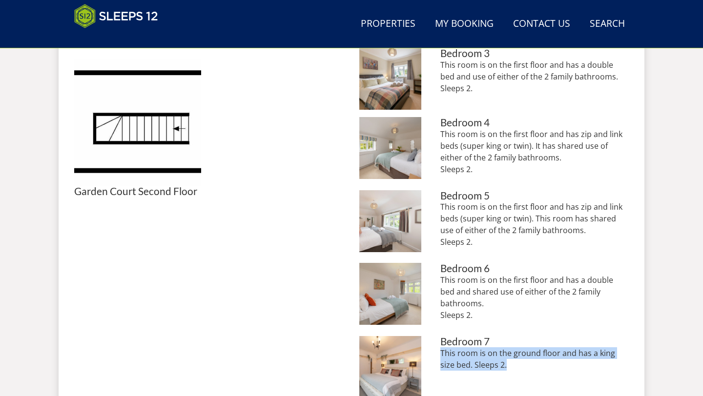
drag, startPoint x: 526, startPoint y: 364, endPoint x: 439, endPoint y: 349, distance: 88.7
click at [440, 350] on p "This room is on the ground floor and has a king size bed. Sleeps 2." at bounding box center [534, 359] width 188 height 23
copy p "This room is on the ground floor and has a king size bed. Sleeps 2."
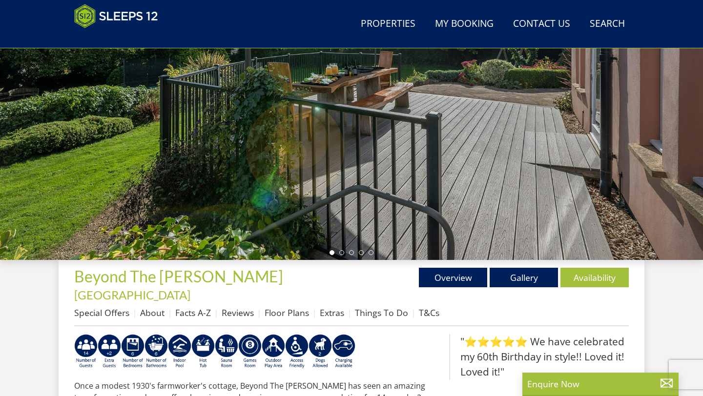
scroll to position [152, 0]
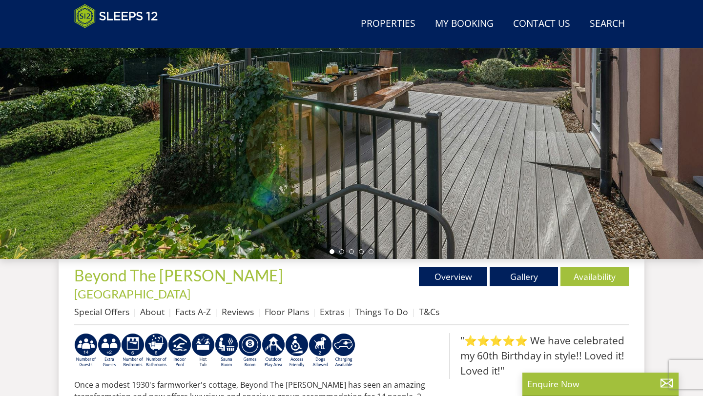
click at [458, 288] on div "Properties Beyond The [PERSON_NAME] - [GEOGRAPHIC_DATA] Overview Gallery Availa…" at bounding box center [351, 296] width 555 height 59
click at [456, 282] on link "Overview" at bounding box center [453, 277] width 68 height 20
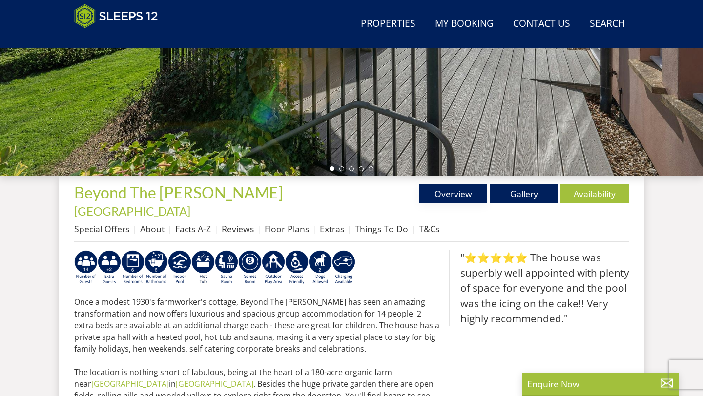
scroll to position [232, 0]
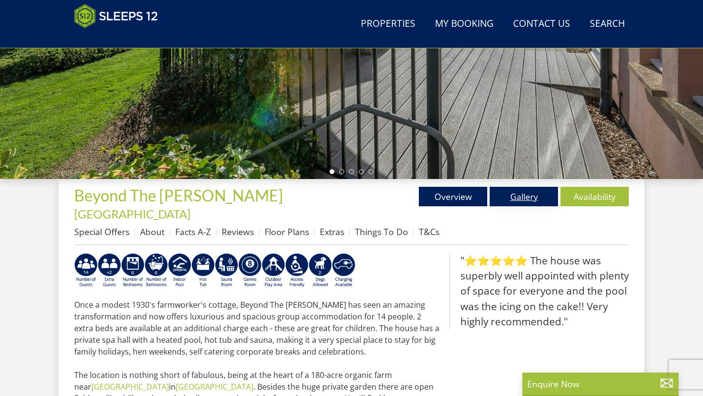
click at [519, 201] on link "Gallery" at bounding box center [524, 197] width 68 height 20
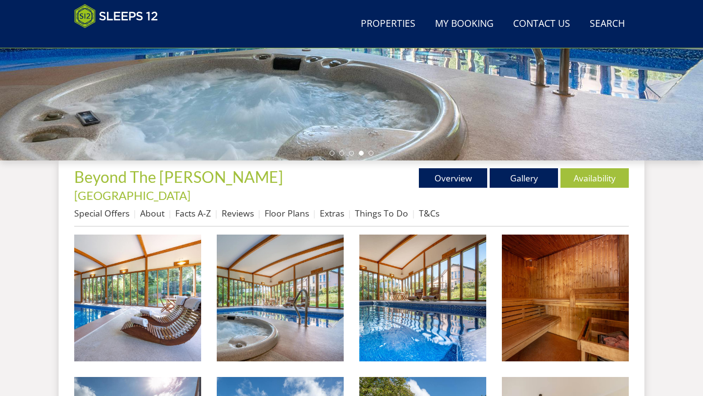
scroll to position [234, 0]
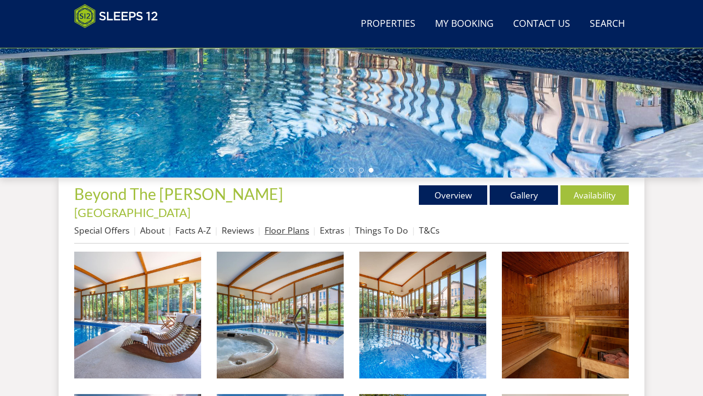
click at [289, 225] on link "Floor Plans" at bounding box center [287, 231] width 44 height 12
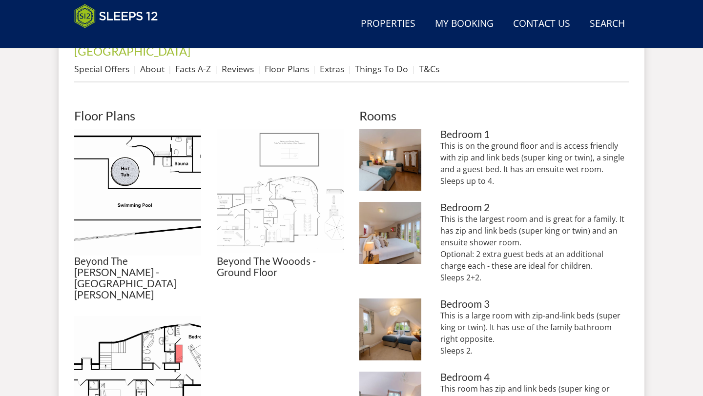
scroll to position [396, 0]
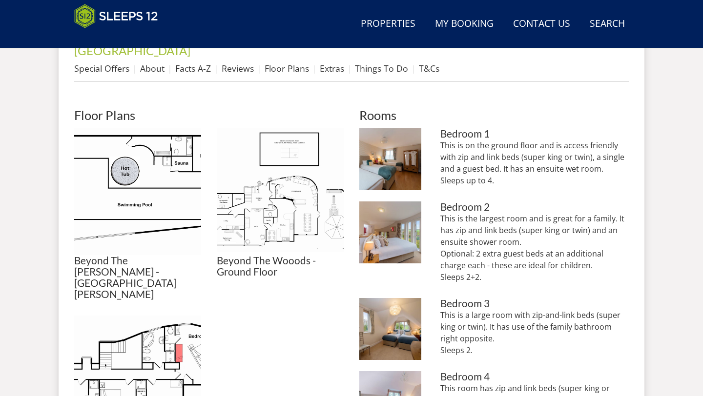
click at [501, 173] on div "This is on the ground floor and is access friendly with zip and link beds (supe…" at bounding box center [534, 167] width 188 height 55
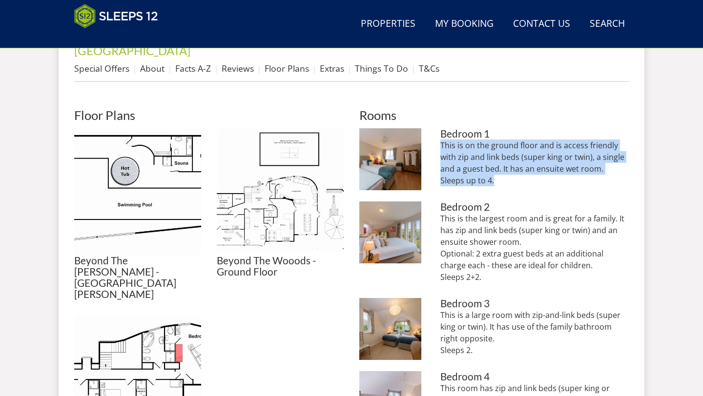
drag, startPoint x: 492, startPoint y: 165, endPoint x: 436, endPoint y: 135, distance: 63.3
click at [437, 135] on li "Beyond The [PERSON_NAME] - Bedroom 1 is on the ground floor and can sleep 4 Bed…" at bounding box center [493, 161] width 269 height 66
copy p "This is on the ground floor and is access friendly with zip and link beds (supe…"
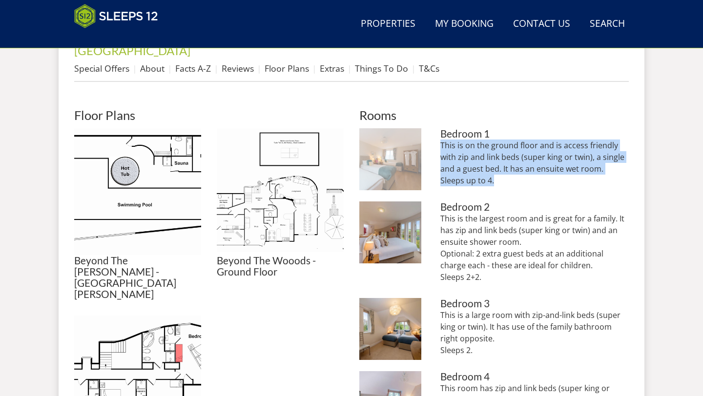
click at [386, 149] on img at bounding box center [390, 159] width 62 height 62
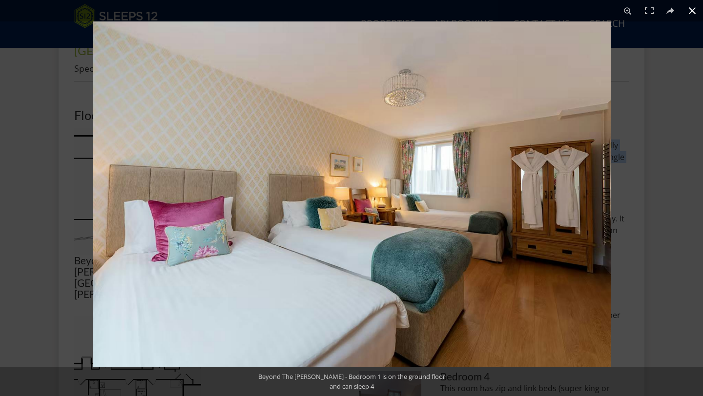
click at [694, 10] on button at bounding box center [691, 10] width 21 height 21
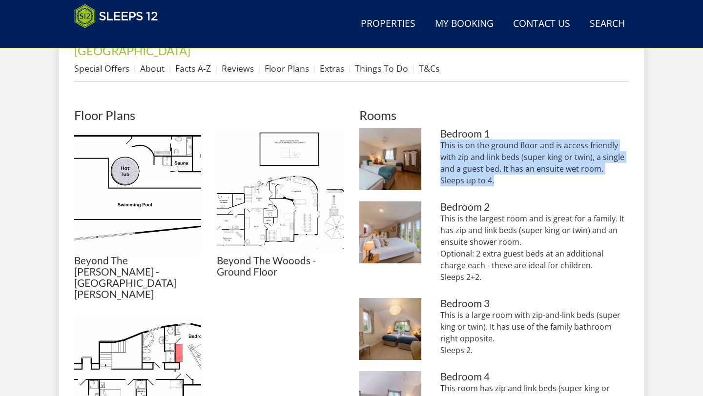
drag, startPoint x: 501, startPoint y: 265, endPoint x: 434, endPoint y: 206, distance: 88.9
click at [434, 206] on li "Beyond The Woods - Bedroom 2 has the most incredible views - what a start to th…" at bounding box center [493, 246] width 269 height 89
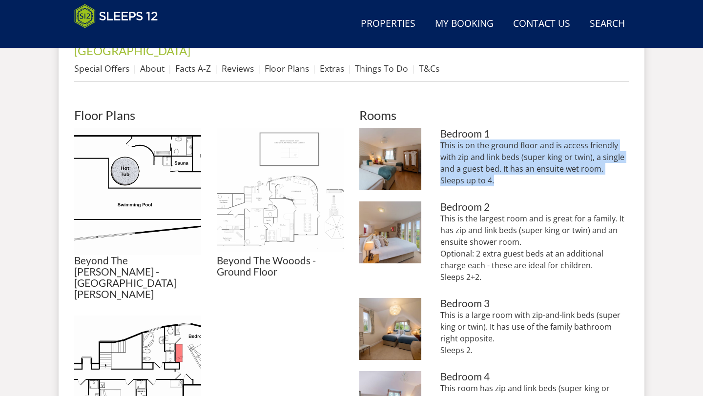
copy p "This is the largest room and is great for a family. It has zip and link beds (s…"
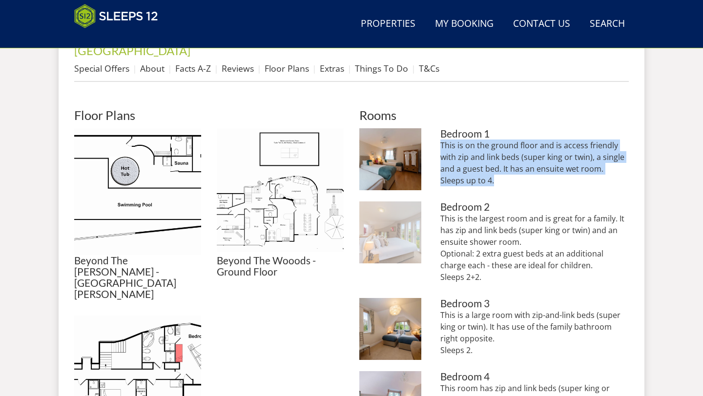
click at [393, 231] on img at bounding box center [390, 233] width 62 height 62
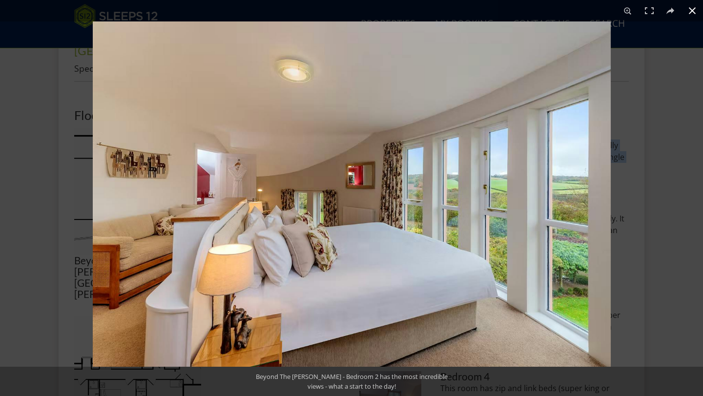
click at [684, 12] on button at bounding box center [691, 10] width 21 height 21
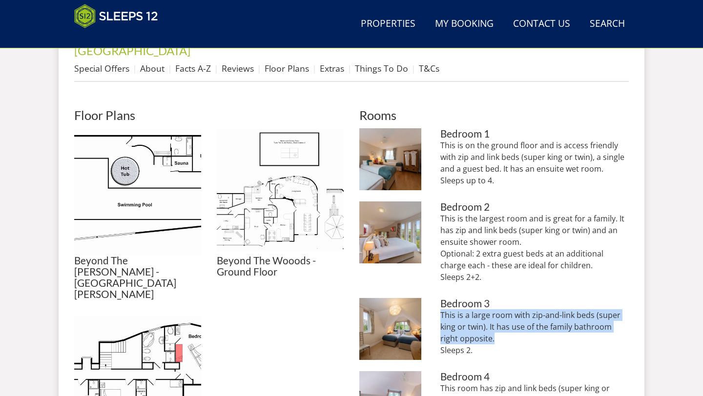
drag, startPoint x: 493, startPoint y: 323, endPoint x: 465, endPoint y: 325, distance: 27.4
click at [437, 302] on li "Beyond The Woods - Bedroom 3 can be a super king or twin room Bedroom 3 This is…" at bounding box center [493, 331] width 269 height 66
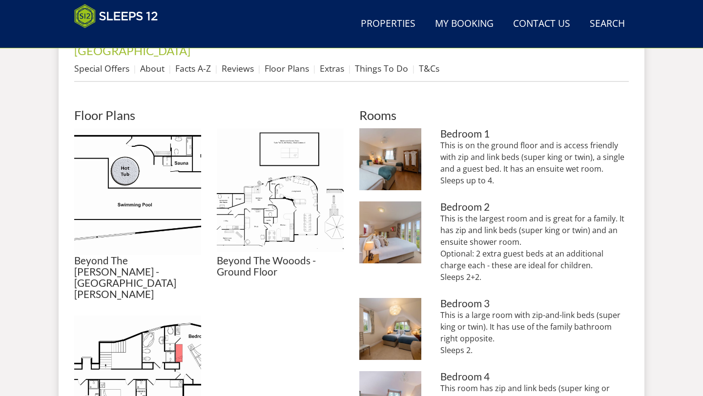
click at [482, 336] on p "This is a large room with zip-and-link beds (super king or twin). It has use of…" at bounding box center [534, 332] width 188 height 47
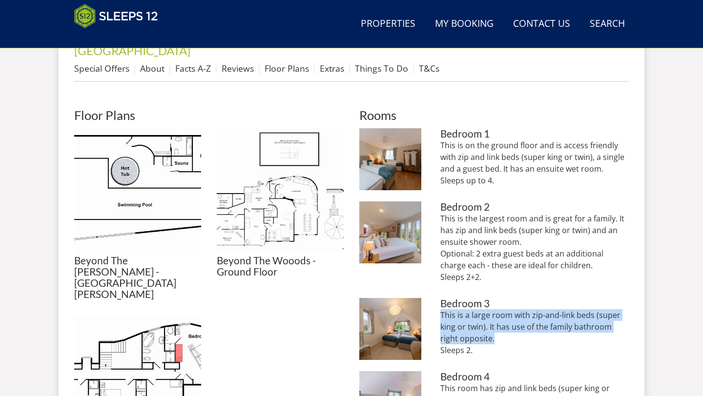
drag, startPoint x: 492, startPoint y: 328, endPoint x: 438, endPoint y: 300, distance: 60.5
click at [439, 300] on li "Beyond The Woods - Bedroom 3 can be a super king or twin room Bedroom 3 This is…" at bounding box center [493, 331] width 269 height 66
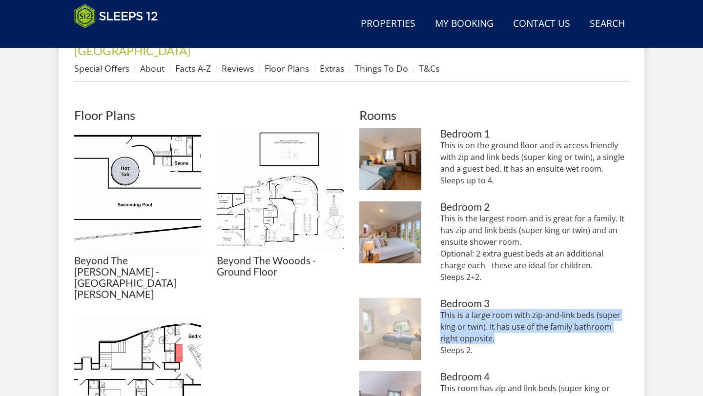
copy p "This is a large room with zip-and-link beds (super king or twin). It has use of…"
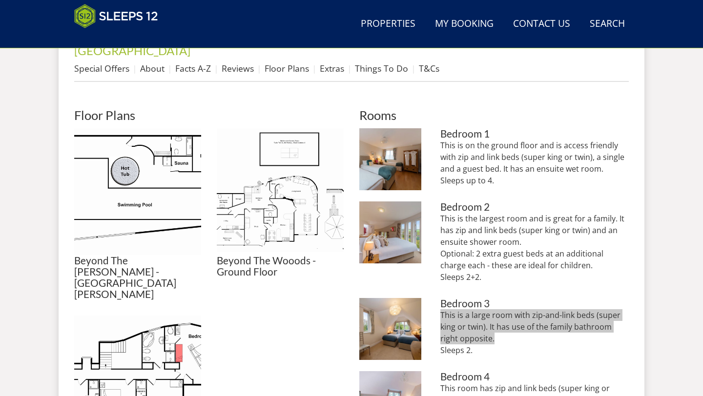
scroll to position [500, 0]
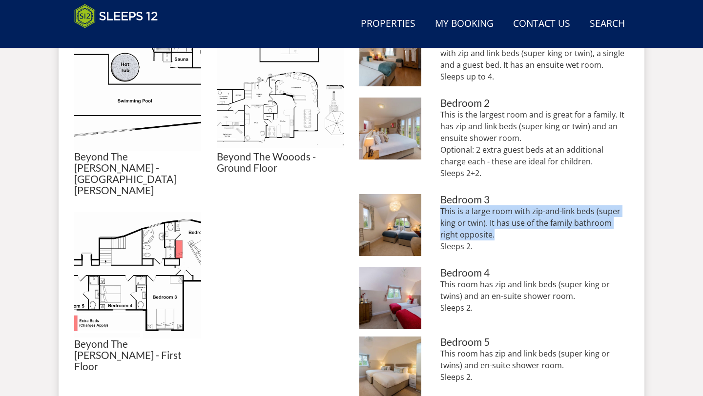
drag, startPoint x: 467, startPoint y: 294, endPoint x: 437, endPoint y: 274, distance: 36.0
click at [437, 274] on li "Beyond The Woods - Bedroom 4: Like all bedrooms, this room has zip and link bed…" at bounding box center [493, 299] width 269 height 62
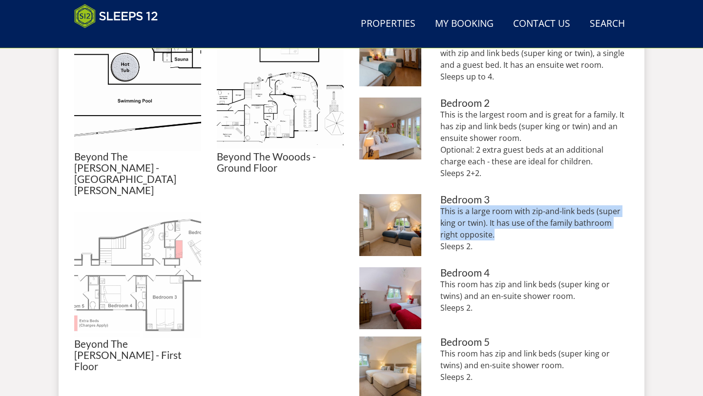
copy p "This room has zip and link beds (super king or twins) and an en-suite shower ro…"
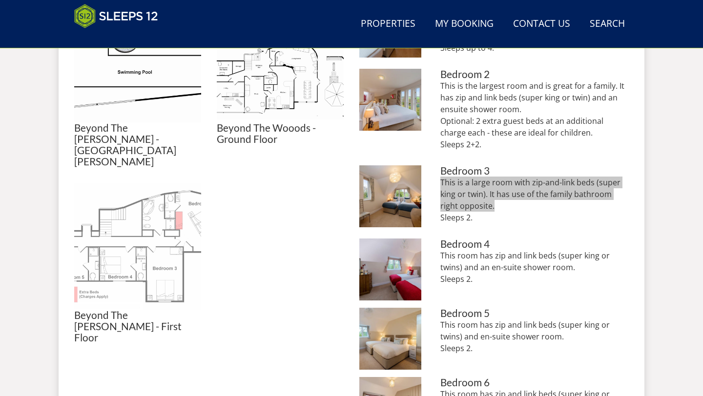
scroll to position [536, 0]
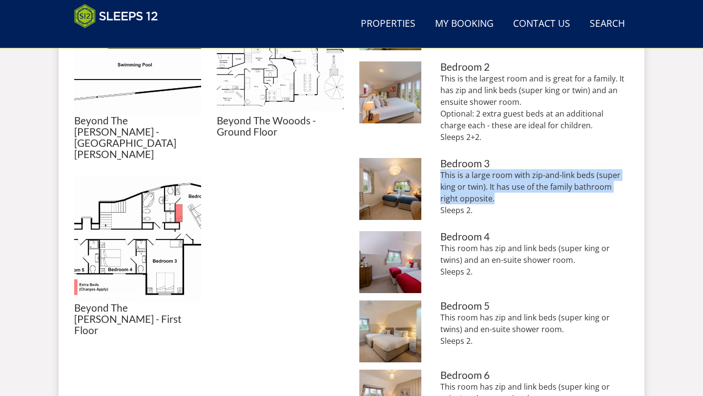
drag, startPoint x: 482, startPoint y: 330, endPoint x: 433, endPoint y: 305, distance: 55.2
click at [433, 305] on li "Beyond The Woods - Bedroom 5 has zip and link beds and an ensuite shower room B…" at bounding box center [493, 332] width 269 height 62
copy p "This room has zip and link beds (super king or twins) and en-suite shower room.…"
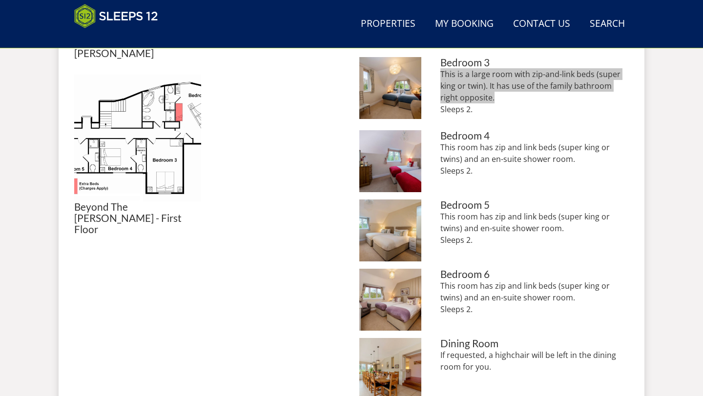
scroll to position [652, 0]
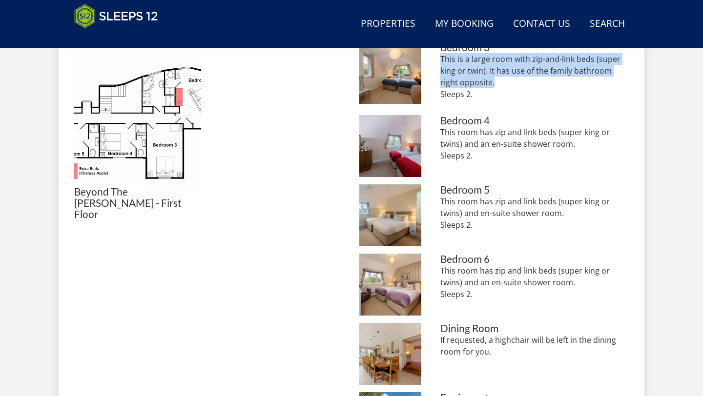
drag, startPoint x: 484, startPoint y: 286, endPoint x: 436, endPoint y: 258, distance: 56.0
click at [436, 258] on li "Beyond The Woods - Bedroom 6: Super king or twin Bedroom 6 This room has zip an…" at bounding box center [493, 285] width 269 height 62
copy p "This room has zip and link beds (super king or twins) and an en-suite shower ro…"
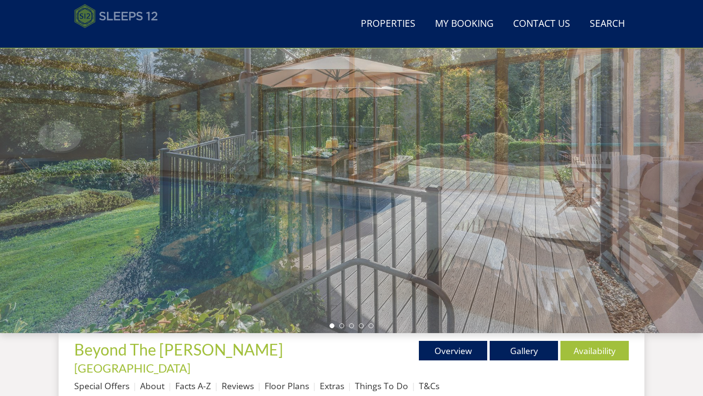
scroll to position [156, 0]
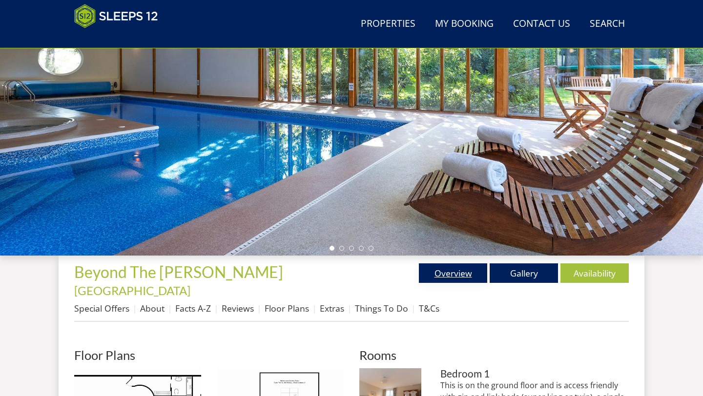
click at [437, 270] on link "Overview" at bounding box center [453, 274] width 68 height 20
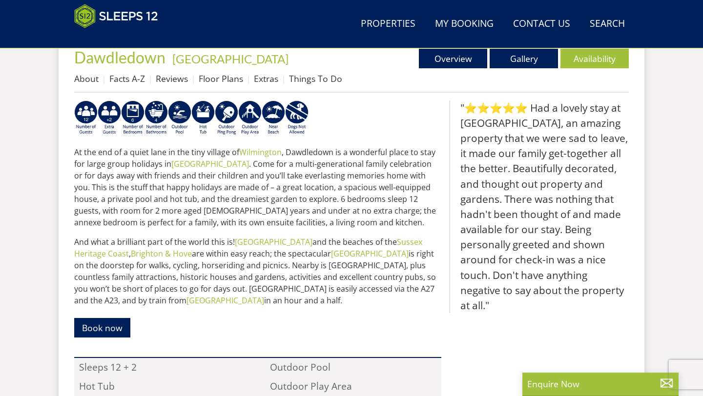
scroll to position [373, 0]
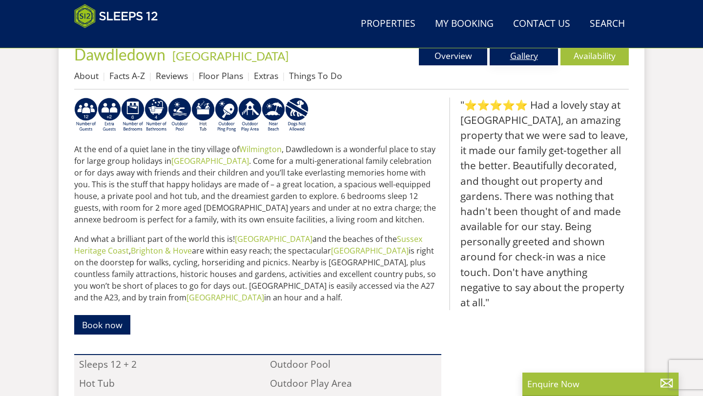
click at [512, 61] on link "Gallery" at bounding box center [524, 56] width 68 height 20
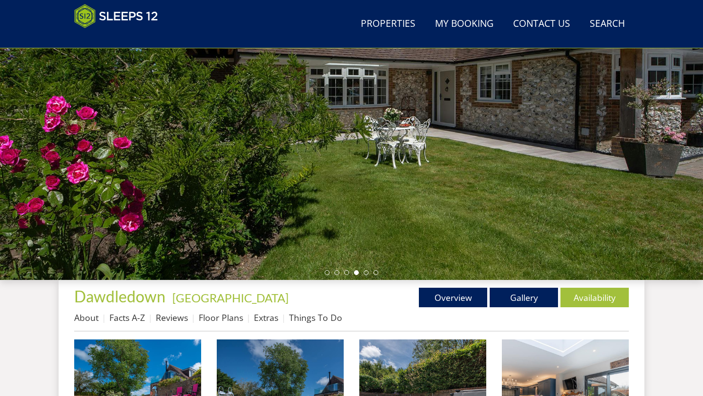
scroll to position [144, 0]
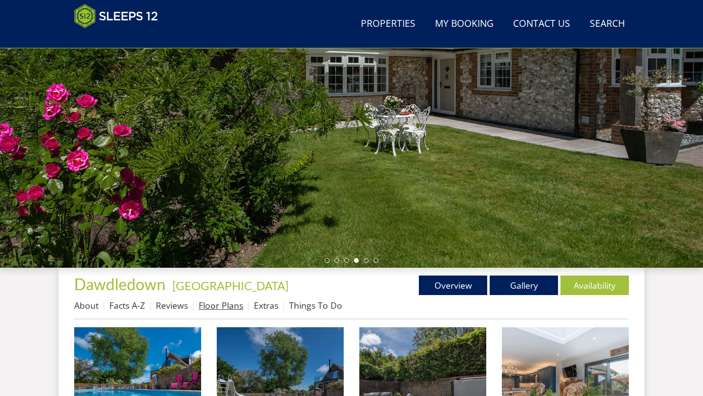
click at [211, 304] on link "Floor Plans" at bounding box center [221, 306] width 44 height 12
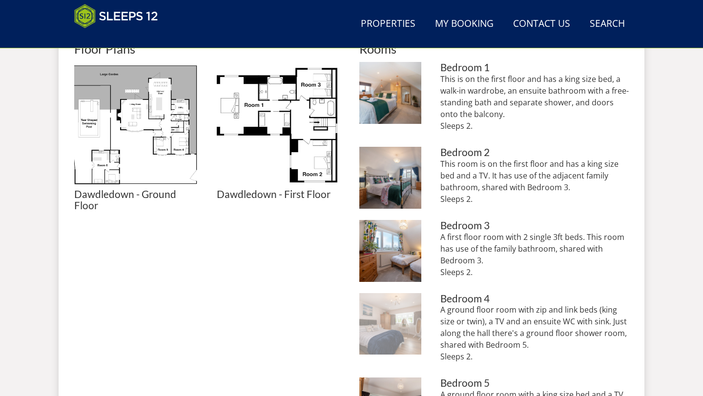
scroll to position [424, 0]
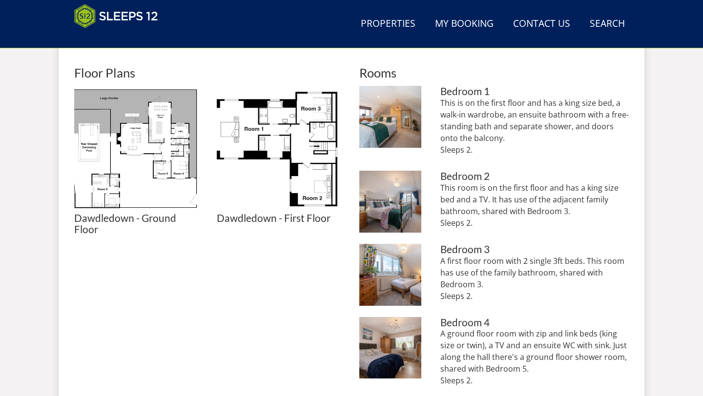
drag, startPoint x: 464, startPoint y: 151, endPoint x: 435, endPoint y: 106, distance: 52.9
click at [435, 106] on li "Dawdledown: Bedroom 1 has a king size bed and an ensuite bathroom Bedroom 1 Thi…" at bounding box center [493, 125] width 269 height 78
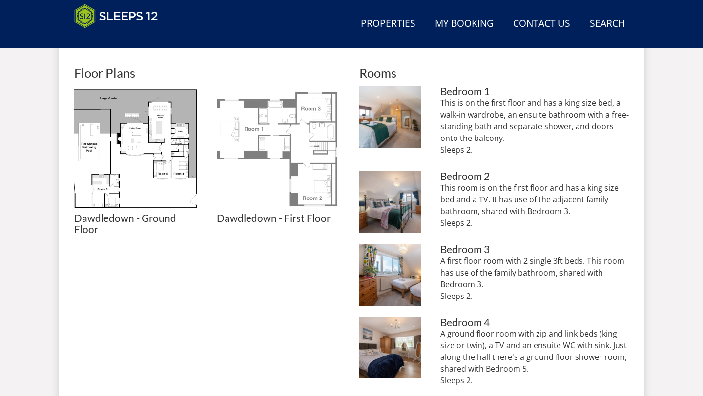
copy p "This is on the first floor and has a king size bed, a walk-in wardrobe, an ensu…"
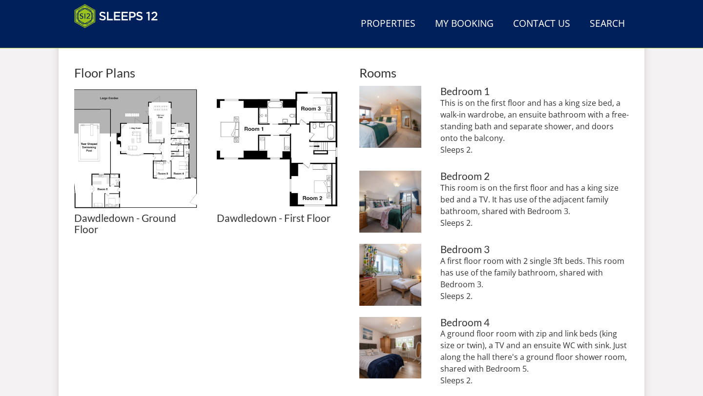
drag, startPoint x: 498, startPoint y: 239, endPoint x: 477, endPoint y: 232, distance: 22.1
drag, startPoint x: 481, startPoint y: 223, endPoint x: 439, endPoint y: 190, distance: 53.6
click at [439, 190] on li "Dawdledown: Bedroom 2 has a king size bed Bedroom 2 This room is on the first f…" at bounding box center [493, 204] width 269 height 66
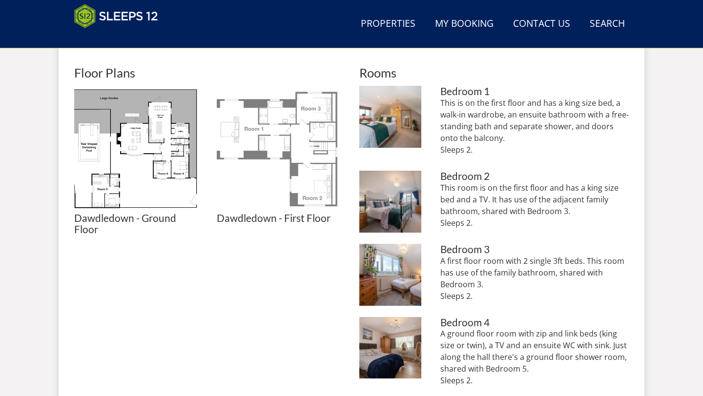
copy p "This room is on the first floor and has a king size bed and a TV. It has use of…"
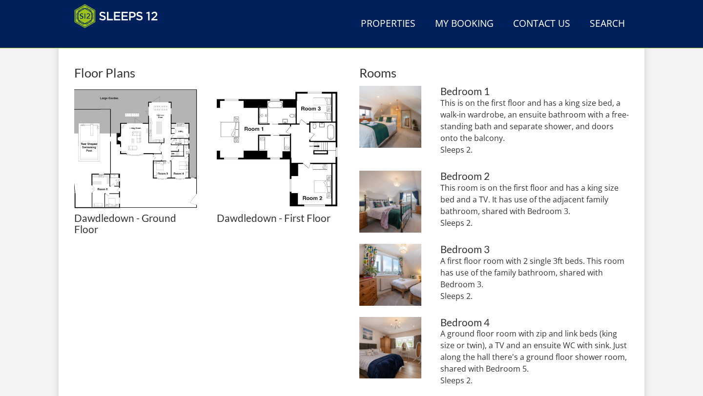
drag, startPoint x: 478, startPoint y: 301, endPoint x: 438, endPoint y: 264, distance: 54.6
click at [438, 264] on li "Dawdledown: Bedroom 3 is a twin room Bedroom 3 A first floor room with 2 single…" at bounding box center [493, 277] width 269 height 66
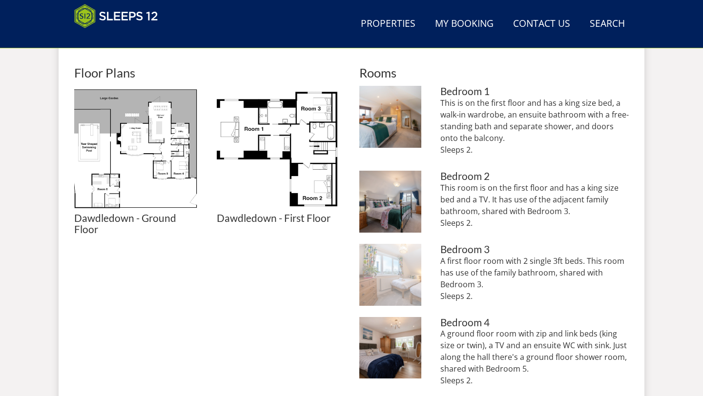
copy p "A first floor room with 2 single 3ft beds. This room has use of the family bath…"
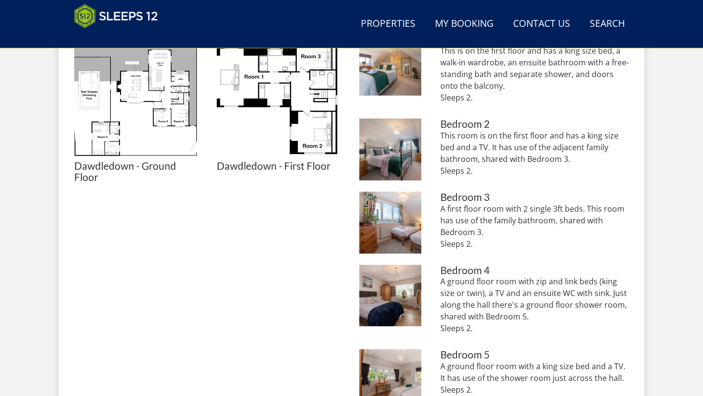
scroll to position [488, 0]
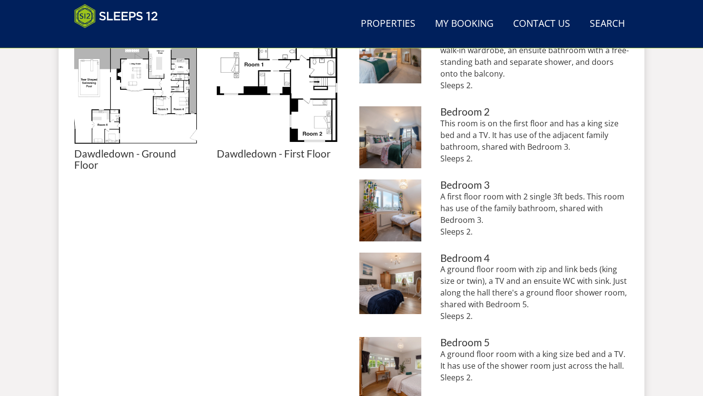
drag, startPoint x: 495, startPoint y: 314, endPoint x: 435, endPoint y: 272, distance: 73.9
click at [435, 272] on li "Dawdledown - Bedroom 4 sleeps 2 in zip and link beds that can be a king size or…" at bounding box center [493, 292] width 269 height 78
copy p "A ground floor room with zip and link beds (king size or twin), a TV and an ens…"
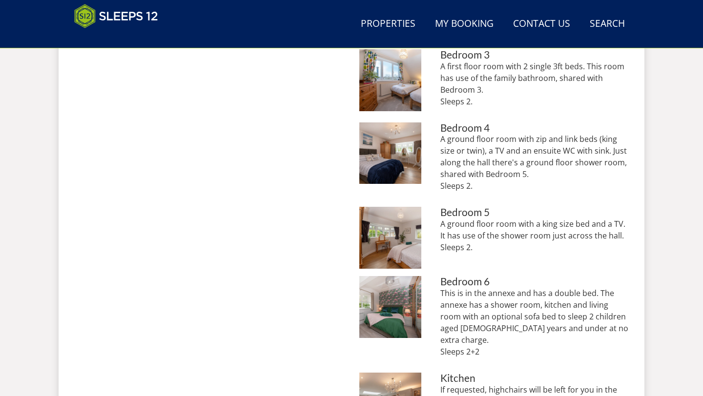
scroll to position [625, 0]
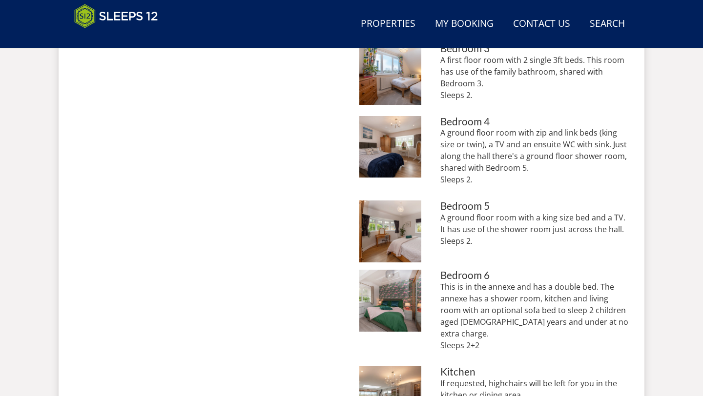
drag, startPoint x: 503, startPoint y: 254, endPoint x: 438, endPoint y: 223, distance: 72.5
click at [438, 223] on li "Dawdledown - Bedroom 5, on the ground floor, has a king size bed. Bedroom 5 A g…" at bounding box center [493, 232] width 269 height 62
copy p "A ground floor room with a king size bed and a TV. It has use of the shower roo…"
drag, startPoint x: 498, startPoint y: 342, endPoint x: 439, endPoint y: 292, distance: 77.3
click at [439, 292] on li "Dawdledown - Bedroom 6 is in the annexe and has a double bed Bedroom 6 This is …" at bounding box center [493, 314] width 269 height 89
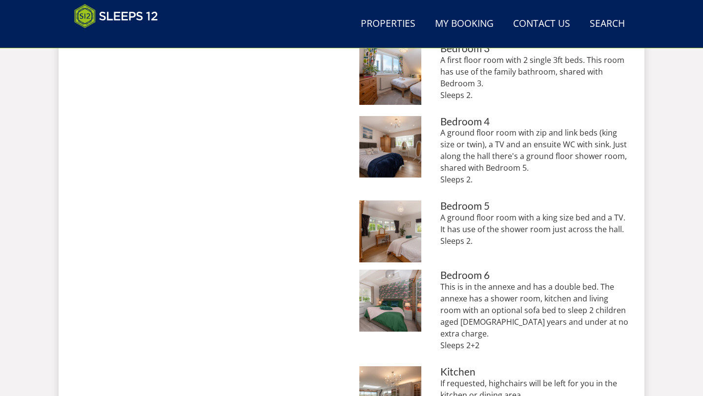
copy p "This is in the annexe and has a double bed. The annexe has a shower room, kitch…"
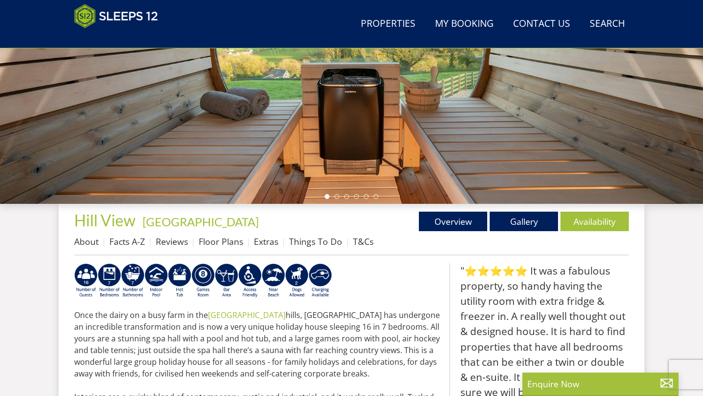
scroll to position [218, 0]
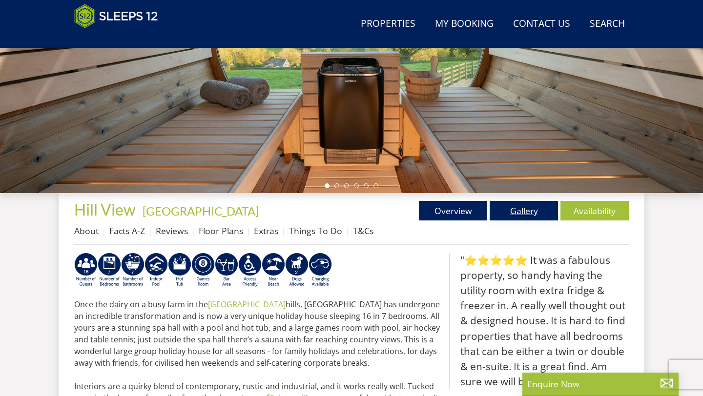
click at [501, 210] on link "Gallery" at bounding box center [524, 211] width 68 height 20
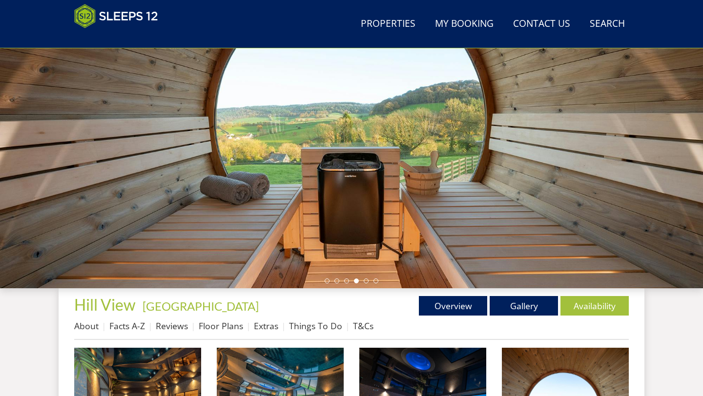
scroll to position [124, 0]
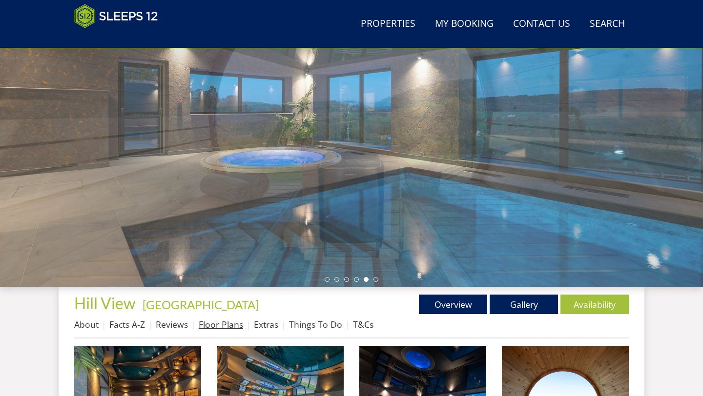
click at [226, 325] on link "Floor Plans" at bounding box center [221, 325] width 44 height 12
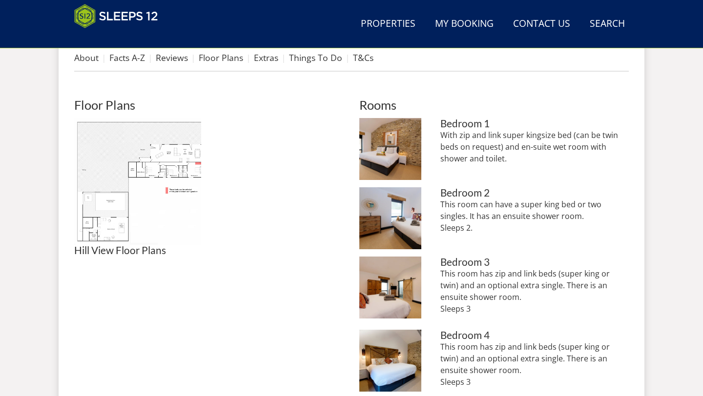
scroll to position [393, 0]
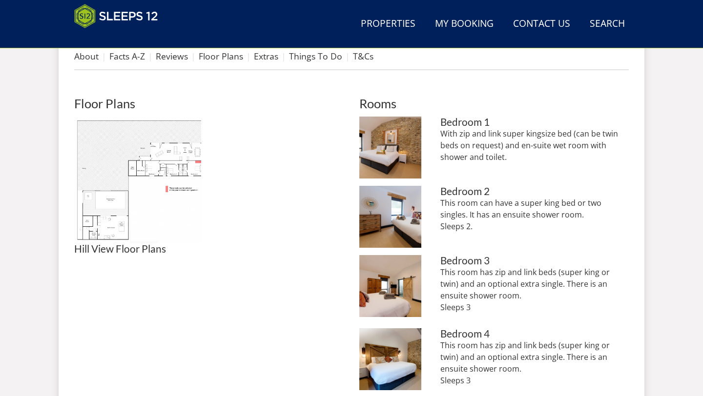
drag, startPoint x: 491, startPoint y: 188, endPoint x: 494, endPoint y: 182, distance: 6.8
click at [509, 158] on p "With zip and link super kingsize bed (can be twin beds on request) and en-suite…" at bounding box center [534, 145] width 188 height 35
drag, startPoint x: 500, startPoint y: 156, endPoint x: 438, endPoint y: 138, distance: 64.4
click at [431, 133] on li "Hill View - Bedroom 1: Super king or twin, with an ensuite bathroom Bedroom 1 W…" at bounding box center [493, 148] width 269 height 62
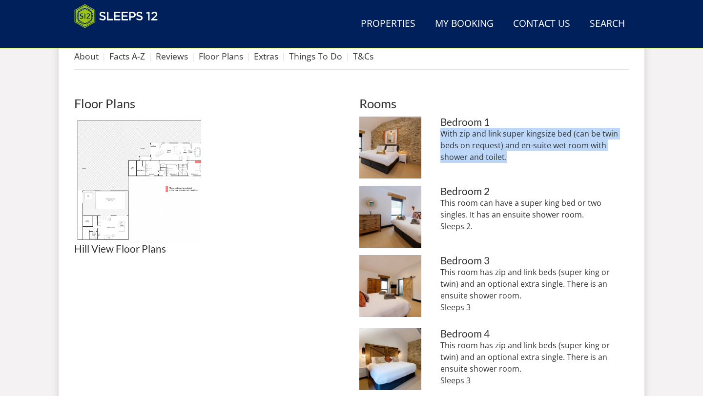
drag, startPoint x: 514, startPoint y: 162, endPoint x: 431, endPoint y: 136, distance: 87.4
click at [431, 136] on li "Hill View - Bedroom 1: Super king or twin, with an ensuite bathroom Bedroom 1 W…" at bounding box center [493, 148] width 269 height 62
copy p "With zip and link super kingsize bed (can be twin beds on request) and en-suite…"
drag, startPoint x: 495, startPoint y: 228, endPoint x: 435, endPoint y: 206, distance: 64.6
click at [435, 206] on li "Hill View - Bedroom 2: Super king or twin and an ensuite shower room Bedroom 2 …" at bounding box center [493, 217] width 269 height 62
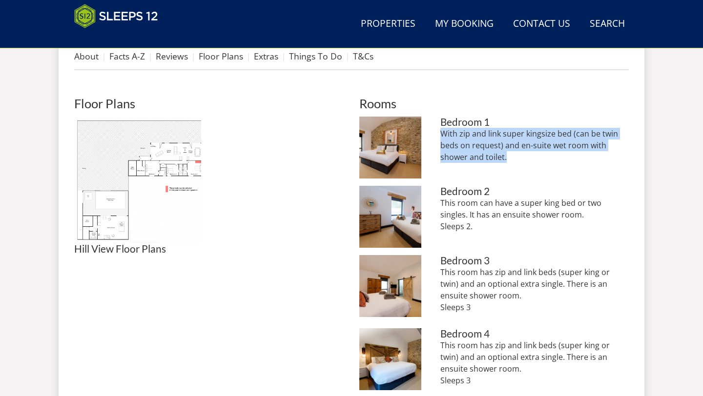
copy p "This room can have a super king bed or two singles. It has an ensuite shower ro…"
drag, startPoint x: 477, startPoint y: 305, endPoint x: 437, endPoint y: 275, distance: 49.5
click at [437, 275] on li "Hill View - Bedroom 3: Room for 3 in this one - and there's an ensuite shower r…" at bounding box center [493, 288] width 269 height 66
copy p "This room has zip and link beds (super king or twin) and an optional extra sing…"
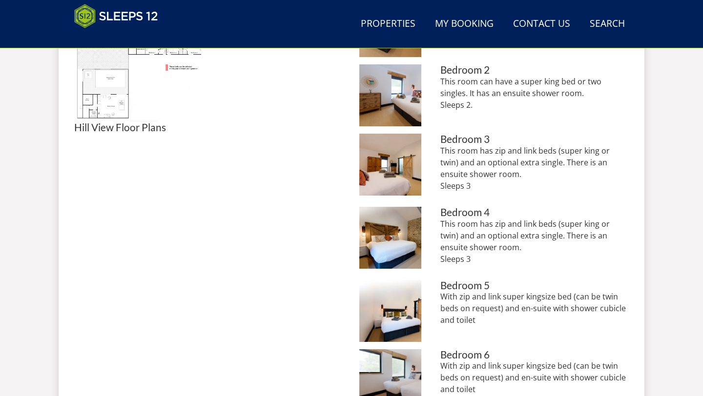
scroll to position [533, 0]
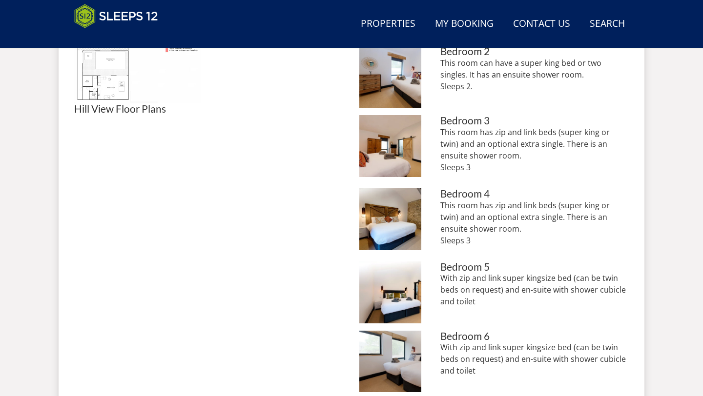
drag, startPoint x: 463, startPoint y: 235, endPoint x: 435, endPoint y: 210, distance: 37.3
click at [436, 210] on li "Hill View - Bedroom 4: Sleeps 3 and an ensuite shower room Bedroom 4 This room …" at bounding box center [493, 221] width 269 height 66
copy p "This room has zip and link beds (super king or twin) and an optional extra sing…"
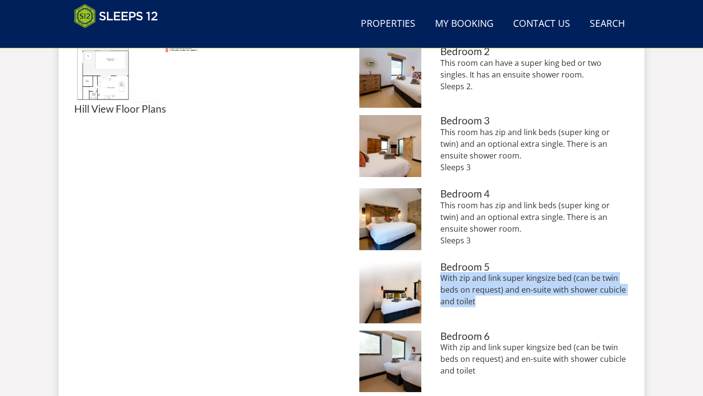
drag, startPoint x: 484, startPoint y: 305, endPoint x: 442, endPoint y: 280, distance: 48.8
click at [442, 280] on p "With zip and link super kingsize bed (can be twin beds on request) and en-suite…" at bounding box center [534, 289] width 188 height 35
copy p "With zip and link super kingsize bed (can be twin beds on request) and en-suite…"
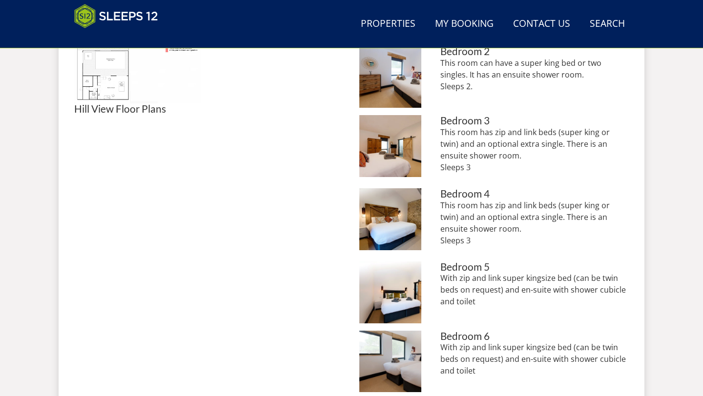
click at [485, 306] on p "With zip and link super kingsize bed (can be twin beds on request) and en-suite…" at bounding box center [534, 289] width 188 height 35
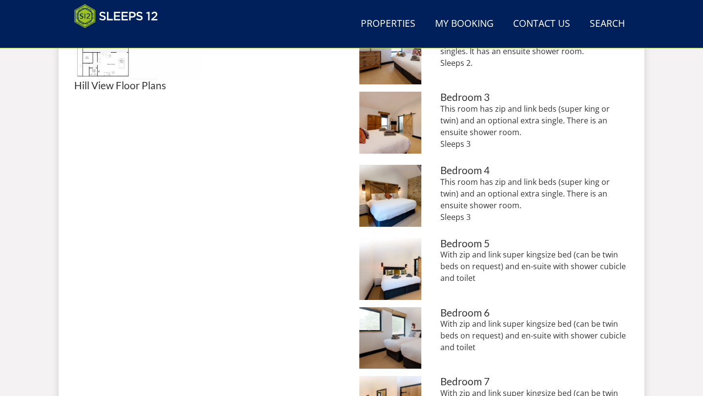
scroll to position [559, 0]
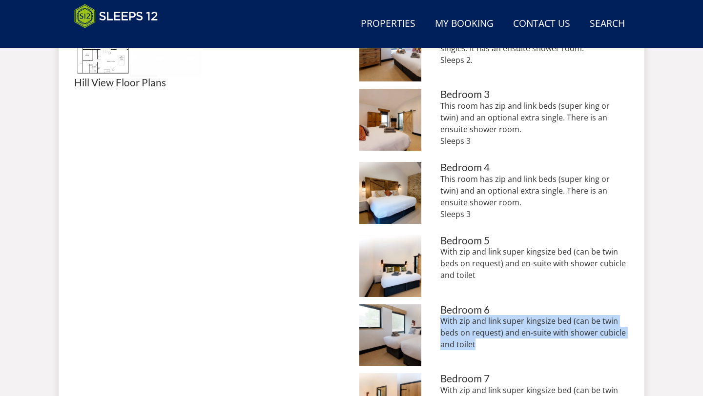
drag, startPoint x: 474, startPoint y: 344, endPoint x: 436, endPoint y: 323, distance: 43.7
click at [436, 323] on li "Hill View - Bedroom 6: A super king or twin beds and a bathroom right opposite …" at bounding box center [493, 336] width 269 height 62
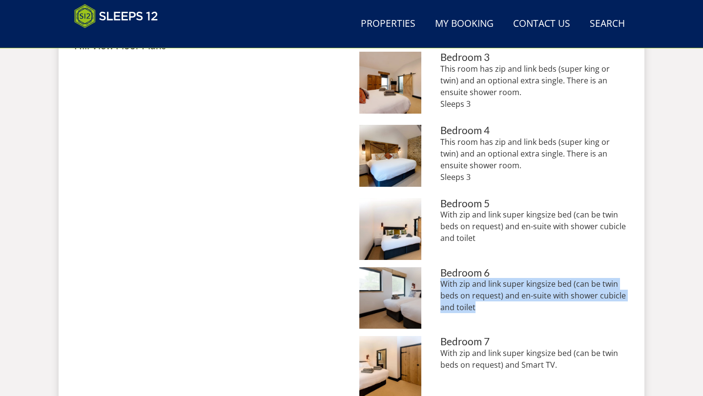
scroll to position [598, 0]
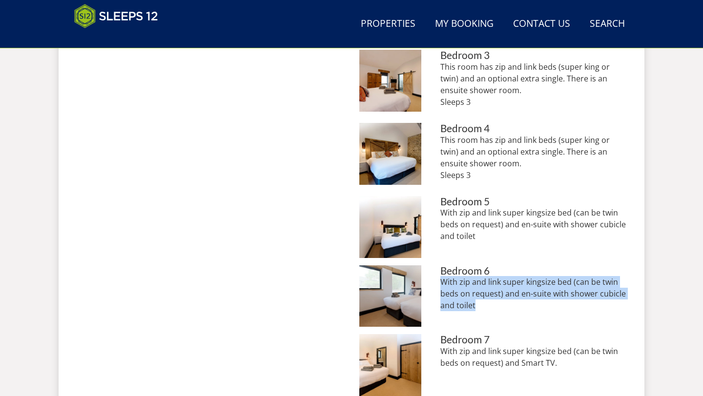
copy p "With zip and link super kingsize bed (can be twin beds on request) and en-suite…"
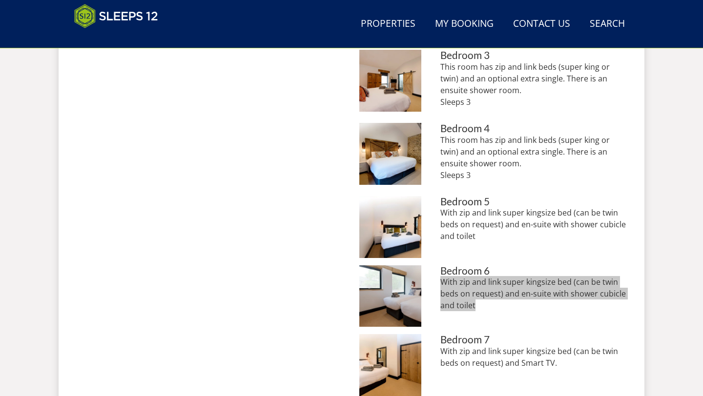
scroll to position [635, 0]
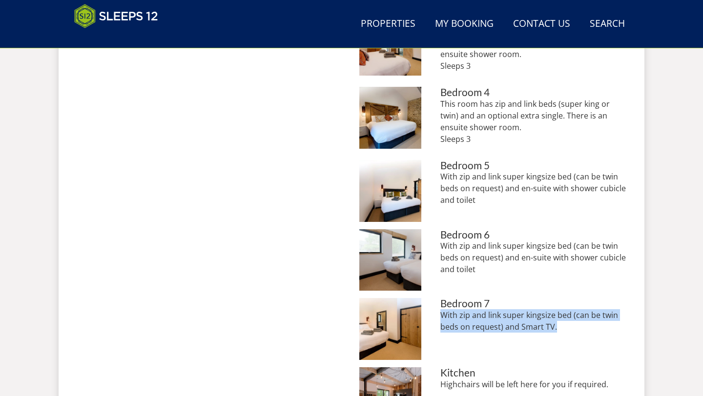
drag, startPoint x: 556, startPoint y: 326, endPoint x: 437, endPoint y: 316, distance: 119.1
click at [437, 316] on li "Hill View - Bedroom 7: An access friendly bedroom with a huge built in wardrobe…" at bounding box center [493, 329] width 269 height 62
copy p "With zip and link super kingsize bed (can be twin beds on request) and Smart TV."
